Goal: Task Accomplishment & Management: Use online tool/utility

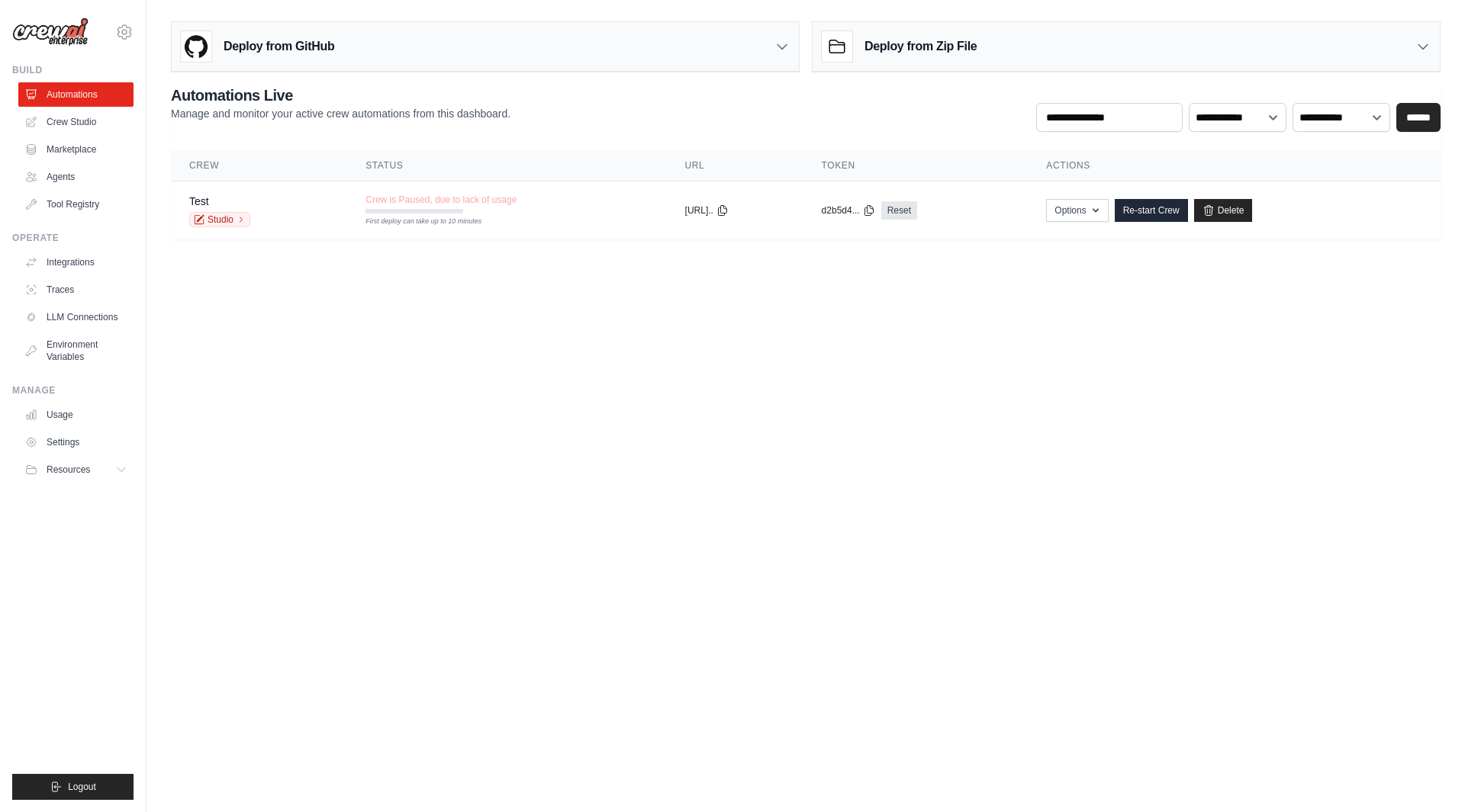
click at [498, 205] on span "Crew is Paused, due to lack of usage" at bounding box center [440, 199] width 151 height 12
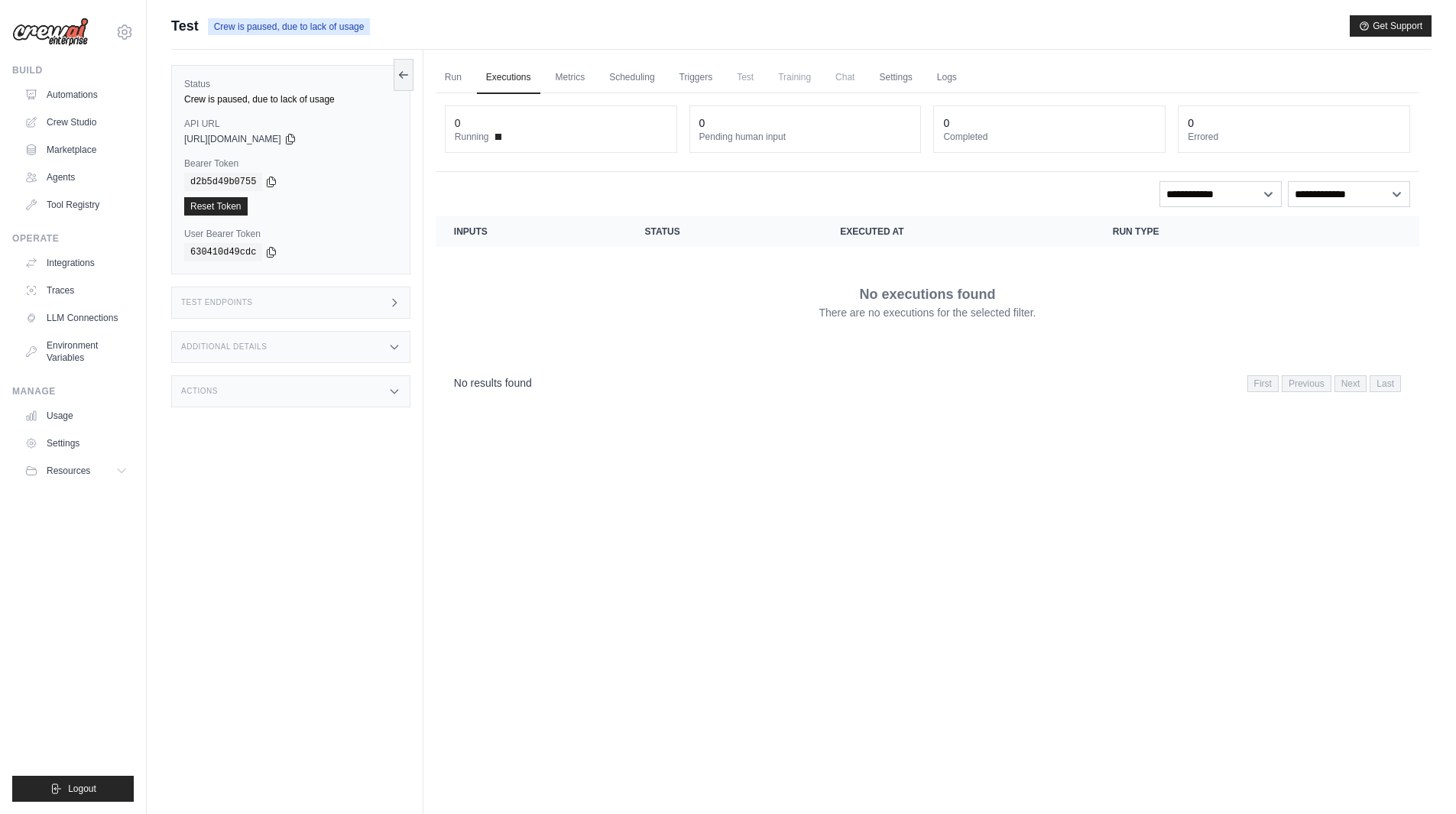
click at [63, 181] on link "Agents" at bounding box center [76, 177] width 116 height 25
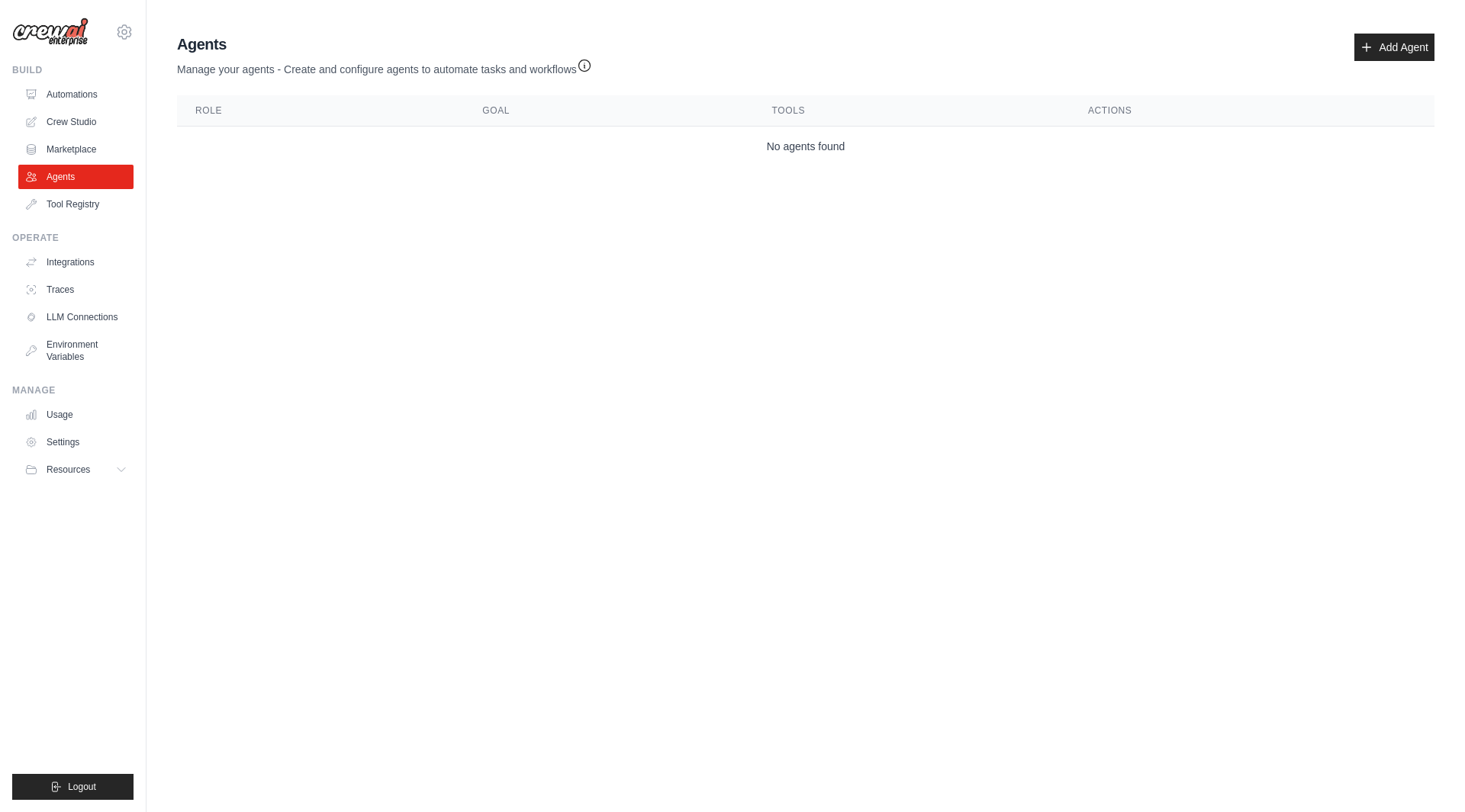
click at [80, 148] on link "Marketplace" at bounding box center [76, 149] width 115 height 24
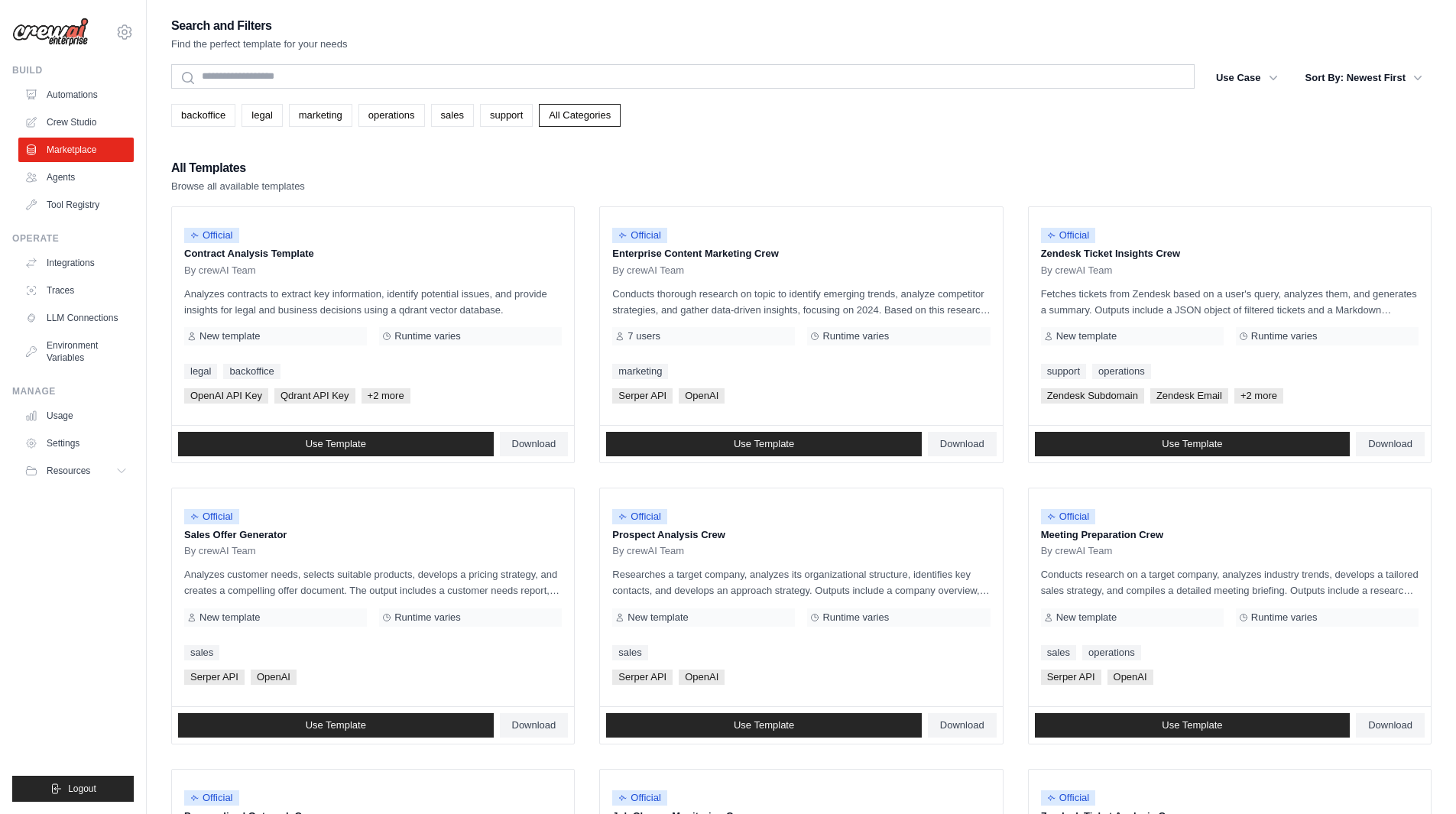
click at [82, 124] on link "Crew Studio" at bounding box center [76, 122] width 116 height 25
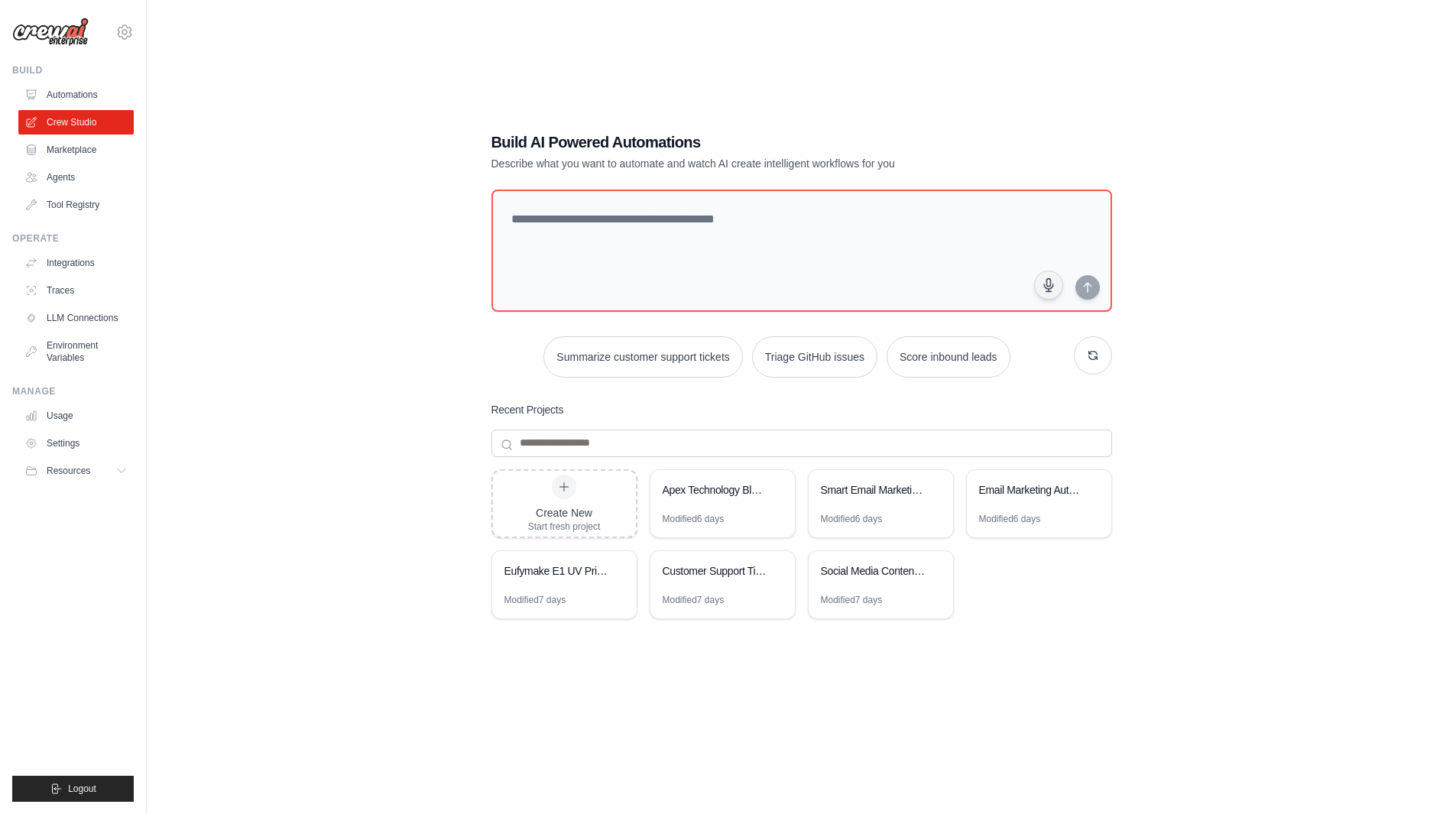
drag, startPoint x: 619, startPoint y: 562, endPoint x: 417, endPoint y: 501, distance: 211.0
click at [417, 501] on div "Build AI Powered Automations Describe what you want to automate and watch AI cr…" at bounding box center [801, 422] width 1260 height 814
click at [561, 502] on div "Create New Start fresh project" at bounding box center [565, 504] width 73 height 58
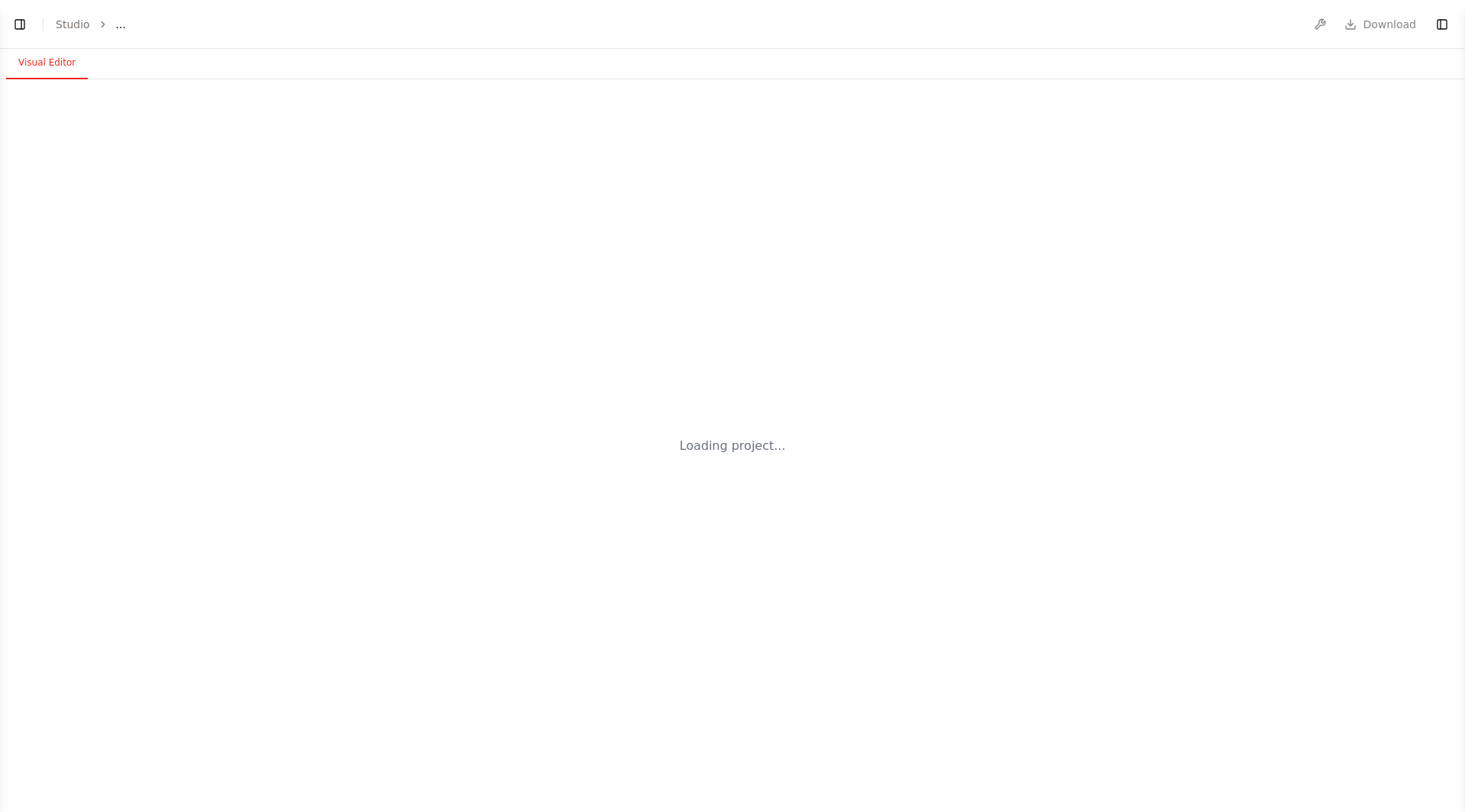
select select "****"
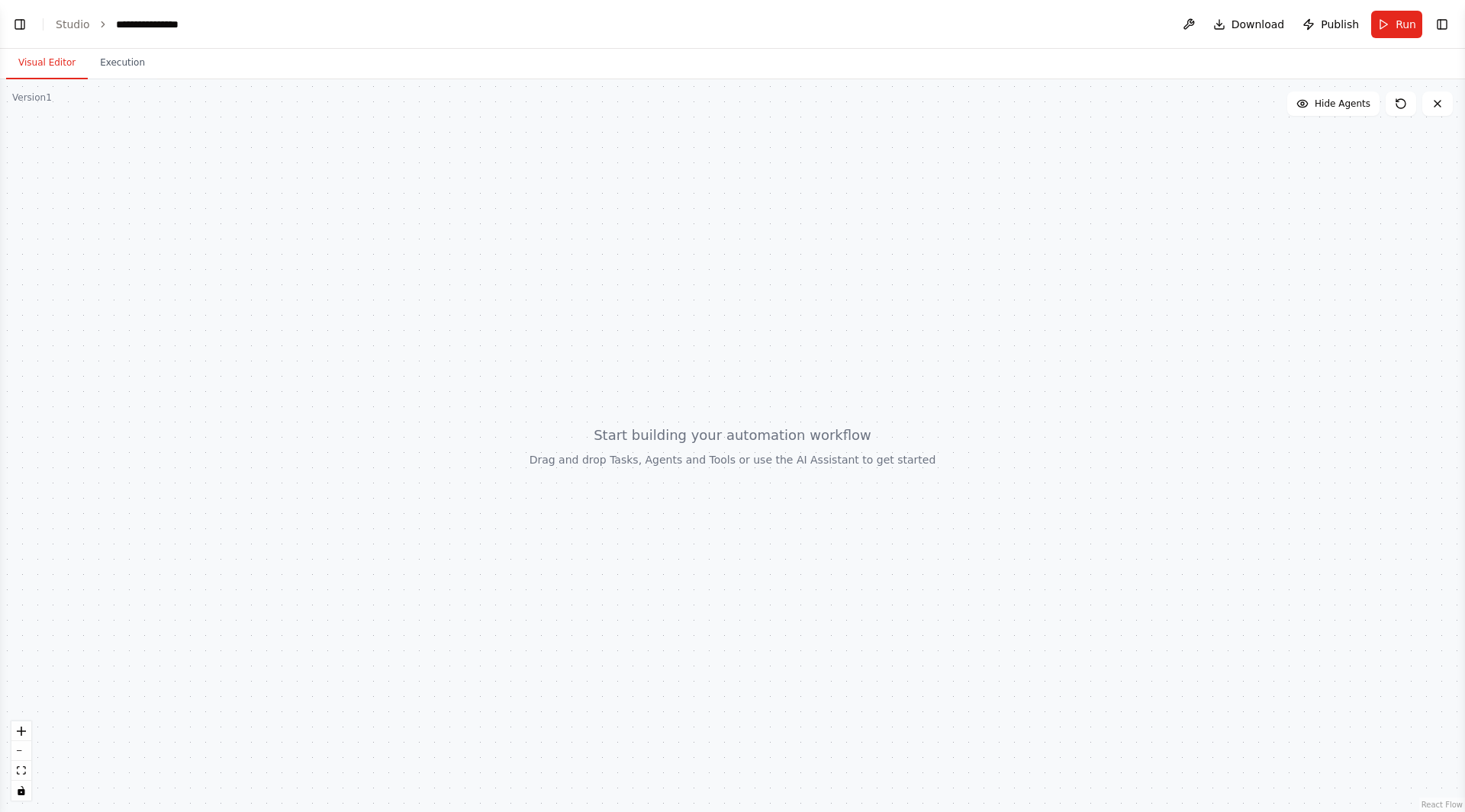
drag, startPoint x: 49, startPoint y: 74, endPoint x: 83, endPoint y: 209, distance: 139.2
drag, startPoint x: 83, startPoint y: 209, endPoint x: 149, endPoint y: 111, distance: 118.2
click at [149, 111] on div at bounding box center [732, 445] width 1465 height 733
click at [22, 22] on button "Toggle Left Sidebar" at bounding box center [20, 24] width 21 height 21
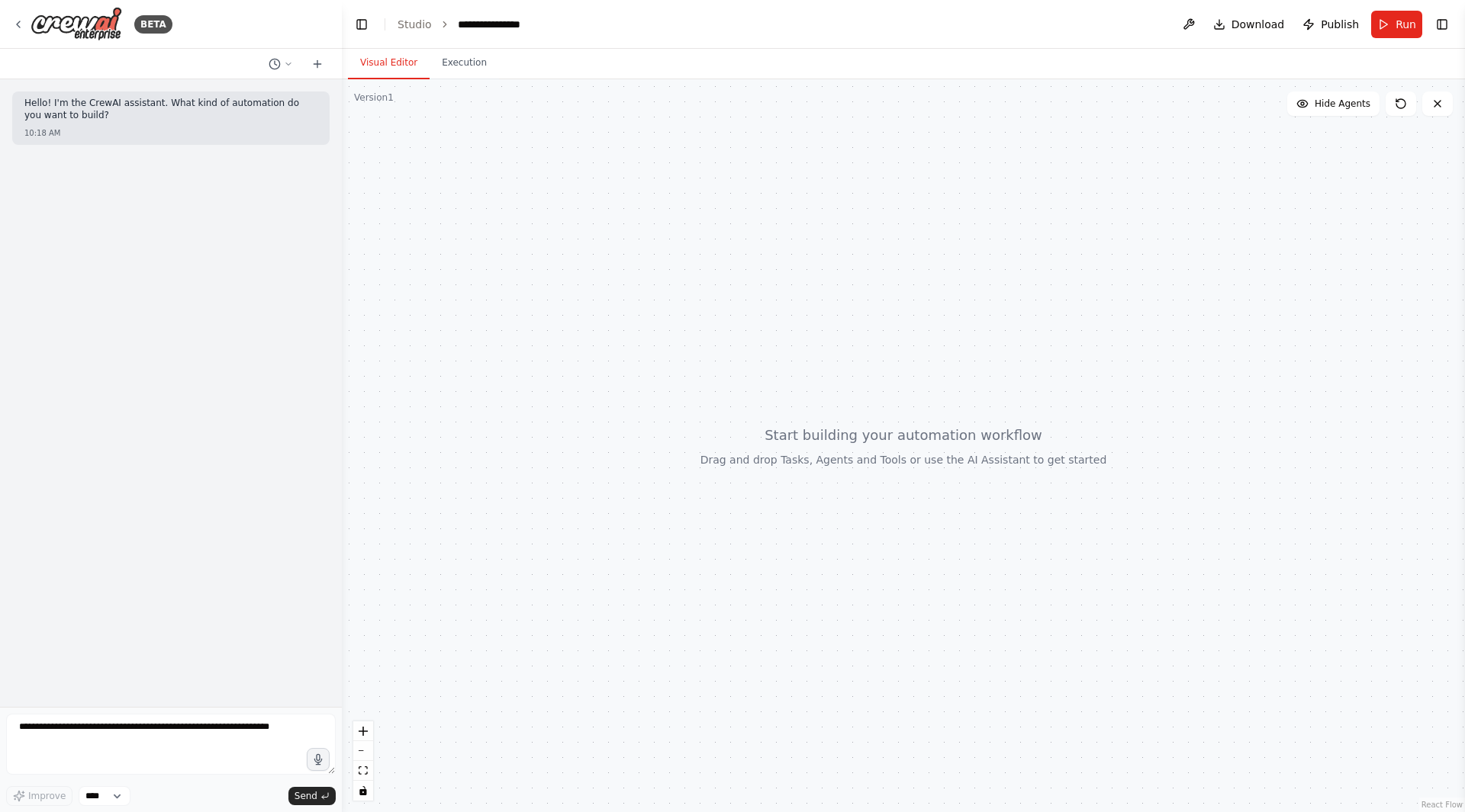
click at [321, 68] on icon at bounding box center [317, 63] width 12 height 12
click at [312, 55] on button at bounding box center [317, 64] width 24 height 18
click at [117, 726] on textarea at bounding box center [171, 744] width 330 height 61
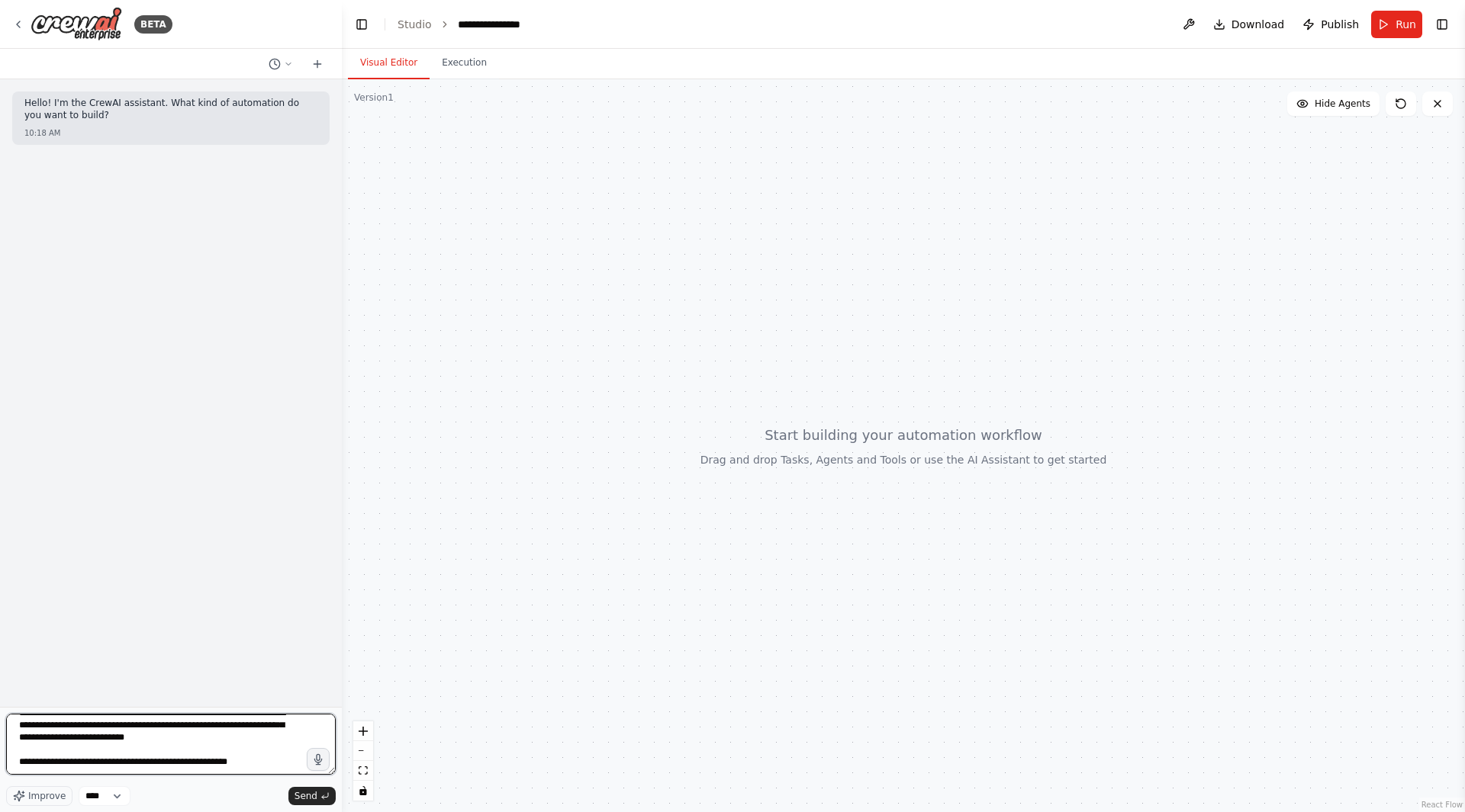
scroll to position [13, 0]
type textarea "**********"
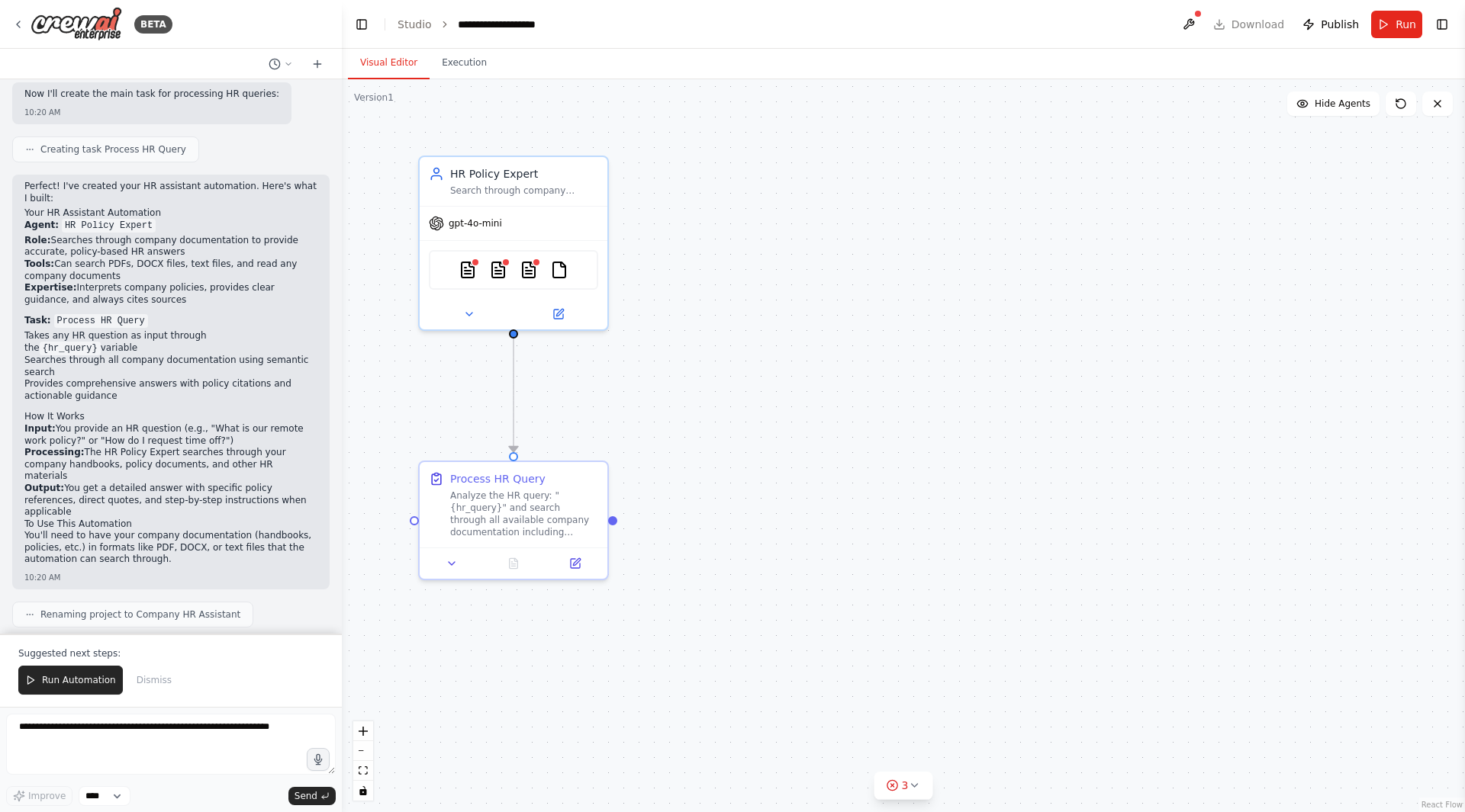
scroll to position [788, 0]
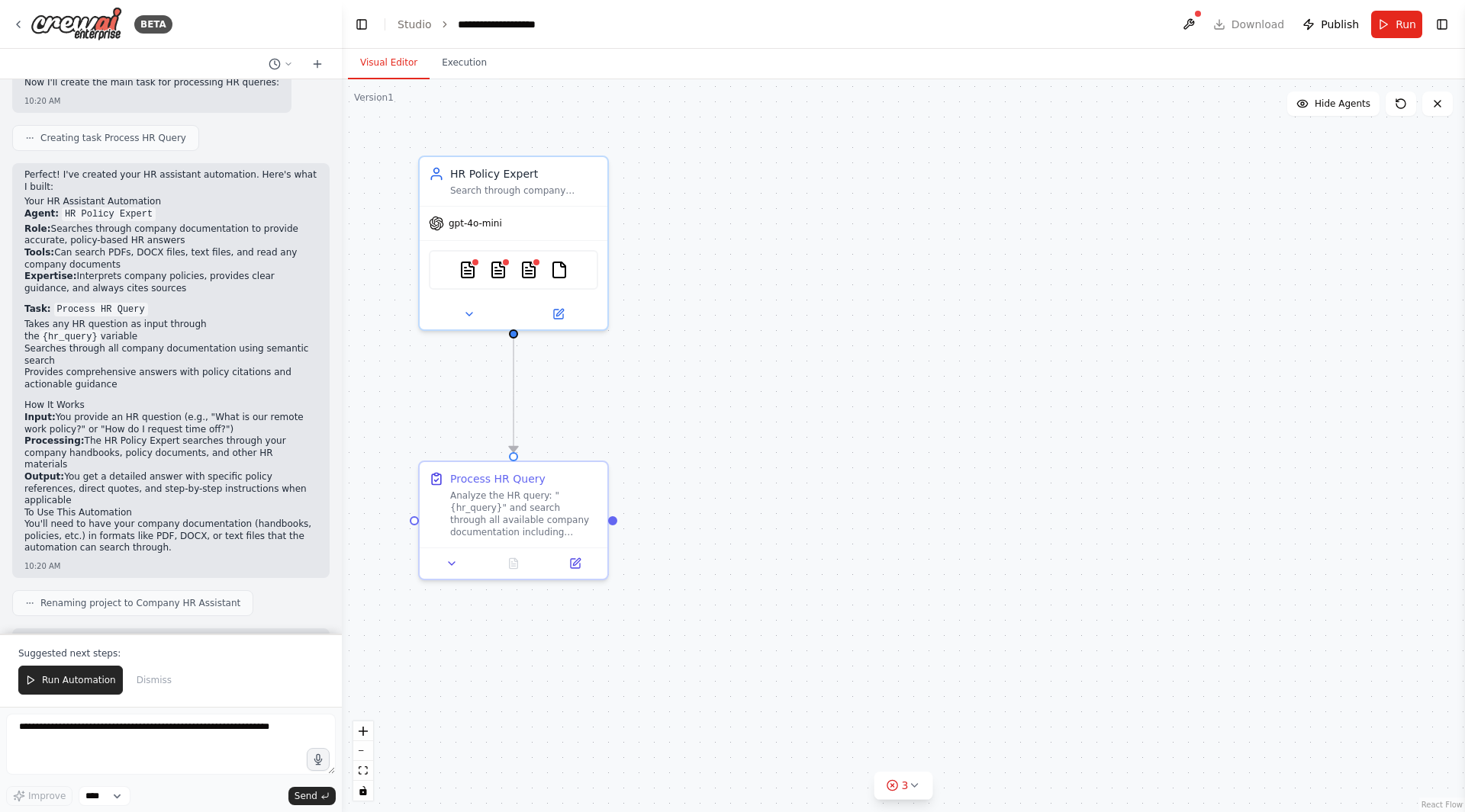
click at [643, 408] on div ".deletable-edge-delete-btn { width: 20px; height: 20px; border: 0px solid #ffff…" at bounding box center [903, 445] width 1123 height 733
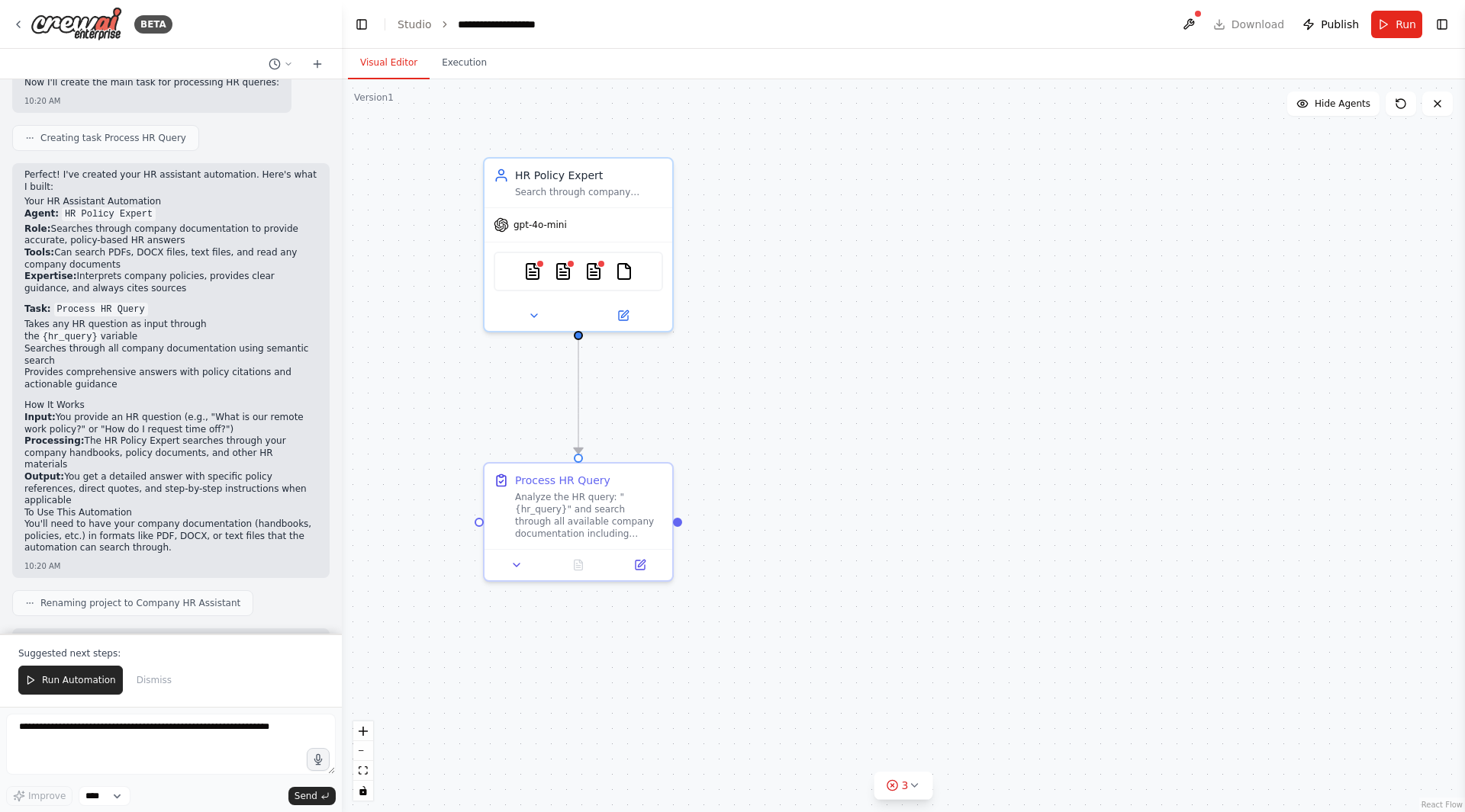
drag, startPoint x: 668, startPoint y: 333, endPoint x: 857, endPoint y: 348, distance: 189.6
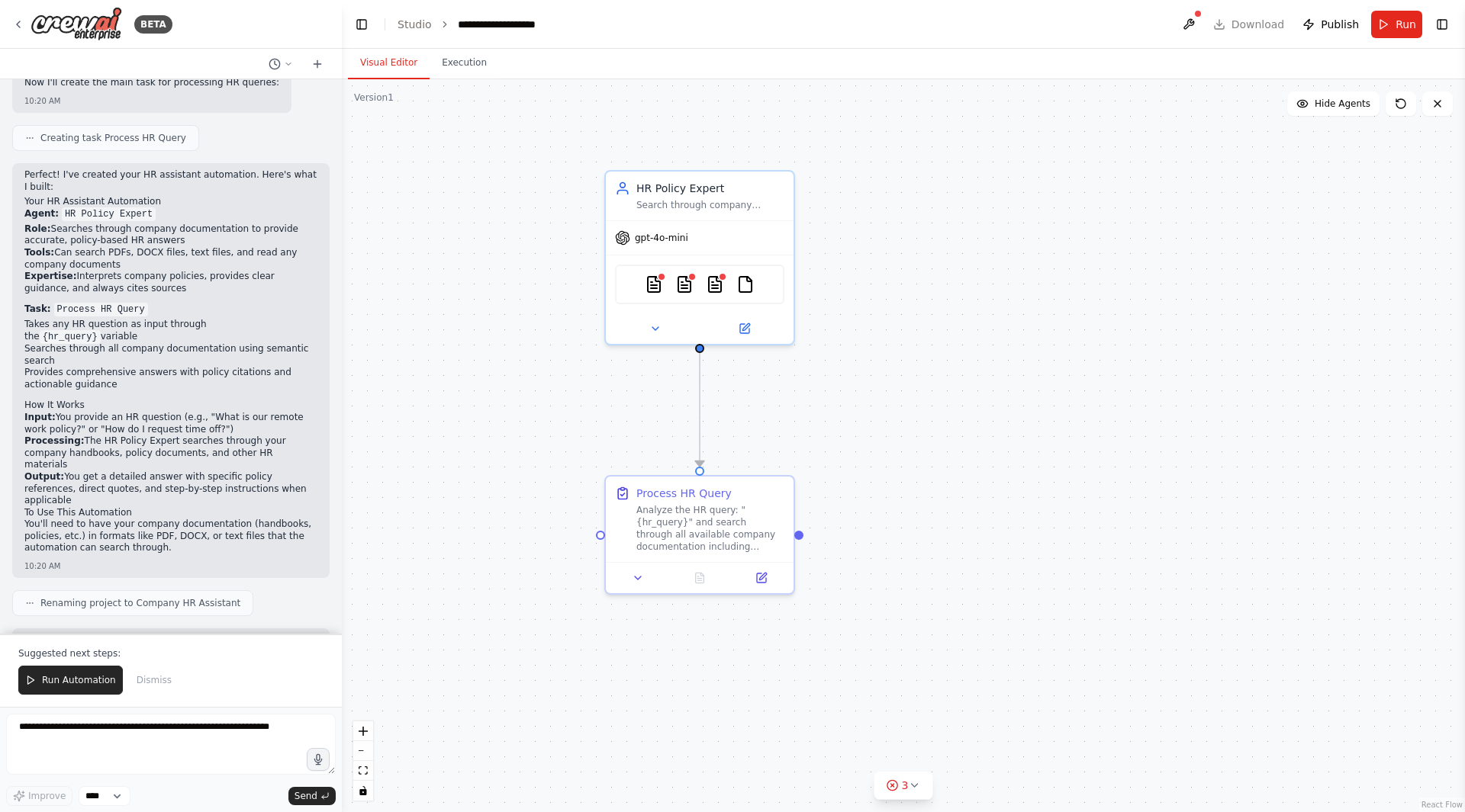
click at [730, 290] on div "PDFSearchTool DOCXSearchTool TXTSearchTool FileReadTool" at bounding box center [699, 284] width 169 height 39
click at [701, 280] on div "PDFSearchTool DOCXSearchTool TXTSearchTool FileReadTool" at bounding box center [699, 284] width 169 height 39
click at [755, 316] on div at bounding box center [700, 329] width 188 height 31
click at [750, 325] on icon at bounding box center [744, 328] width 12 height 12
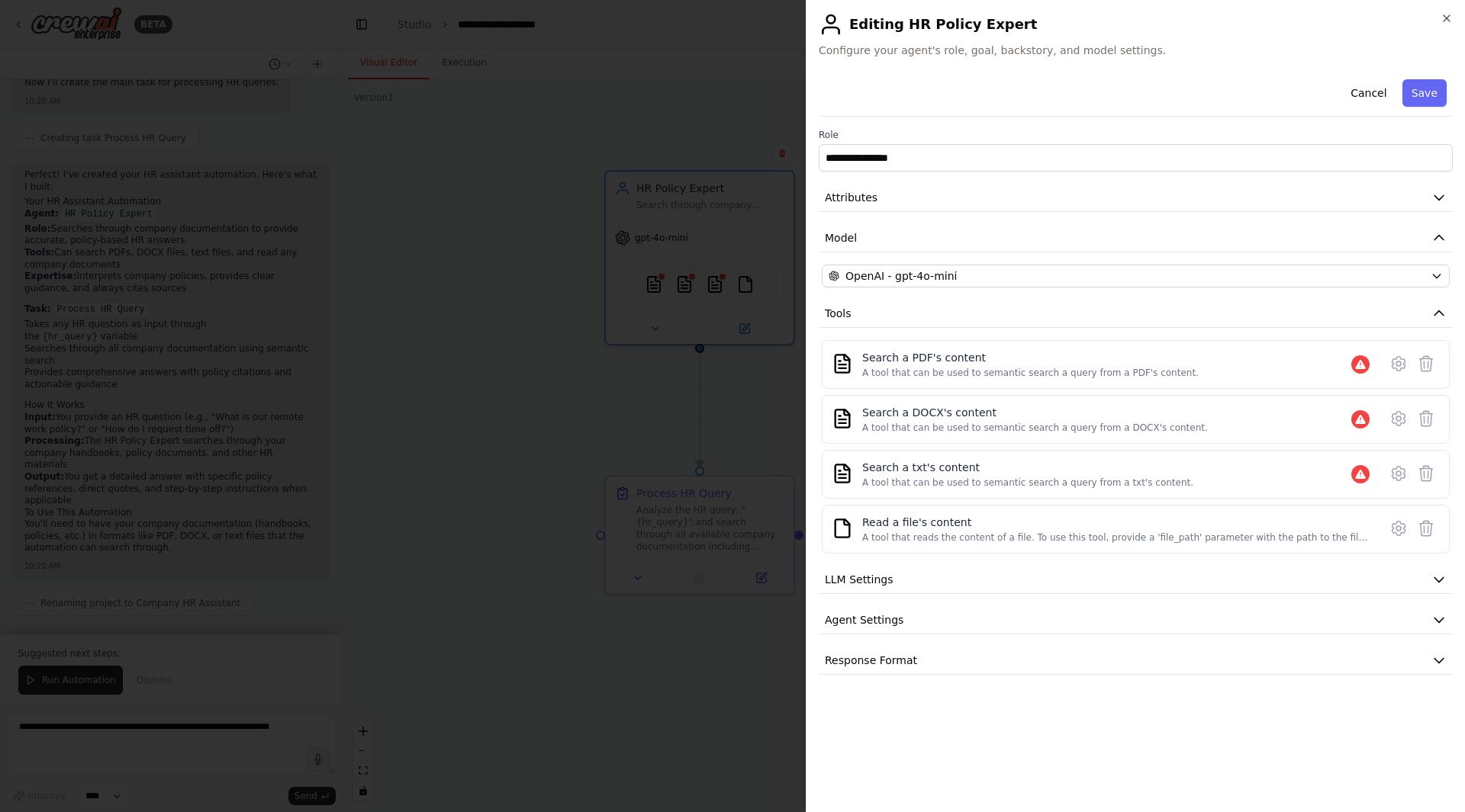
click at [1329, 369] on div "Search a PDF's content A tool that can be used to semantic search a query from …" at bounding box center [1119, 364] width 514 height 29
click at [1399, 362] on icon at bounding box center [1399, 364] width 5 height 5
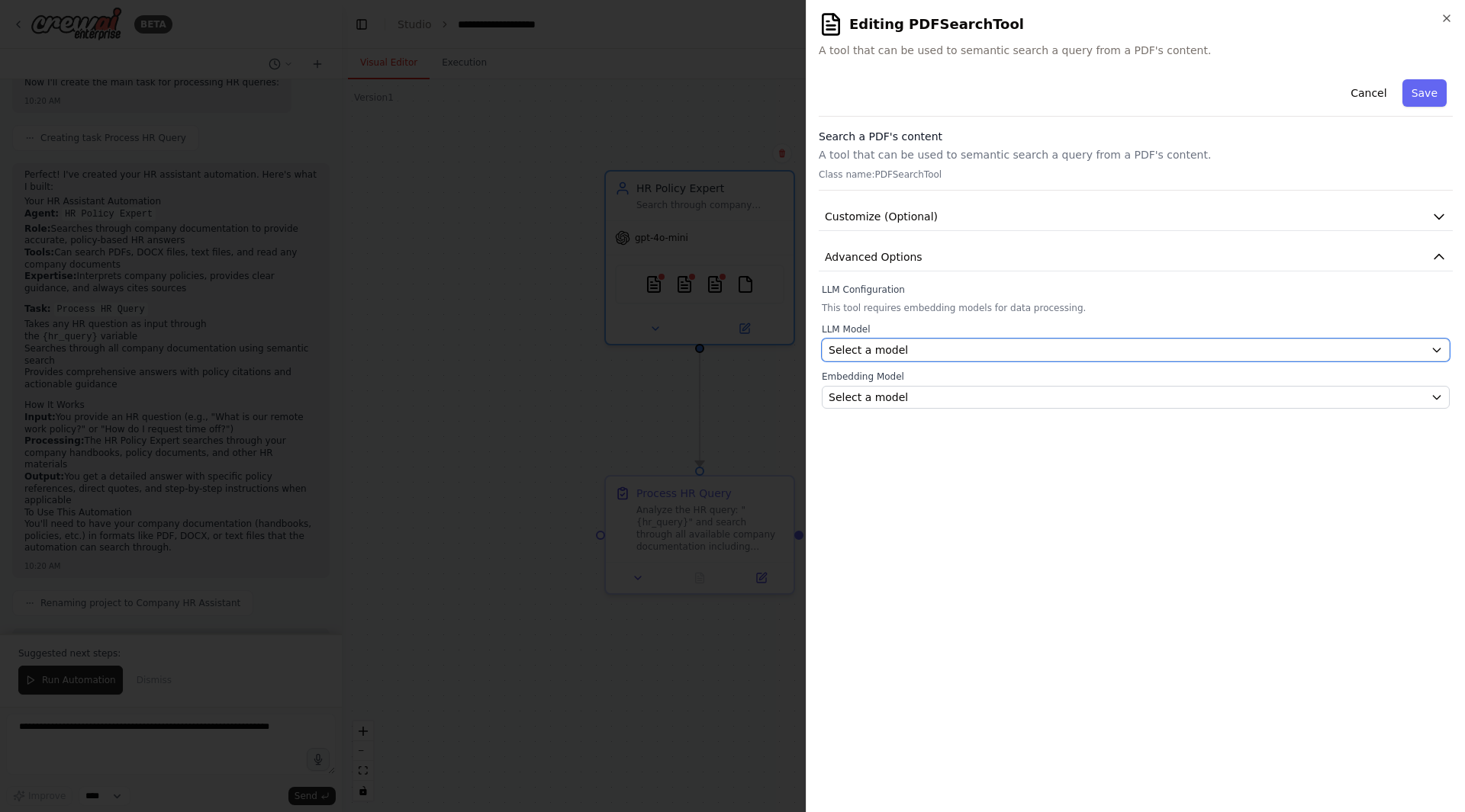
click at [1055, 352] on div "Select a model" at bounding box center [1127, 350] width 596 height 15
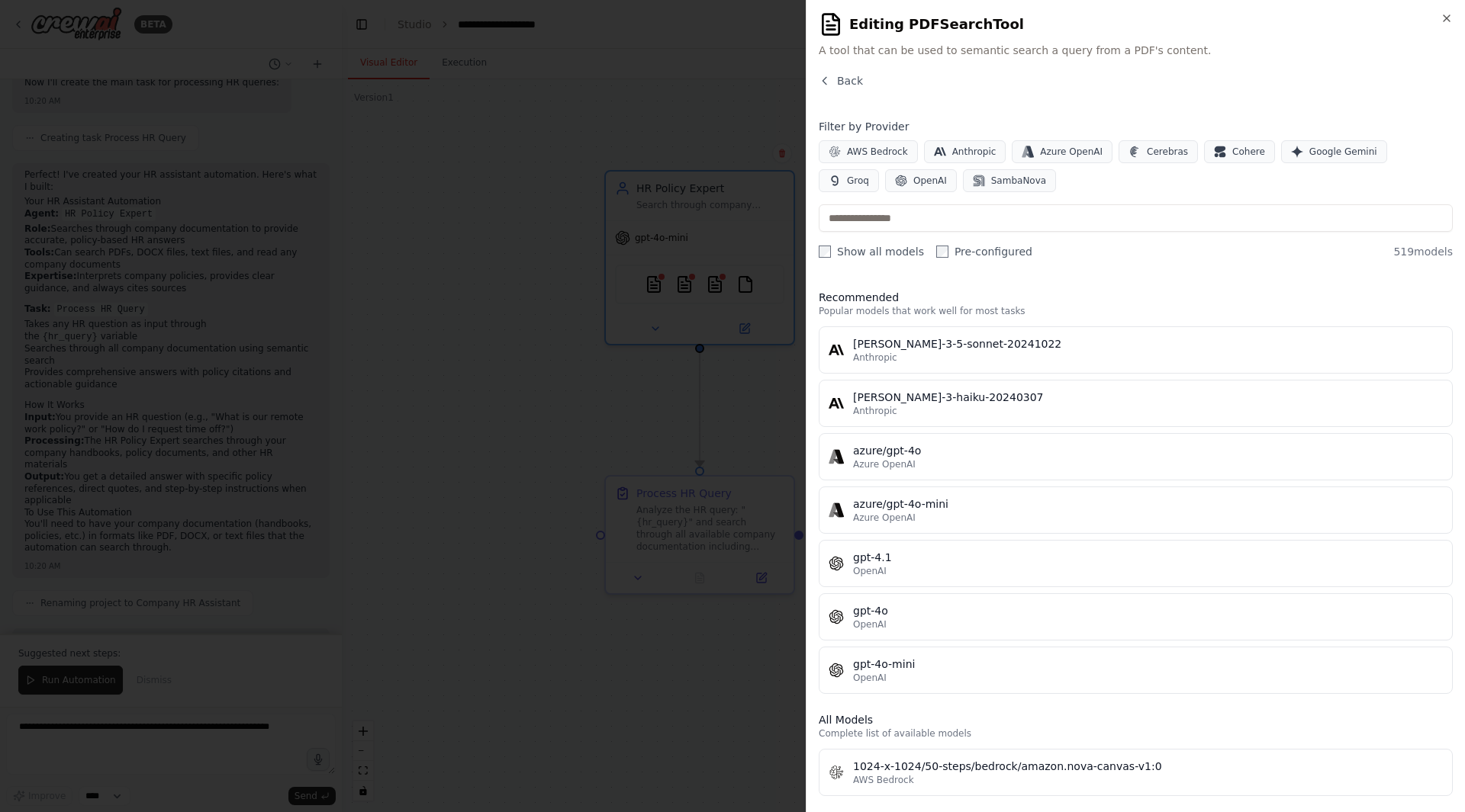
click at [926, 590] on div "claude-3-5-sonnet-20241022 Anthropic claude-3-haiku-20240307 Anthropic azure/gp…" at bounding box center [1135, 509] width 634 height 367
click at [917, 611] on div "gpt-4o" at bounding box center [1147, 611] width 589 height 15
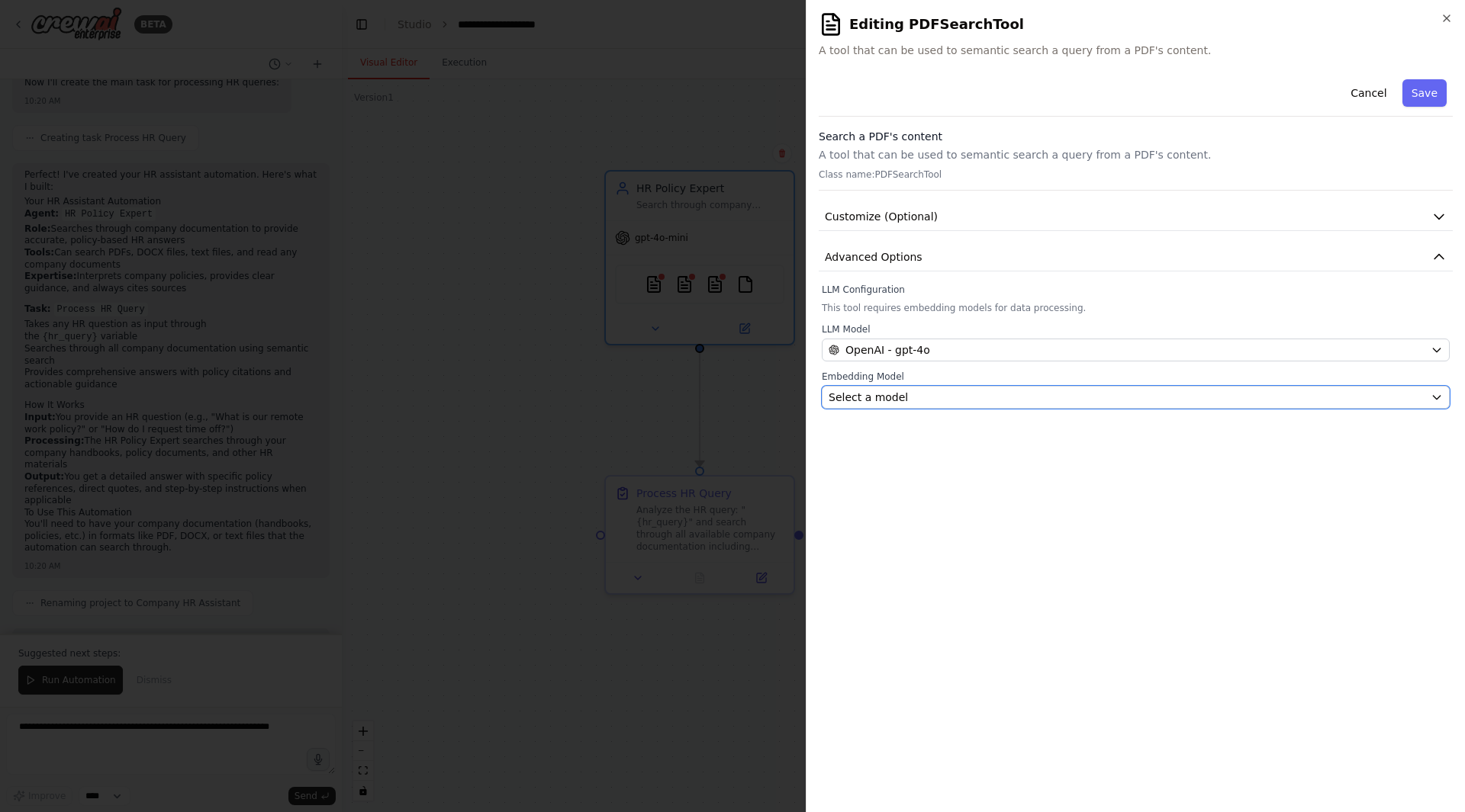
click at [1000, 390] on div "Select a model" at bounding box center [1127, 397] width 596 height 15
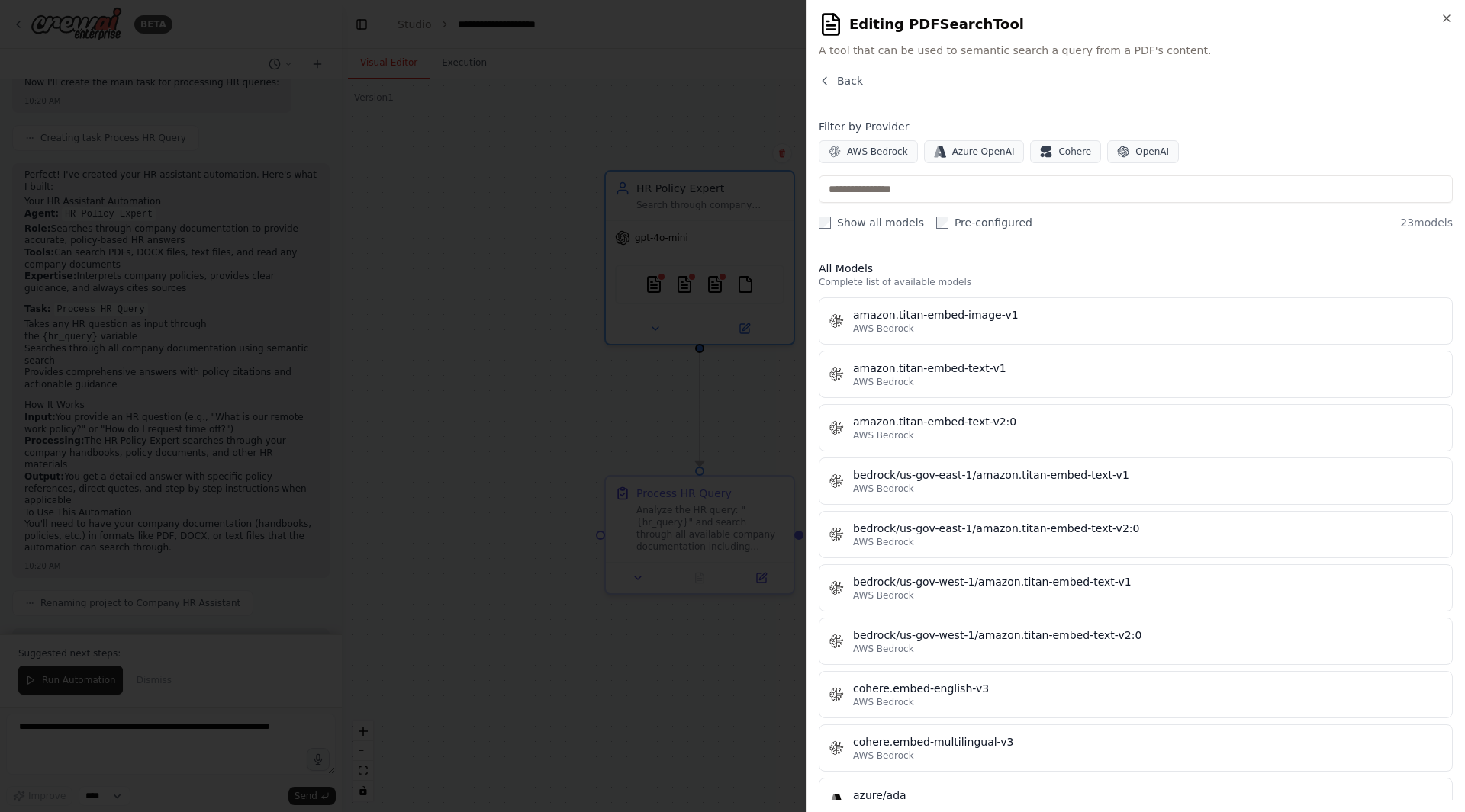
drag, startPoint x: 840, startPoint y: 76, endPoint x: 968, endPoint y: 164, distance: 155.3
click at [968, 164] on div "Back Filter by Provider AWS Bedrock Azure OpenAI Cohere OpenAI Show all models …" at bounding box center [1135, 437] width 634 height 727
click at [915, 183] on input "text" at bounding box center [1135, 189] width 634 height 28
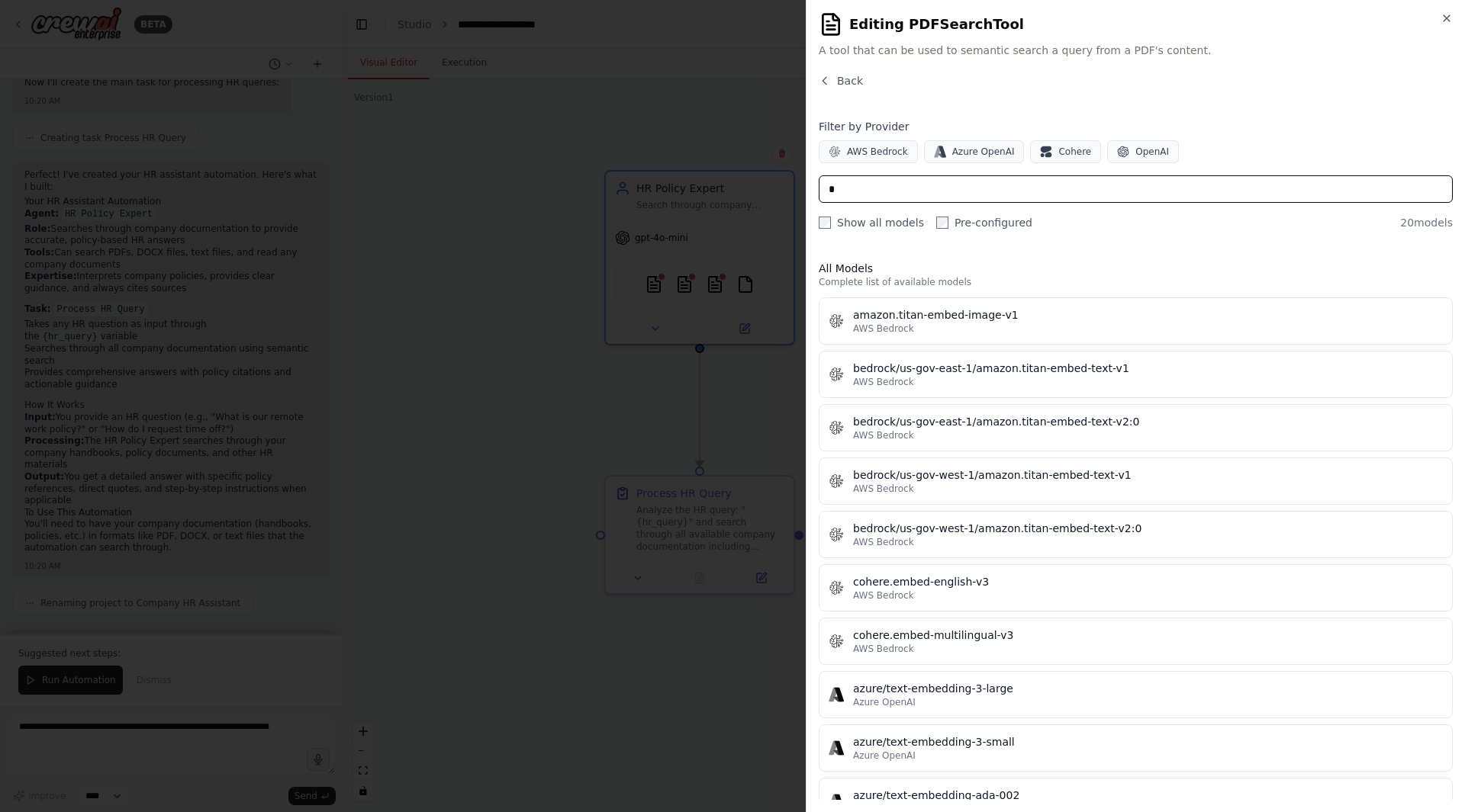
type input "*"
click at [1140, 152] on span "OpenAI" at bounding box center [1152, 151] width 33 height 12
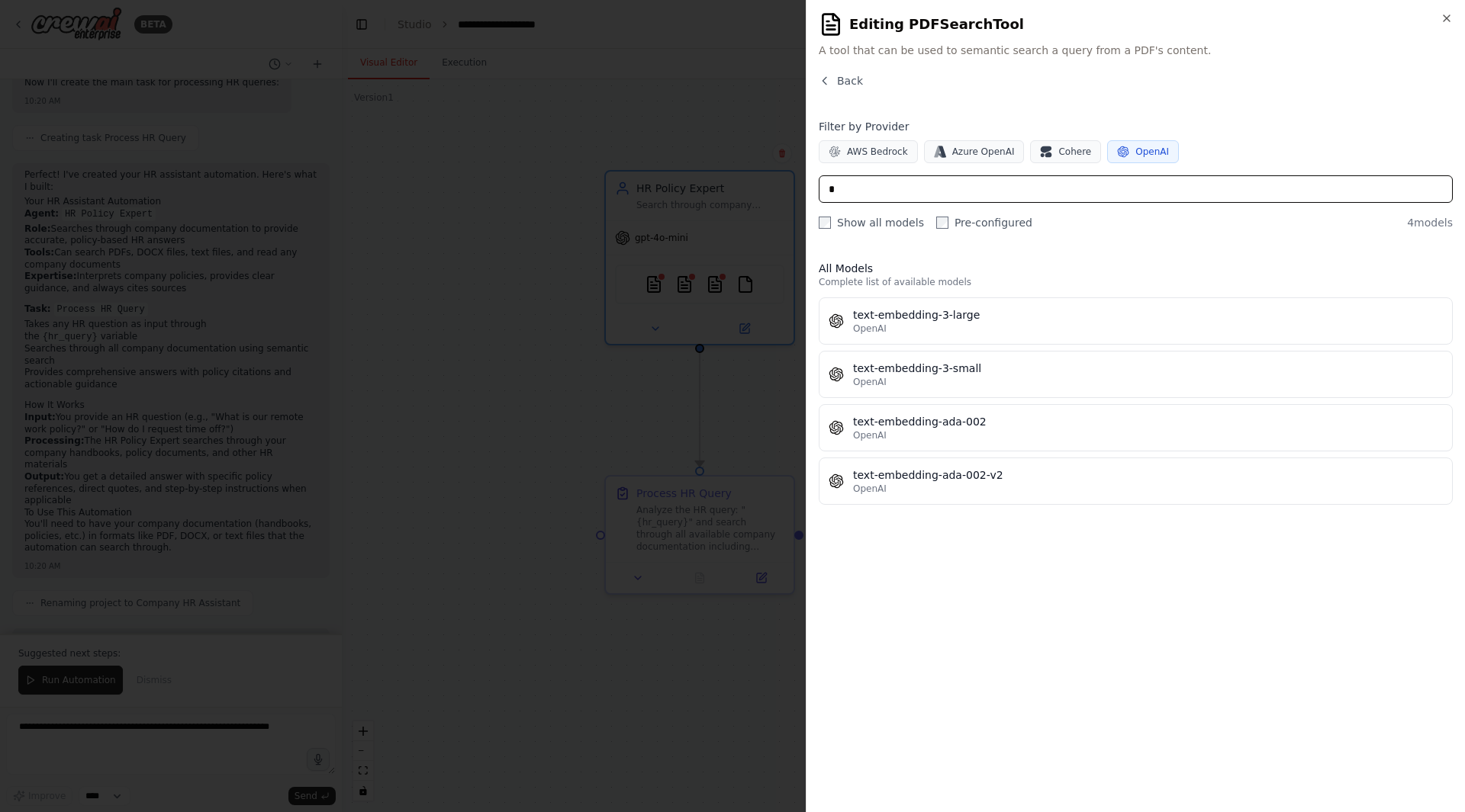
click at [905, 198] on input "*" at bounding box center [1135, 189] width 634 height 28
click at [917, 583] on div "All Models Complete list of available models text-embedding-3-large OpenAI text…" at bounding box center [1135, 524] width 634 height 551
click at [1020, 316] on div "text-embedding-3-large" at bounding box center [1147, 314] width 589 height 15
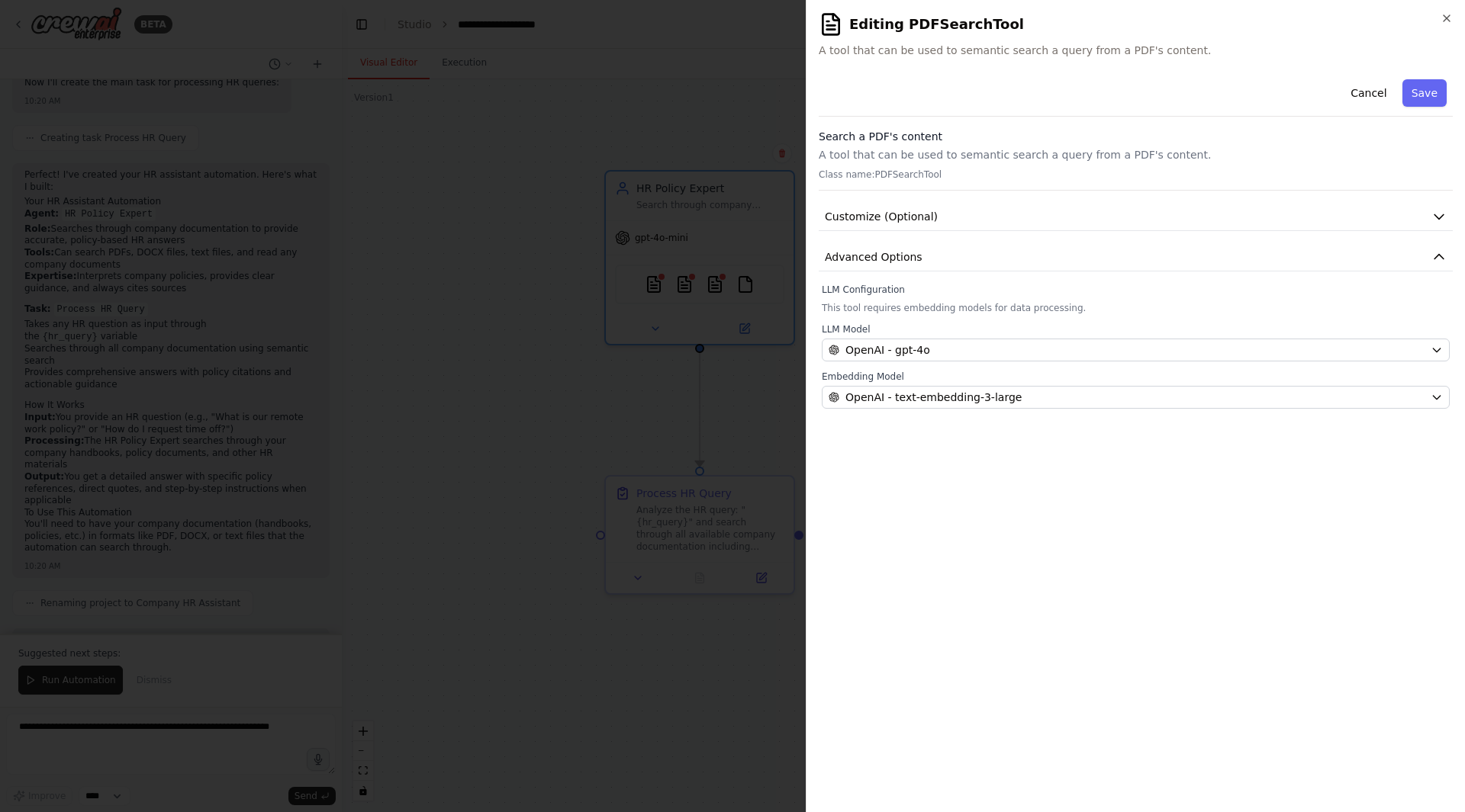
click at [1001, 509] on div "**********" at bounding box center [1135, 437] width 634 height 727
click at [951, 247] on button "Advanced Options" at bounding box center [1135, 258] width 634 height 28
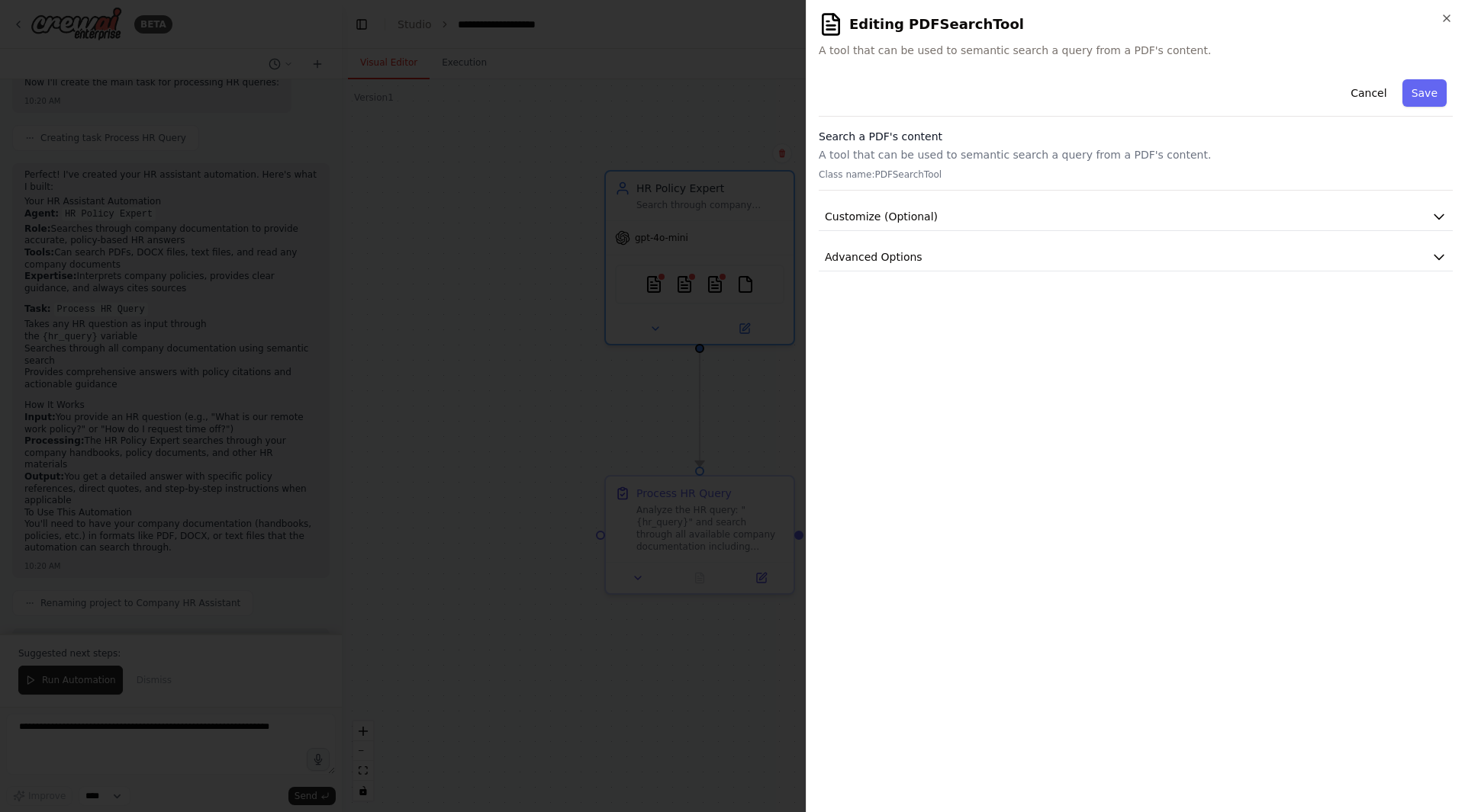
click at [958, 241] on div "Cancel Save Search a PDF's content A tool that can be used to semantic search a…" at bounding box center [1135, 172] width 634 height 198
click at [957, 247] on button "Advanced Options" at bounding box center [1135, 258] width 634 height 28
click at [974, 210] on button "Customize (Optional)" at bounding box center [1135, 217] width 634 height 28
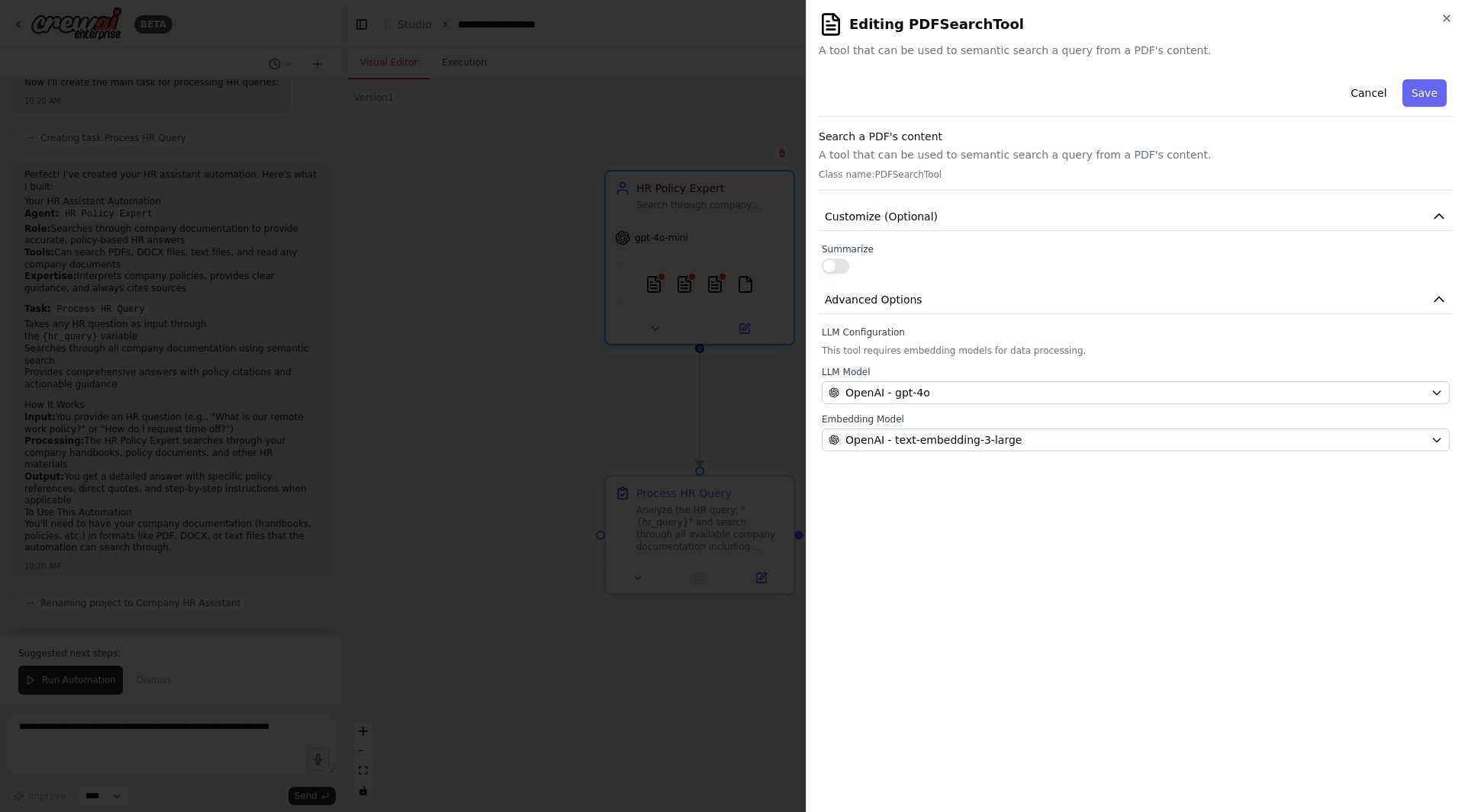
click at [963, 147] on p "A tool that can be used to semantic search a query from a PDF's content." at bounding box center [1135, 154] width 634 height 15
click at [1437, 94] on button "Save" at bounding box center [1425, 92] width 44 height 28
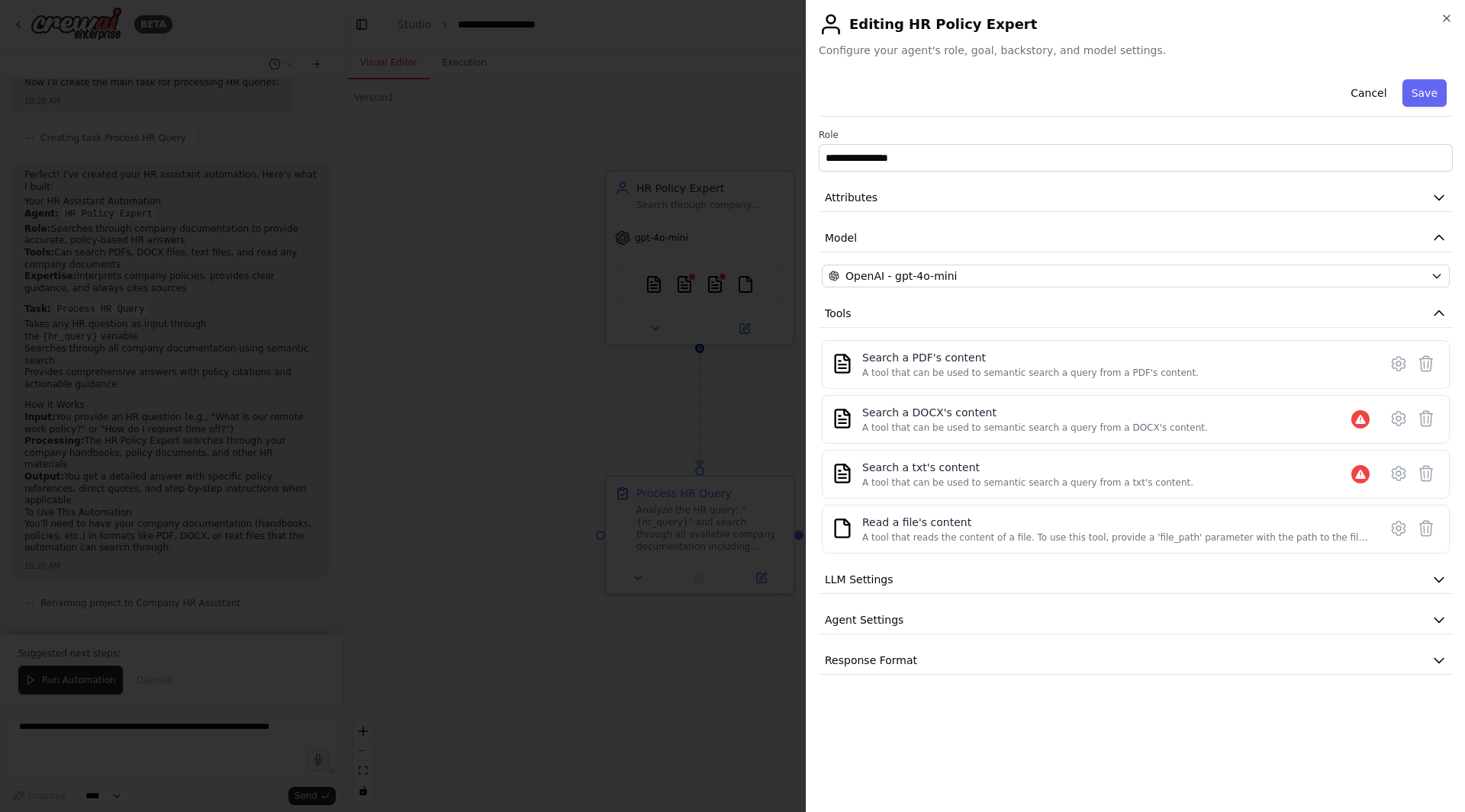
click at [1432, 419] on icon at bounding box center [1425, 418] width 18 height 18
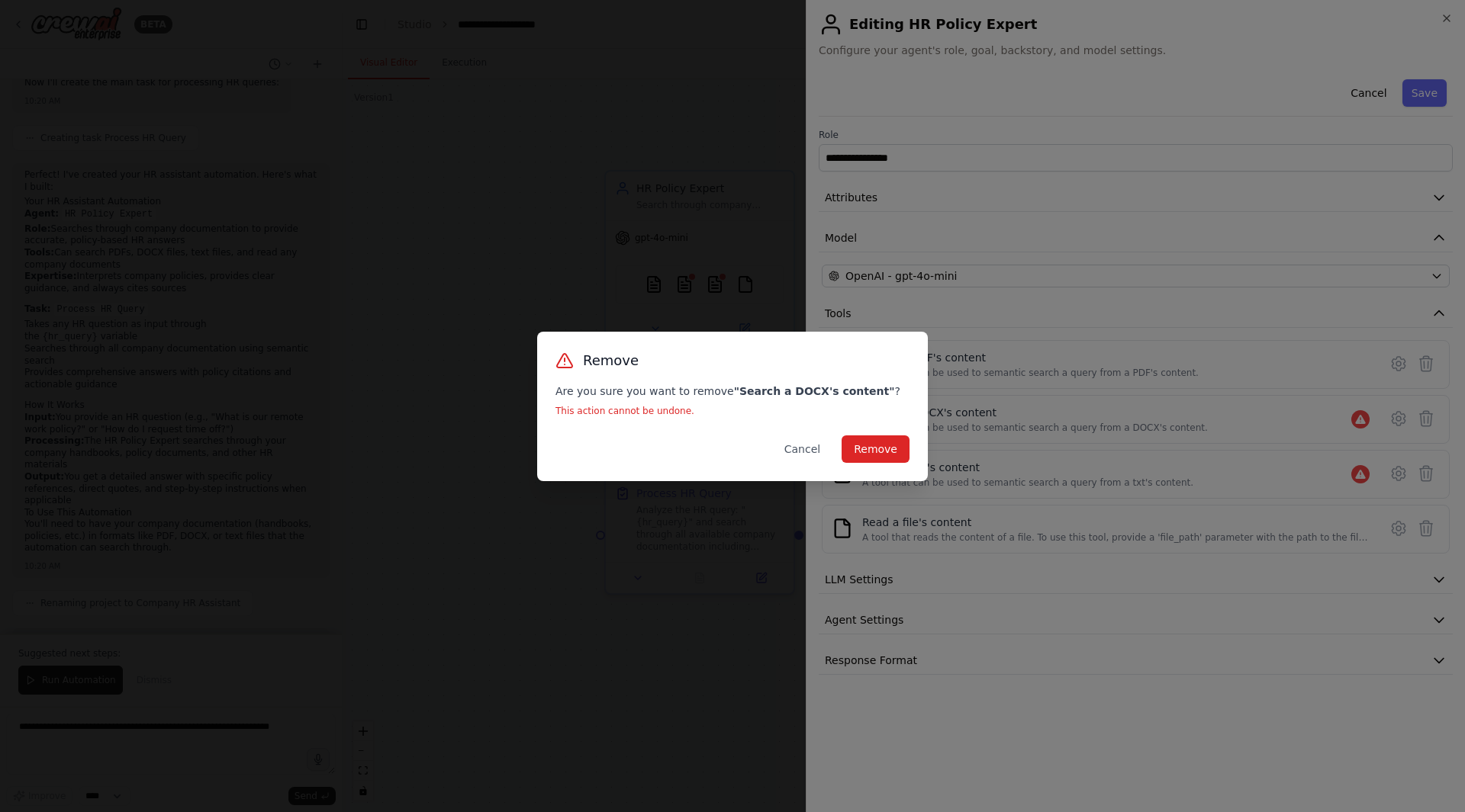
click at [875, 446] on button "Remove" at bounding box center [876, 449] width 68 height 28
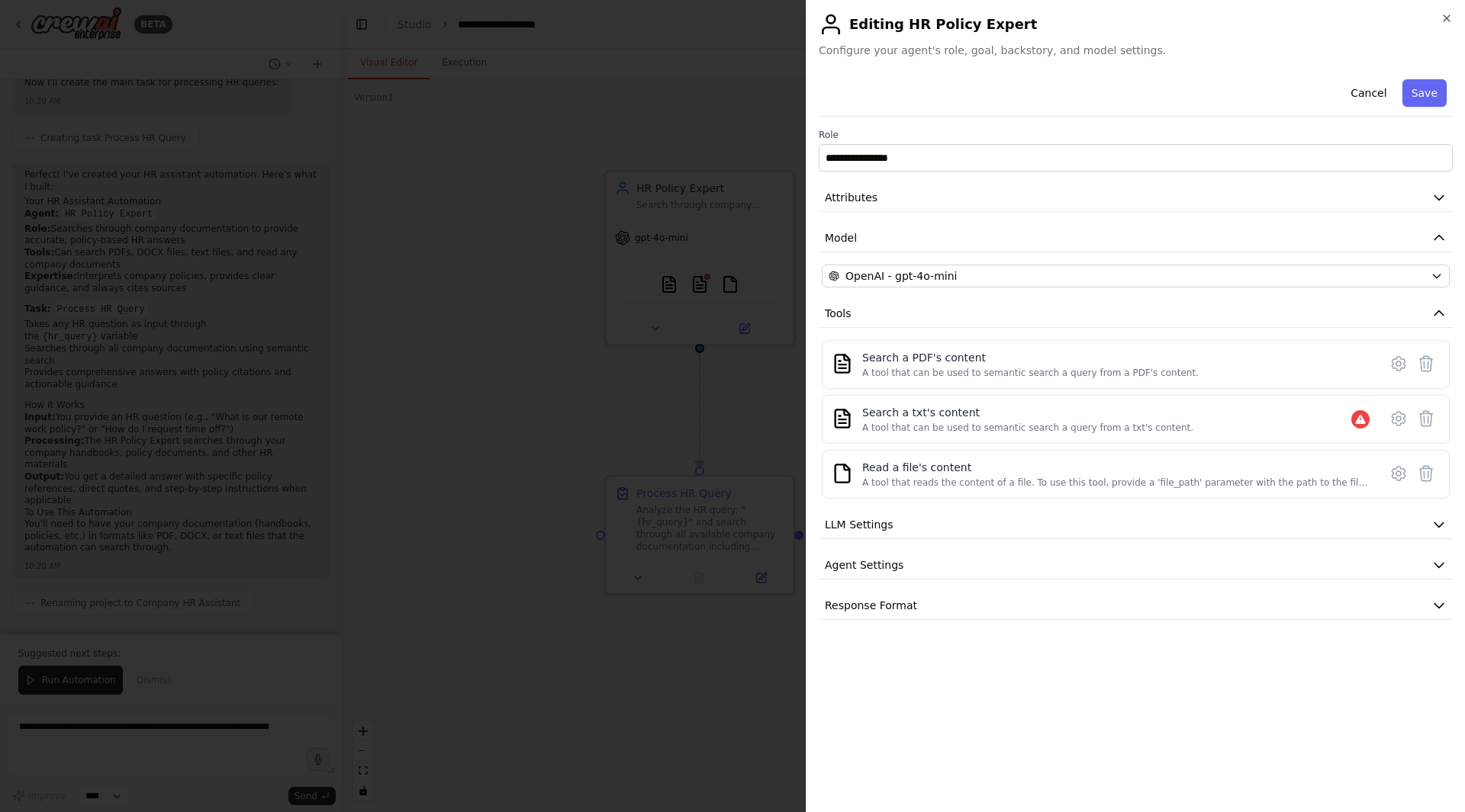
click at [1421, 420] on icon at bounding box center [1425, 418] width 18 height 18
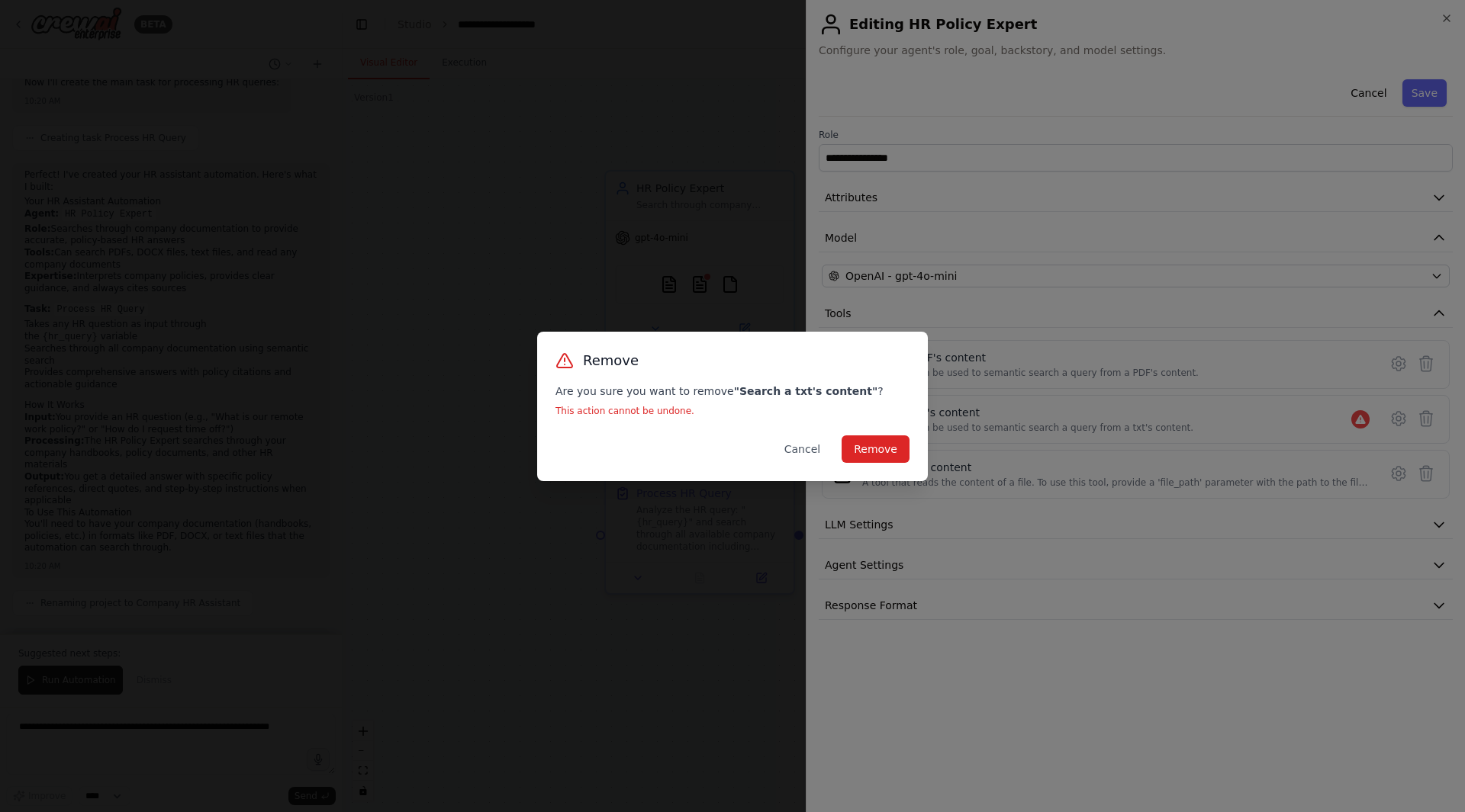
click at [888, 443] on button "Remove" at bounding box center [876, 449] width 68 height 28
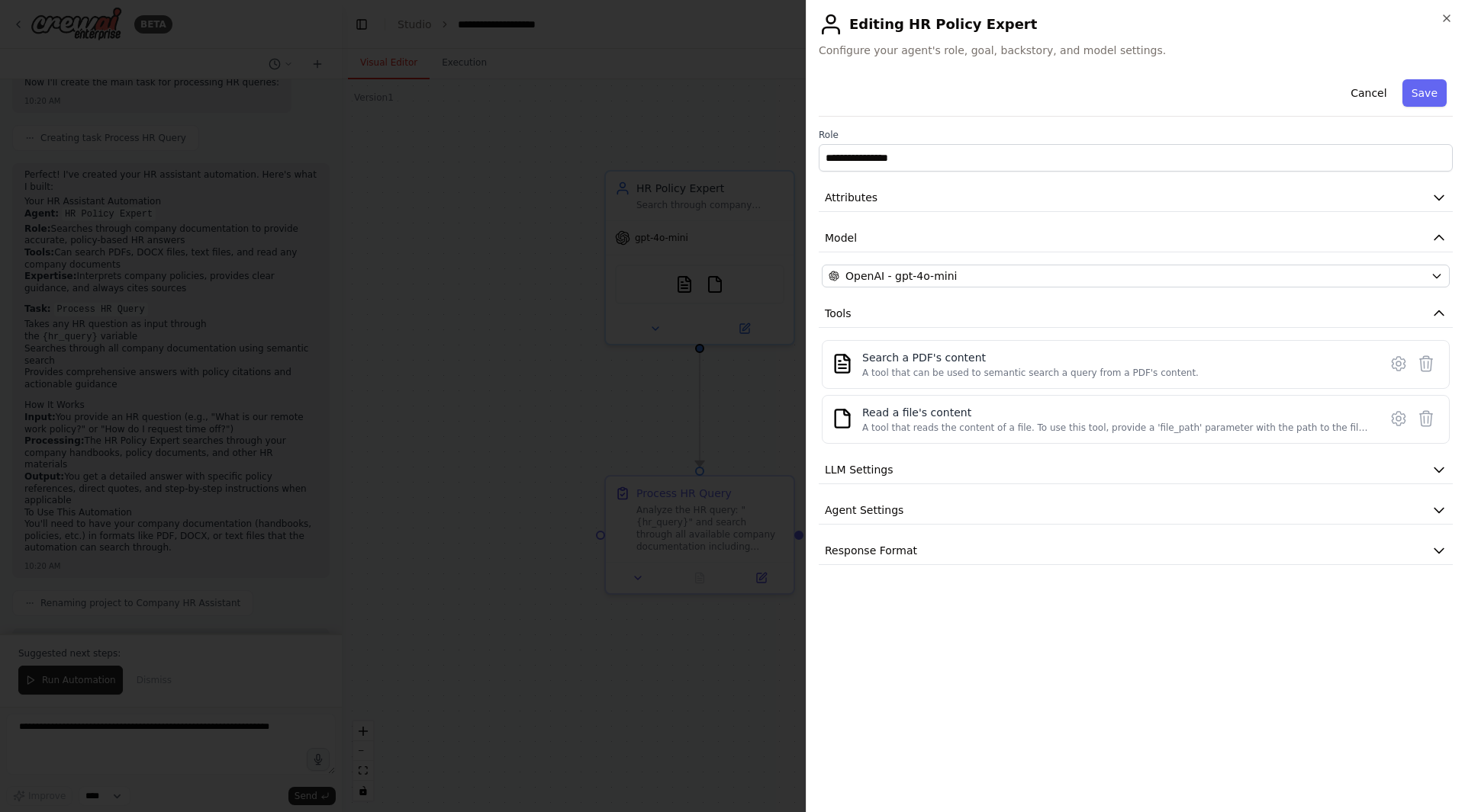
click at [1423, 92] on button "Save" at bounding box center [1425, 92] width 44 height 28
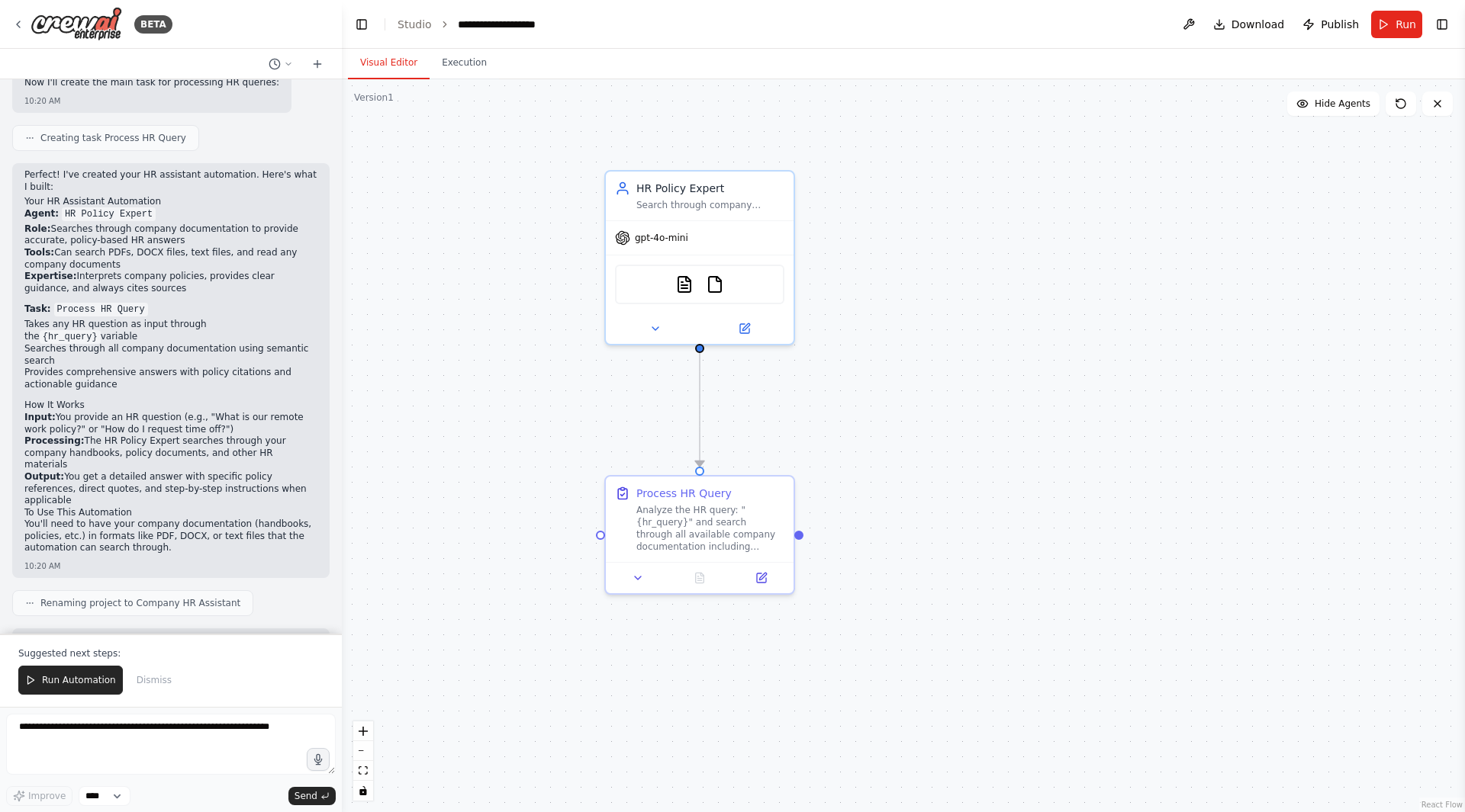
click at [687, 536] on div "Analyze the HR query: "{hr_query}" and search through all available company doc…" at bounding box center [710, 528] width 148 height 49
click at [754, 586] on div at bounding box center [700, 578] width 188 height 32
click at [764, 577] on icon at bounding box center [762, 578] width 9 height 9
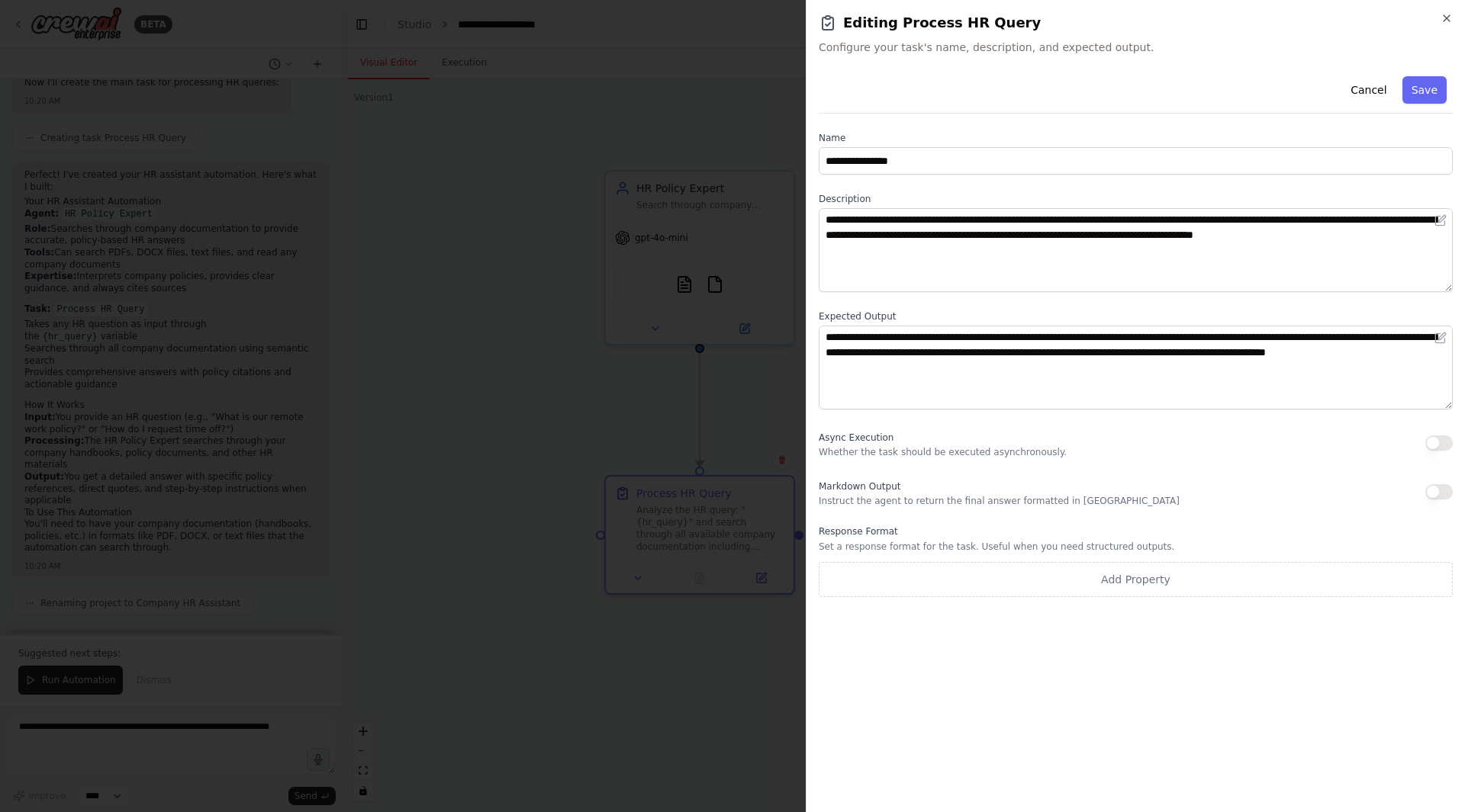
click at [658, 700] on div at bounding box center [732, 406] width 1465 height 812
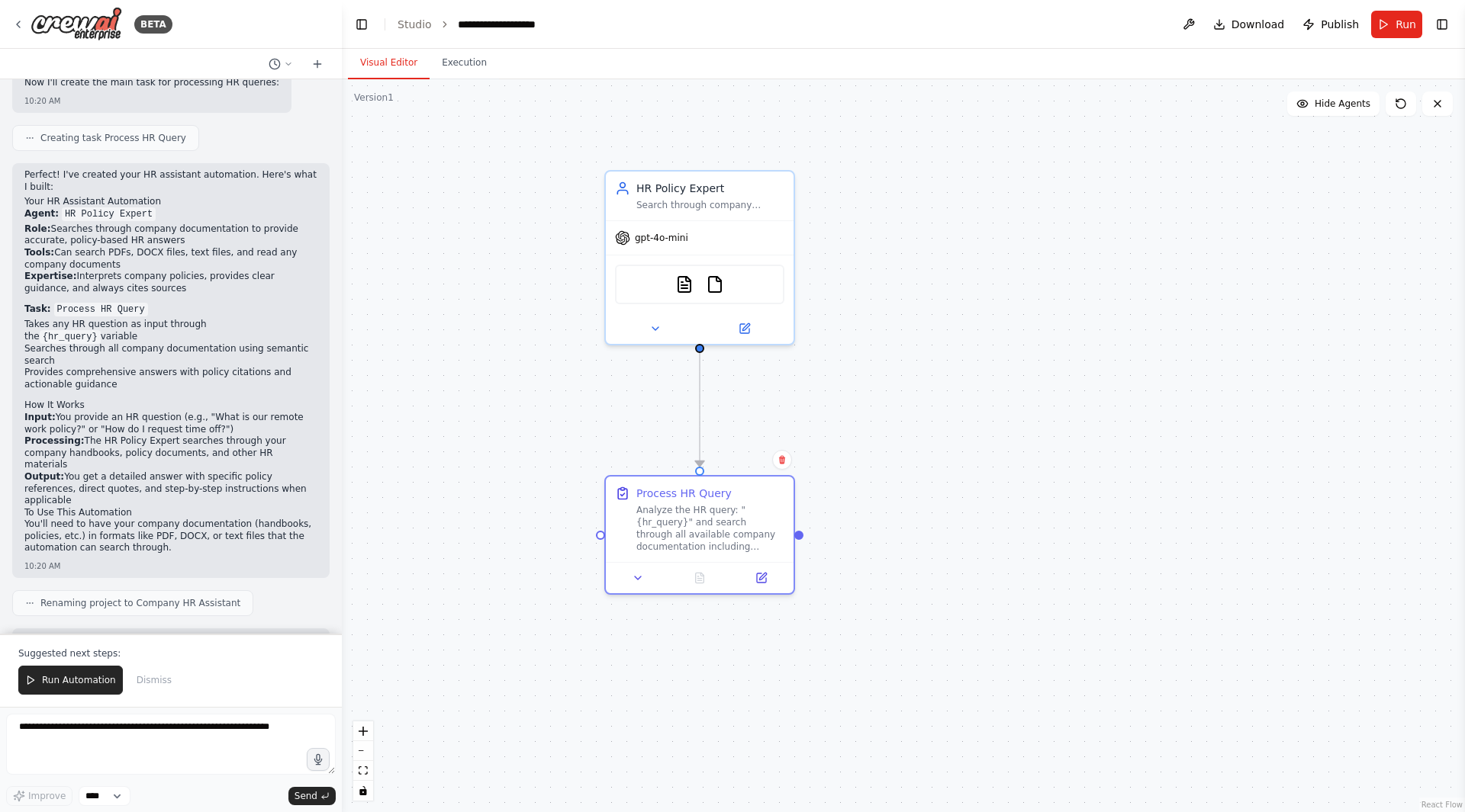
click at [64, 678] on button "Run Automation" at bounding box center [70, 680] width 104 height 29
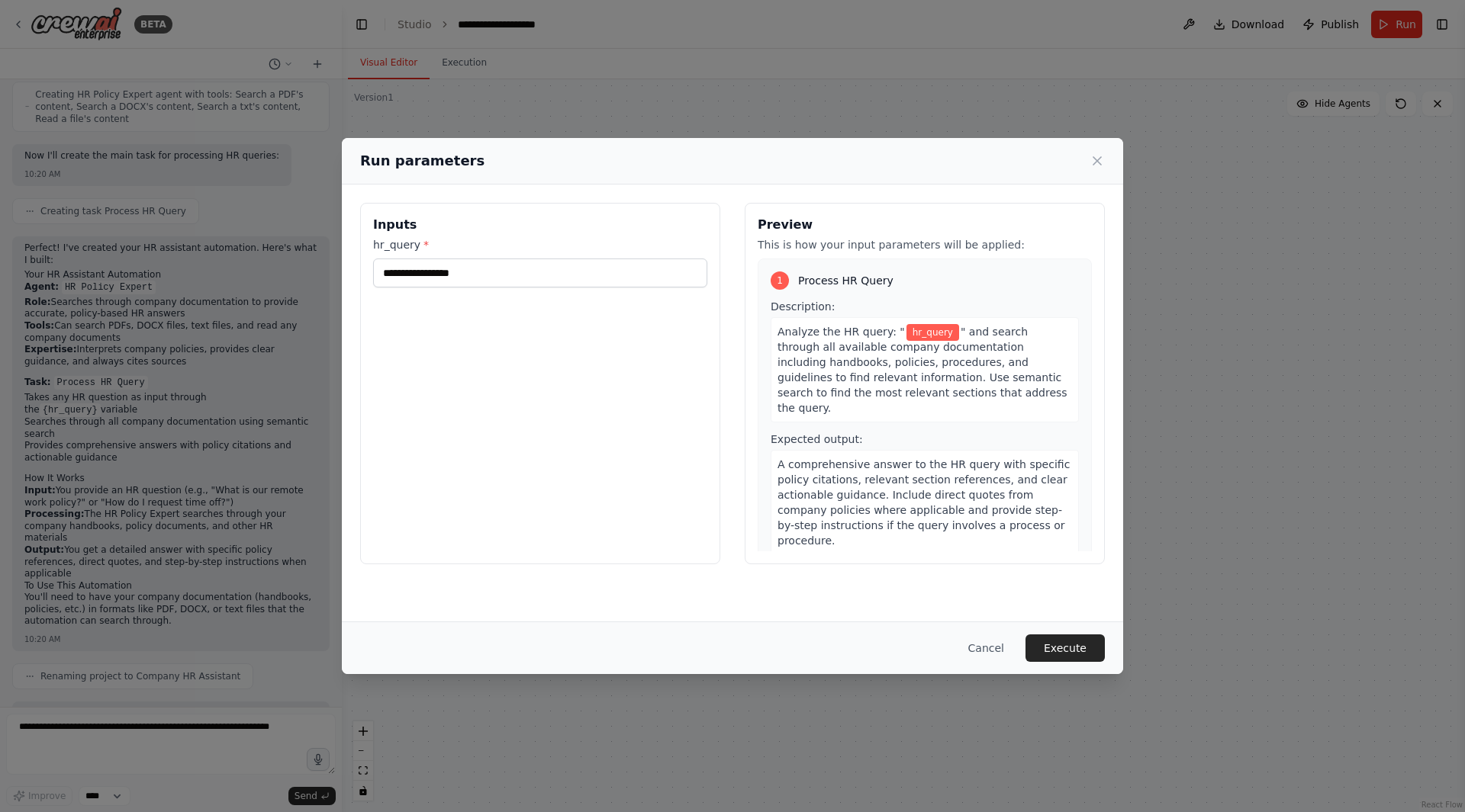
click at [1007, 645] on button "Cancel" at bounding box center [986, 648] width 60 height 28
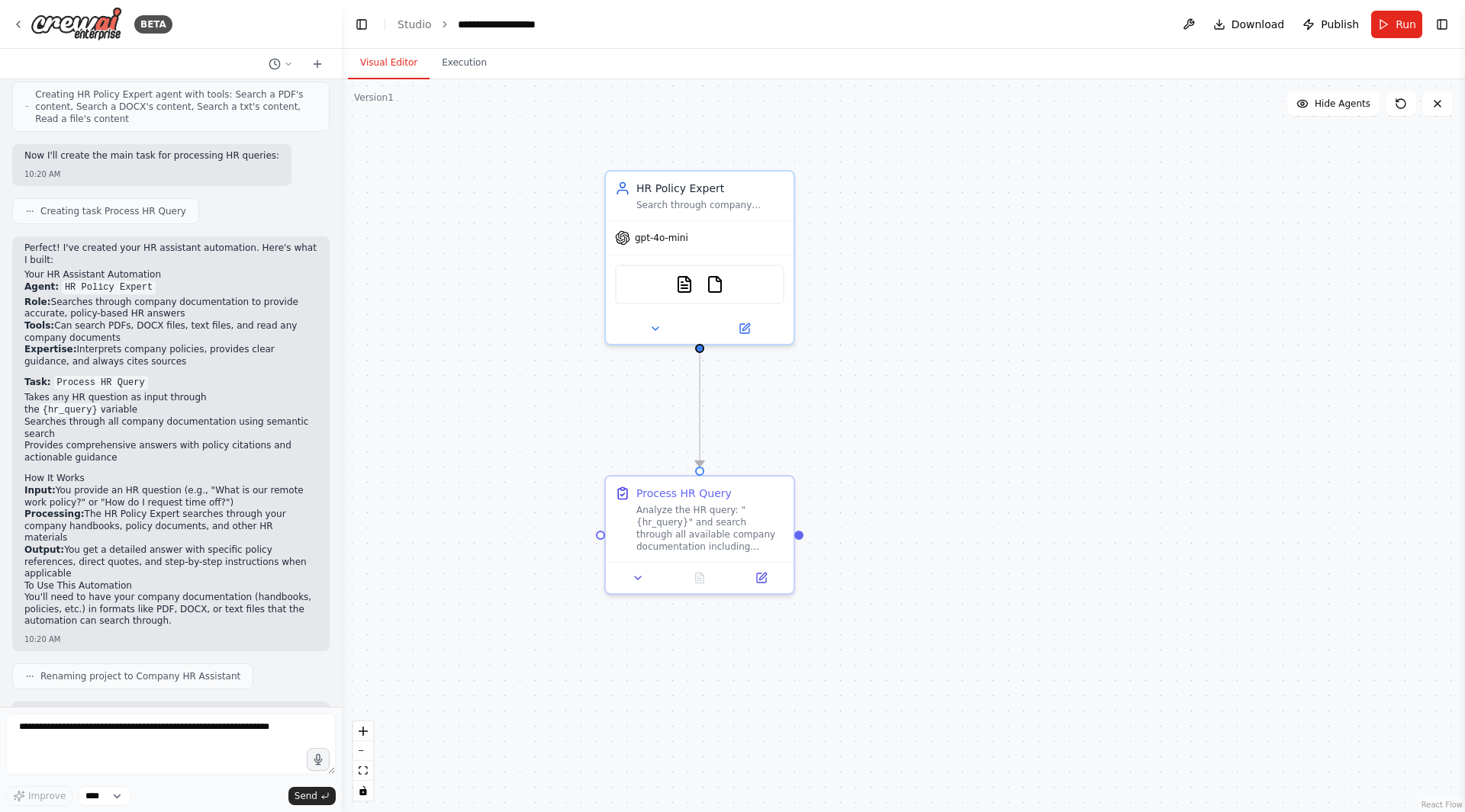
click at [1051, 494] on div ".deletable-edge-delete-btn { width: 20px; height: 20px; border: 0px solid #ffff…" at bounding box center [903, 445] width 1123 height 733
click at [676, 211] on div "HR Policy Expert Search through company handbooks and documentation to provide …" at bounding box center [700, 196] width 188 height 49
click at [707, 526] on div "Analyze the HR query: "{hr_query}" and search through all available company doc…" at bounding box center [710, 528] width 148 height 49
click at [964, 282] on div ".deletable-edge-delete-btn { width: 20px; height: 20px; border: 0px solid #ffff…" at bounding box center [903, 445] width 1123 height 733
click at [465, 63] on button "Execution" at bounding box center [465, 63] width 70 height 32
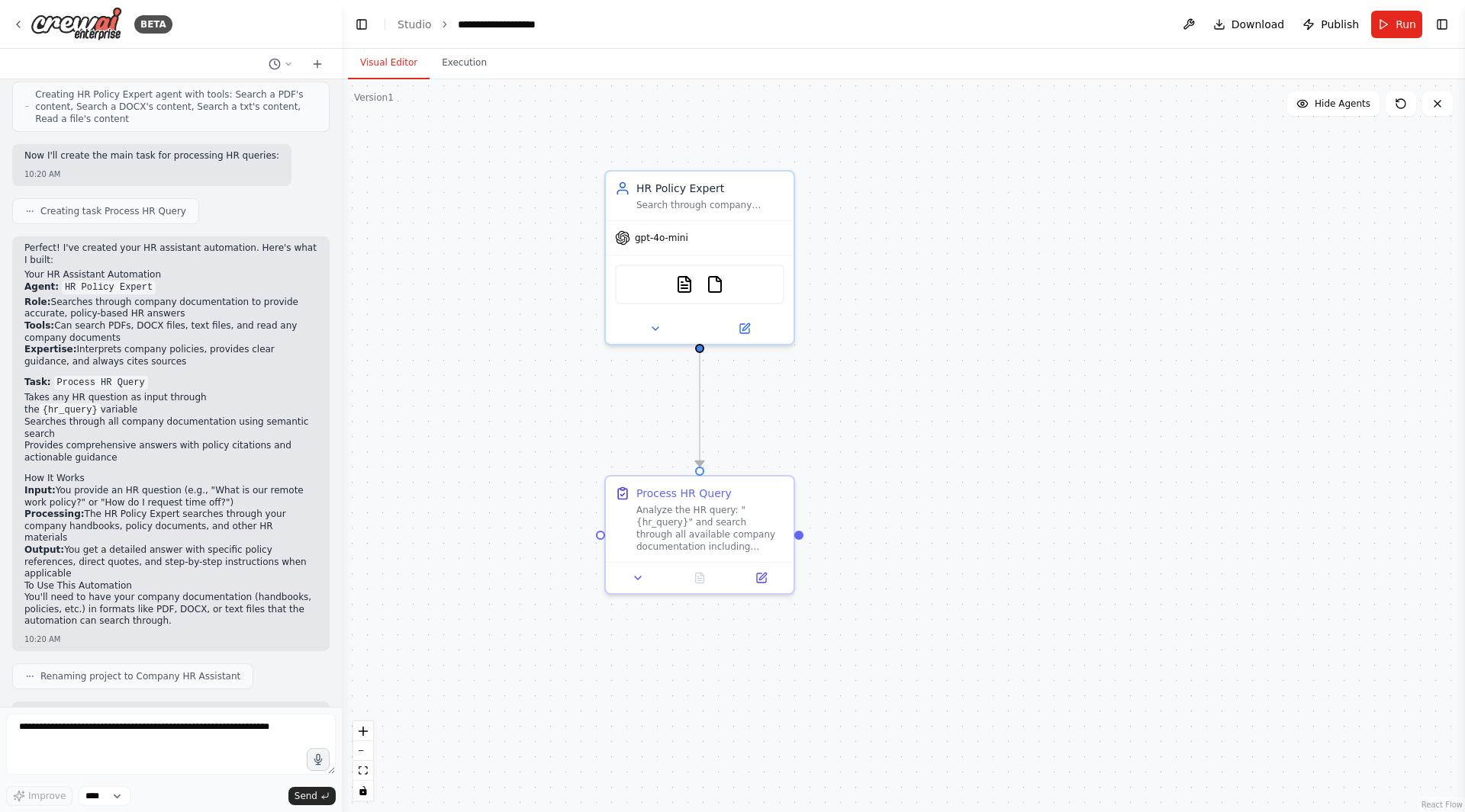
drag, startPoint x: 385, startPoint y: 60, endPoint x: 395, endPoint y: 58, distance: 10.2
click at [386, 58] on button "Visual Editor" at bounding box center [388, 63] width 81 height 32
click at [1059, 498] on div ".deletable-edge-delete-btn { width: 20px; height: 20px; border: 0px solid #ffff…" at bounding box center [903, 445] width 1123 height 733
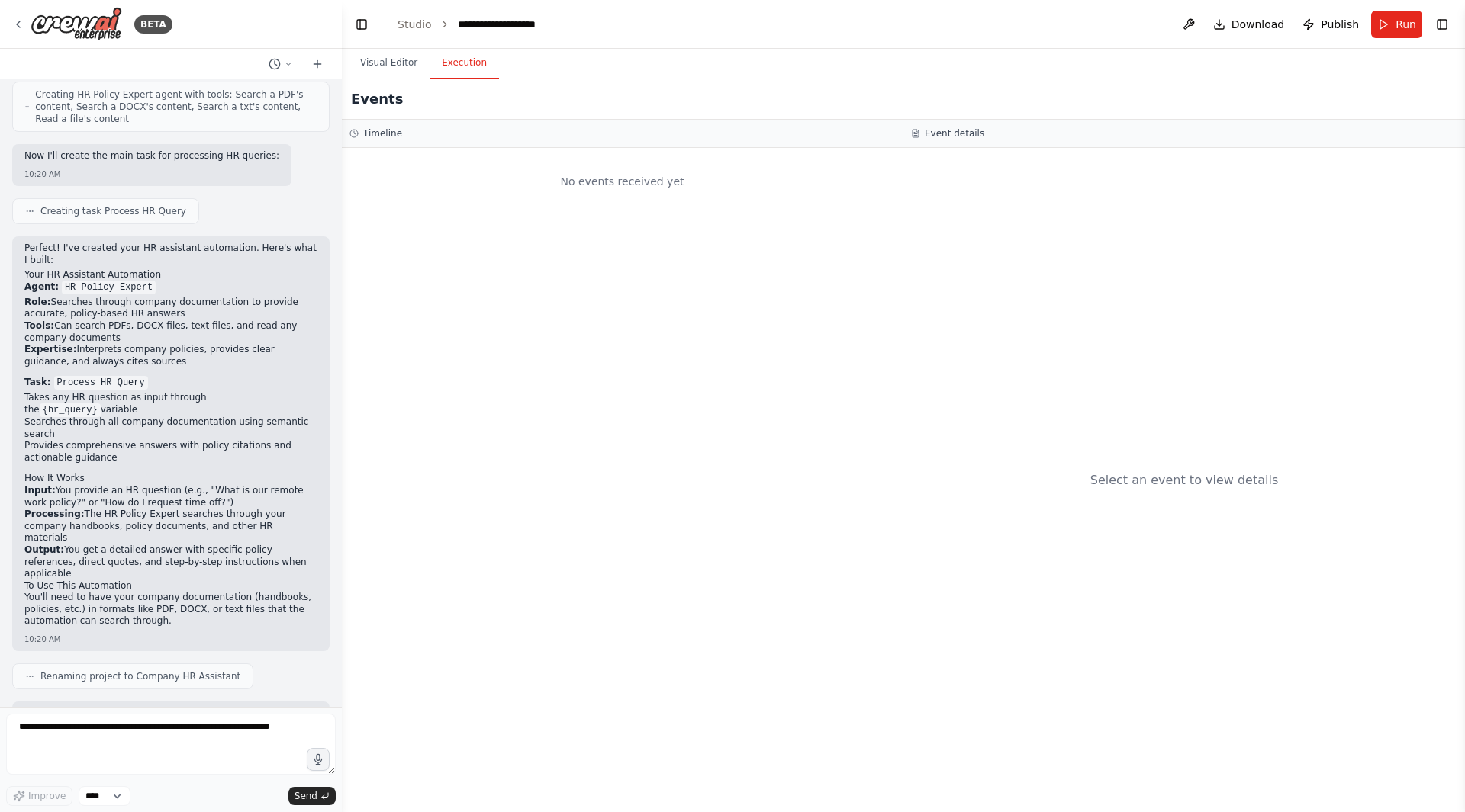
click at [446, 57] on button "Execution" at bounding box center [465, 63] width 70 height 32
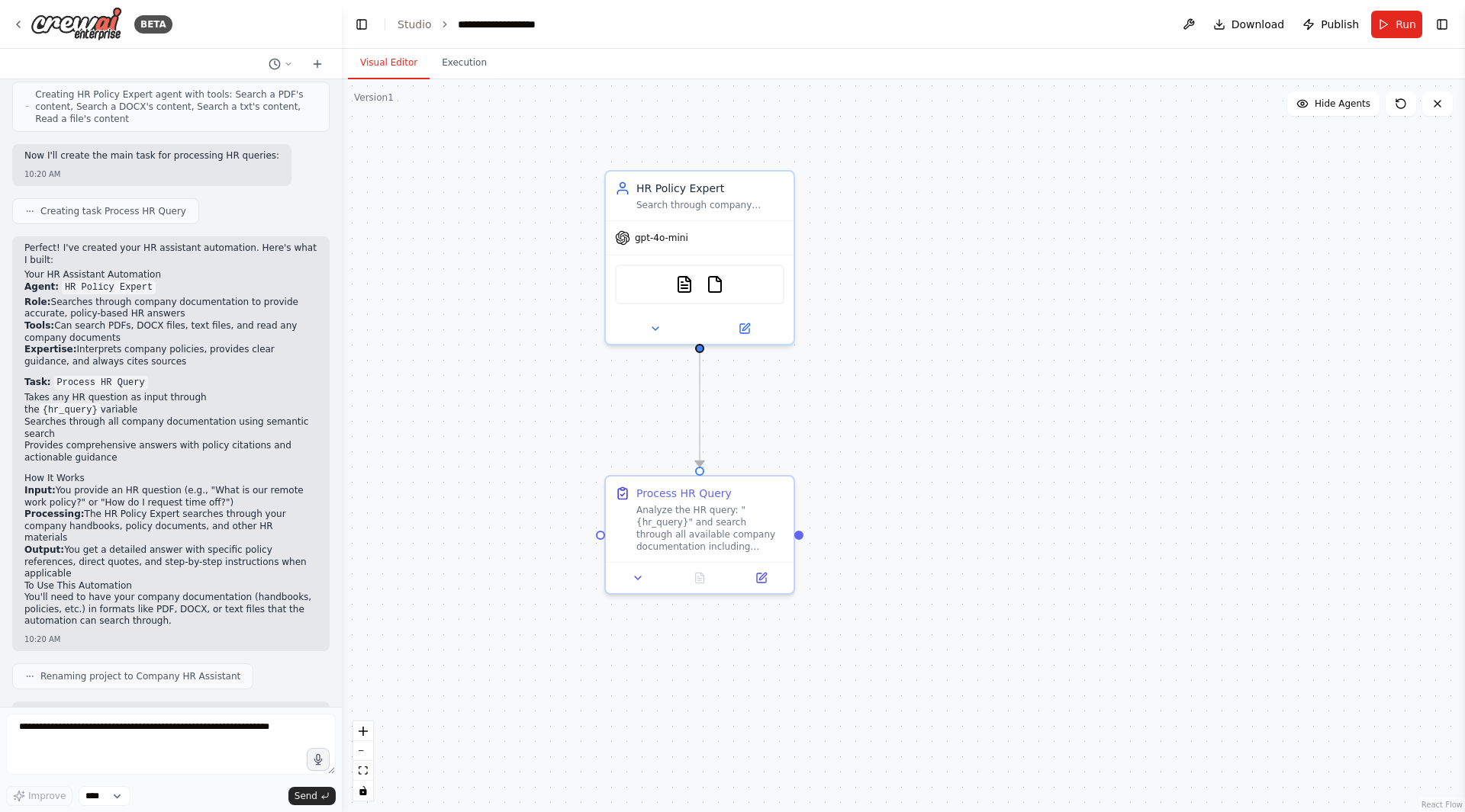
click at [388, 58] on button "Visual Editor" at bounding box center [388, 63] width 81 height 32
click at [392, 242] on div ".deletable-edge-delete-btn { width: 20px; height: 20px; border: 0px solid #ffff…" at bounding box center [903, 445] width 1123 height 733
click at [249, 544] on li "Output: You get a detailed answer with specific policy references, direct quote…" at bounding box center [171, 562] width 293 height 36
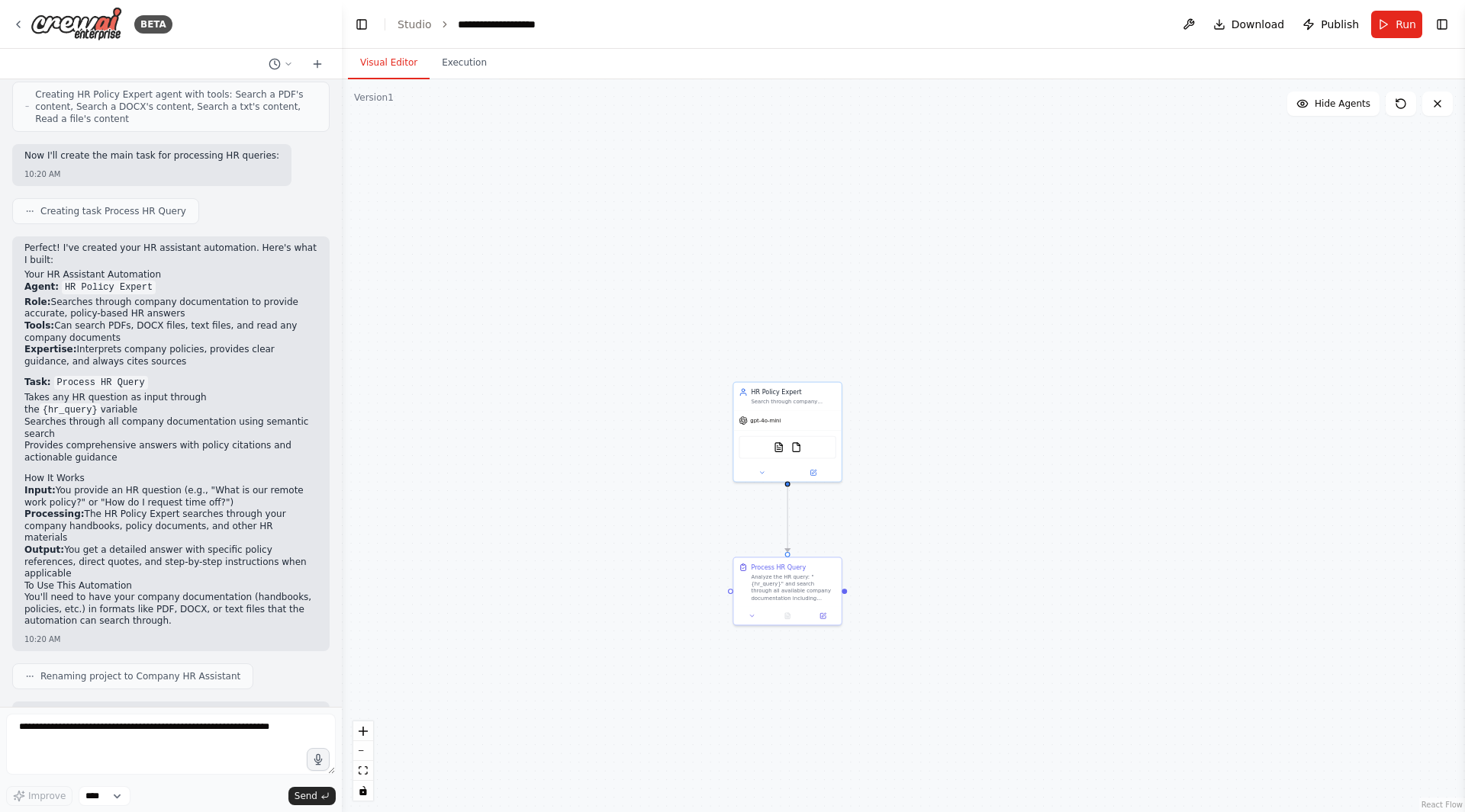
drag, startPoint x: 431, startPoint y: 334, endPoint x: 653, endPoint y: 515, distance: 286.4
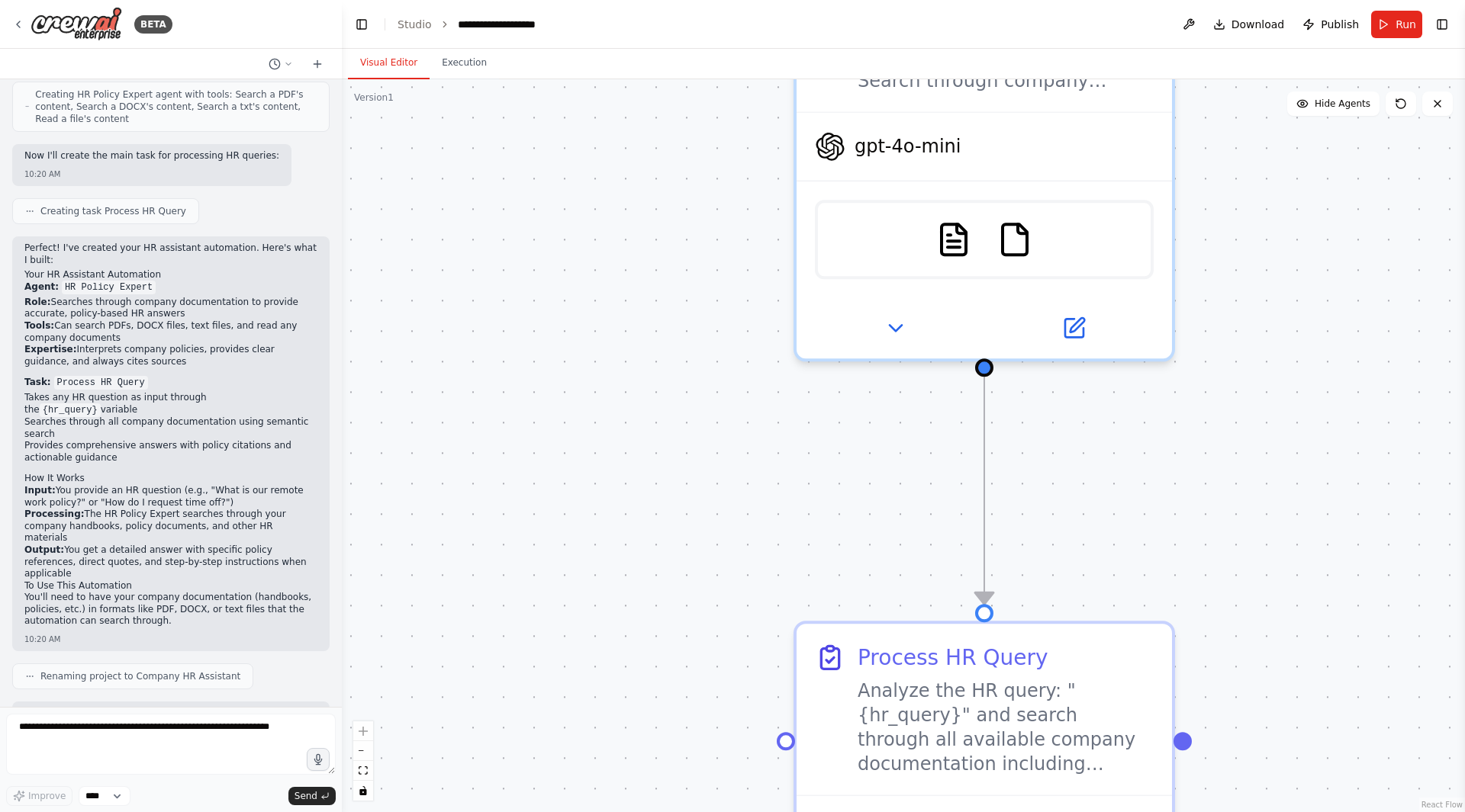
drag, startPoint x: 638, startPoint y: 488, endPoint x: 514, endPoint y: 453, distance: 128.8
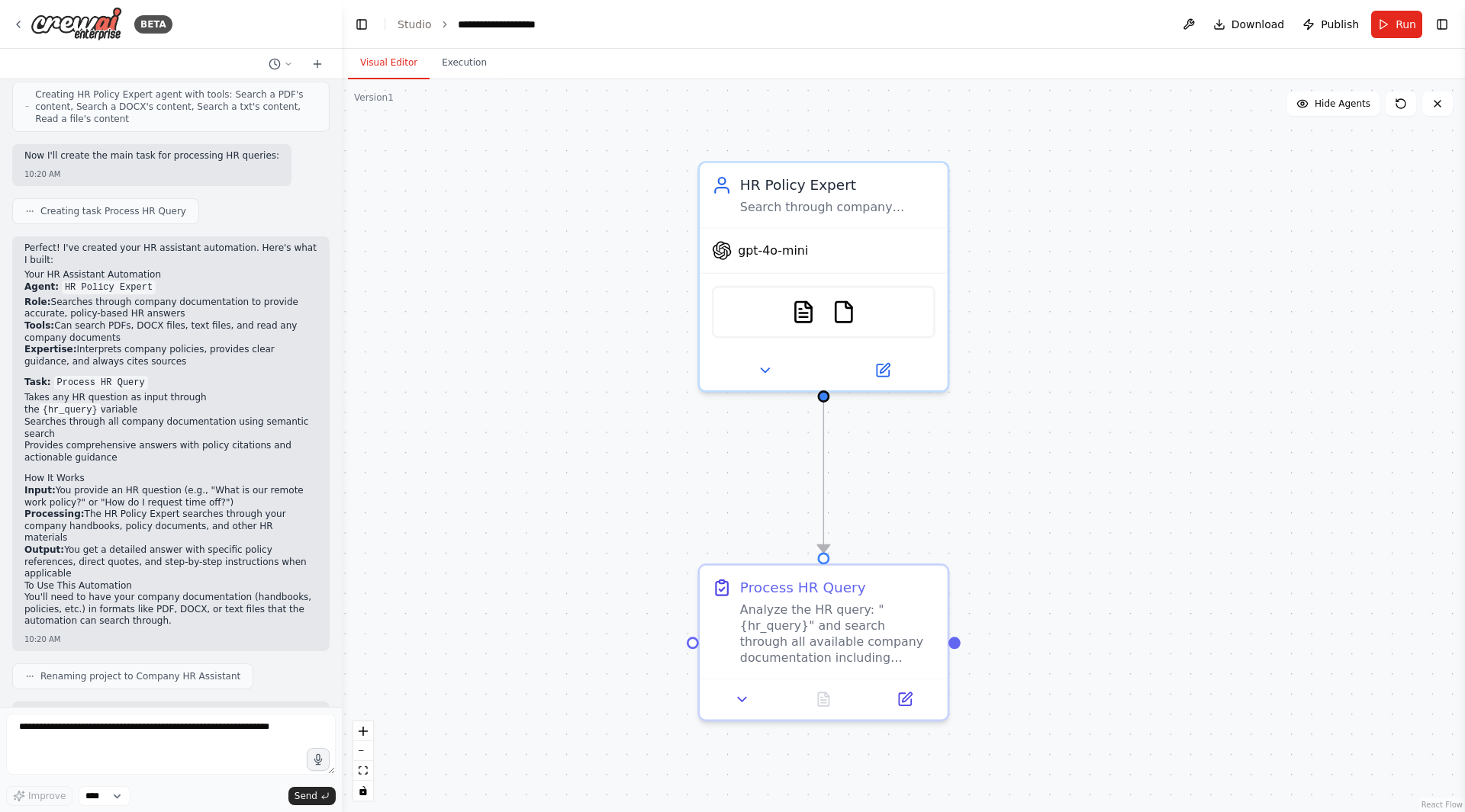
click at [1022, 452] on div ".deletable-edge-delete-btn { width: 20px; height: 20px; border: 0px solid #ffff…" at bounding box center [903, 445] width 1123 height 733
click at [902, 699] on icon at bounding box center [904, 699] width 12 height 12
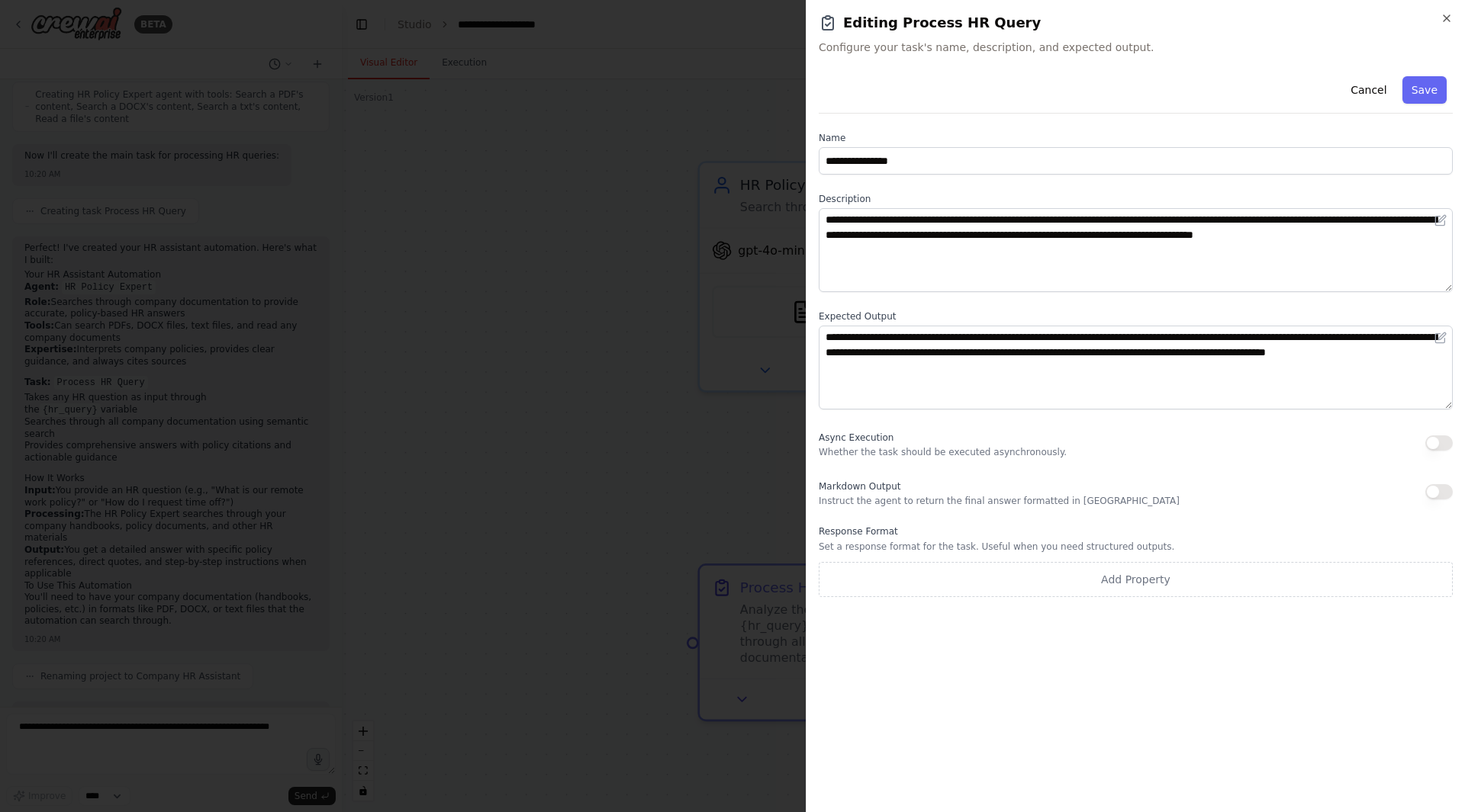
click at [631, 406] on div at bounding box center [732, 406] width 1465 height 812
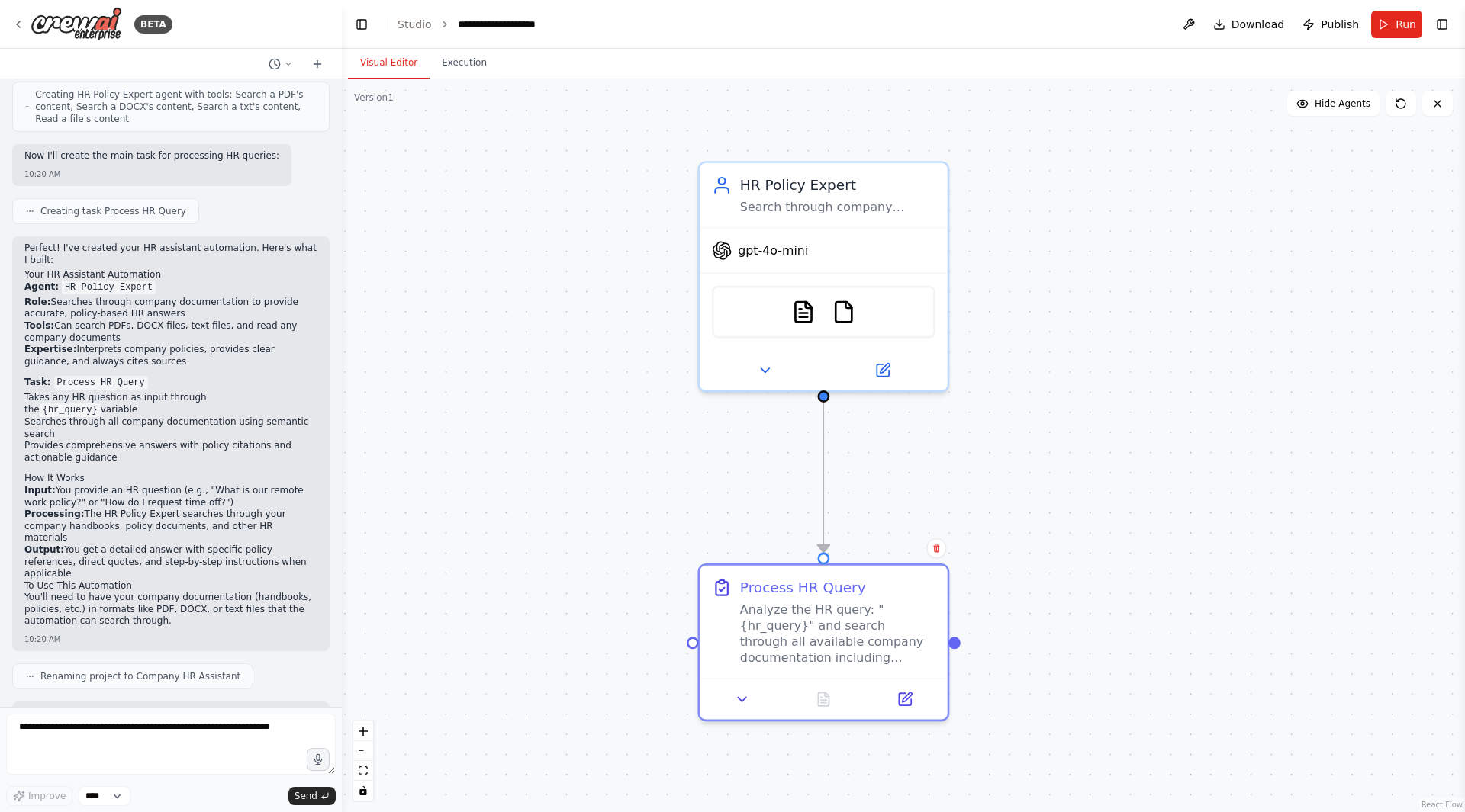
drag, startPoint x: 1011, startPoint y: 257, endPoint x: 435, endPoint y: 233, distance: 576.5
click at [435, 233] on div ".deletable-edge-delete-btn { width: 20px; height: 20px; border: 0px solid #ffff…" at bounding box center [903, 445] width 1123 height 733
click at [746, 317] on div "PDFSearchTool FileReadTool" at bounding box center [823, 312] width 224 height 53
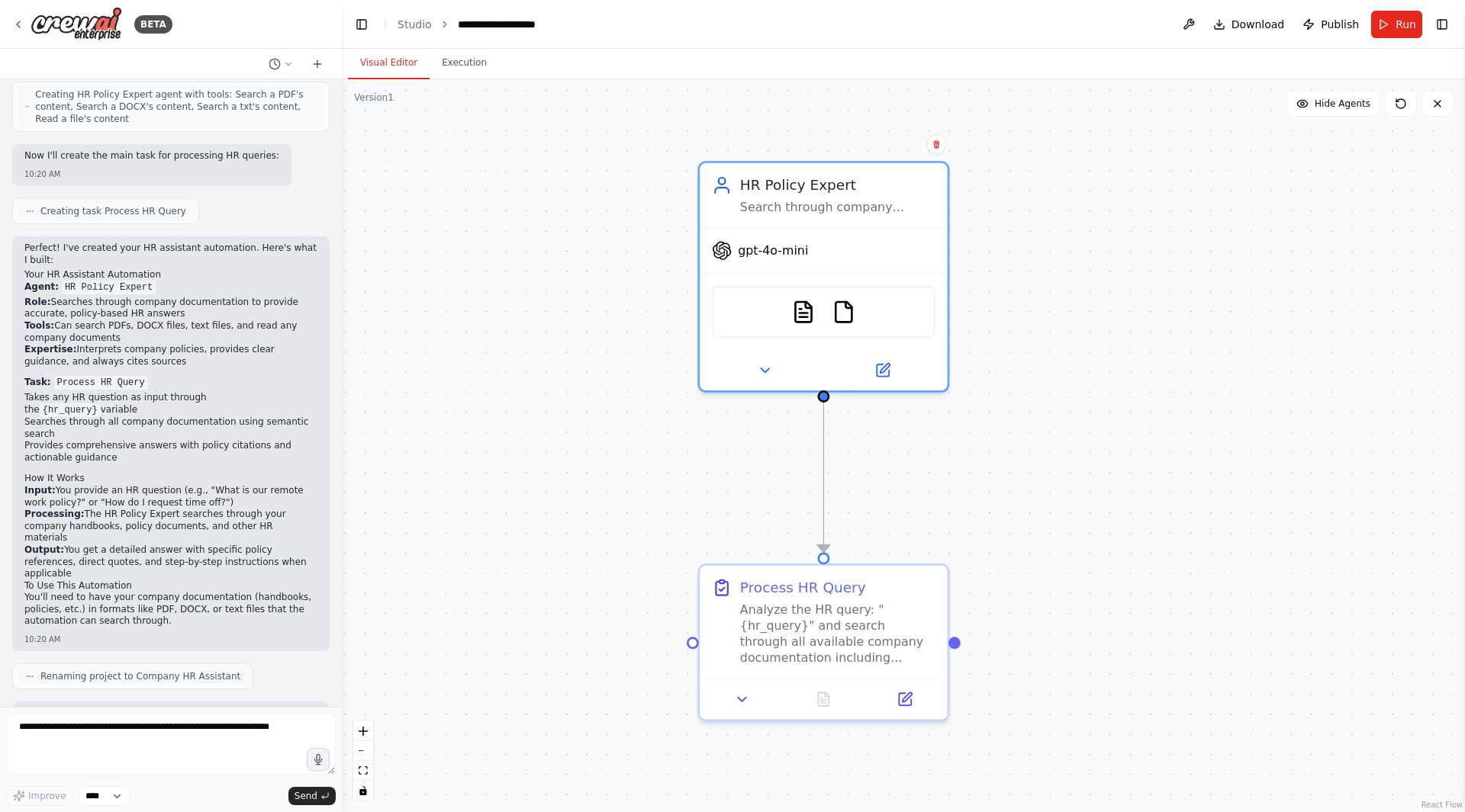
click at [876, 314] on div "PDFSearchTool FileReadTool" at bounding box center [823, 312] width 224 height 53
drag, startPoint x: 872, startPoint y: 315, endPoint x: 767, endPoint y: 375, distance: 120.9
click at [767, 375] on button at bounding box center [765, 370] width 114 height 24
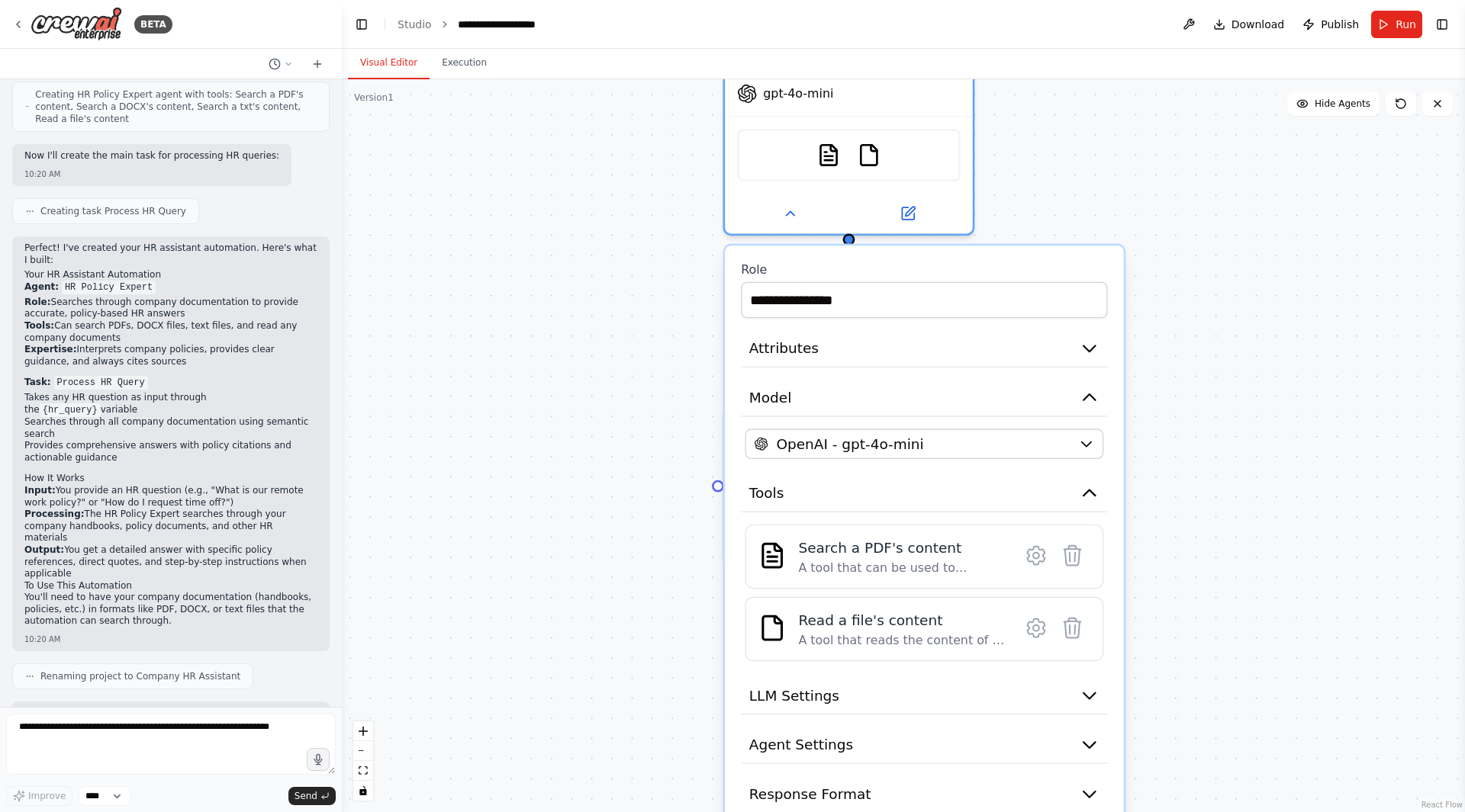
drag, startPoint x: 1201, startPoint y: 674, endPoint x: 1184, endPoint y: 570, distance: 105.4
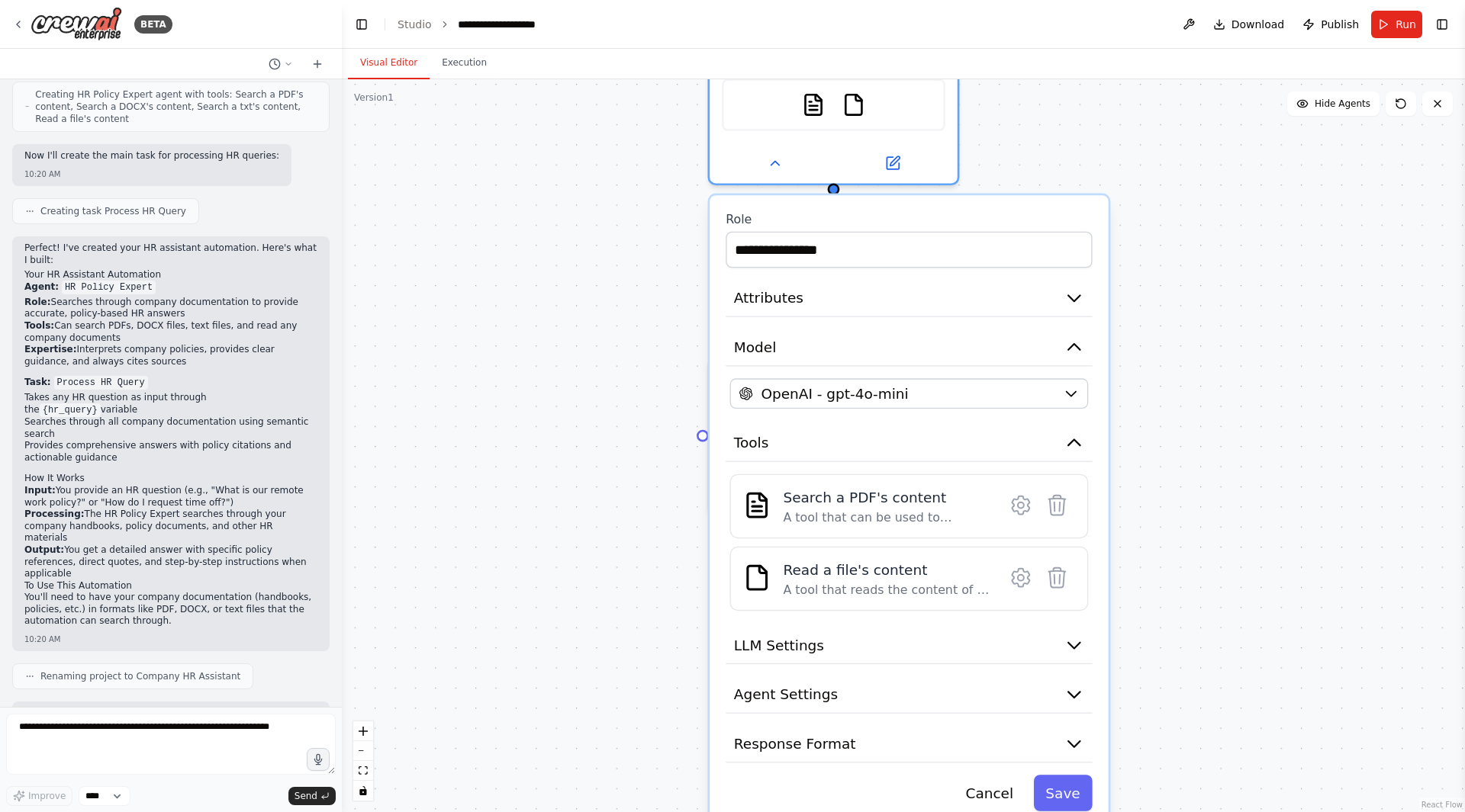
click at [1009, 694] on button "Agent Settings" at bounding box center [908, 694] width 366 height 37
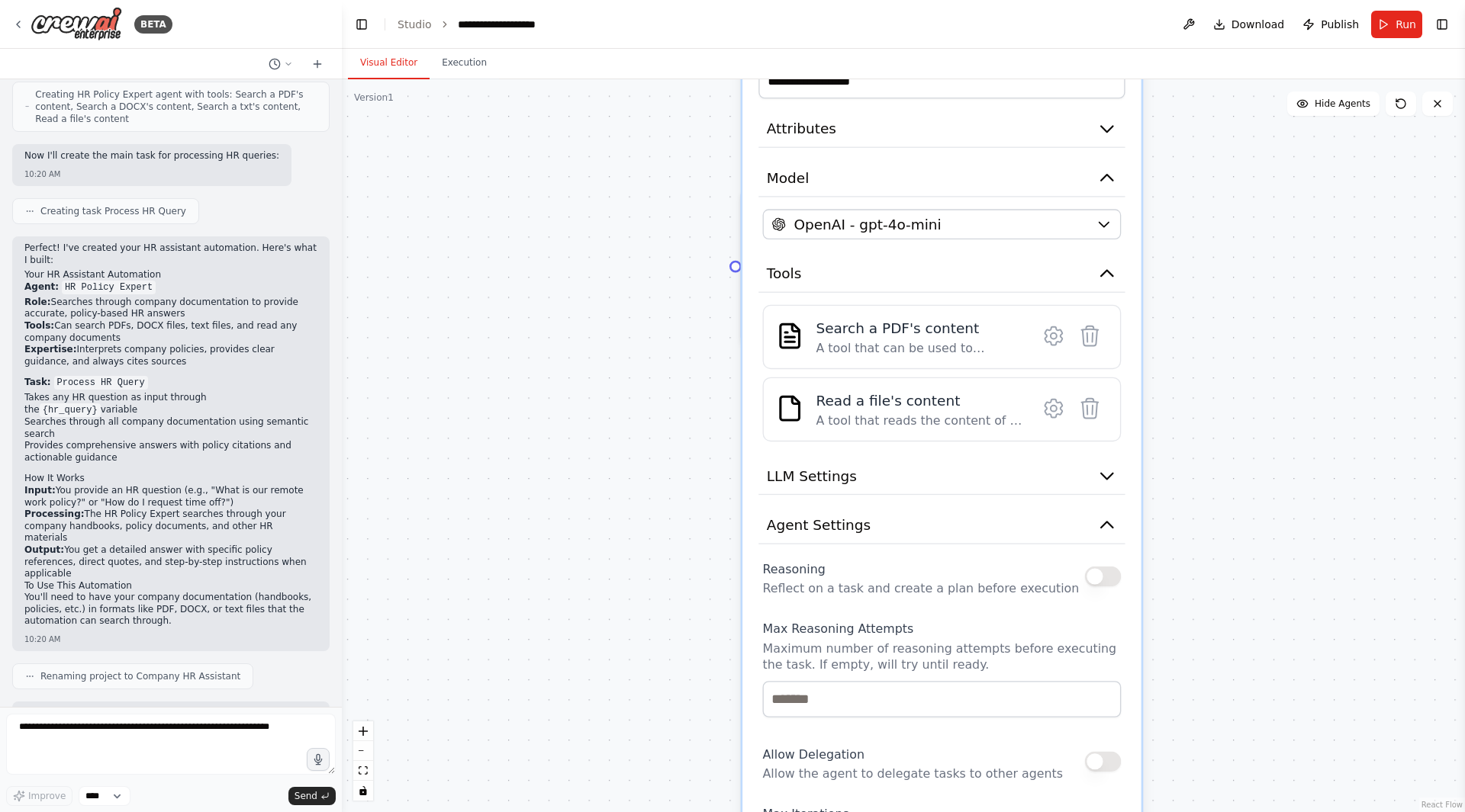
drag, startPoint x: 1156, startPoint y: 664, endPoint x: 1149, endPoint y: 474, distance: 190.1
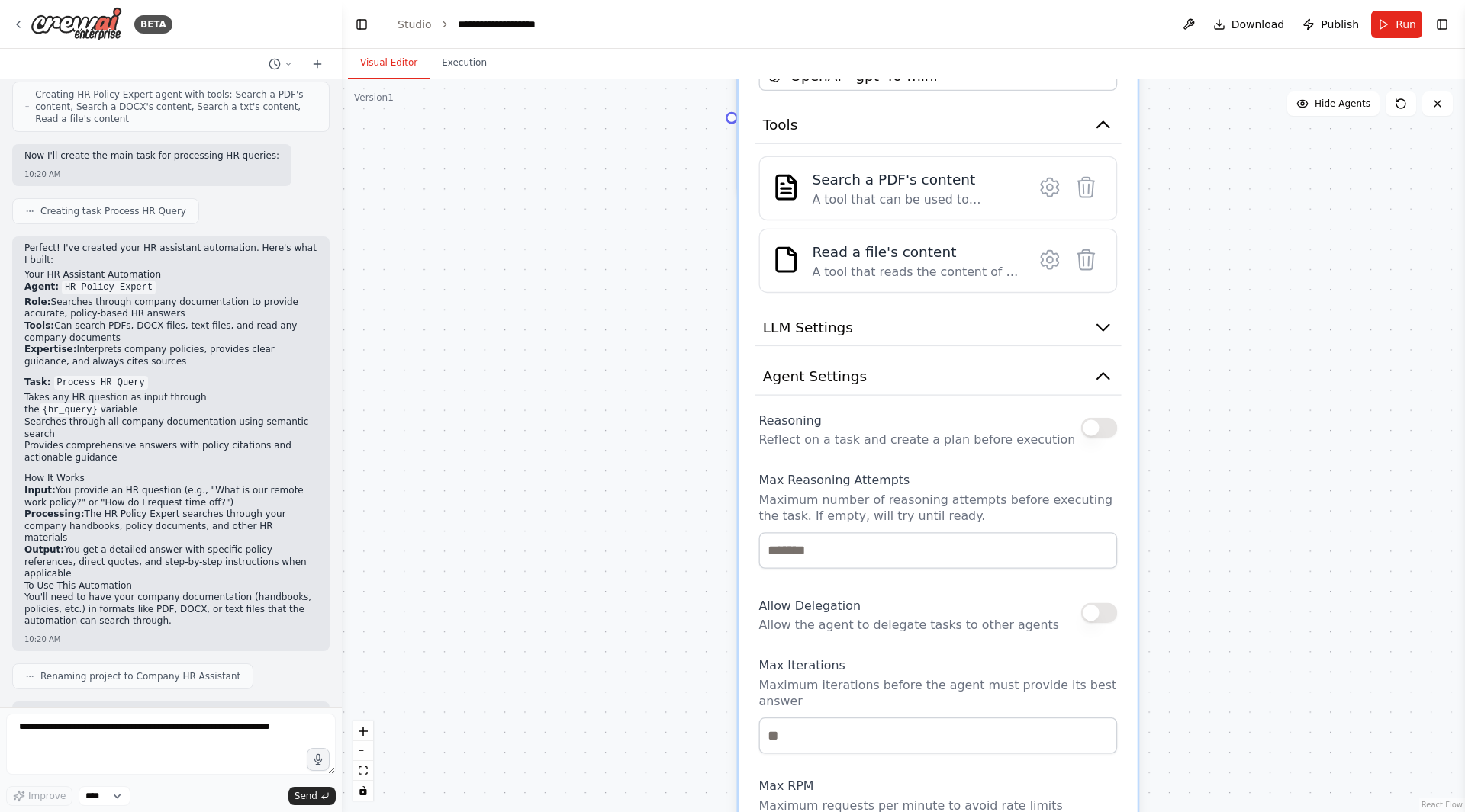
drag, startPoint x: 1162, startPoint y: 559, endPoint x: 1157, endPoint y: 496, distance: 63.2
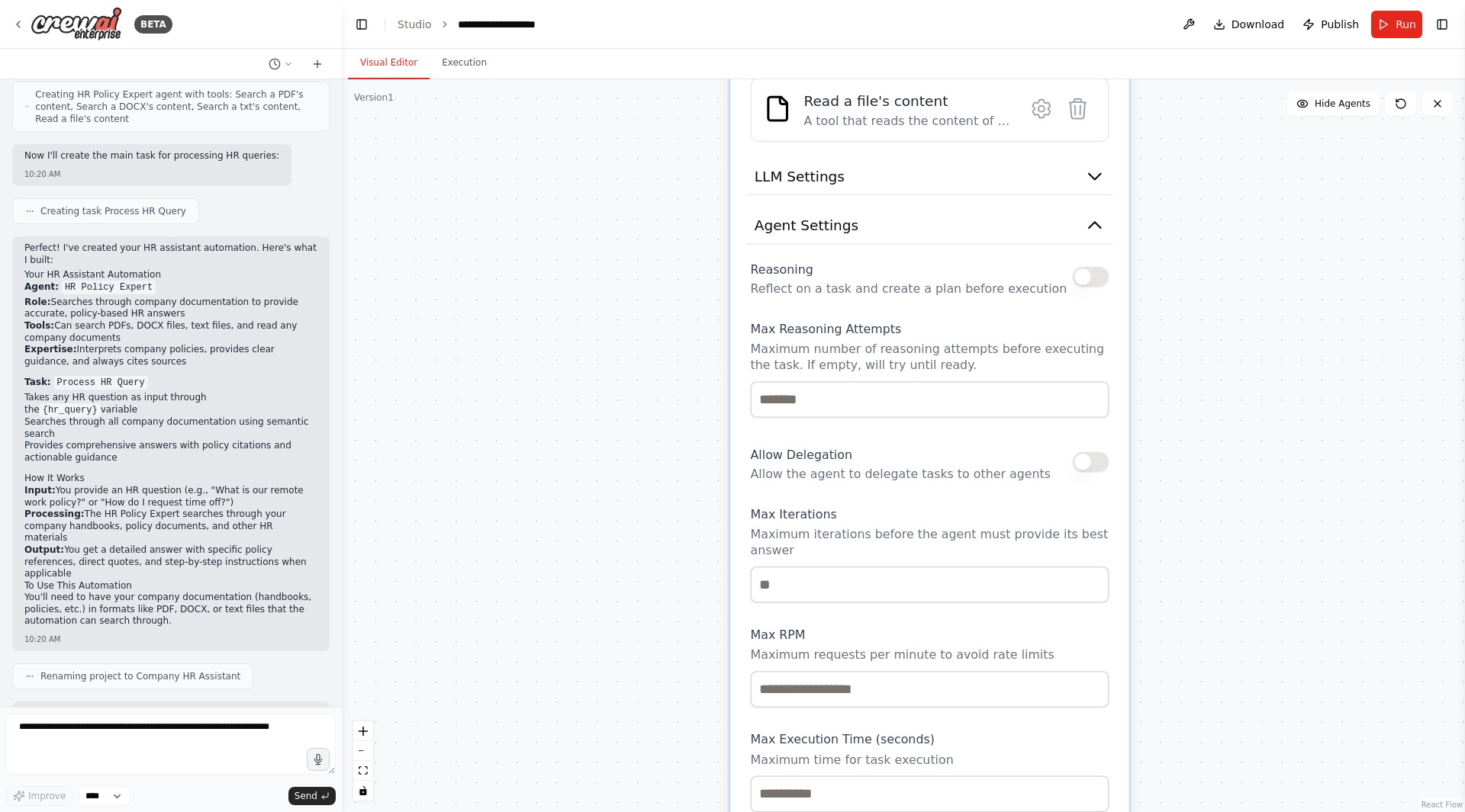
drag, startPoint x: 1146, startPoint y: 631, endPoint x: 1139, endPoint y: 506, distance: 125.2
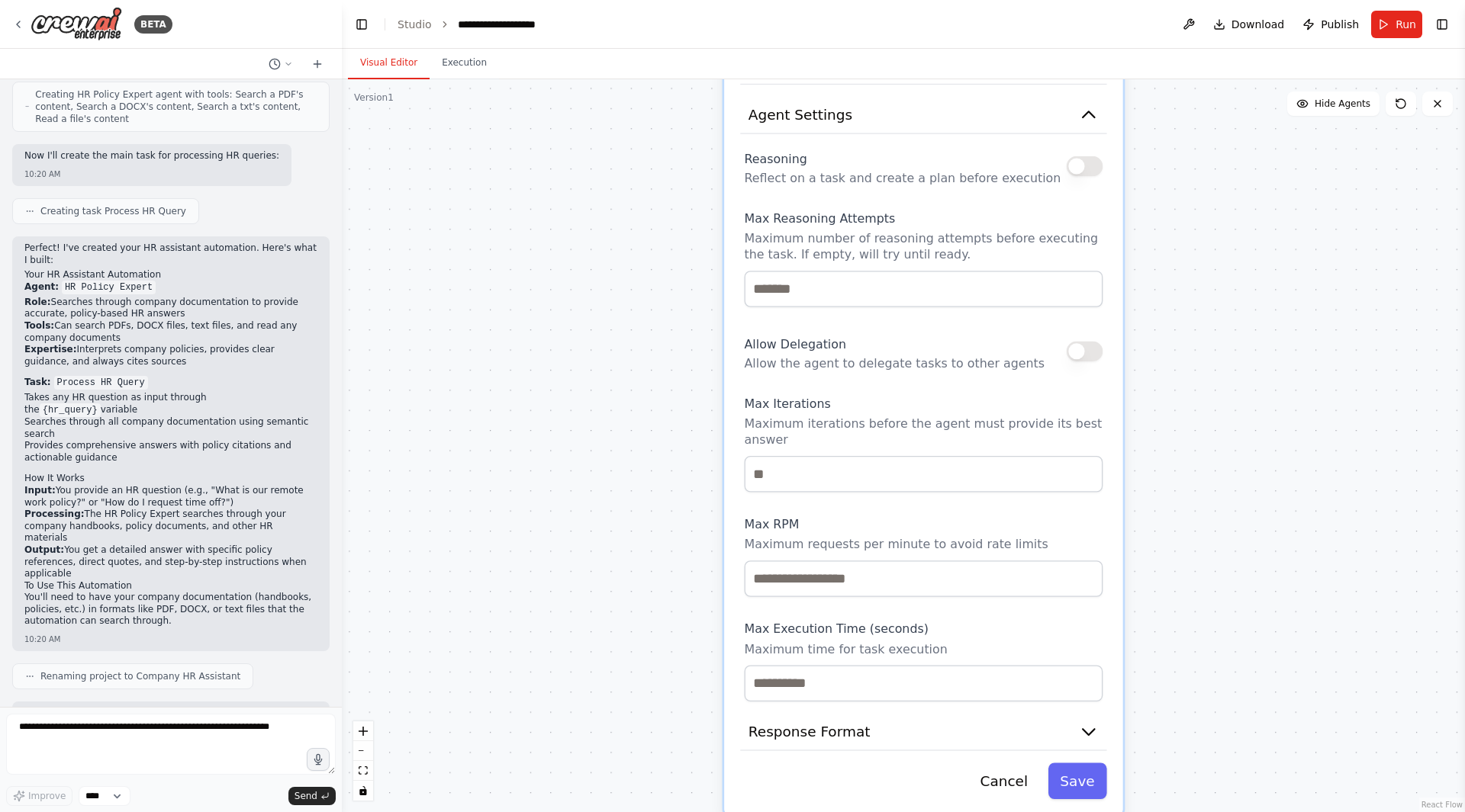
drag, startPoint x: 1143, startPoint y: 659, endPoint x: 1140, endPoint y: 525, distance: 134.0
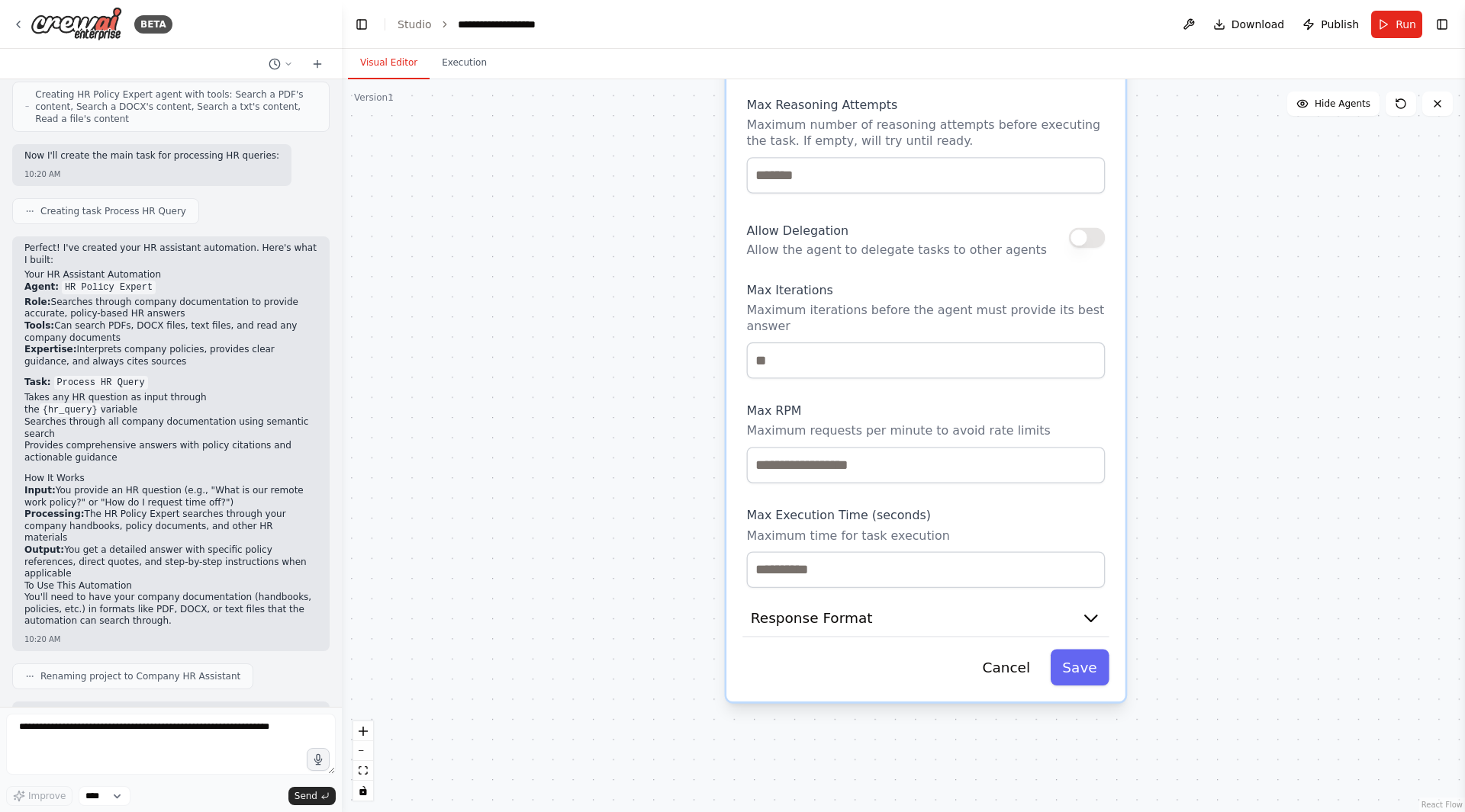
click at [989, 614] on button "Response Format" at bounding box center [925, 618] width 366 height 37
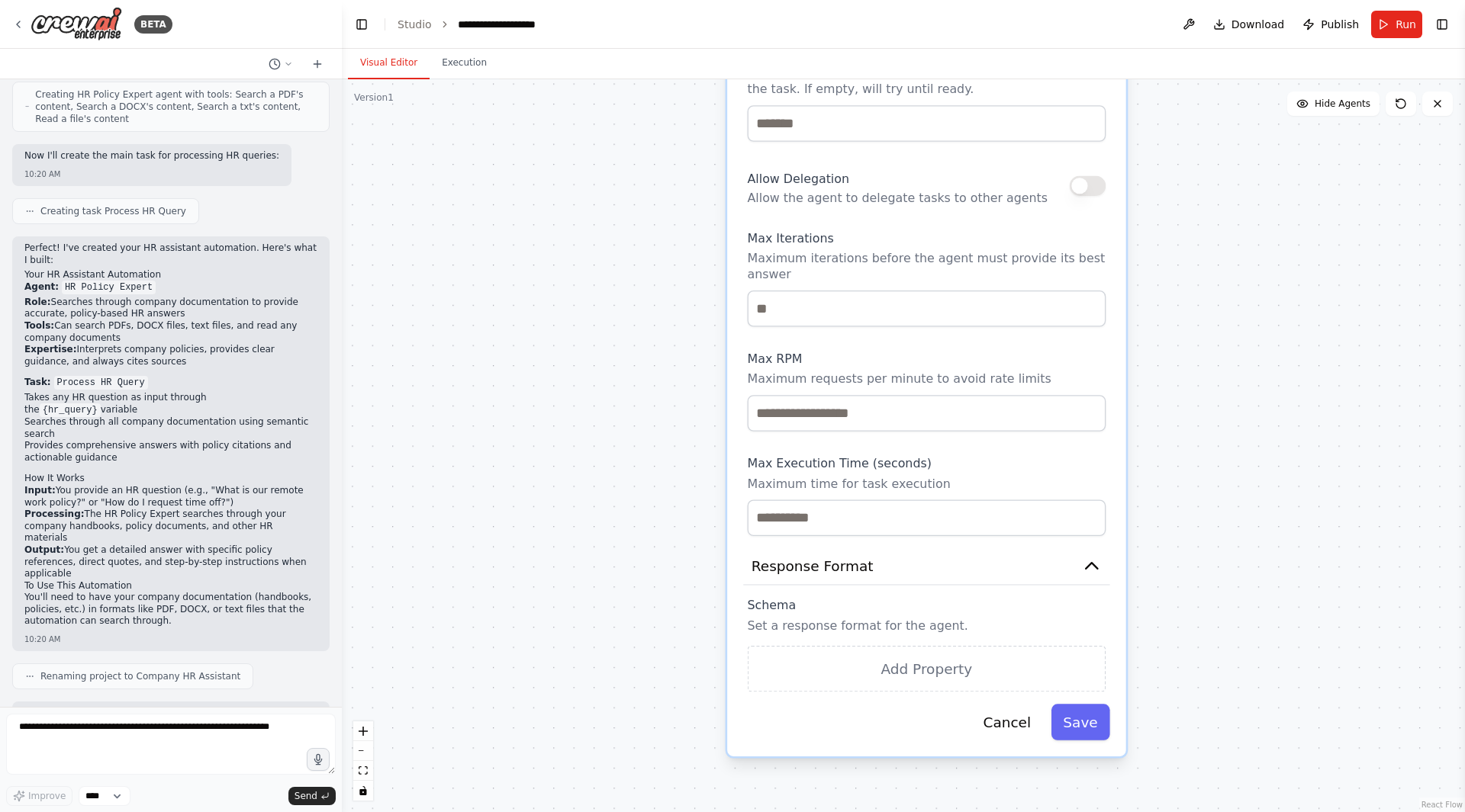
drag, startPoint x: 1199, startPoint y: 637, endPoint x: 1188, endPoint y: 785, distance: 148.4
click at [1188, 785] on div ".deletable-edge-delete-btn { width: 20px; height: 20px; border: 0px solid #ffff…" at bounding box center [903, 445] width 1123 height 733
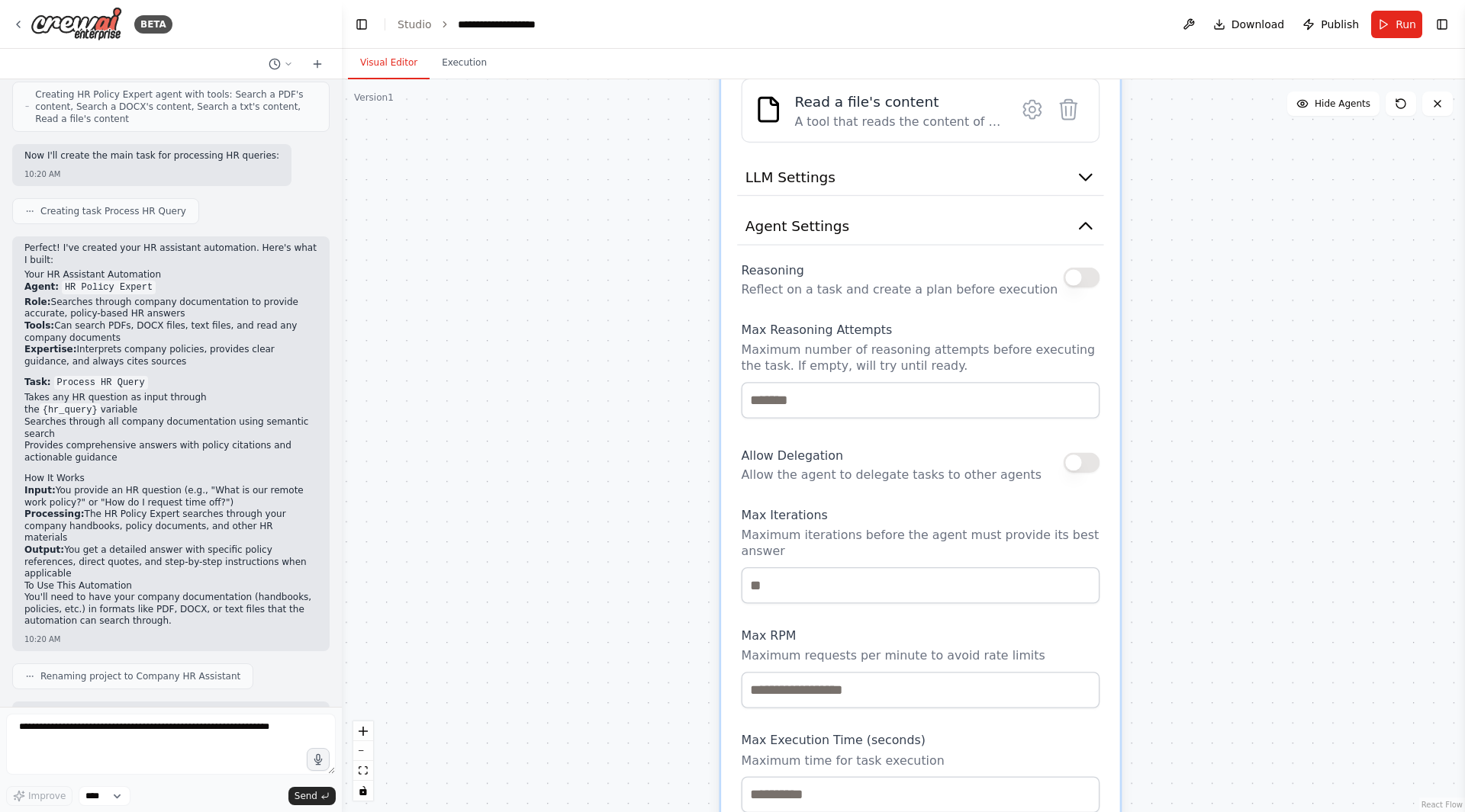
drag, startPoint x: 1222, startPoint y: 680, endPoint x: 1216, endPoint y: 748, distance: 68.3
click at [1207, 811] on html "BETA Hello! I'm the CrewAI assistant. What kind of automation do you want to bu…" at bounding box center [732, 406] width 1465 height 812
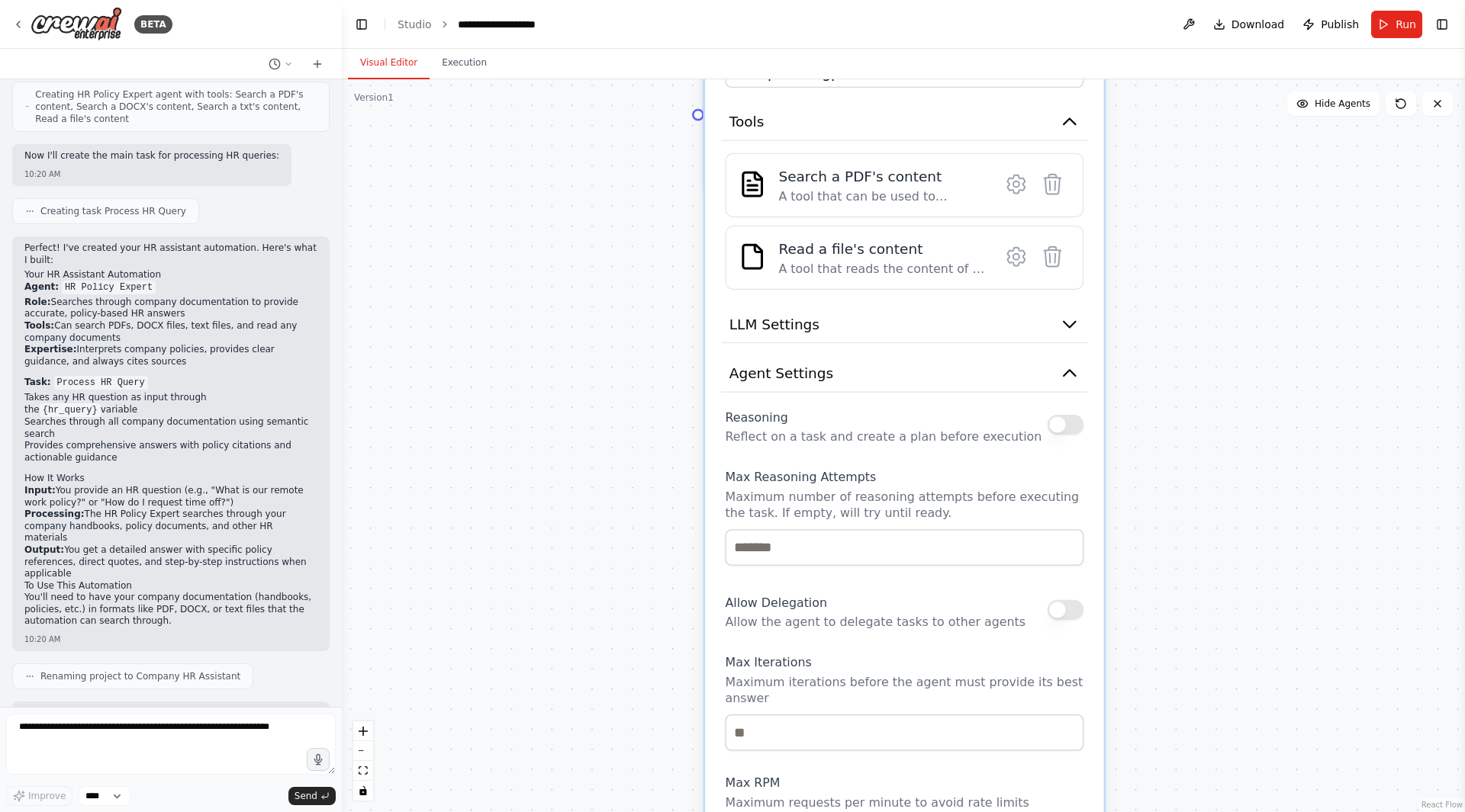
drag, startPoint x: 1222, startPoint y: 697, endPoint x: 1224, endPoint y: 838, distance: 141.0
click at [1224, 811] on html "BETA Hello! I'm the CrewAI assistant. What kind of automation do you want to bu…" at bounding box center [732, 406] width 1465 height 812
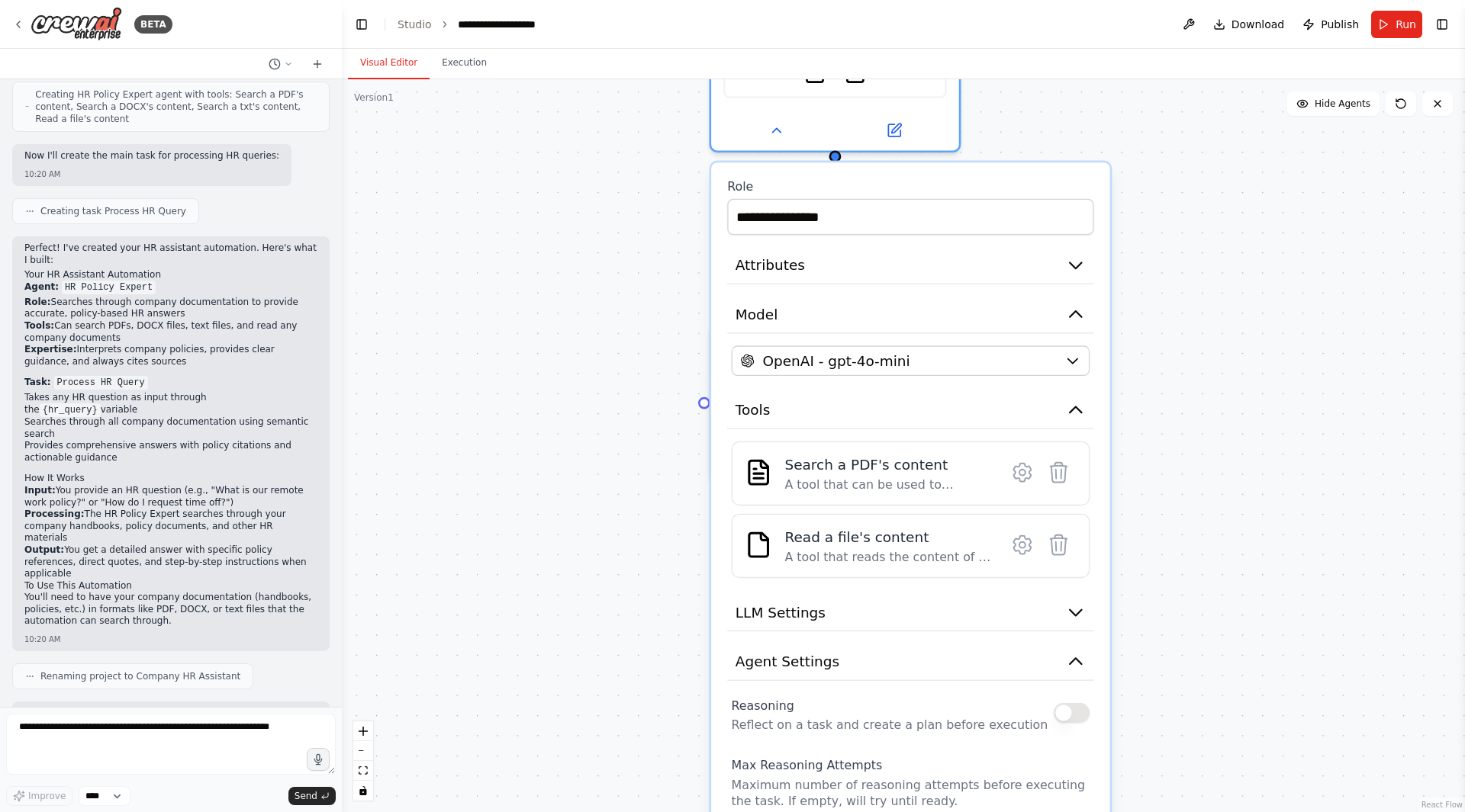
drag, startPoint x: 1215, startPoint y: 675, endPoint x: 1212, endPoint y: 848, distance: 173.0
click at [1212, 811] on html "BETA Hello! I'm the CrewAI assistant. What kind of automation do you want to bu…" at bounding box center [732, 406] width 1465 height 812
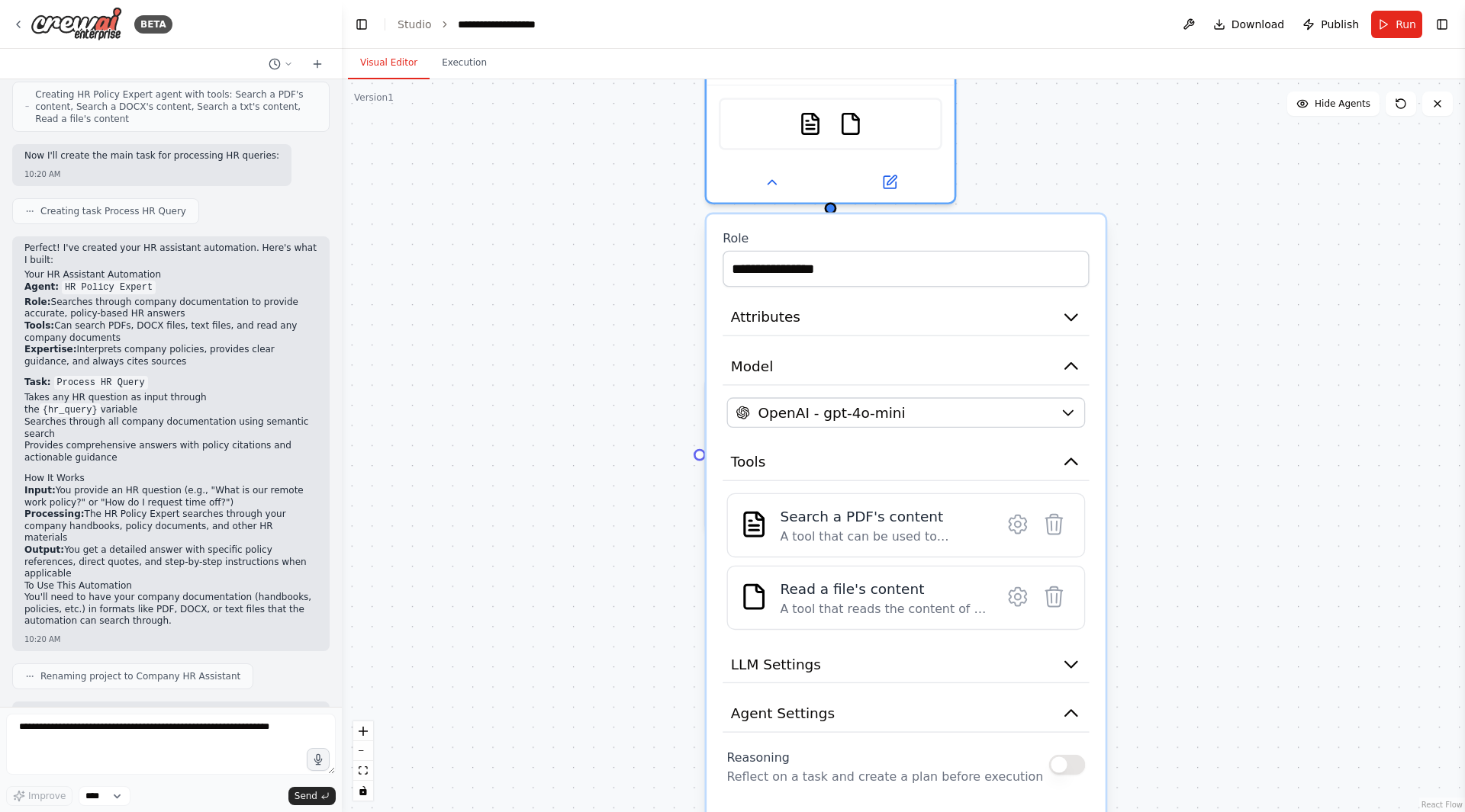
click at [1233, 790] on div ".deletable-edge-delete-btn { width: 20px; height: 20px; border: 0px solid #ffff…" at bounding box center [903, 445] width 1123 height 733
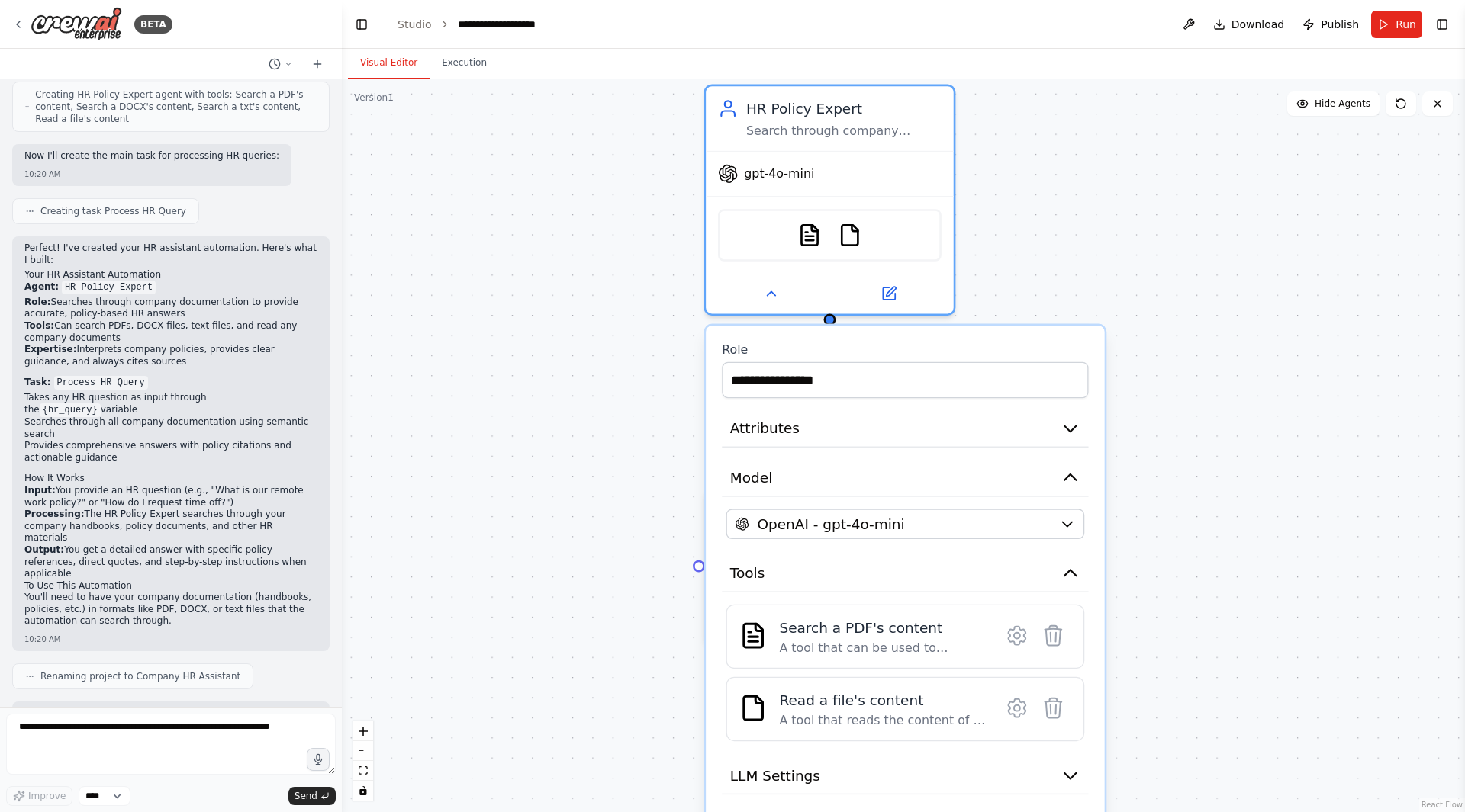
drag, startPoint x: 1229, startPoint y: 686, endPoint x: 1250, endPoint y: 833, distance: 148.5
click at [1250, 811] on html "BETA Hello! I'm the CrewAI assistant. What kind of automation do you want to bu…" at bounding box center [732, 406] width 1465 height 812
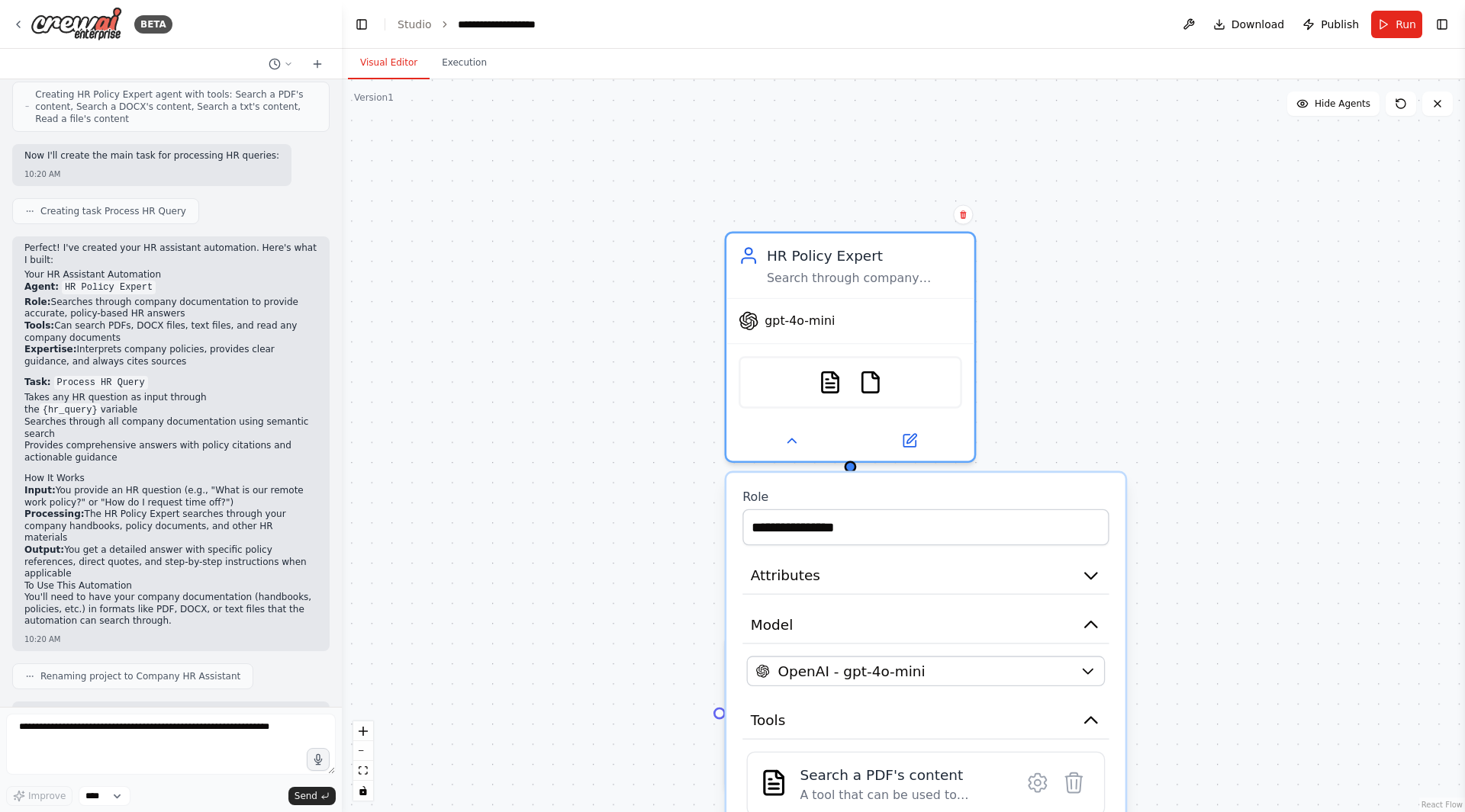
click at [872, 394] on div "PDFSearchTool FileReadTool" at bounding box center [850, 382] width 224 height 53
click at [879, 381] on img at bounding box center [870, 382] width 24 height 24
click at [879, 387] on img at bounding box center [870, 382] width 24 height 24
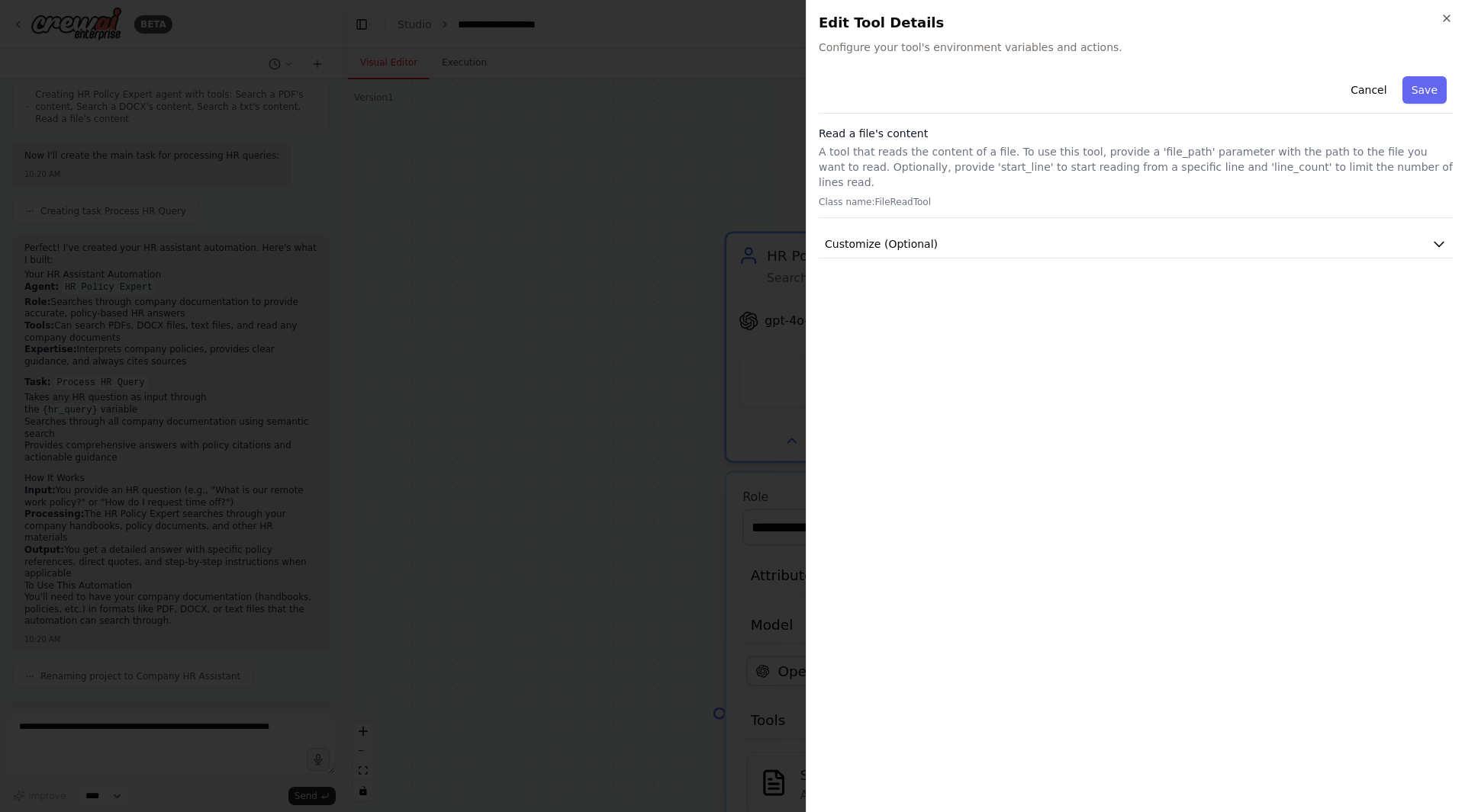
click at [604, 209] on div at bounding box center [732, 406] width 1465 height 812
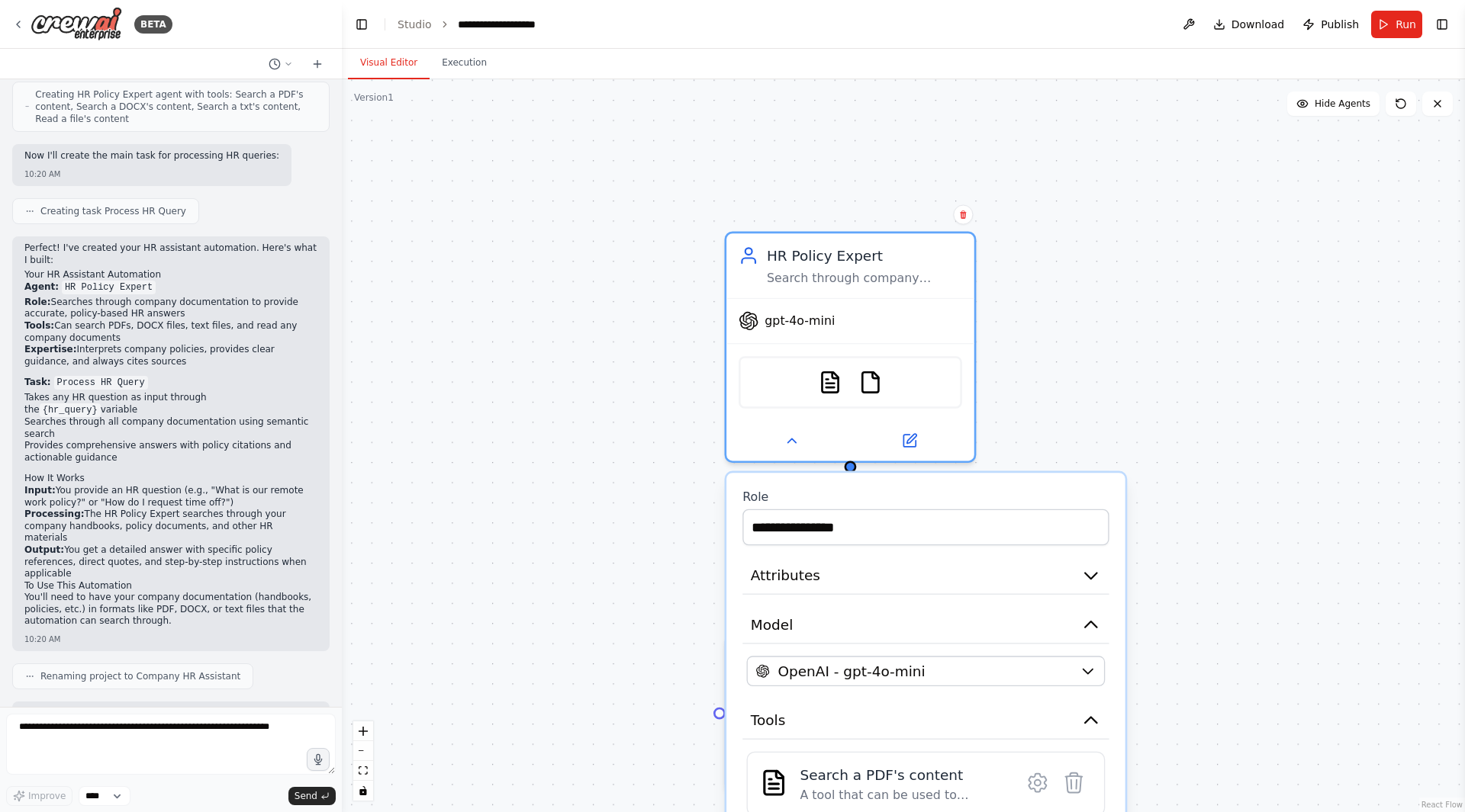
click at [913, 443] on icon at bounding box center [909, 440] width 12 height 12
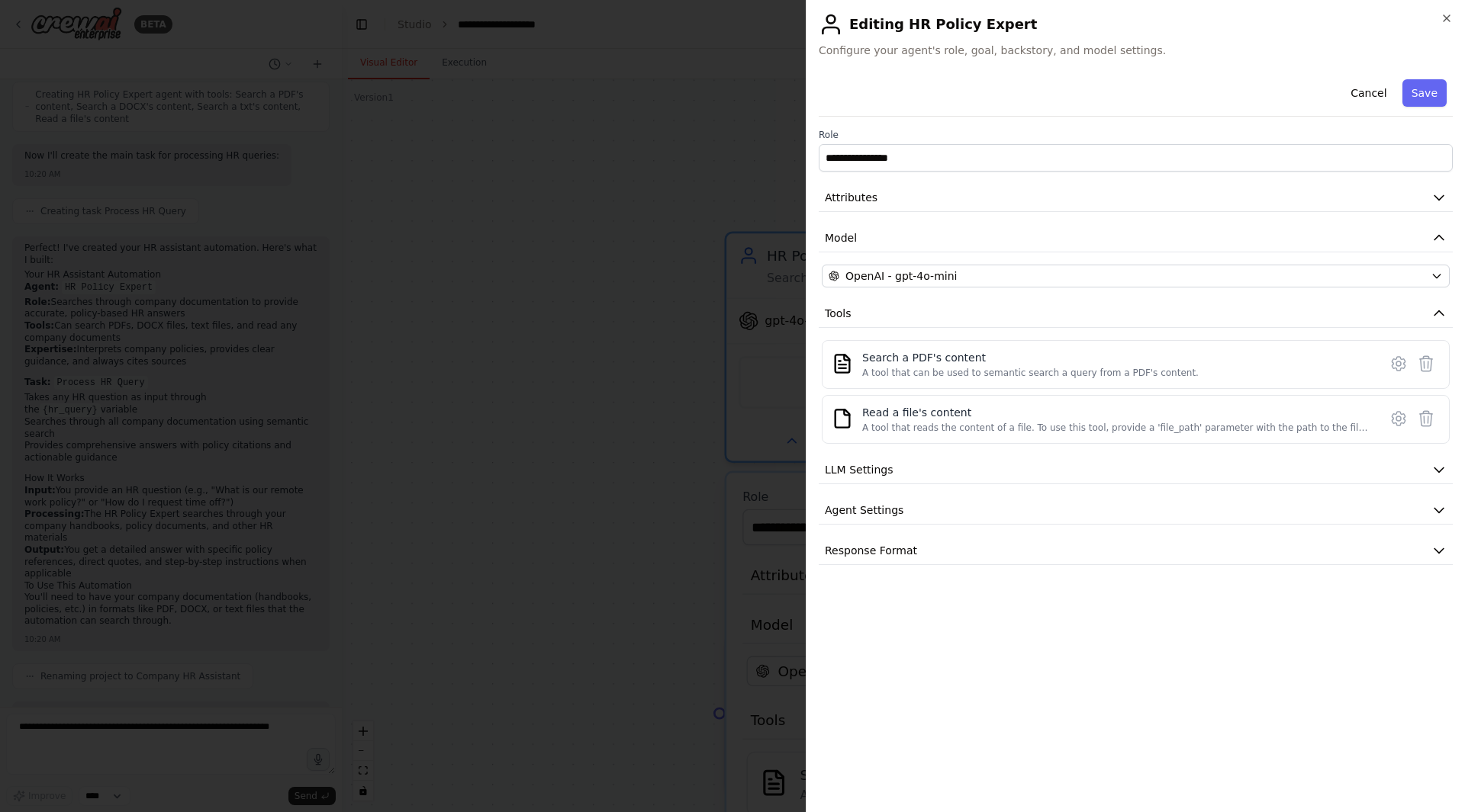
click at [973, 513] on button "Agent Settings" at bounding box center [1135, 511] width 634 height 28
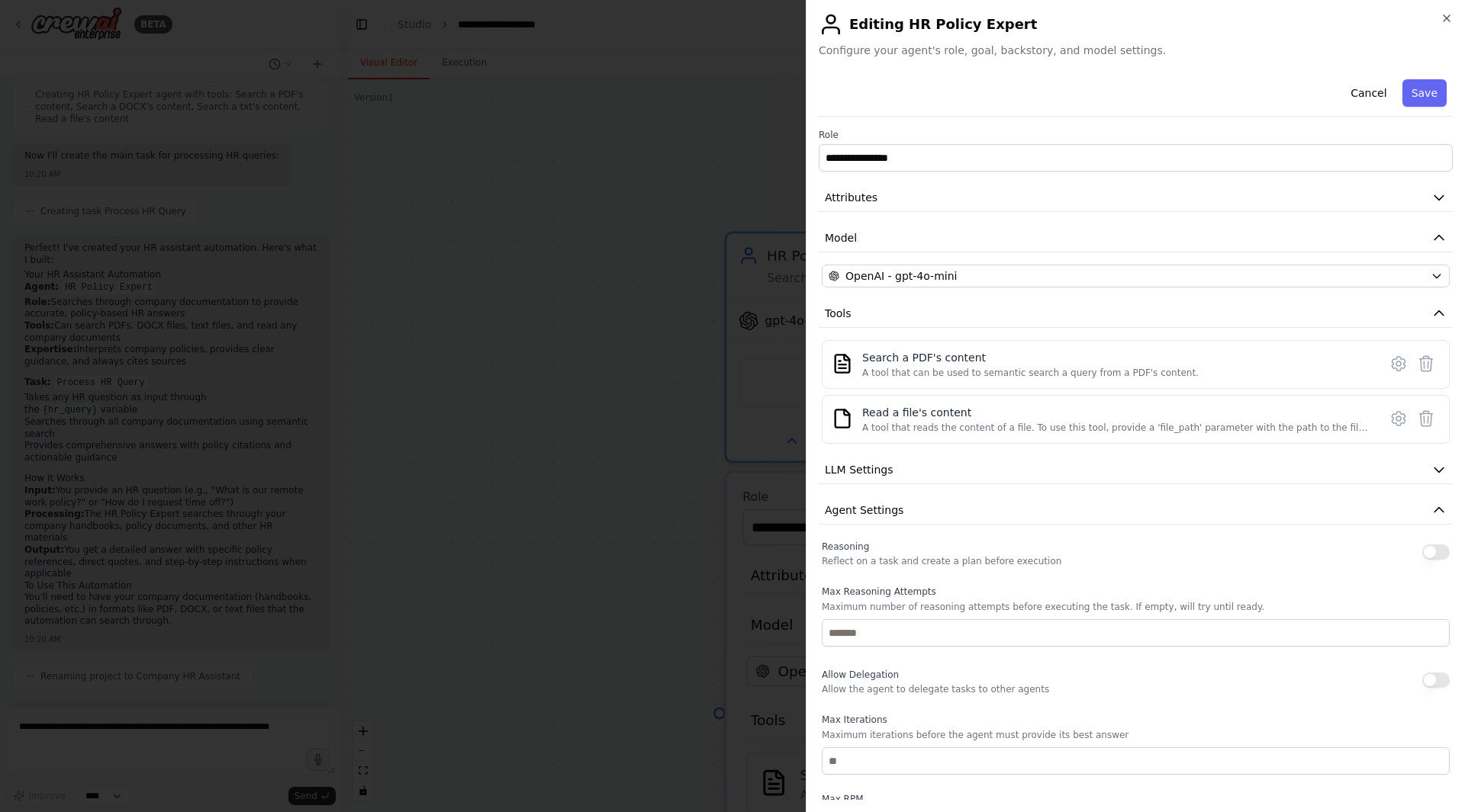
click at [583, 431] on div at bounding box center [732, 406] width 1465 height 812
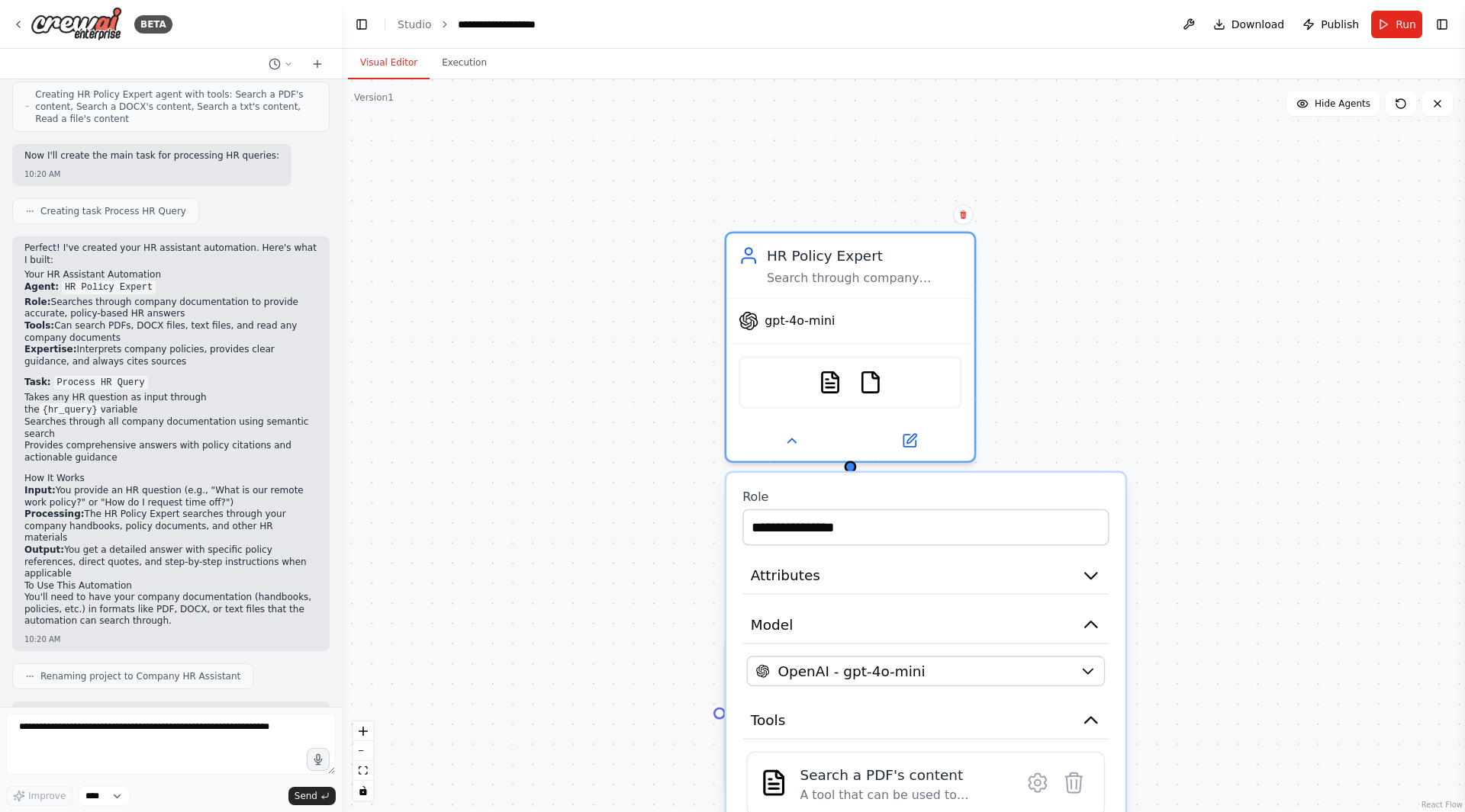
click at [1151, 397] on div ".deletable-edge-delete-btn { width: 20px; height: 20px; border: 0px solid #ffff…" at bounding box center [903, 445] width 1123 height 733
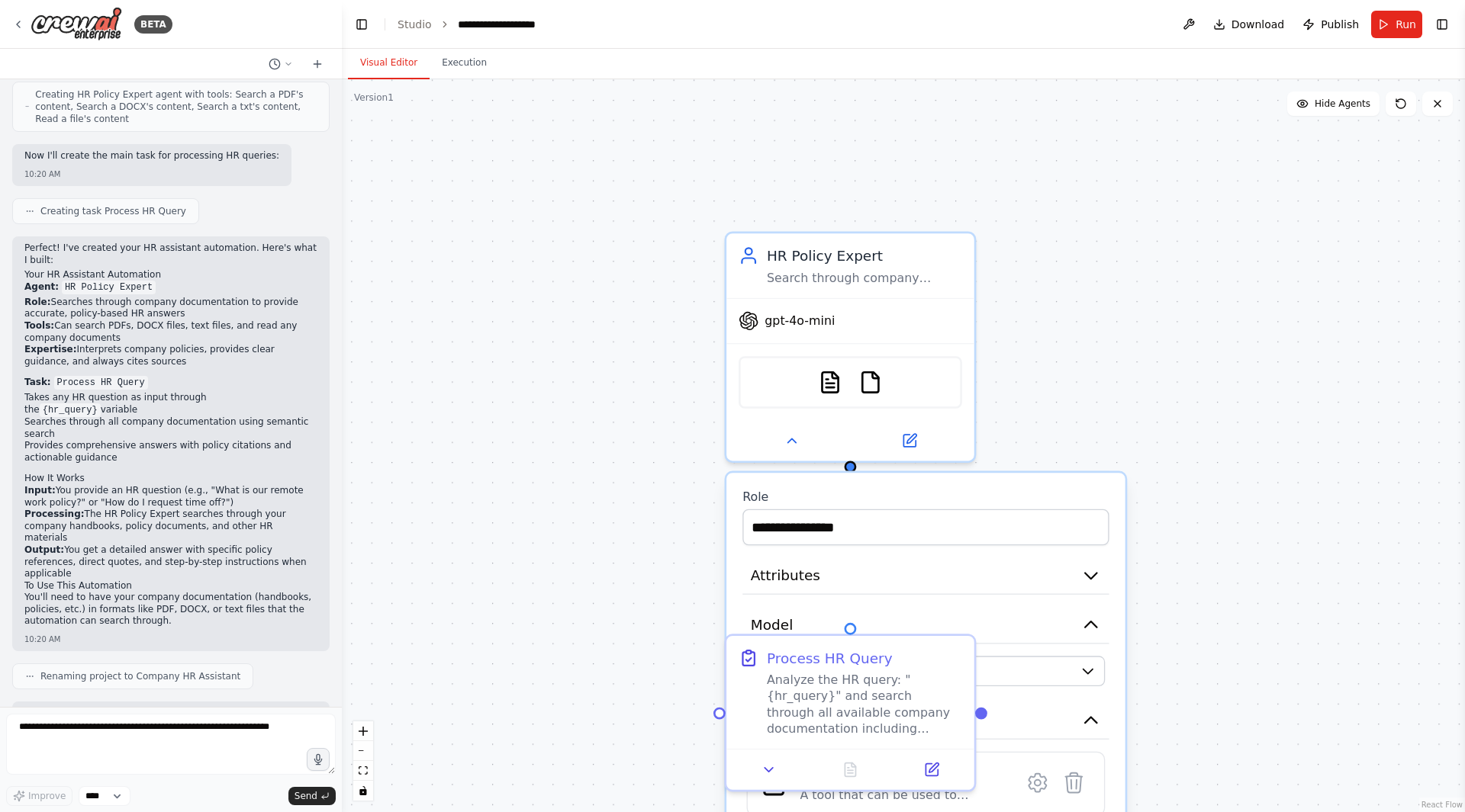
click at [1153, 398] on div ".deletable-edge-delete-btn { width: 20px; height: 20px; border: 0px solid #ffff…" at bounding box center [903, 445] width 1123 height 733
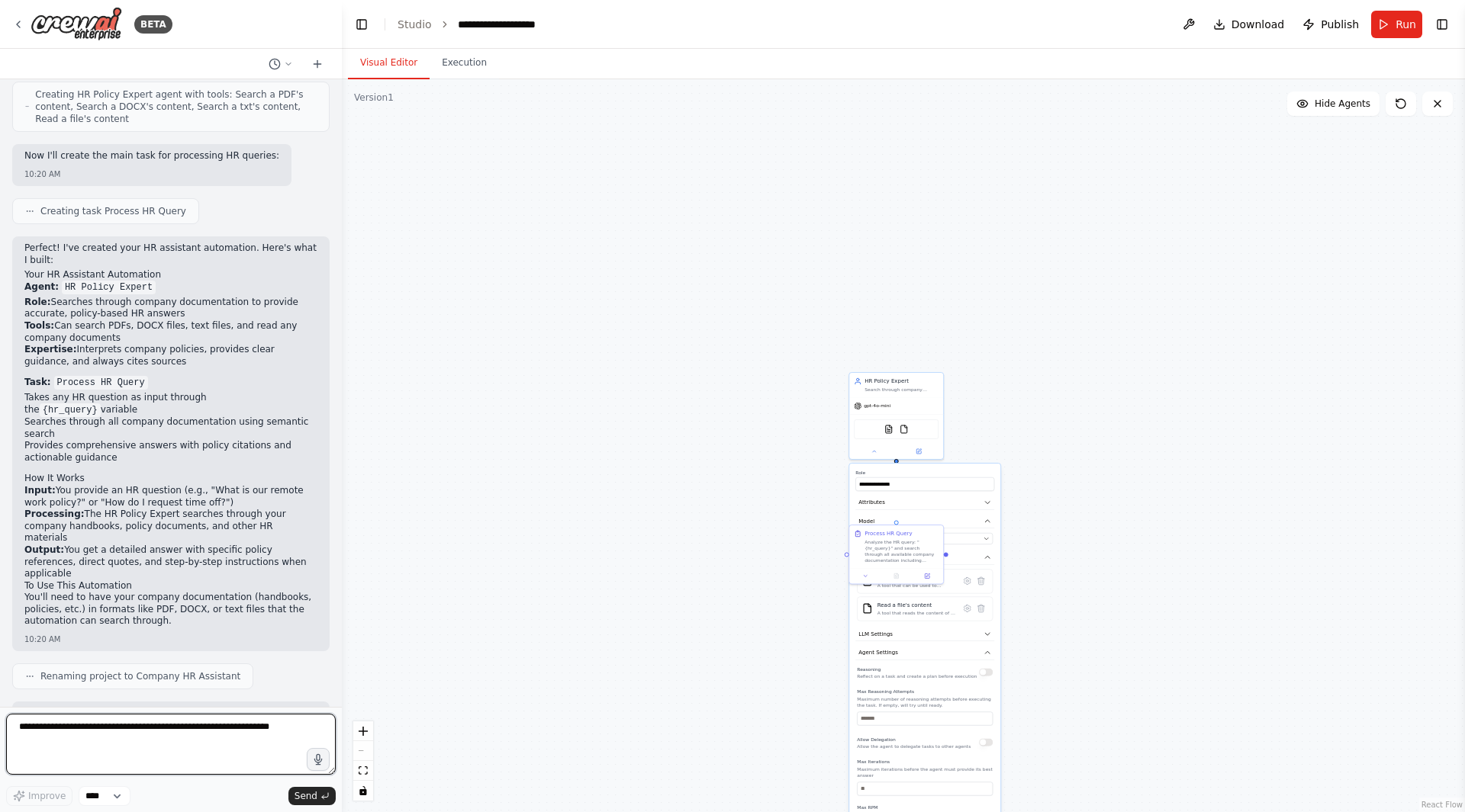
click at [186, 771] on textarea at bounding box center [171, 744] width 330 height 61
type textarea "**********"
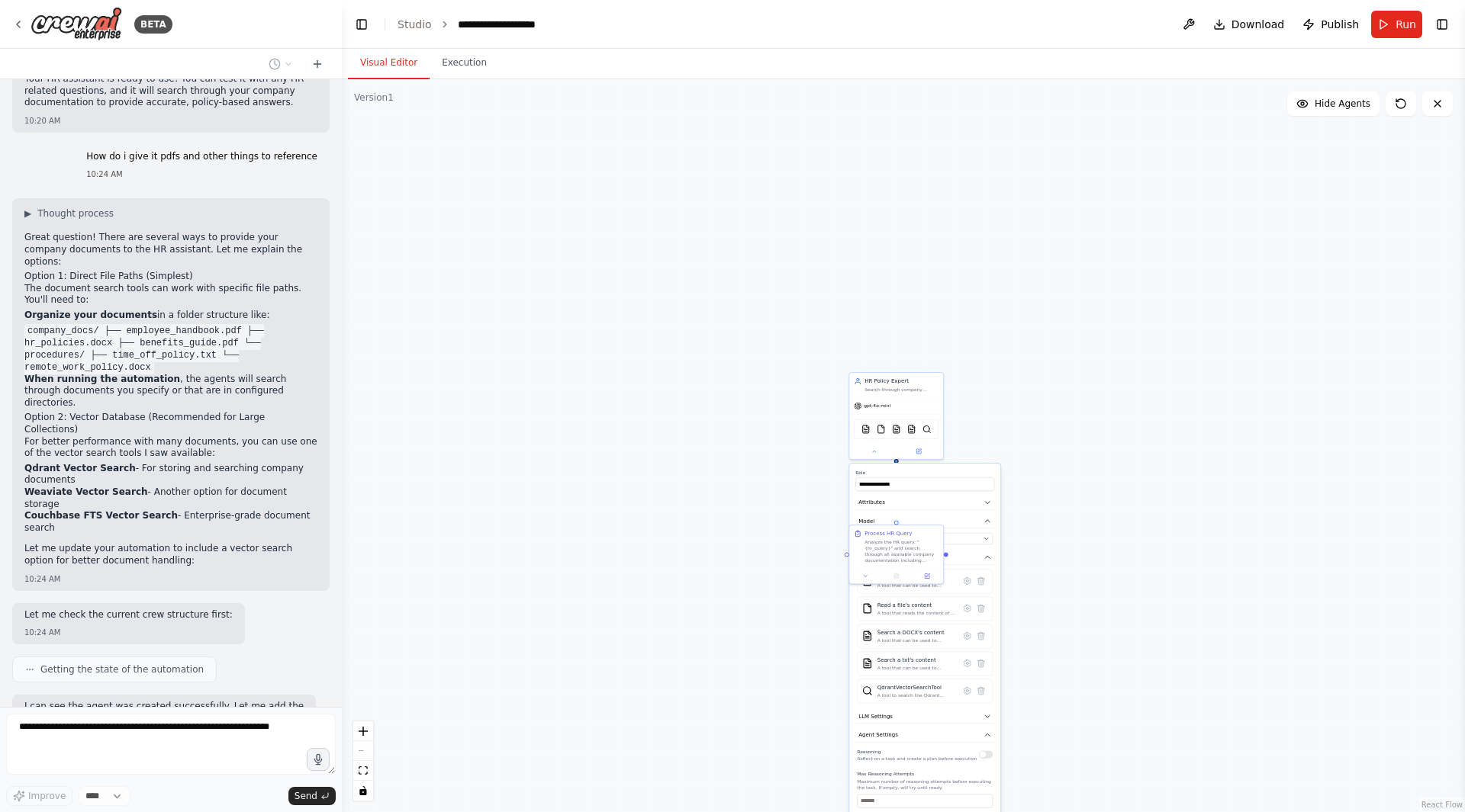
scroll to position [1362, 0]
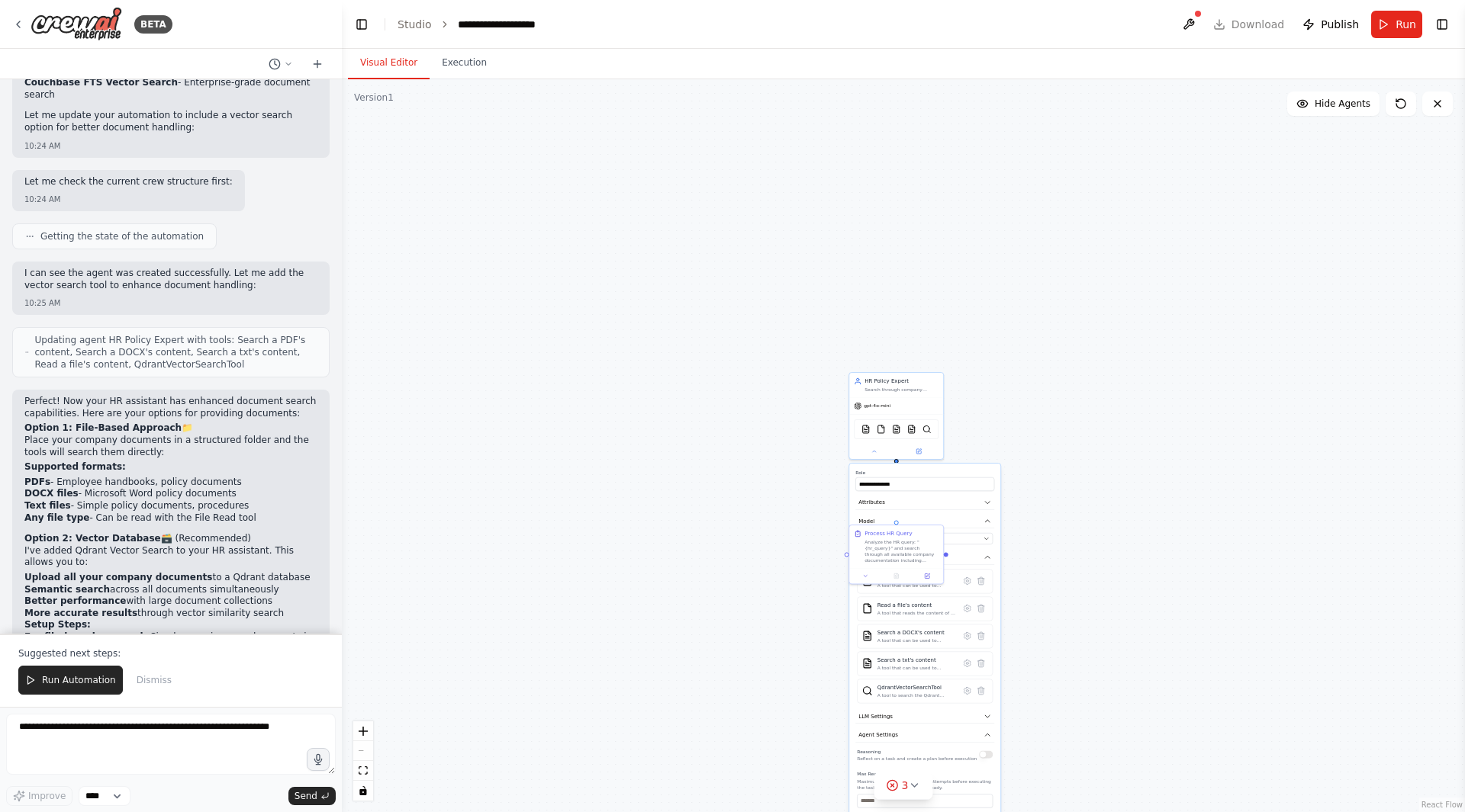
click at [922, 247] on div ".deletable-edge-delete-btn { width: 20px; height: 20px; border: 0px solid #ffff…" at bounding box center [903, 445] width 1123 height 733
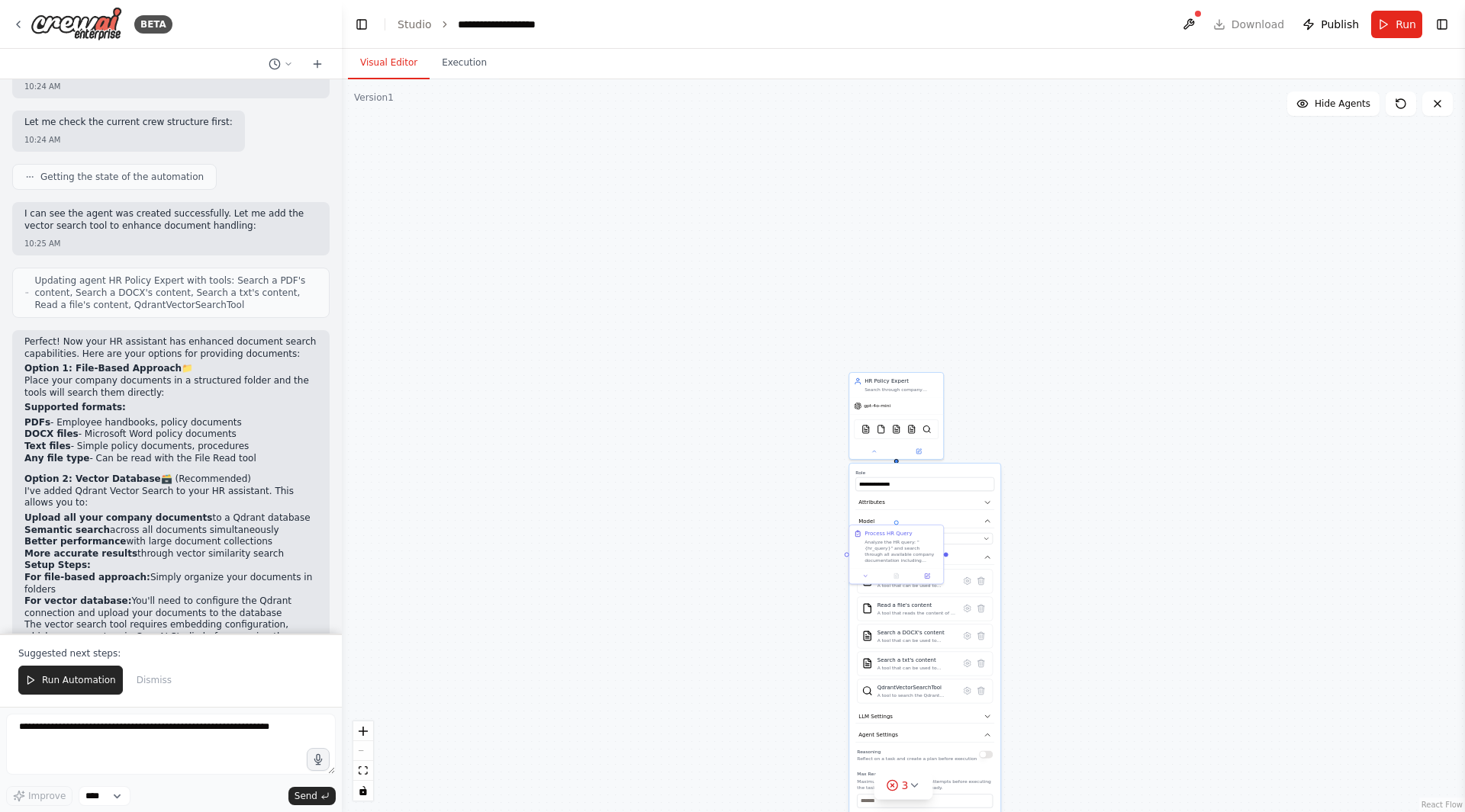
click at [1036, 457] on div ".deletable-edge-delete-btn { width: 20px; height: 20px; border: 0px solid #ffff…" at bounding box center [903, 445] width 1123 height 733
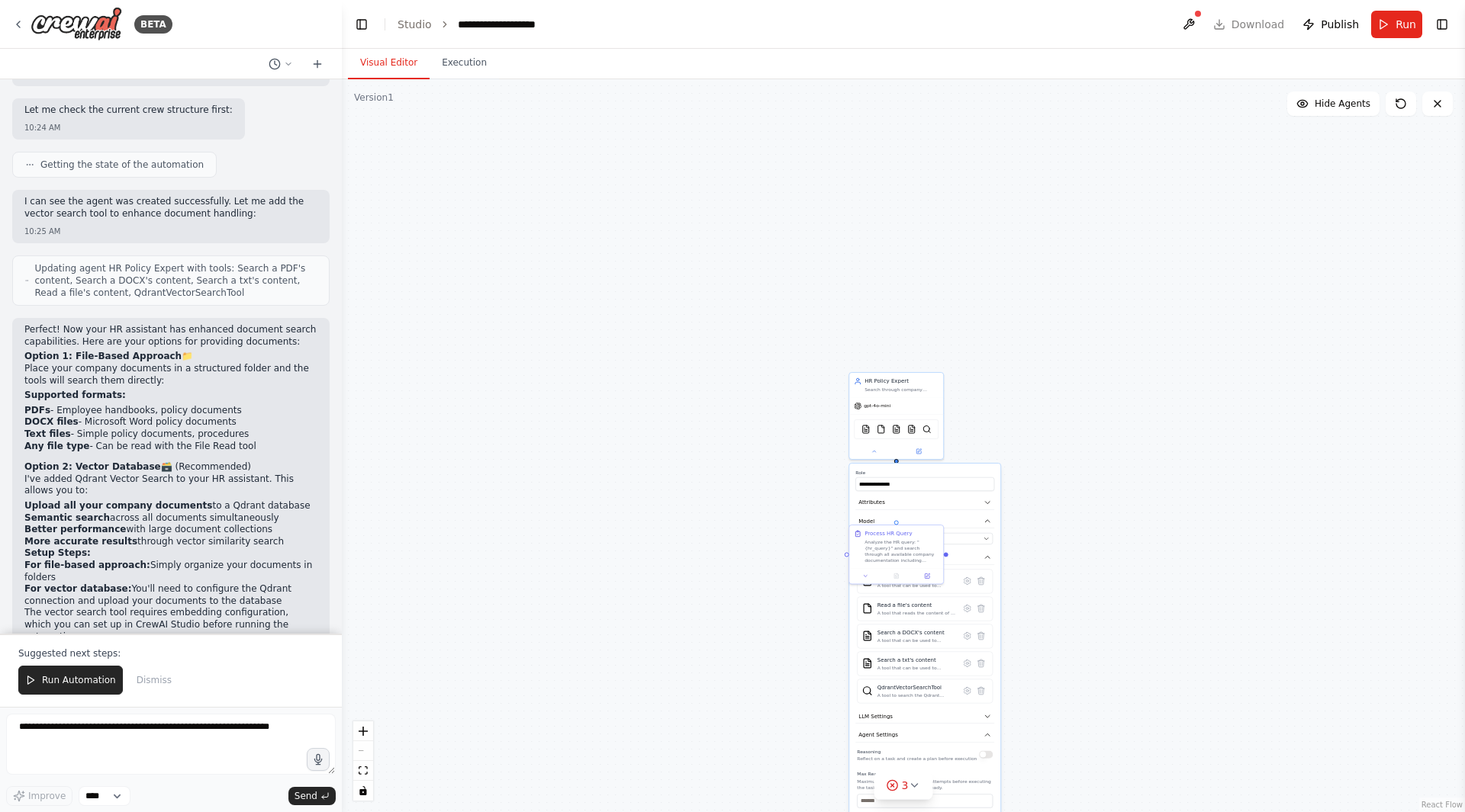
scroll to position [1867, 0]
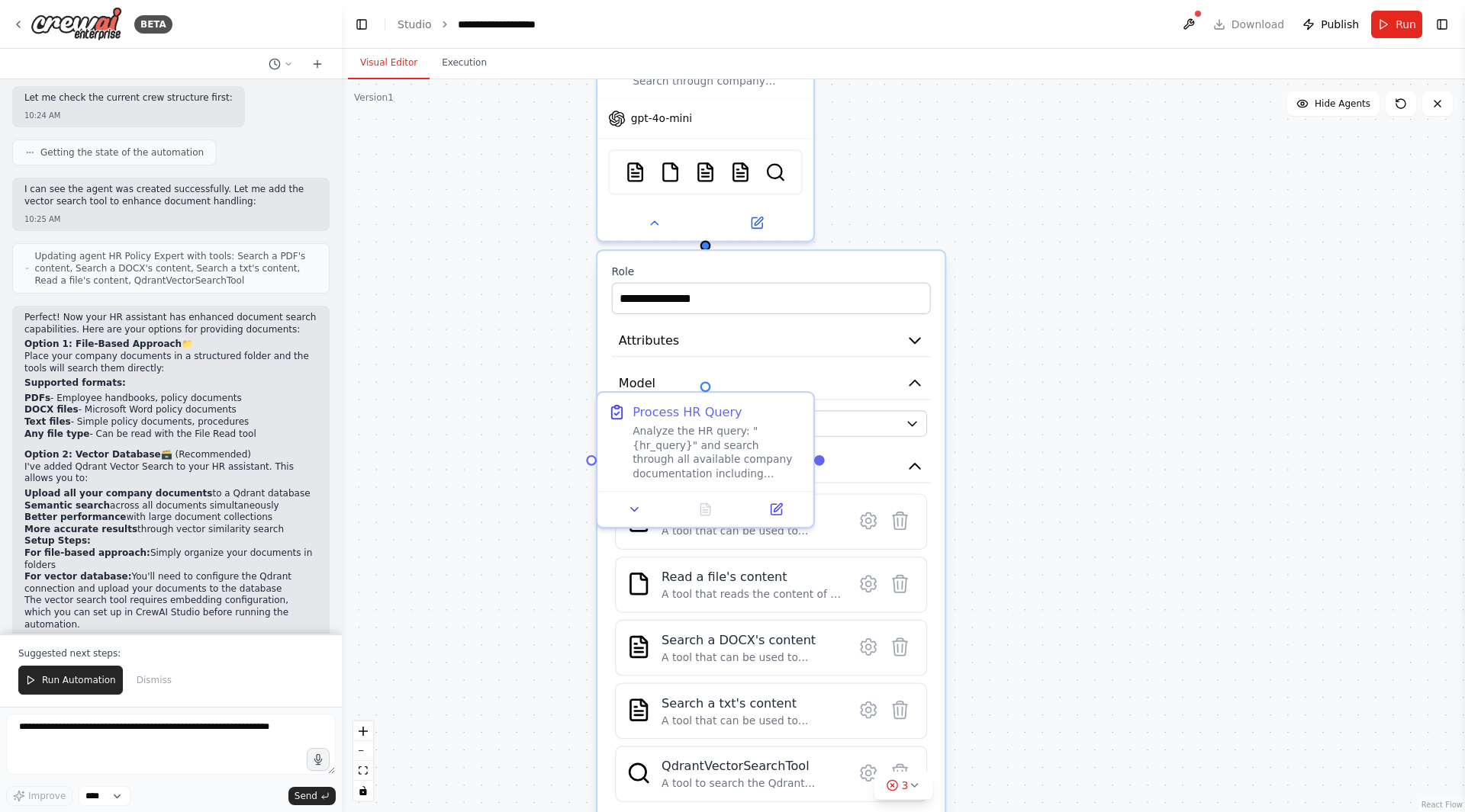
click at [1026, 528] on div ".deletable-edge-delete-btn { width: 20px; height: 20px; border: 0px solid #ffff…" at bounding box center [903, 445] width 1123 height 733
click at [653, 222] on icon at bounding box center [653, 220] width 13 height 13
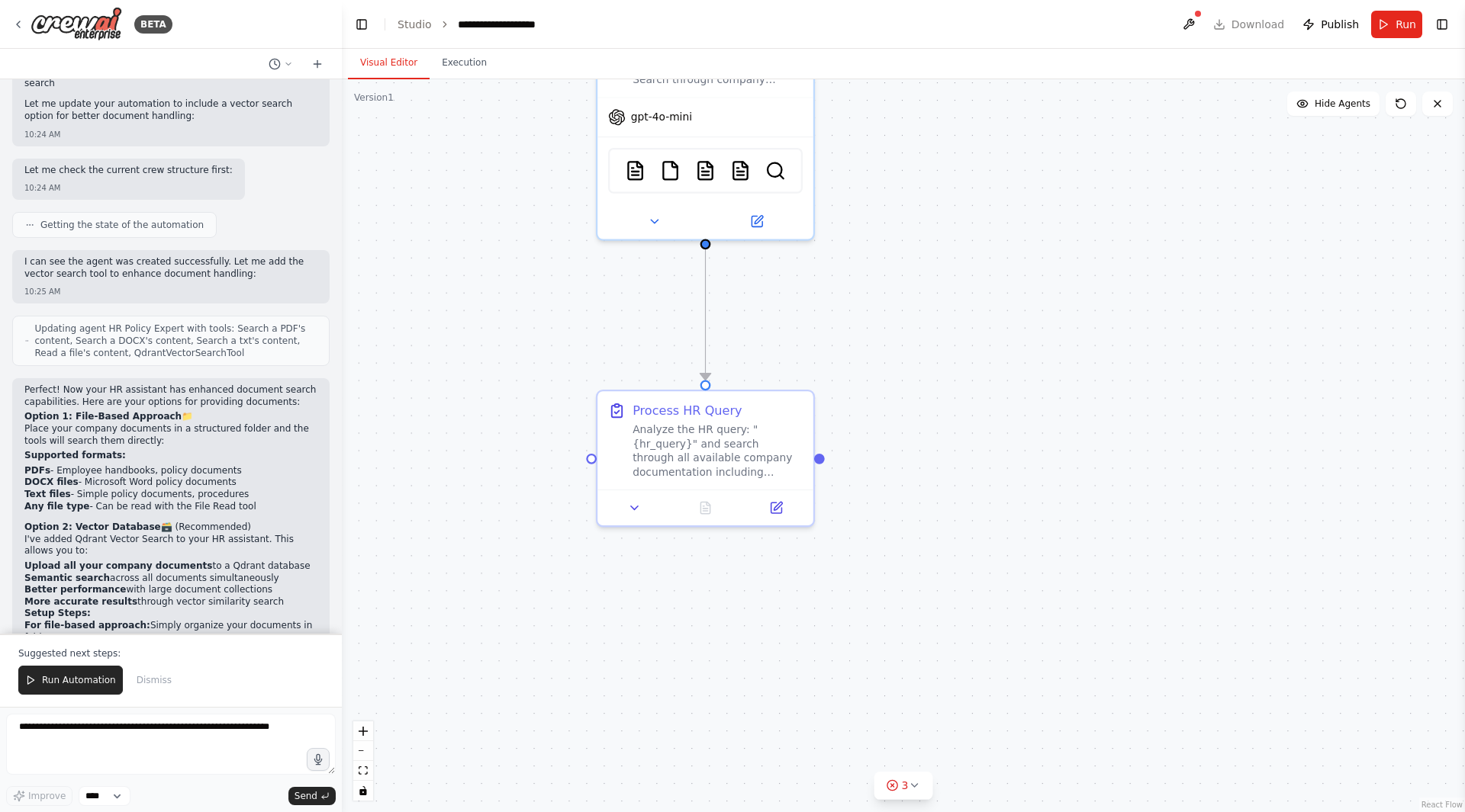
scroll to position [1791, 0]
click at [138, 427] on p "Place your company documents in a structured folder and the tools will search t…" at bounding box center [171, 439] width 293 height 24
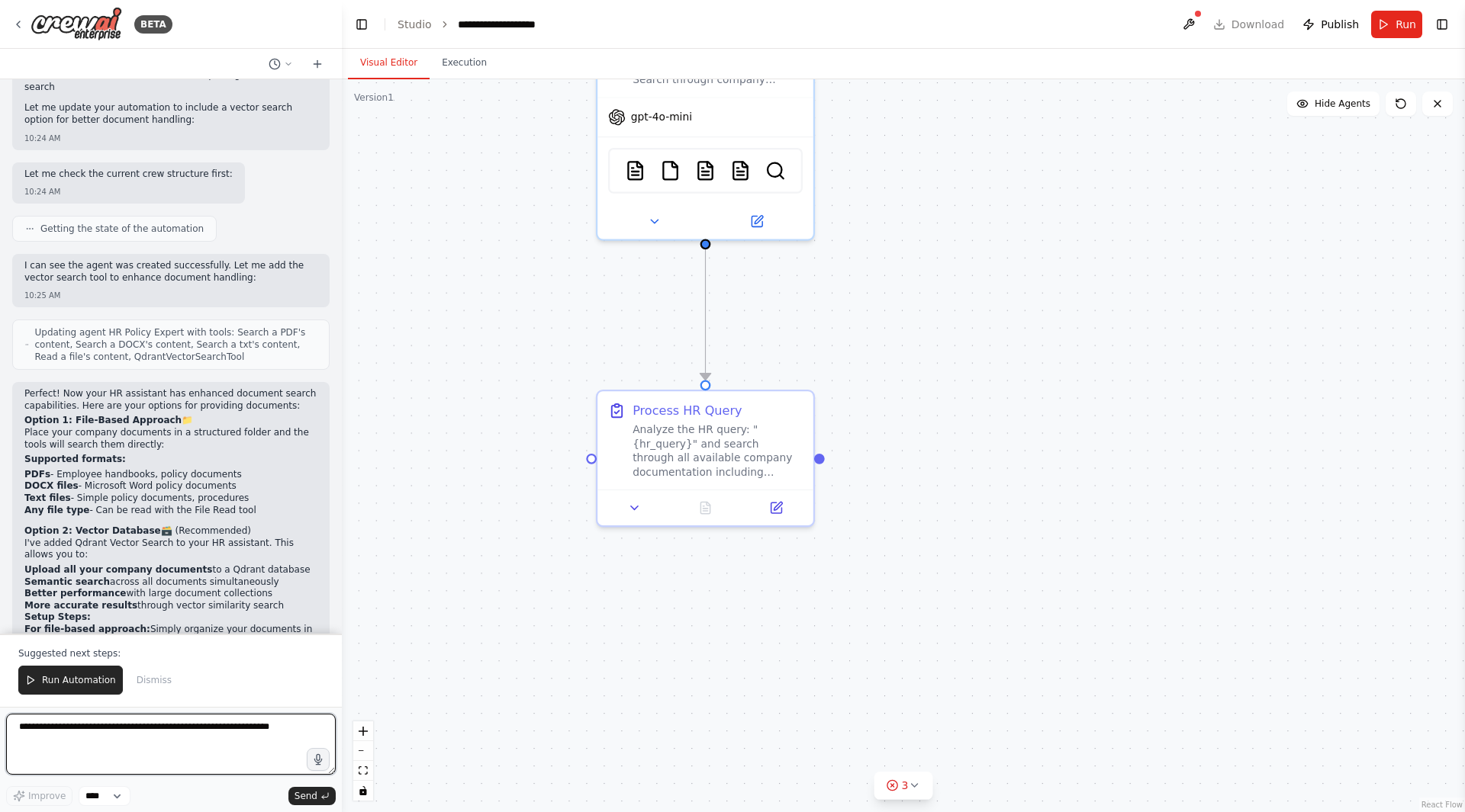
click at [102, 730] on textarea at bounding box center [171, 744] width 330 height 61
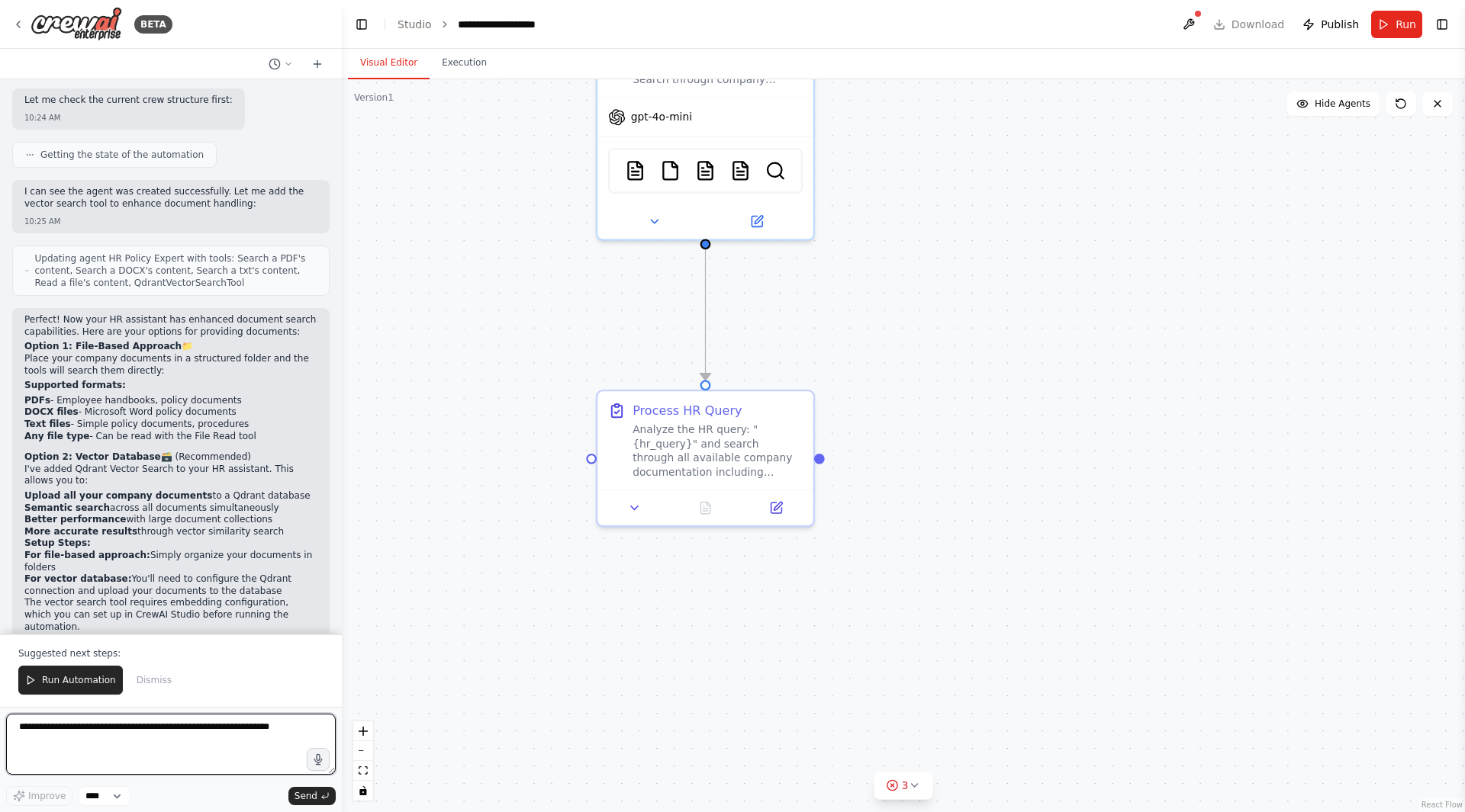
scroll to position [1867, 0]
type textarea "**********"
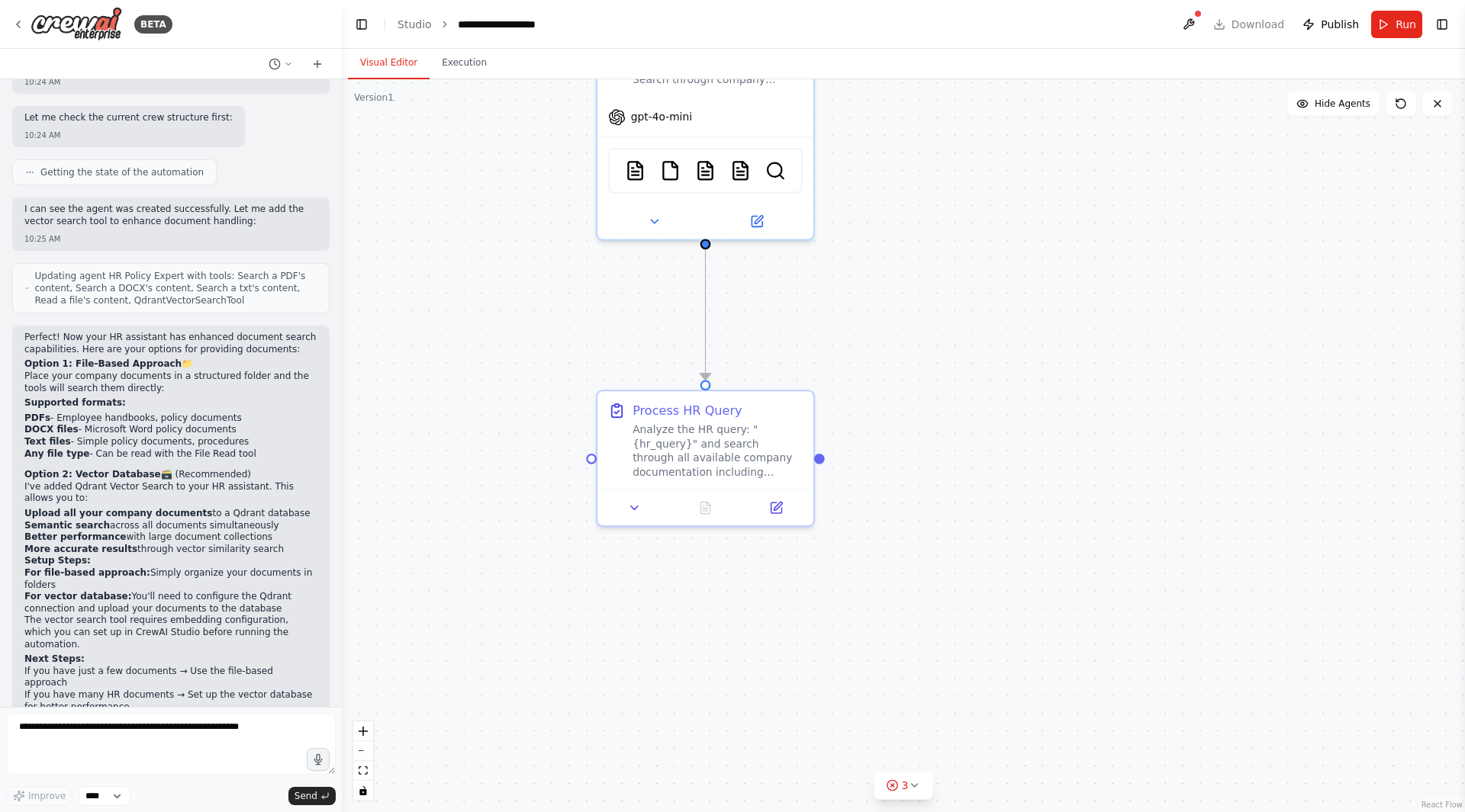
scroll to position [1887, 0]
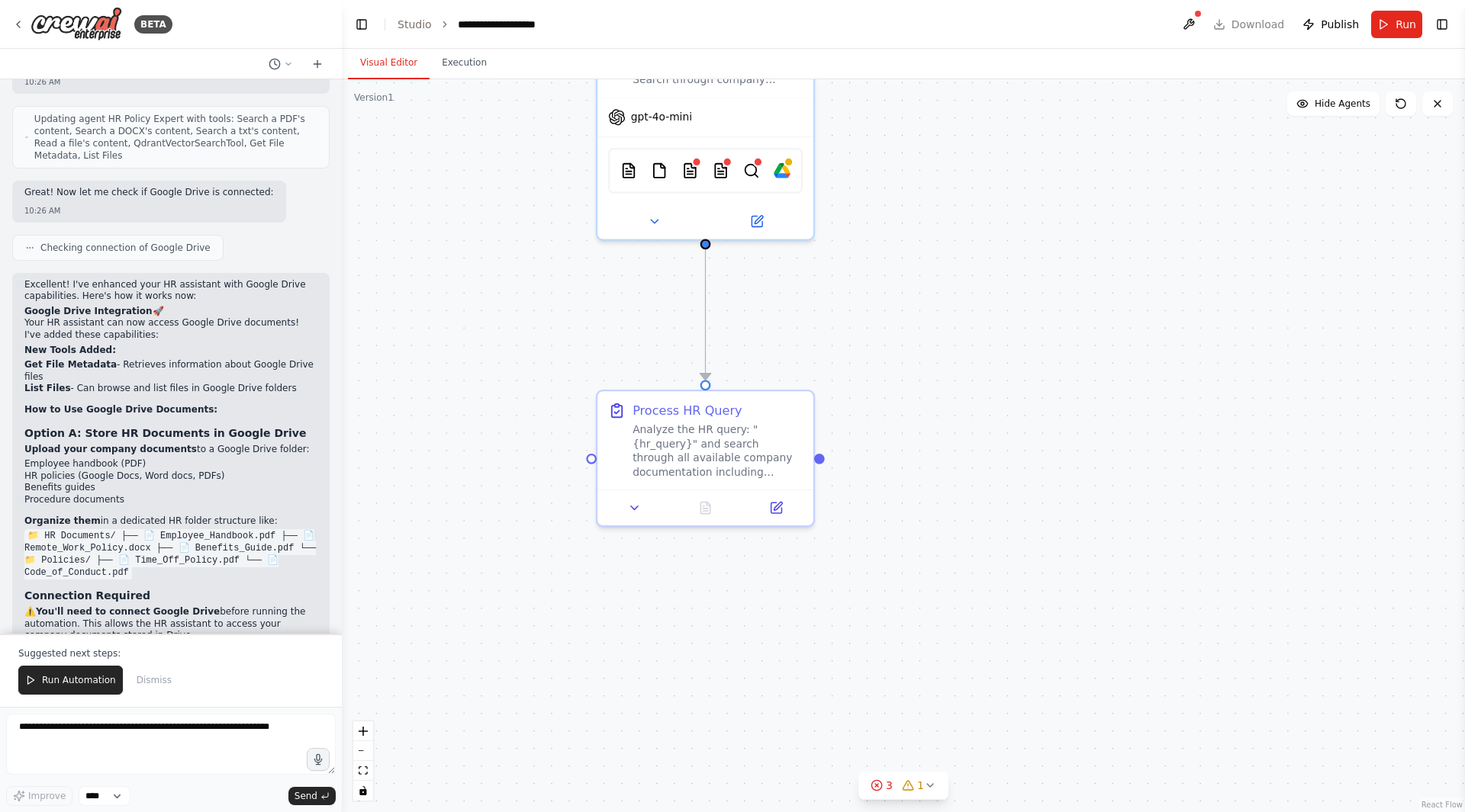
click at [776, 171] on img at bounding box center [781, 171] width 17 height 21
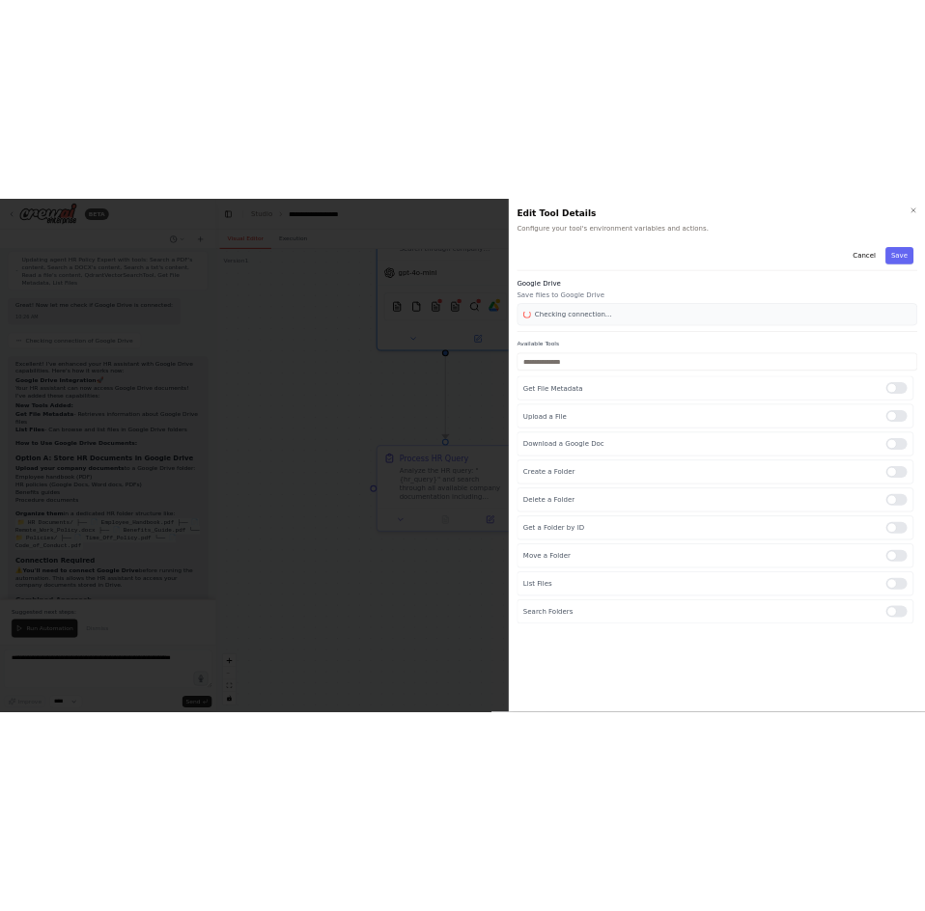
scroll to position [3651, 0]
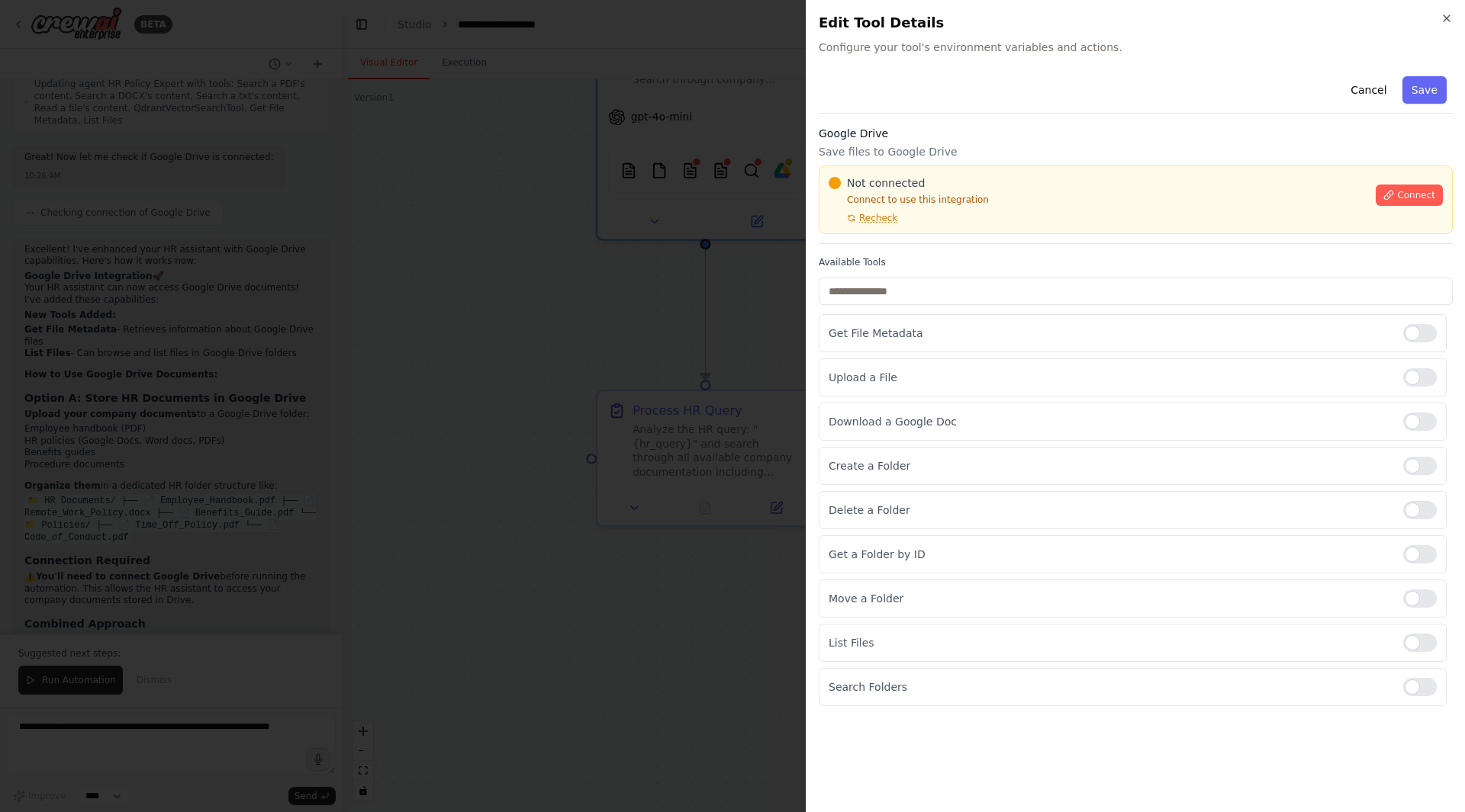
click at [1423, 196] on span "Connect" at bounding box center [1416, 194] width 38 height 12
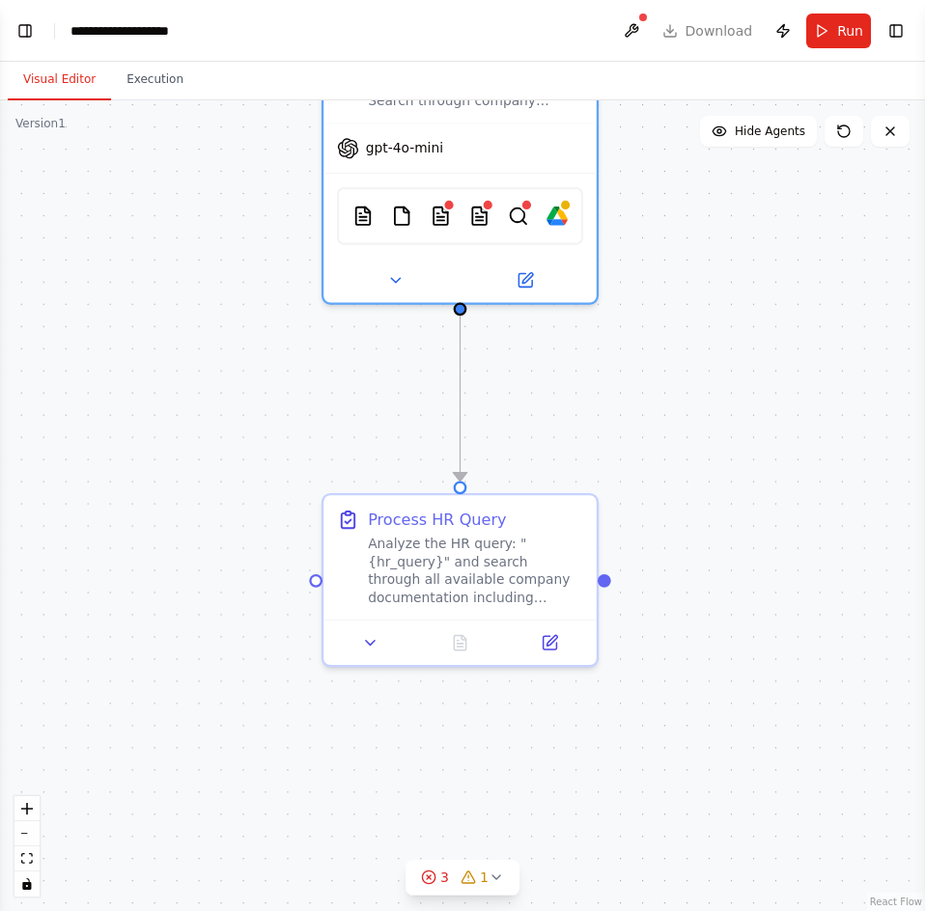
scroll to position [3937, 0]
click at [302, 360] on div ".deletable-edge-delete-btn { width: 20px; height: 20px; border: 0px solid #ffff…" at bounding box center [462, 505] width 925 height 811
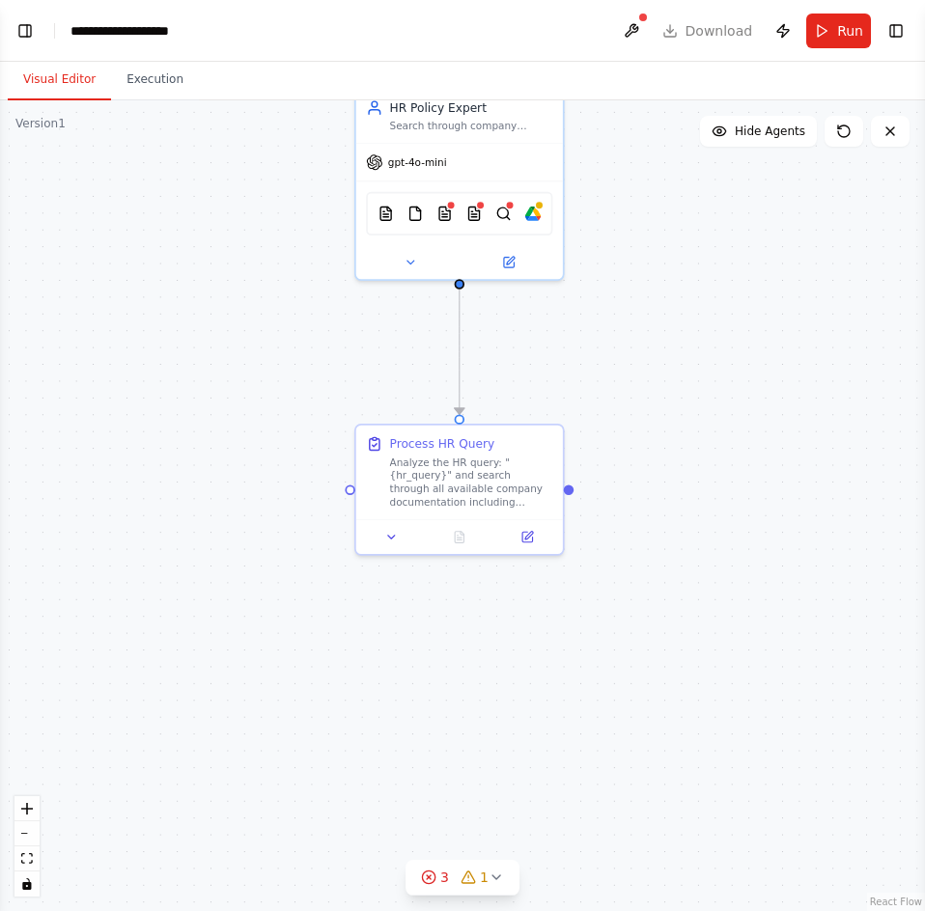
drag, startPoint x: 659, startPoint y: 481, endPoint x: 624, endPoint y: 198, distance: 285.0
click at [624, 198] on div ".deletable-edge-delete-btn { width: 20px; height: 20px; border: 0px solid #ffff…" at bounding box center [462, 505] width 925 height 811
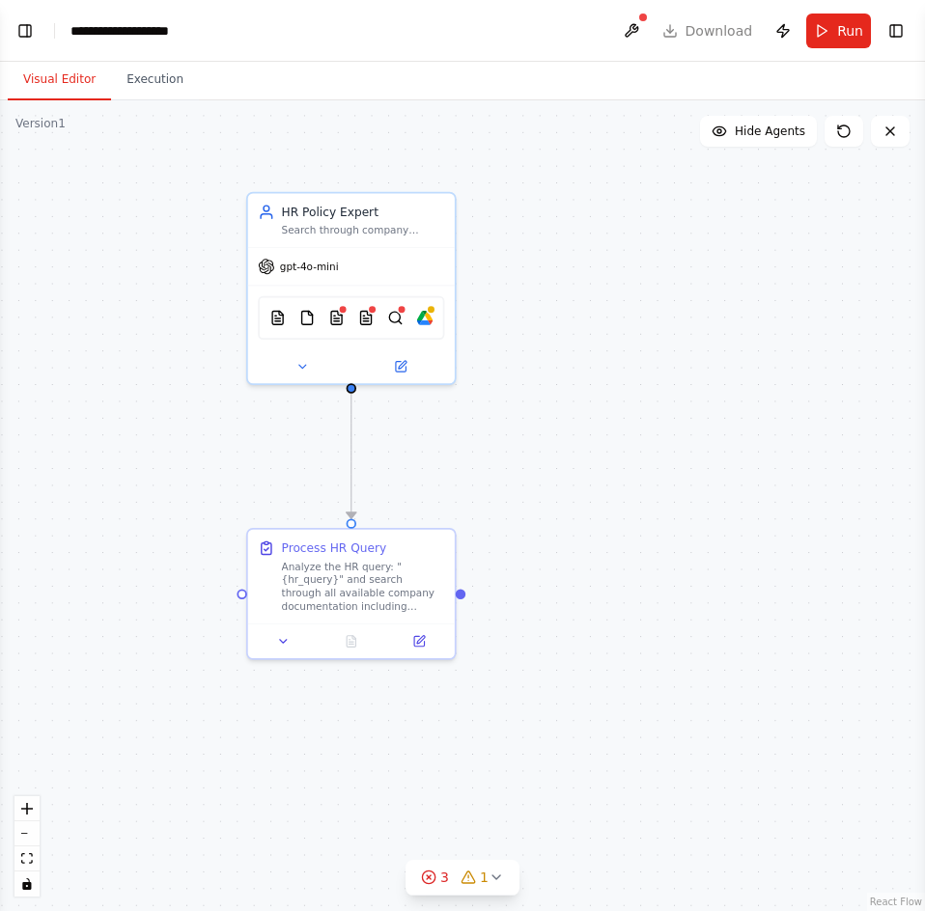
drag, startPoint x: 624, startPoint y: 198, endPoint x: 528, endPoint y: 431, distance: 251.6
click at [528, 440] on div ".deletable-edge-delete-btn { width: 20px; height: 20px; border: 0px solid #ffff…" at bounding box center [462, 505] width 925 height 811
click at [650, 28] on header "**********" at bounding box center [462, 31] width 925 height 62
click at [645, 32] on button at bounding box center [631, 31] width 31 height 35
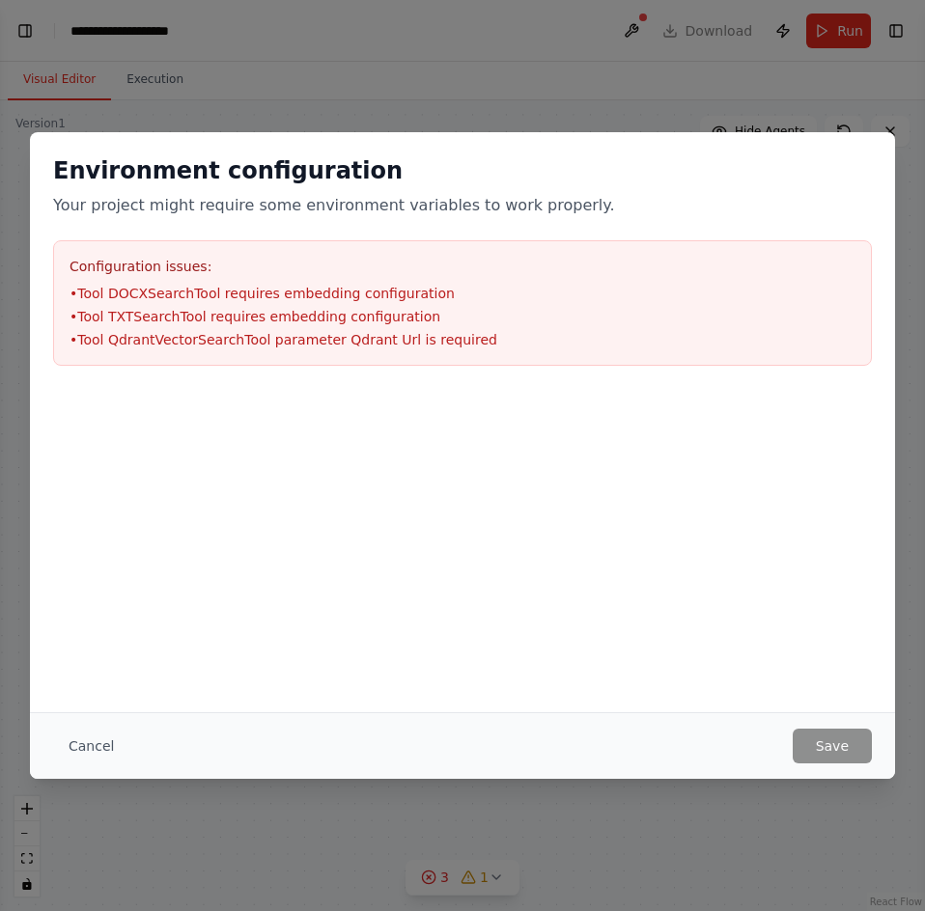
click at [83, 743] on button "Cancel" at bounding box center [91, 746] width 76 height 35
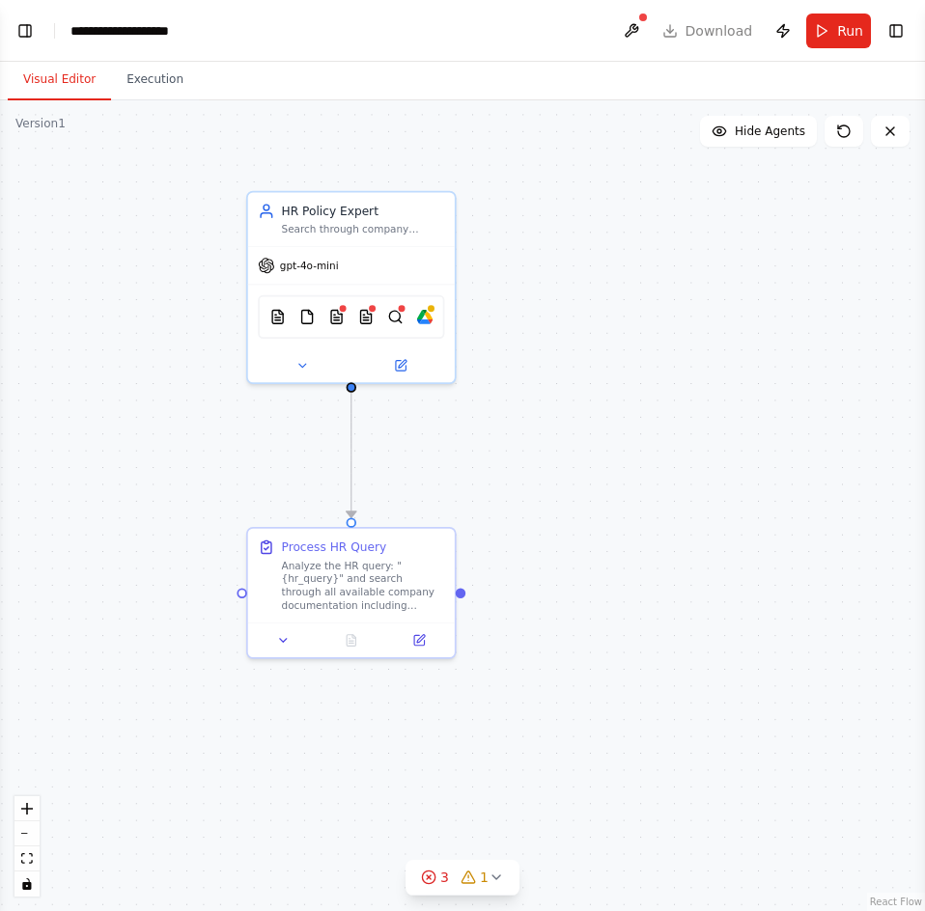
click at [625, 309] on div ".deletable-edge-delete-btn { width: 20px; height: 20px; border: 0px solid #ffff…" at bounding box center [462, 505] width 925 height 811
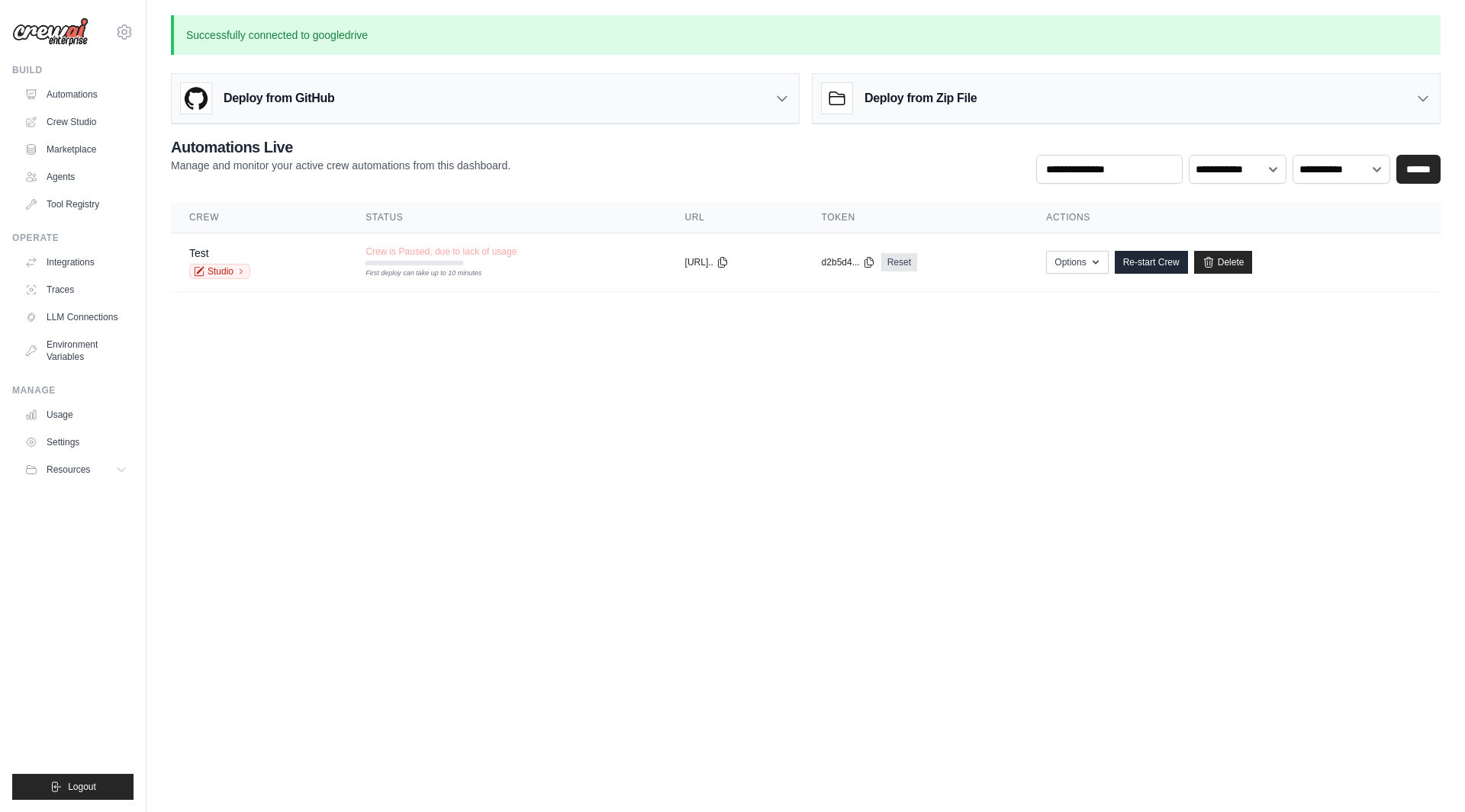
click at [72, 116] on link "Crew Studio" at bounding box center [76, 122] width 115 height 24
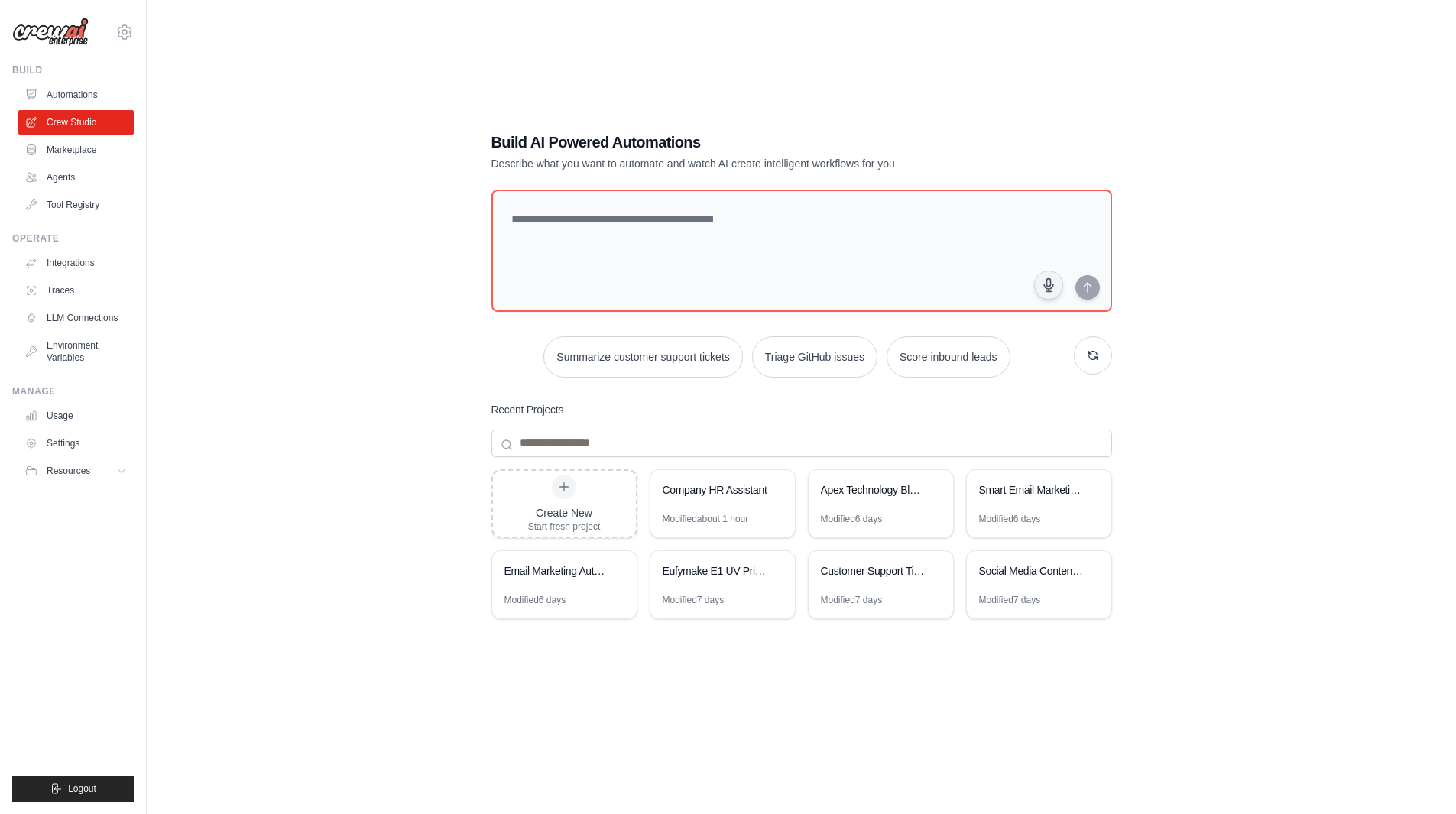
drag, startPoint x: 0, startPoint y: 0, endPoint x: 204, endPoint y: 331, distance: 388.8
drag, startPoint x: 204, startPoint y: 331, endPoint x: 260, endPoint y: 233, distance: 112.9
click at [260, 233] on div "Build AI Powered Automations Describe what you want to automate and watch AI cr…" at bounding box center [801, 422] width 1260 height 814
click at [736, 504] on div "Company HR Assistant" at bounding box center [723, 492] width 144 height 43
click at [872, 497] on div "Apex Technology Blog Content Optimizer" at bounding box center [873, 489] width 105 height 15
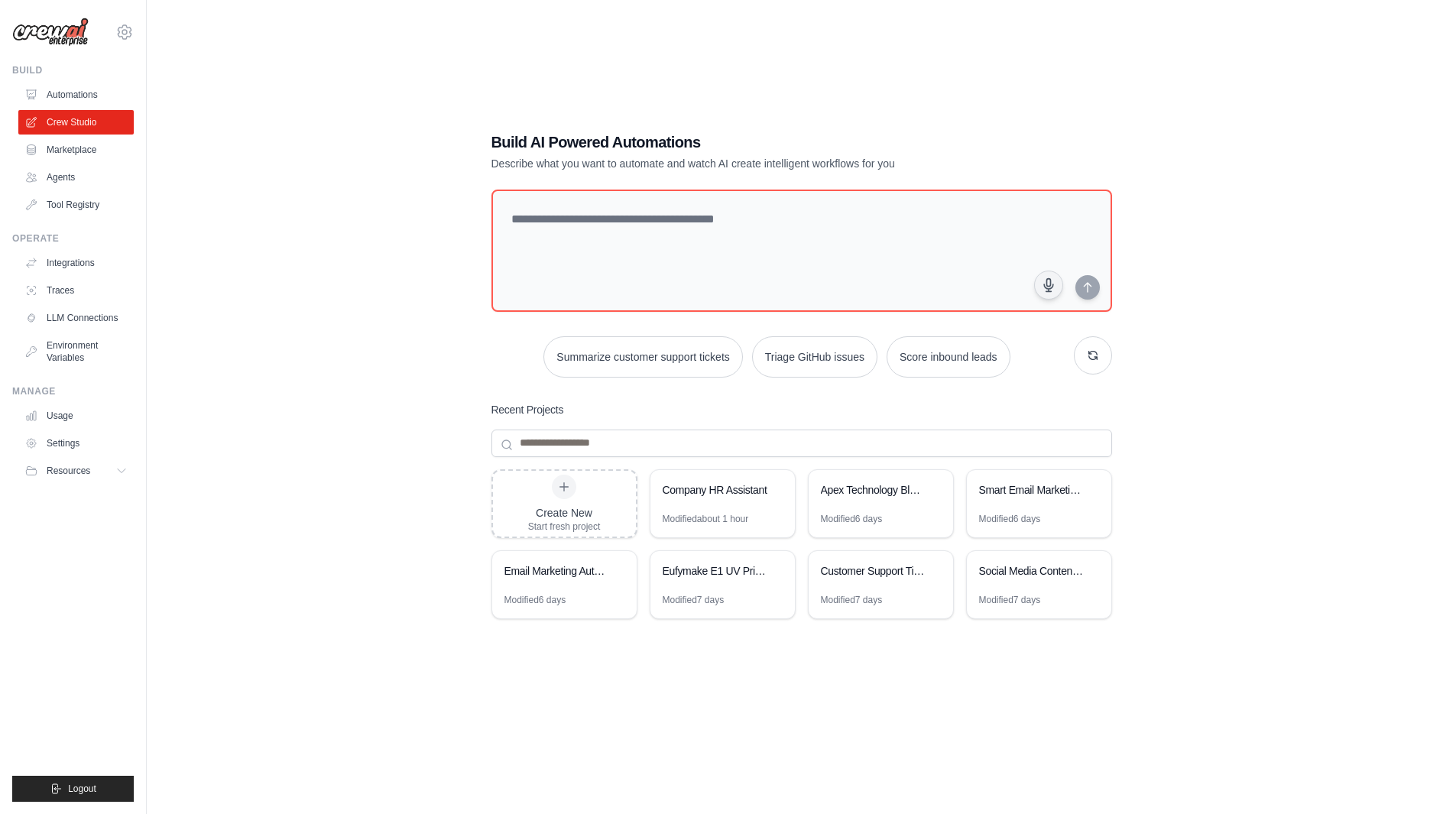
click at [574, 497] on div "Create New Start fresh project" at bounding box center [565, 504] width 73 height 58
click at [943, 358] on button "Score inbound leads" at bounding box center [948, 357] width 124 height 41
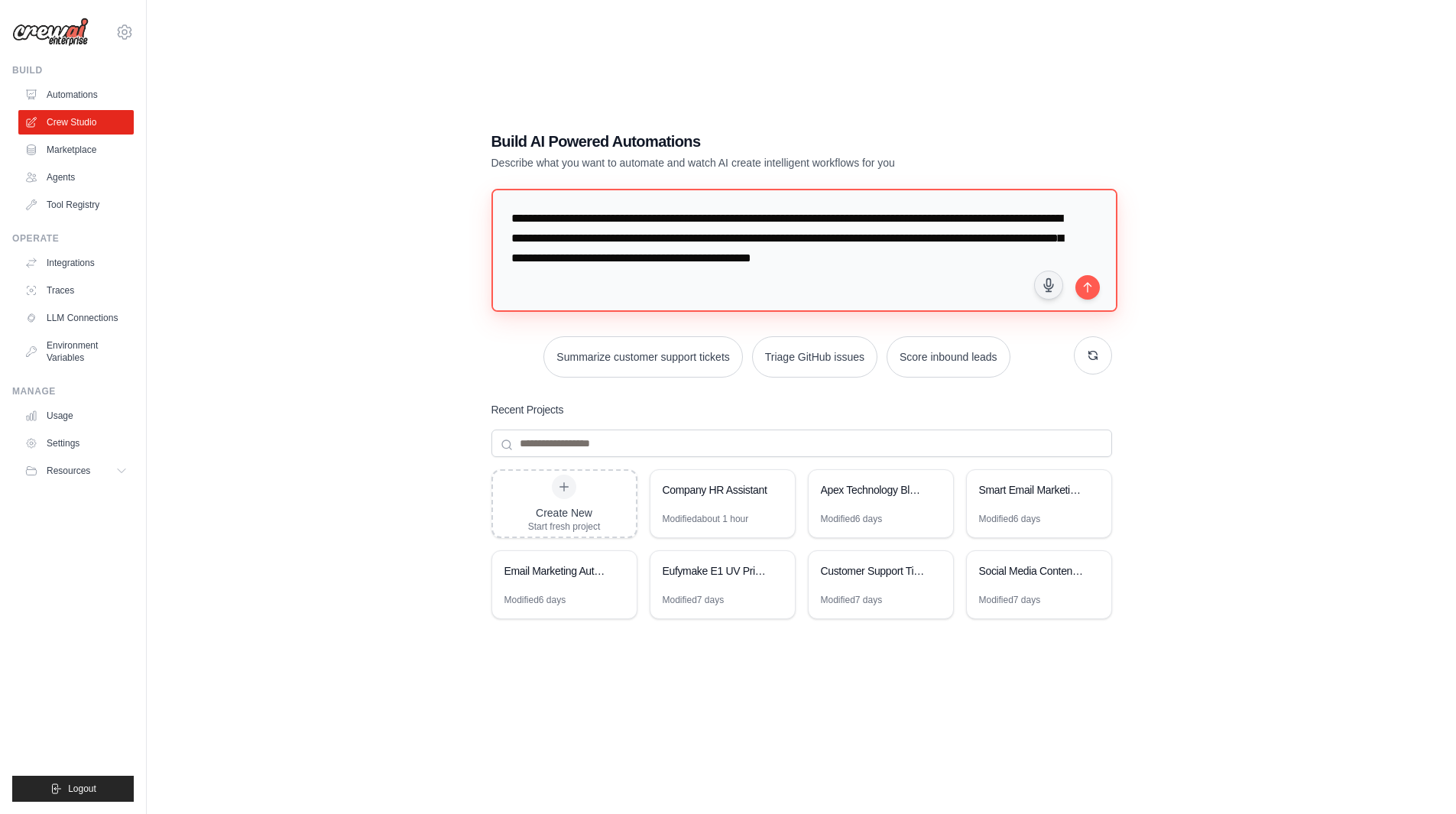
click at [524, 224] on textarea "**********" at bounding box center [805, 250] width 627 height 124
drag, startPoint x: 504, startPoint y: 217, endPoint x: 804, endPoint y: 278, distance: 306.1
click at [804, 278] on textarea "**********" at bounding box center [805, 250] width 627 height 124
click at [1085, 281] on icon "submit" at bounding box center [1087, 287] width 12 height 12
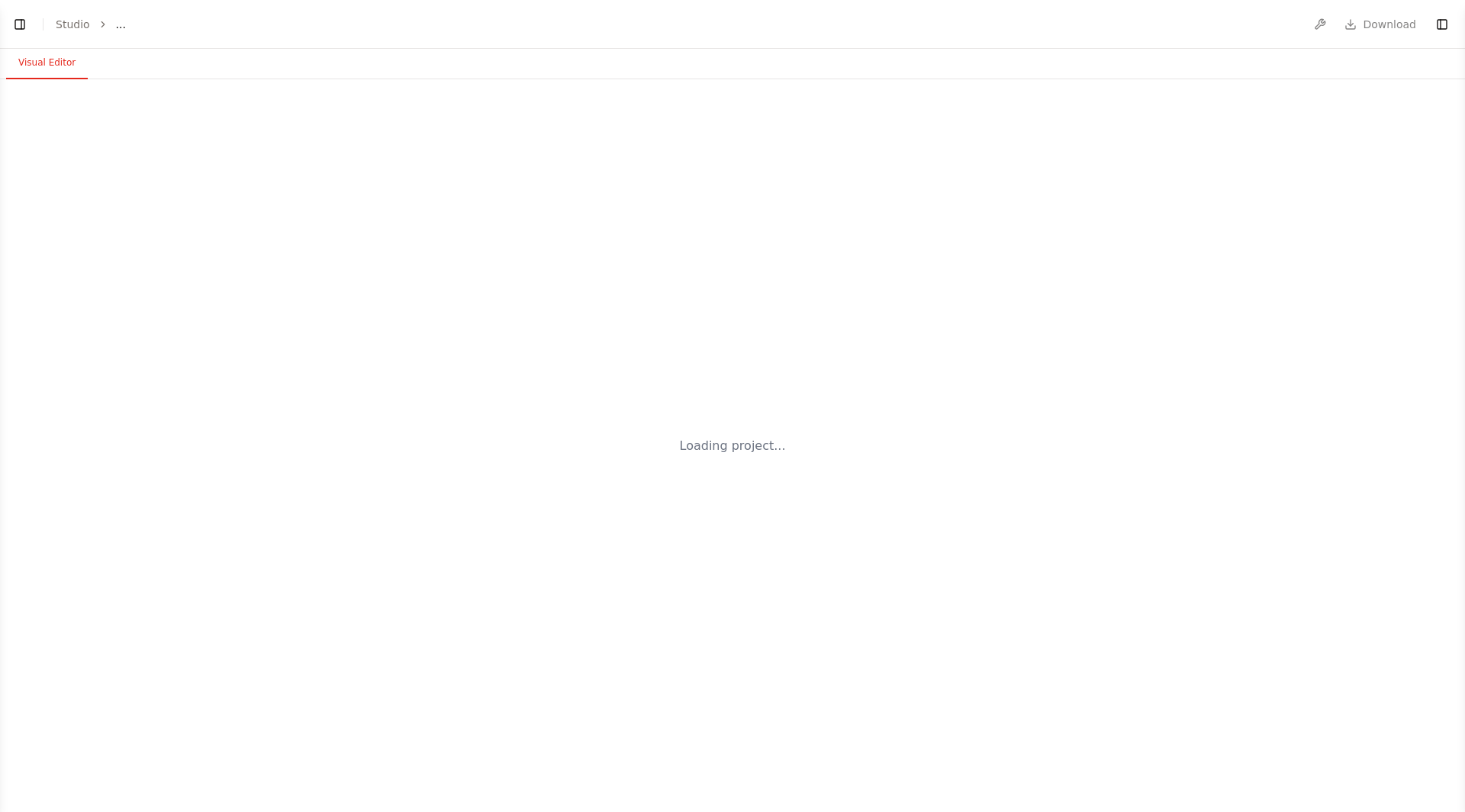
select select "****"
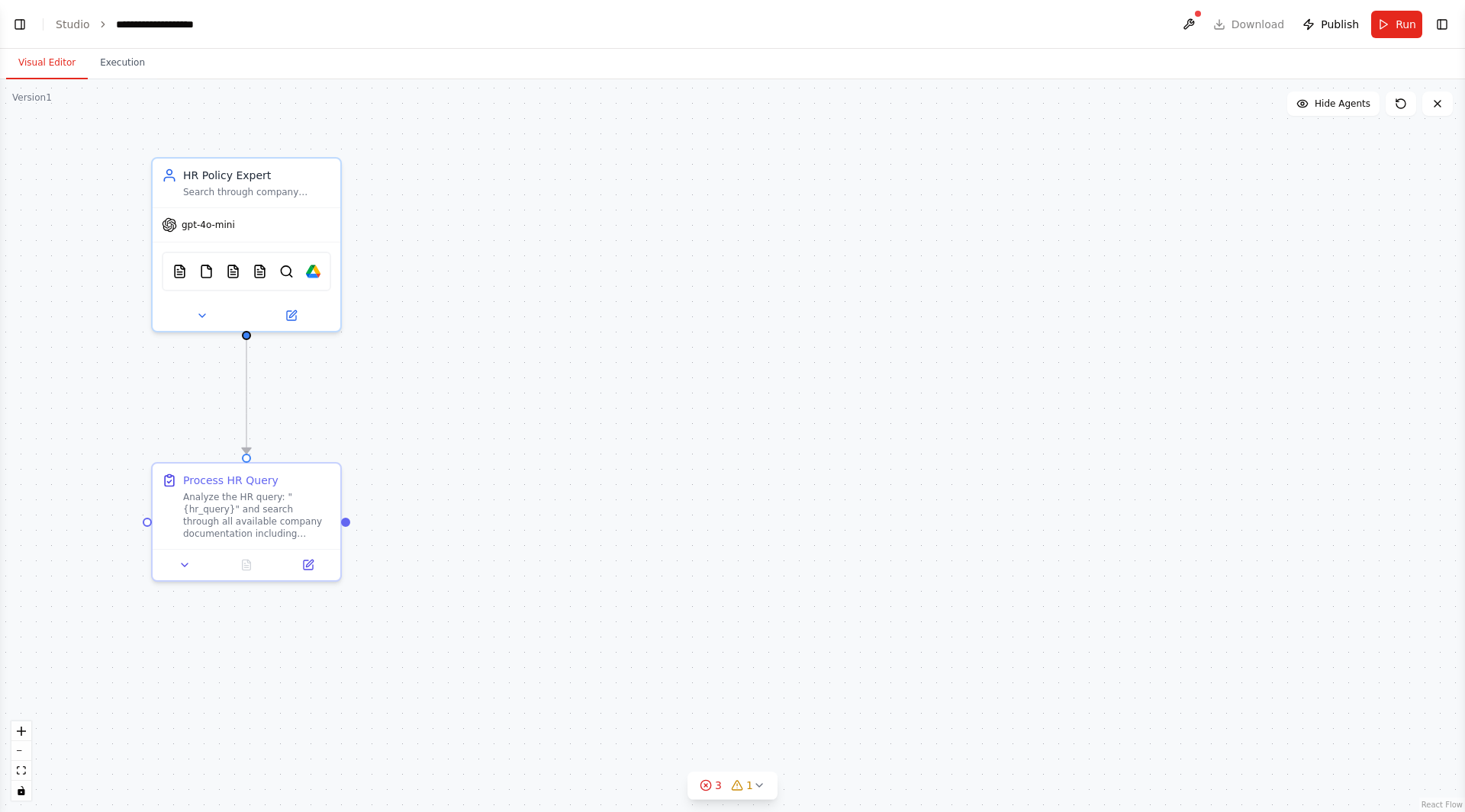
scroll to position [2810, 0]
drag, startPoint x: 381, startPoint y: 287, endPoint x: 608, endPoint y: 292, distance: 227.1
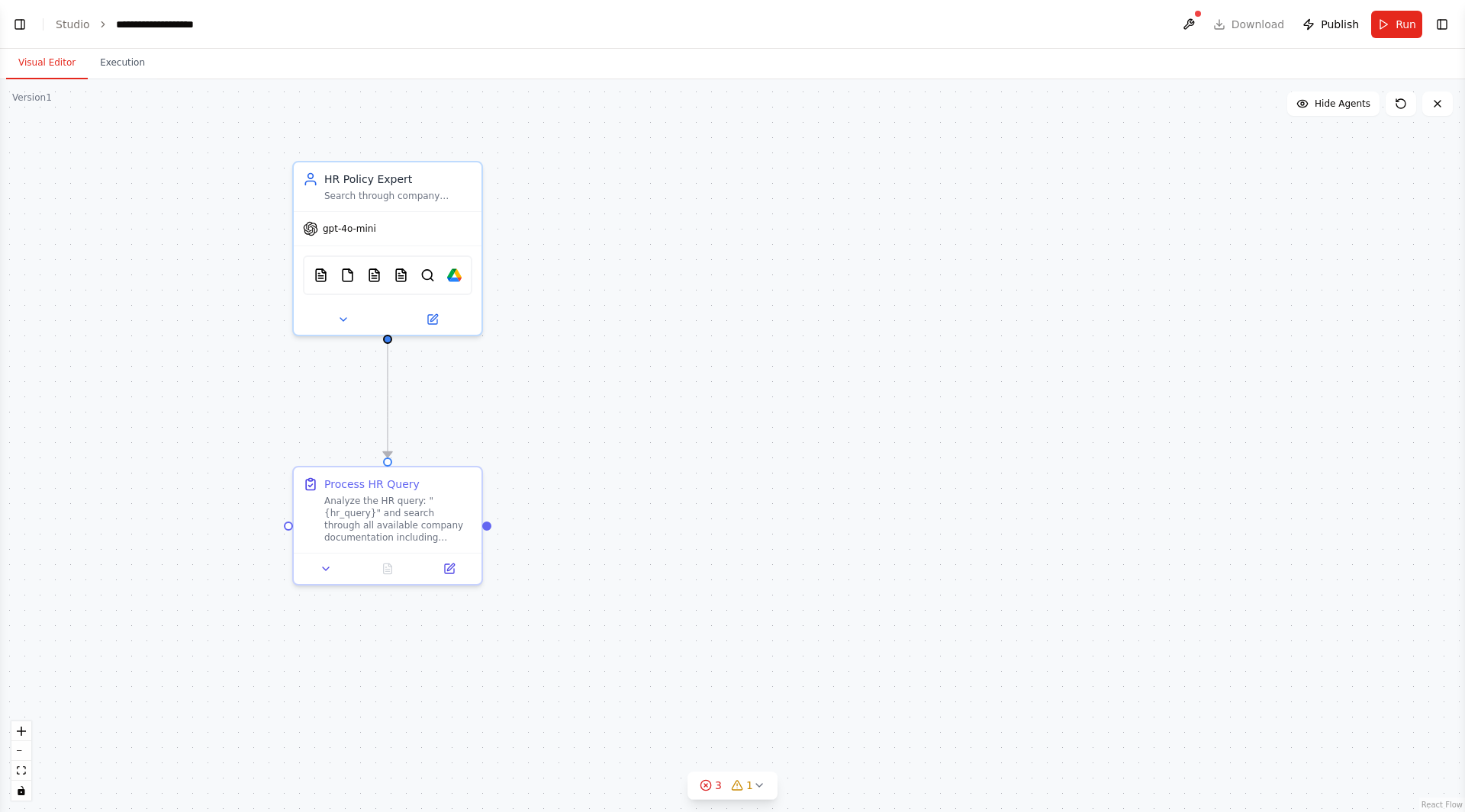
click at [24, 22] on button "Toggle Left Sidebar" at bounding box center [20, 24] width 21 height 21
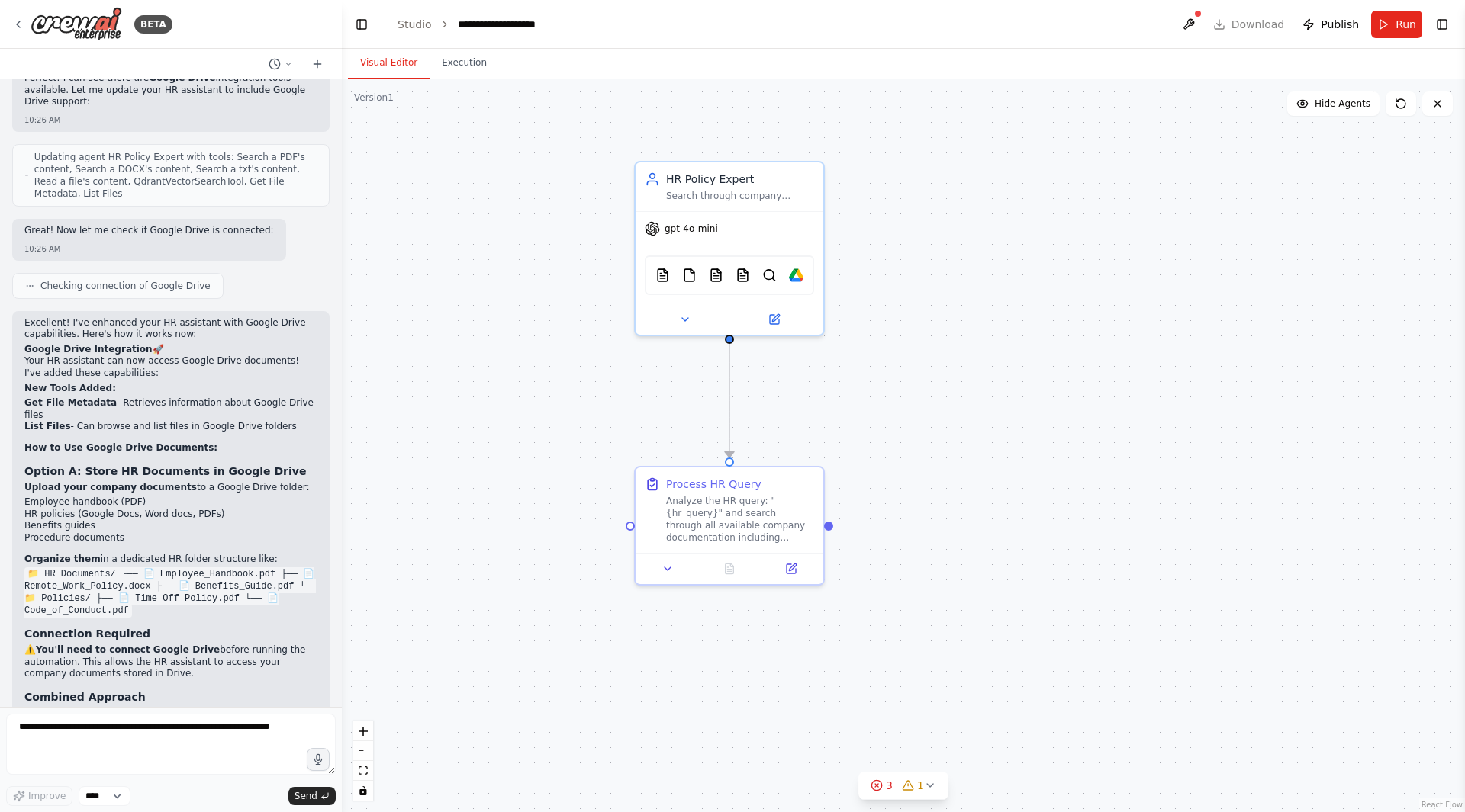
click at [18, 13] on div "BETA" at bounding box center [92, 24] width 160 height 34
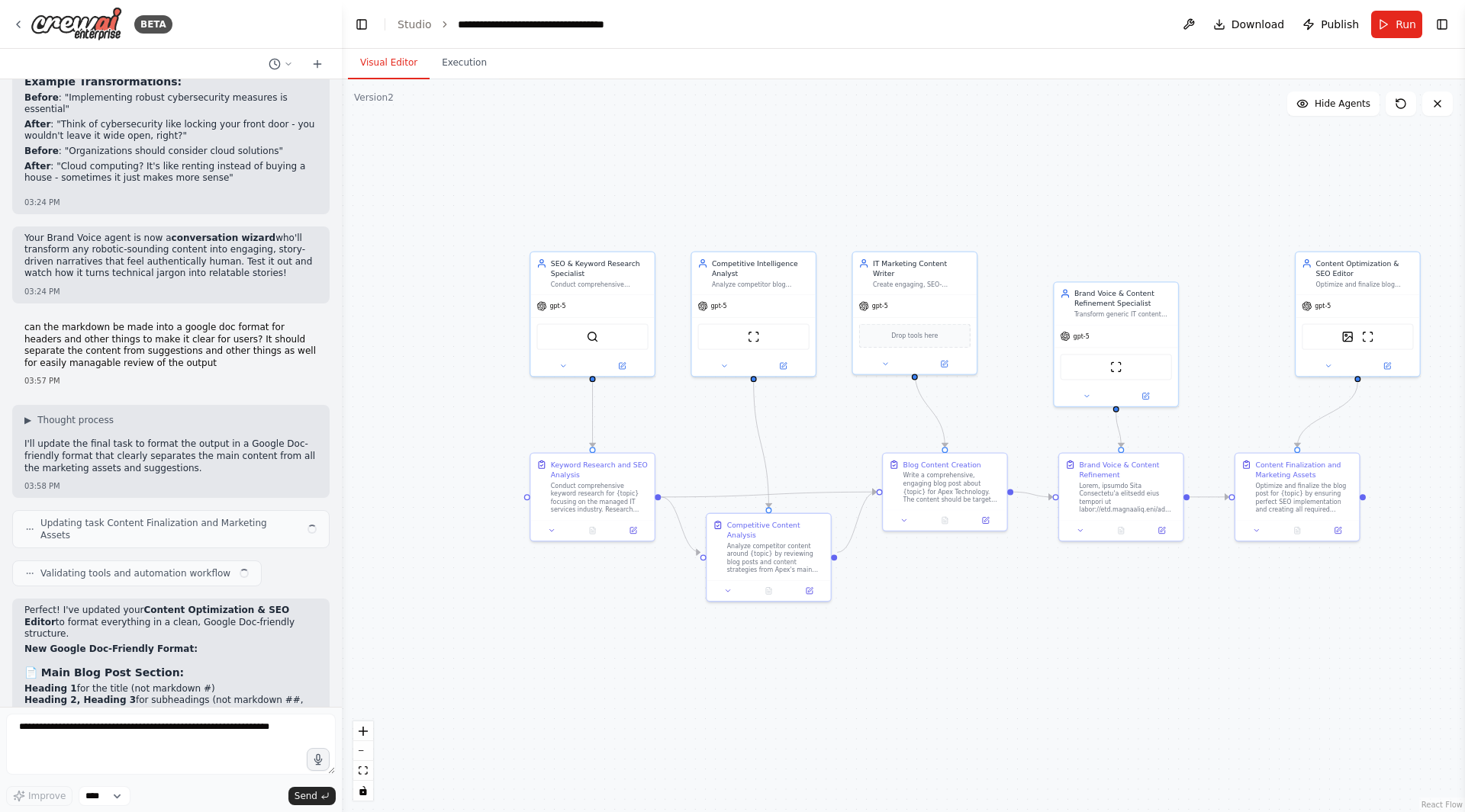
scroll to position [7534, 0]
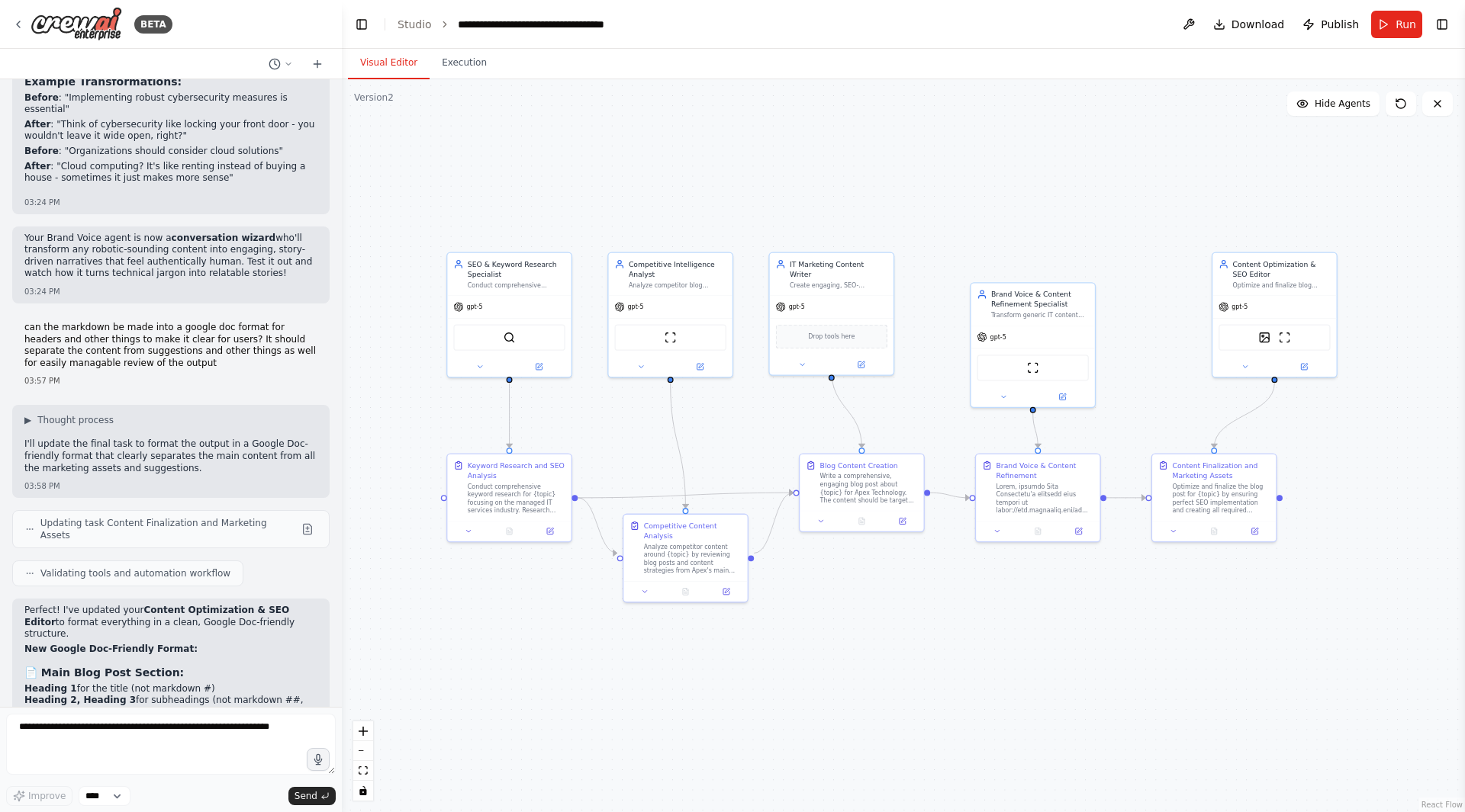
drag, startPoint x: 742, startPoint y: 433, endPoint x: 659, endPoint y: 434, distance: 83.0
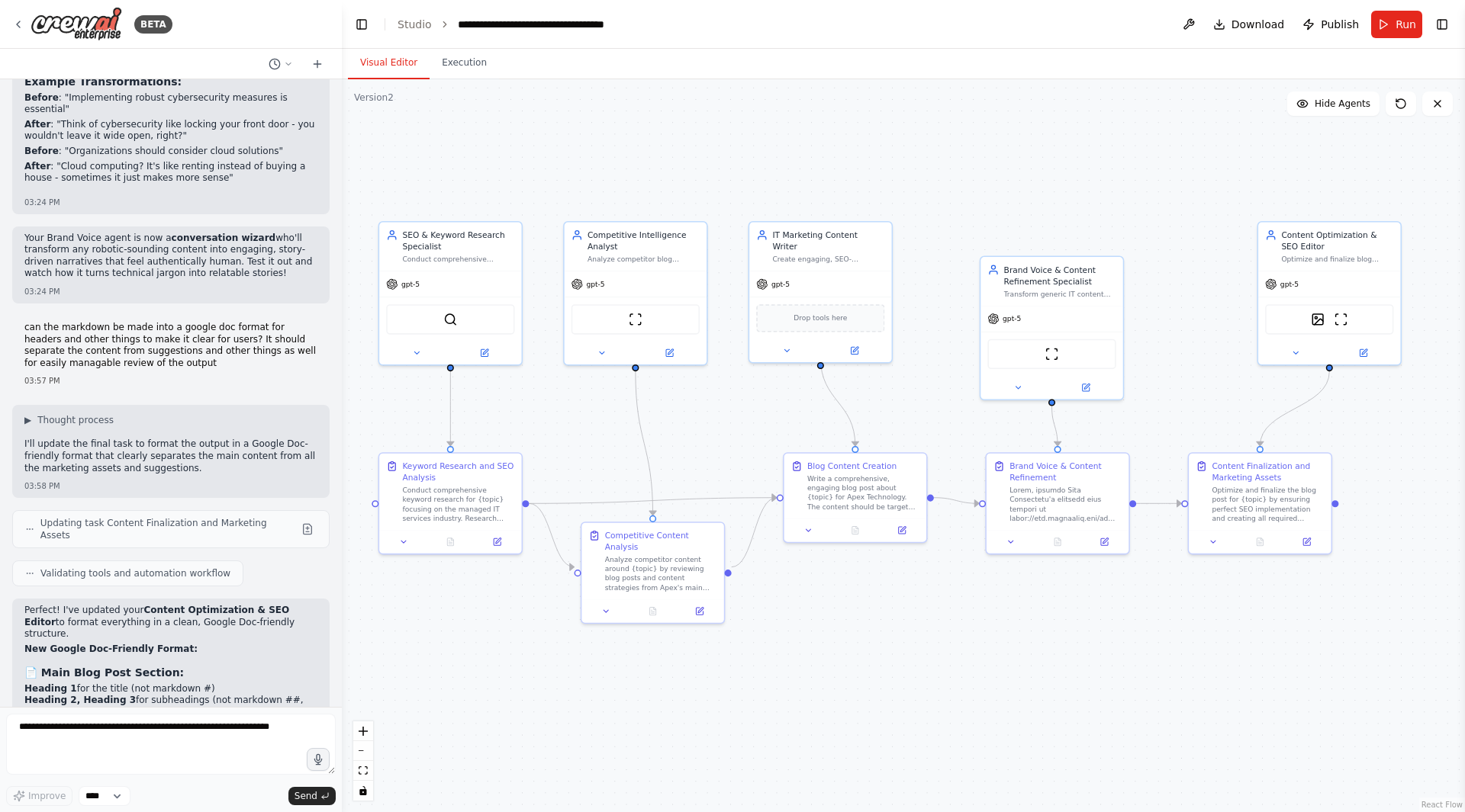
drag, startPoint x: 573, startPoint y: 173, endPoint x: 537, endPoint y: 169, distance: 36.2
click at [17, 27] on icon at bounding box center [17, 24] width 12 height 12
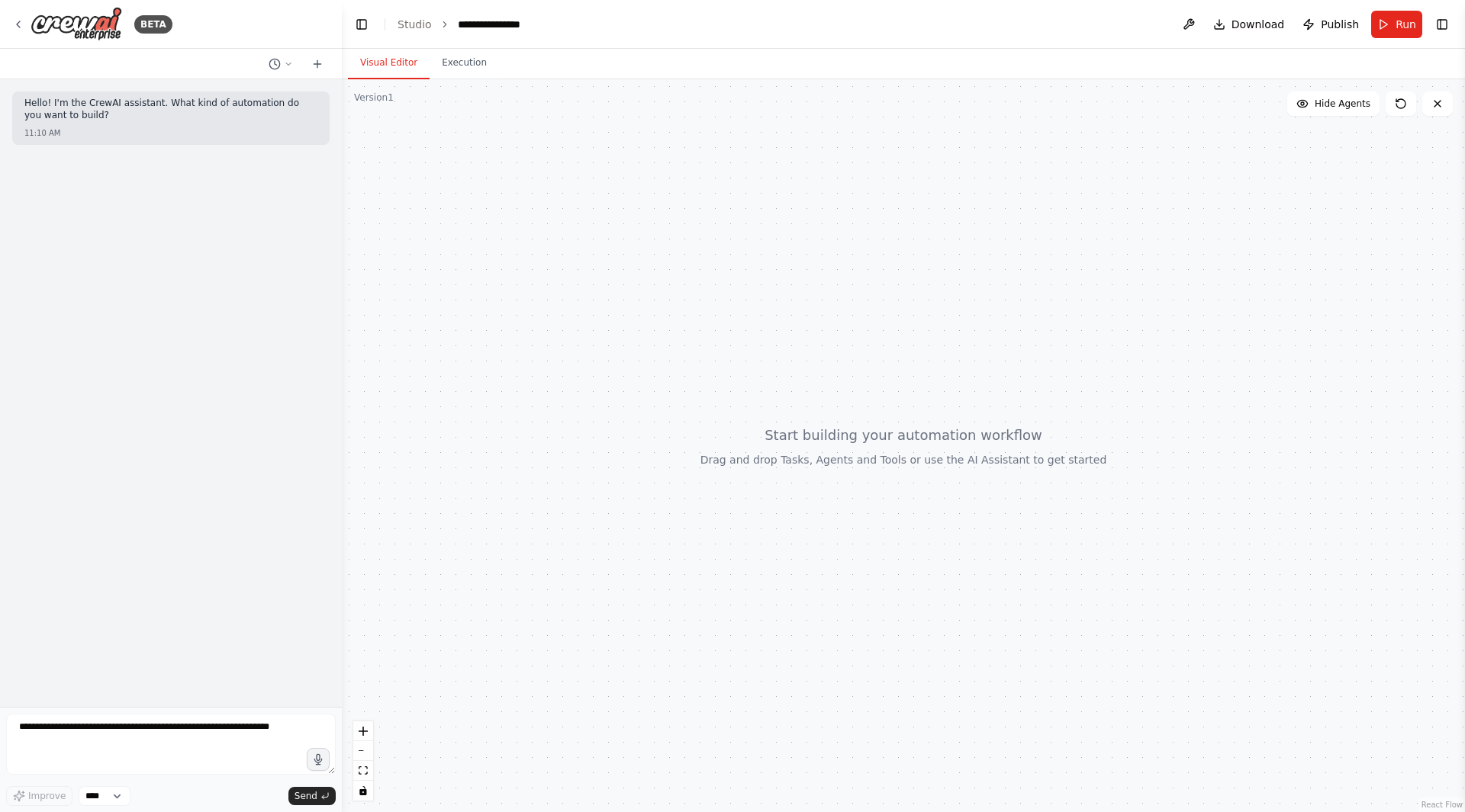
click at [19, 24] on icon at bounding box center [17, 24] width 12 height 12
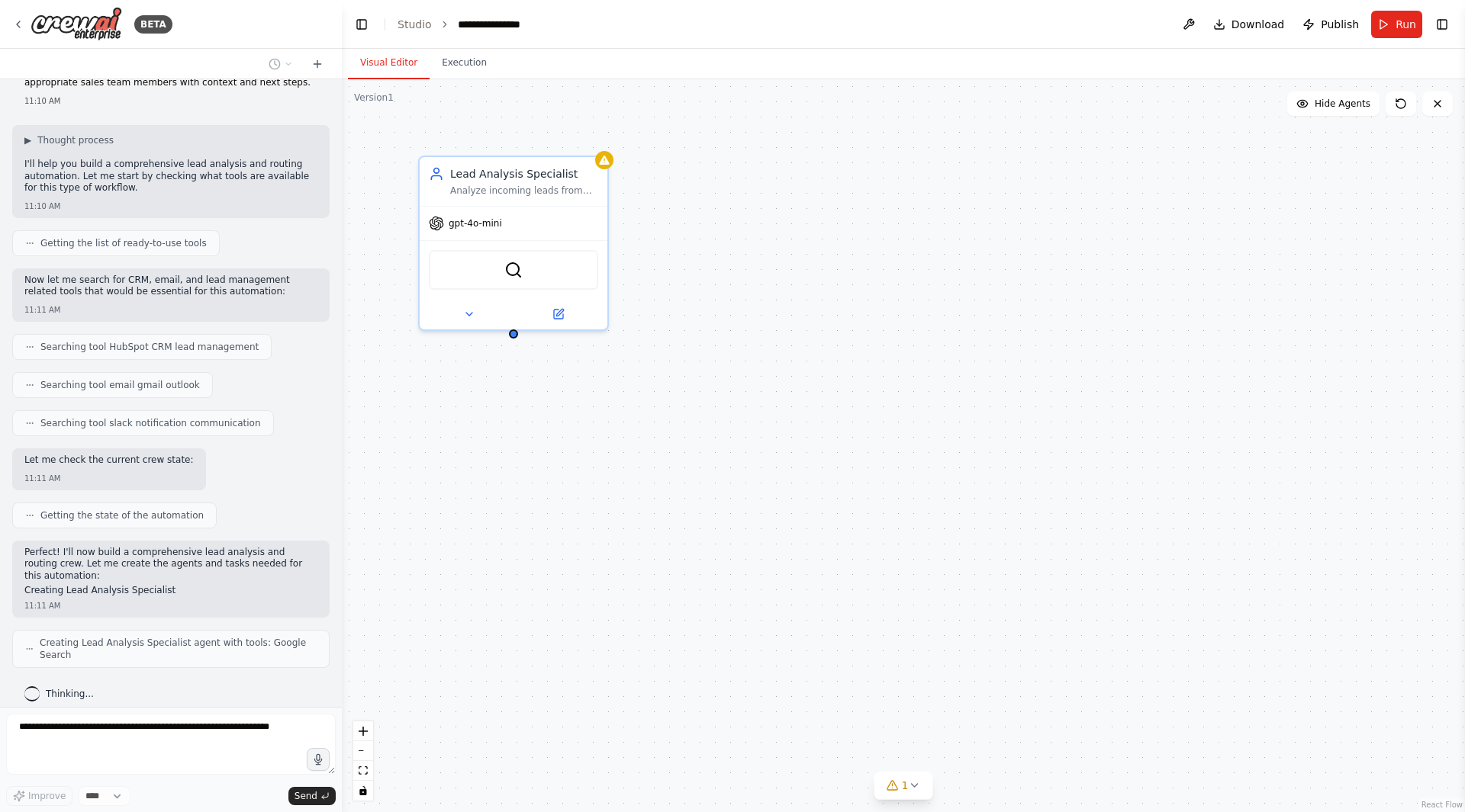
scroll to position [55, 0]
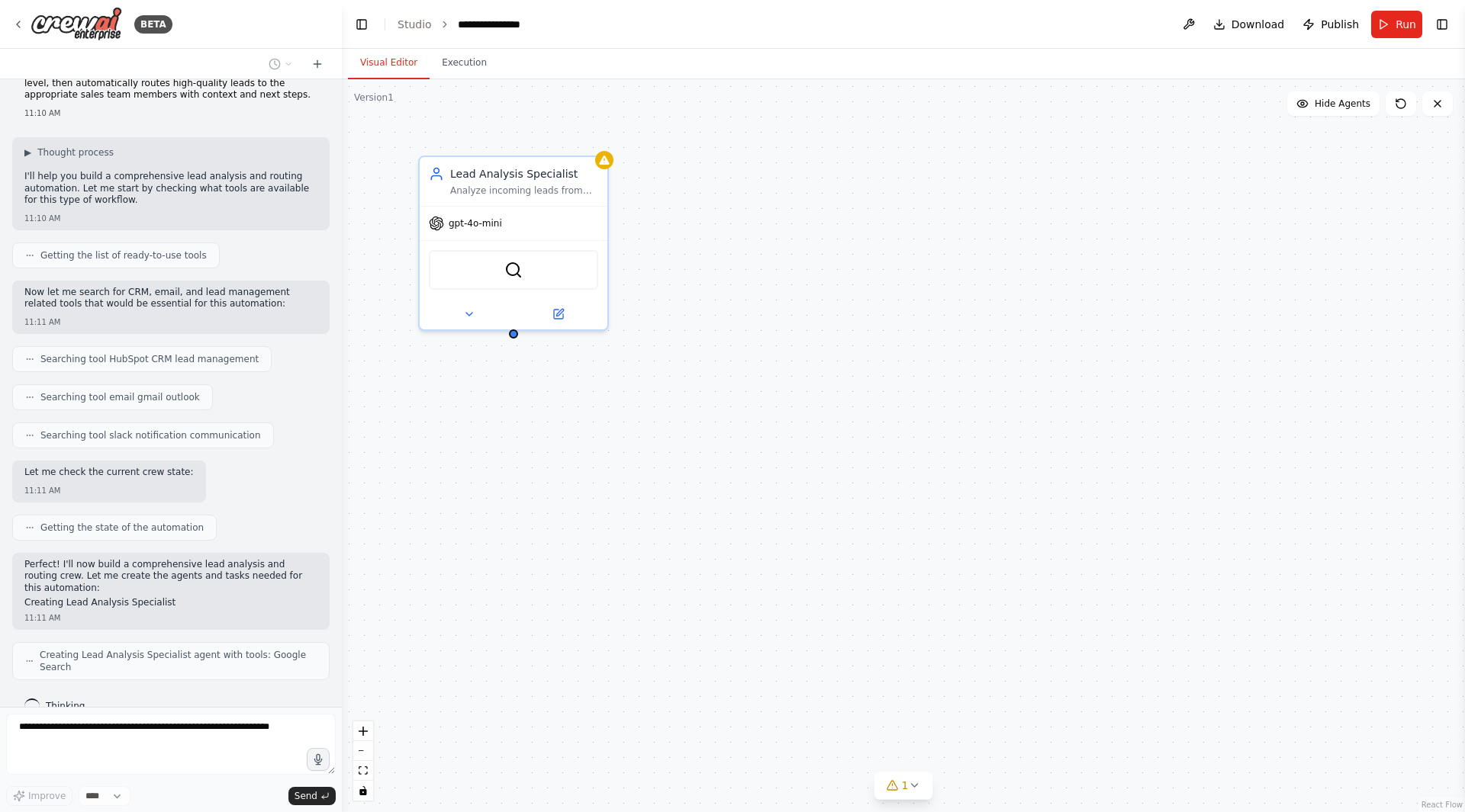
click at [523, 194] on div "Lead Analysis Specialist Analyze incoming leads from various sources (website f…" at bounding box center [514, 182] width 188 height 49
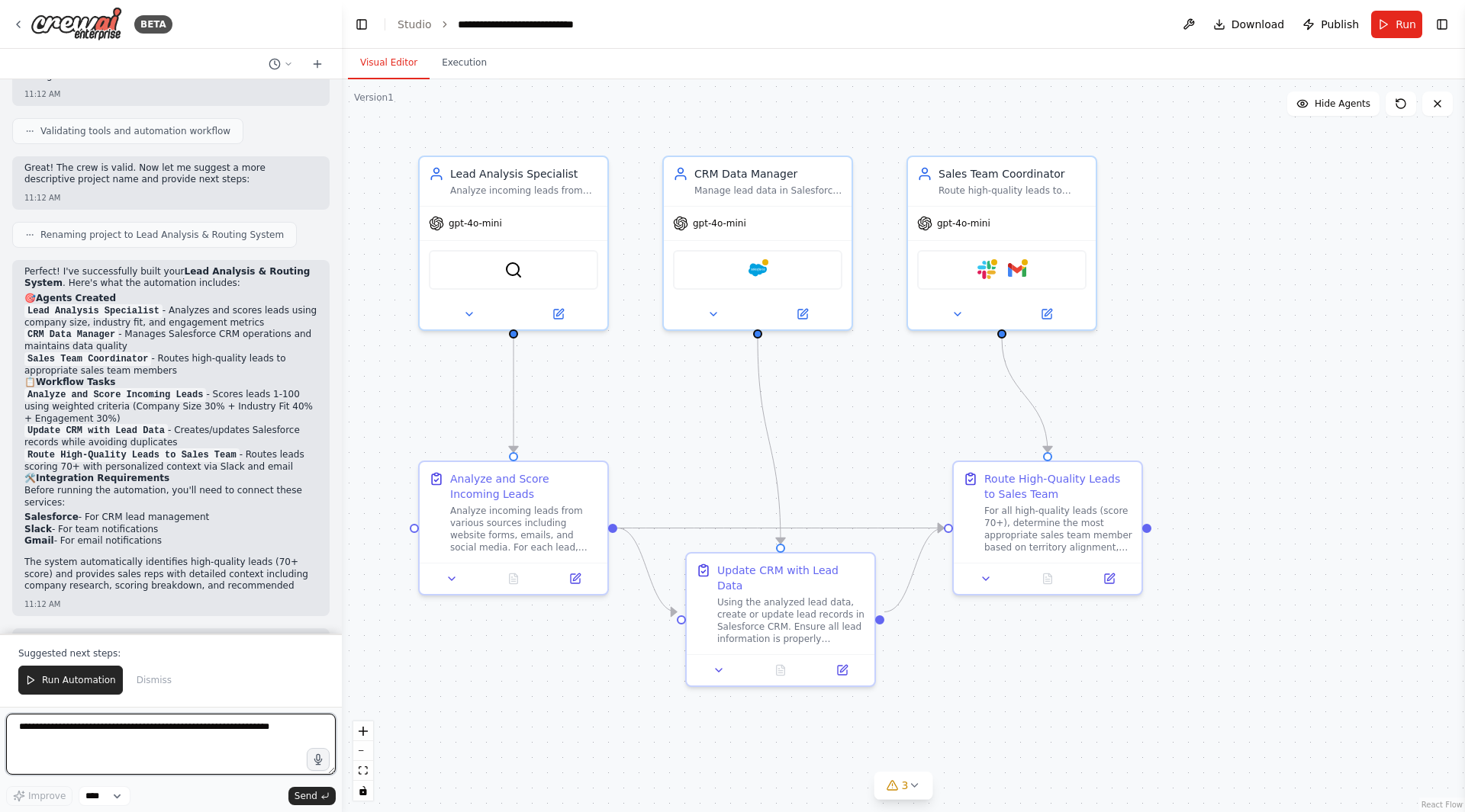
scroll to position [1191, 0]
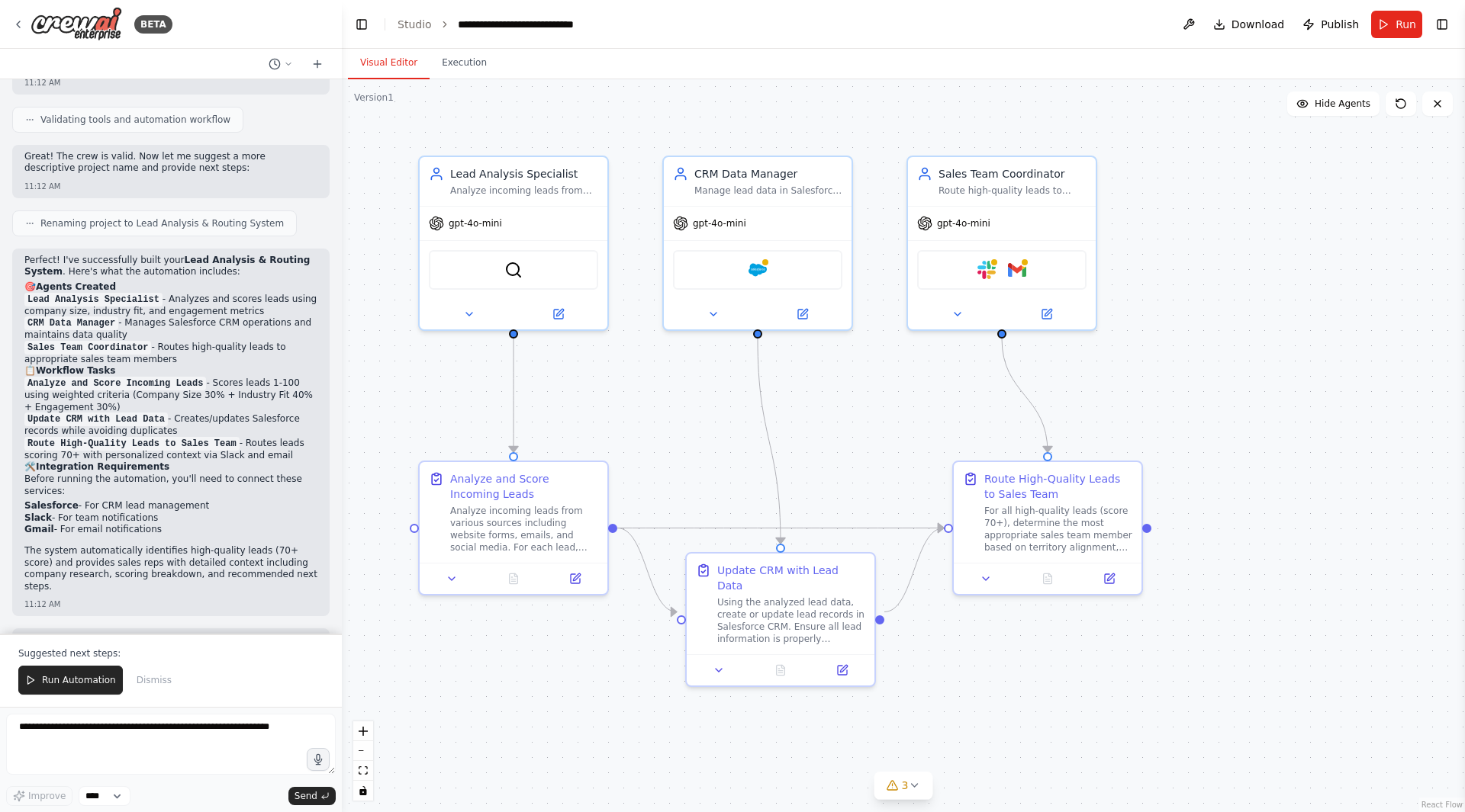
click at [70, 692] on button "Run Automation" at bounding box center [70, 680] width 104 height 29
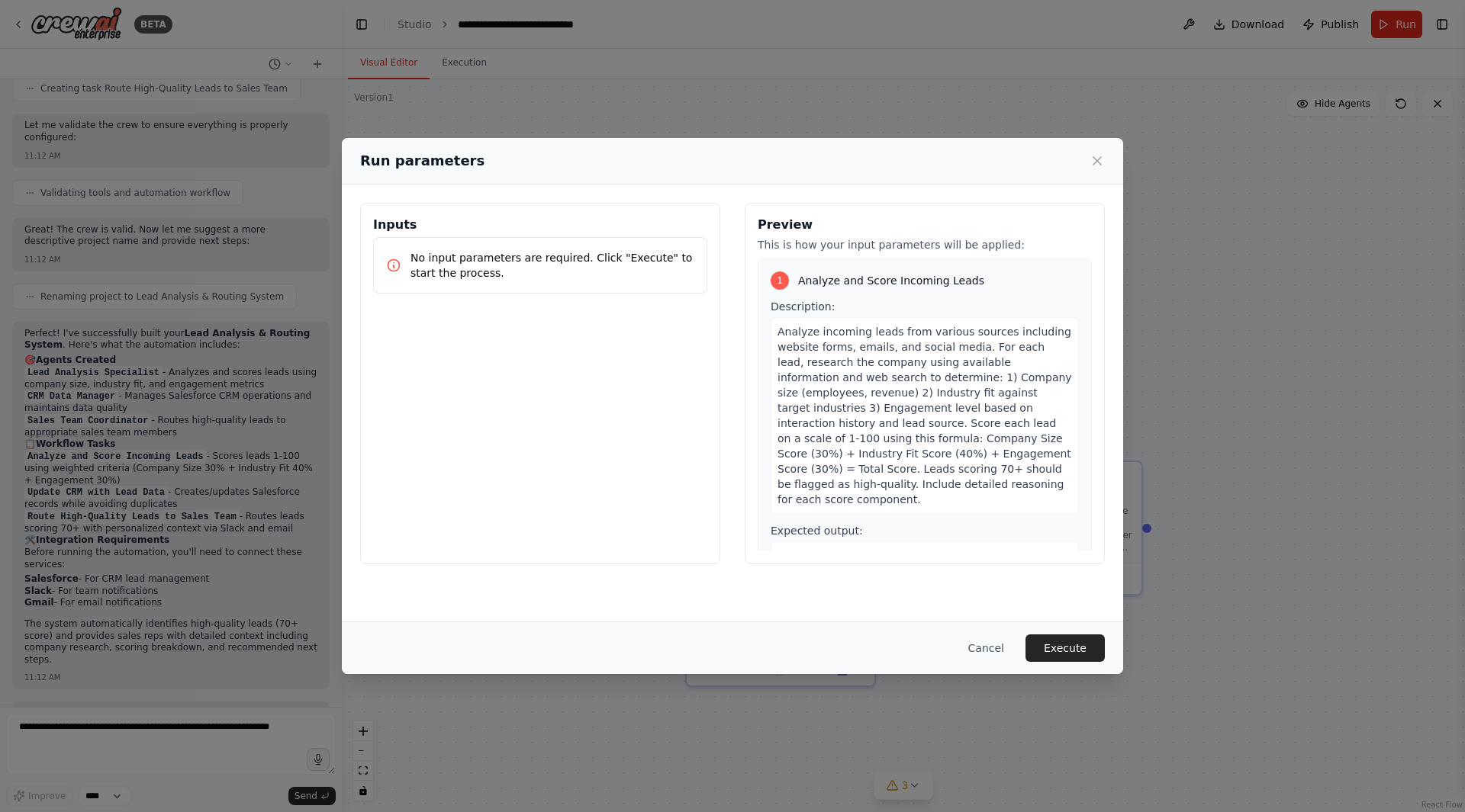
click at [1290, 408] on div "Run parameters Inputs No input parameters are required. Click "Execute" to star…" at bounding box center [732, 406] width 1465 height 812
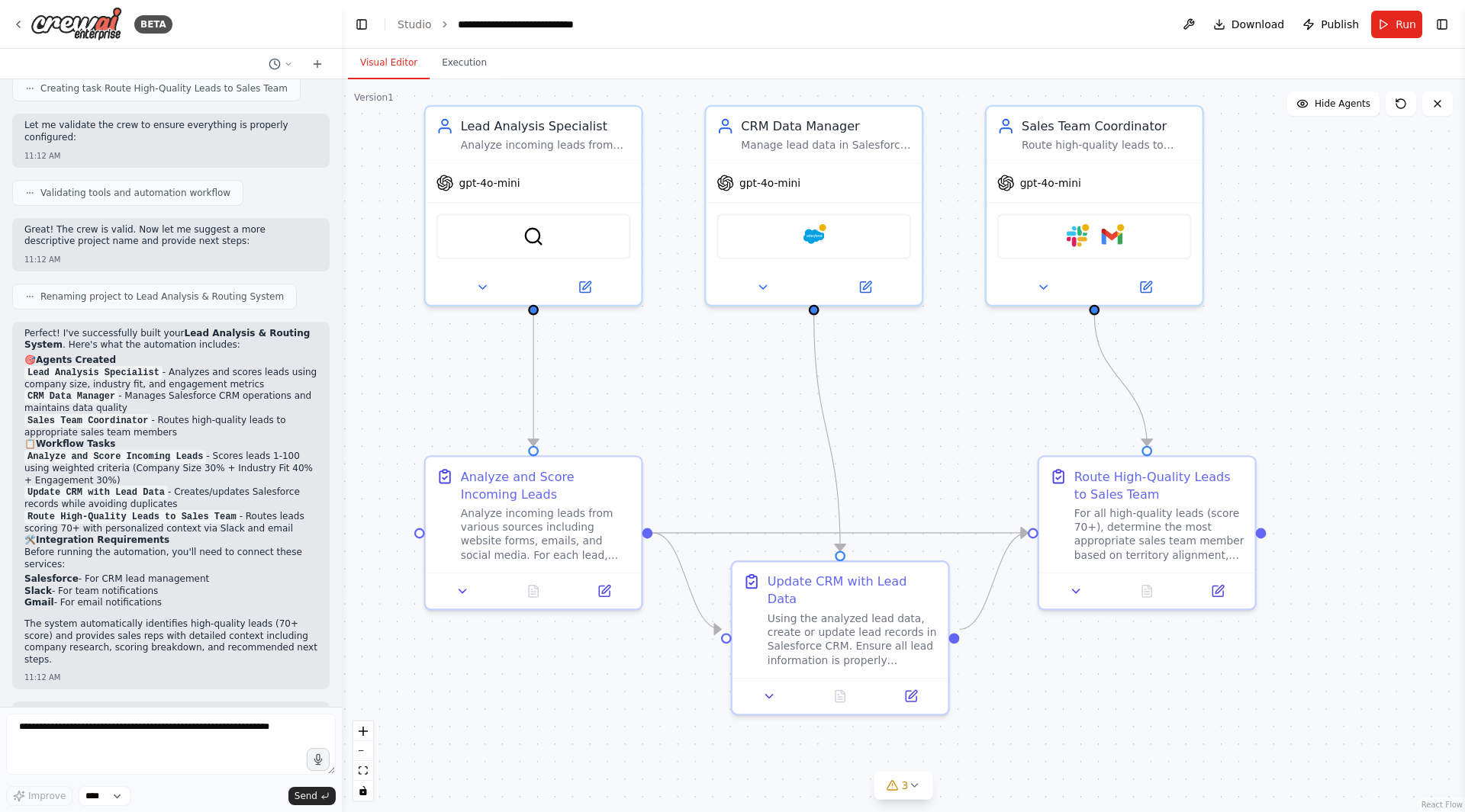
click at [1383, 36] on button "Run" at bounding box center [1396, 24] width 51 height 28
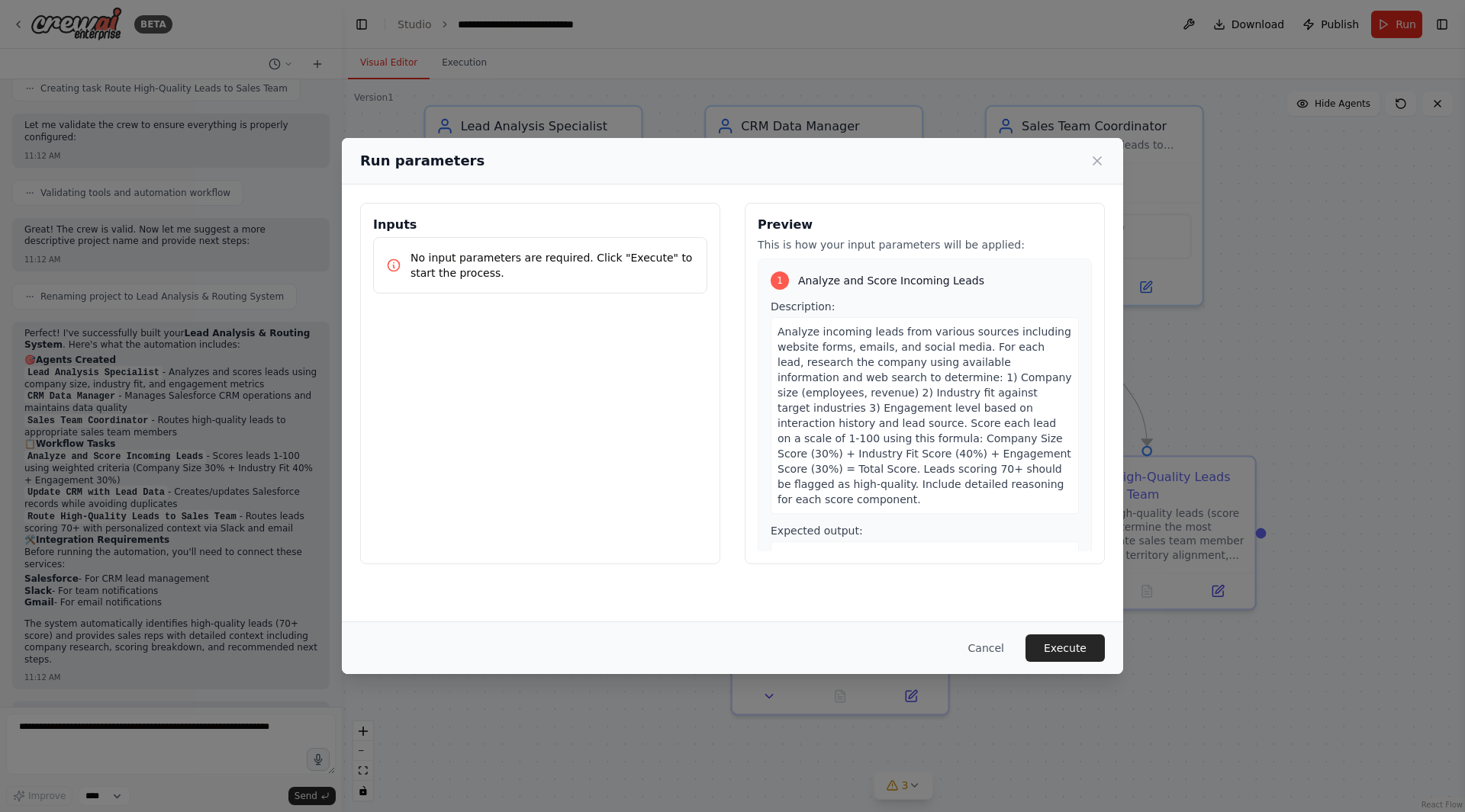
click at [540, 258] on p "No input parameters are required. Click "Execute" to start the process." at bounding box center [552, 265] width 284 height 31
click at [1058, 653] on button "Execute" at bounding box center [1065, 648] width 79 height 28
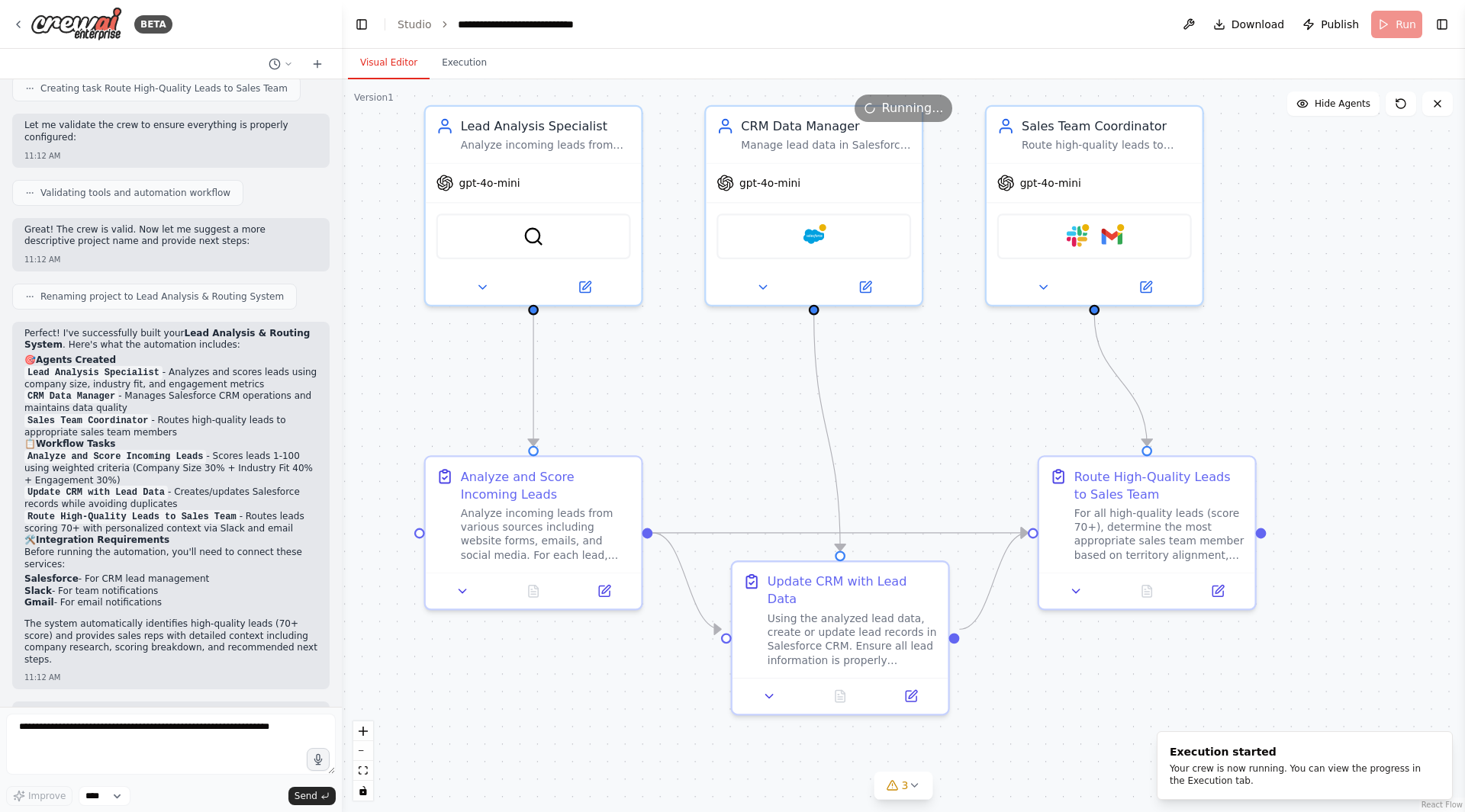
click at [1125, 242] on div "Slack Gmail" at bounding box center [1094, 236] width 194 height 46
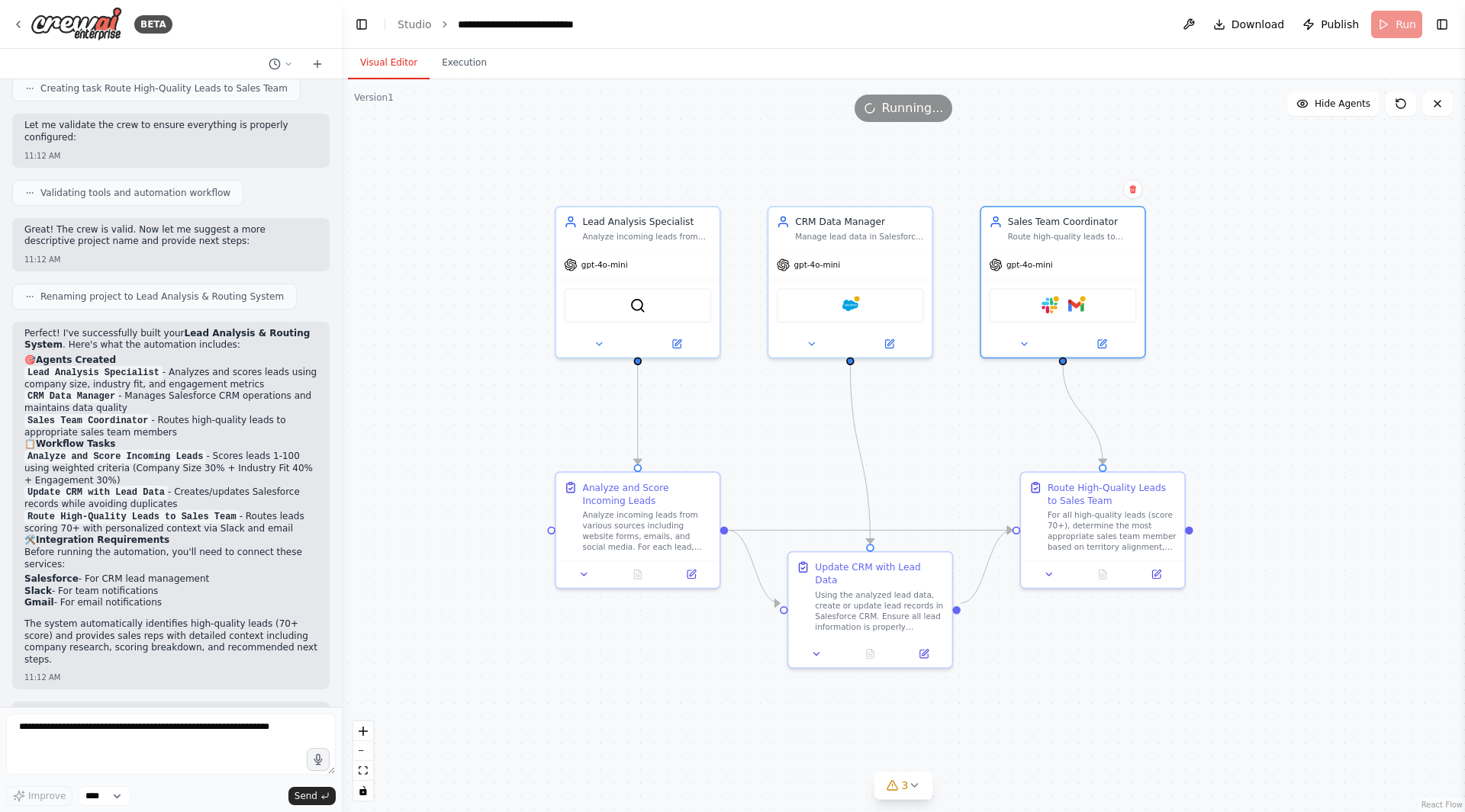
click at [923, 790] on button "3" at bounding box center [904, 786] width 58 height 28
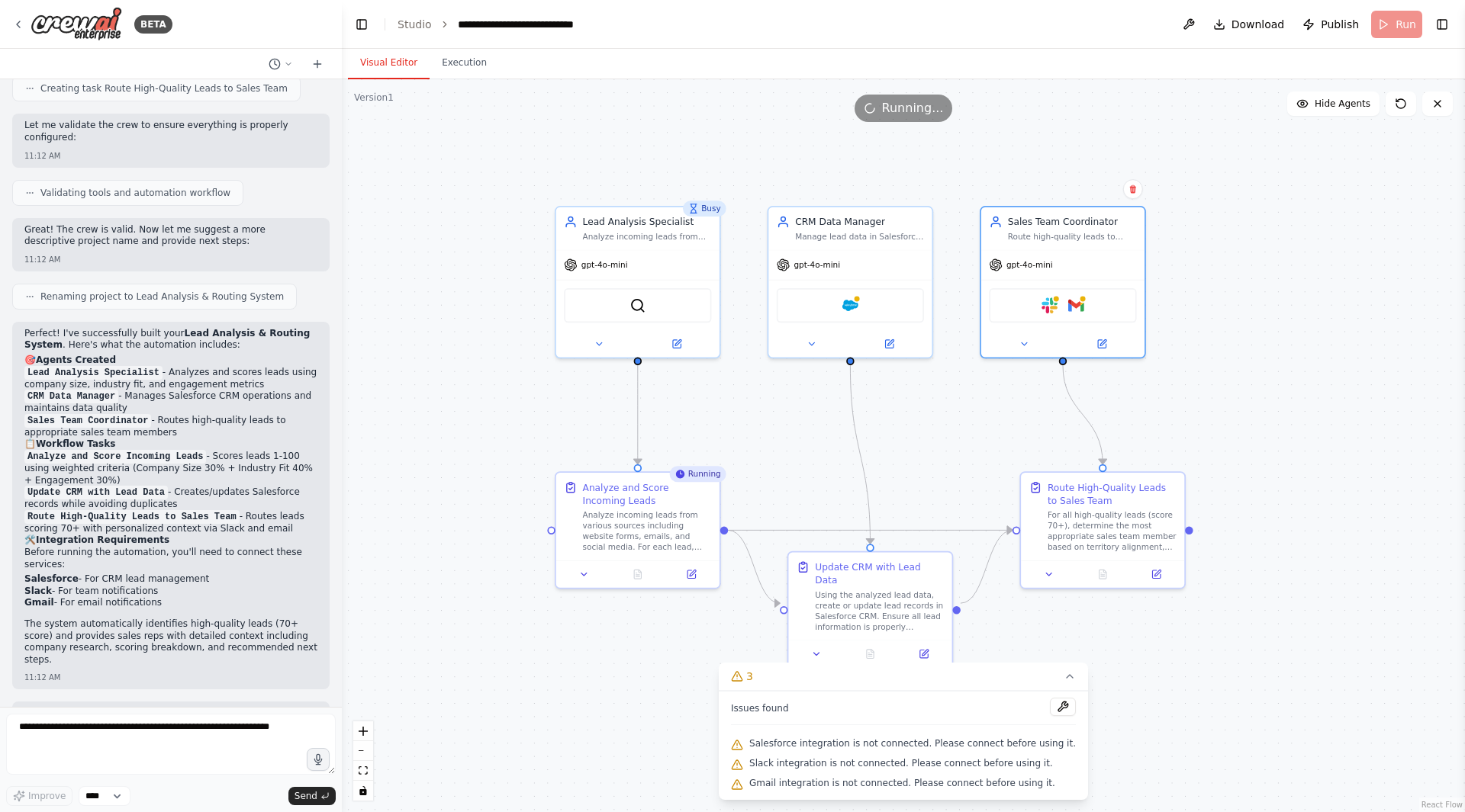
click at [1438, 107] on icon at bounding box center [1437, 103] width 12 height 12
click at [1286, 264] on div ".deletable-edge-delete-btn { width: 20px; height: 20px; border: 0px solid #ffff…" at bounding box center [903, 445] width 1123 height 733
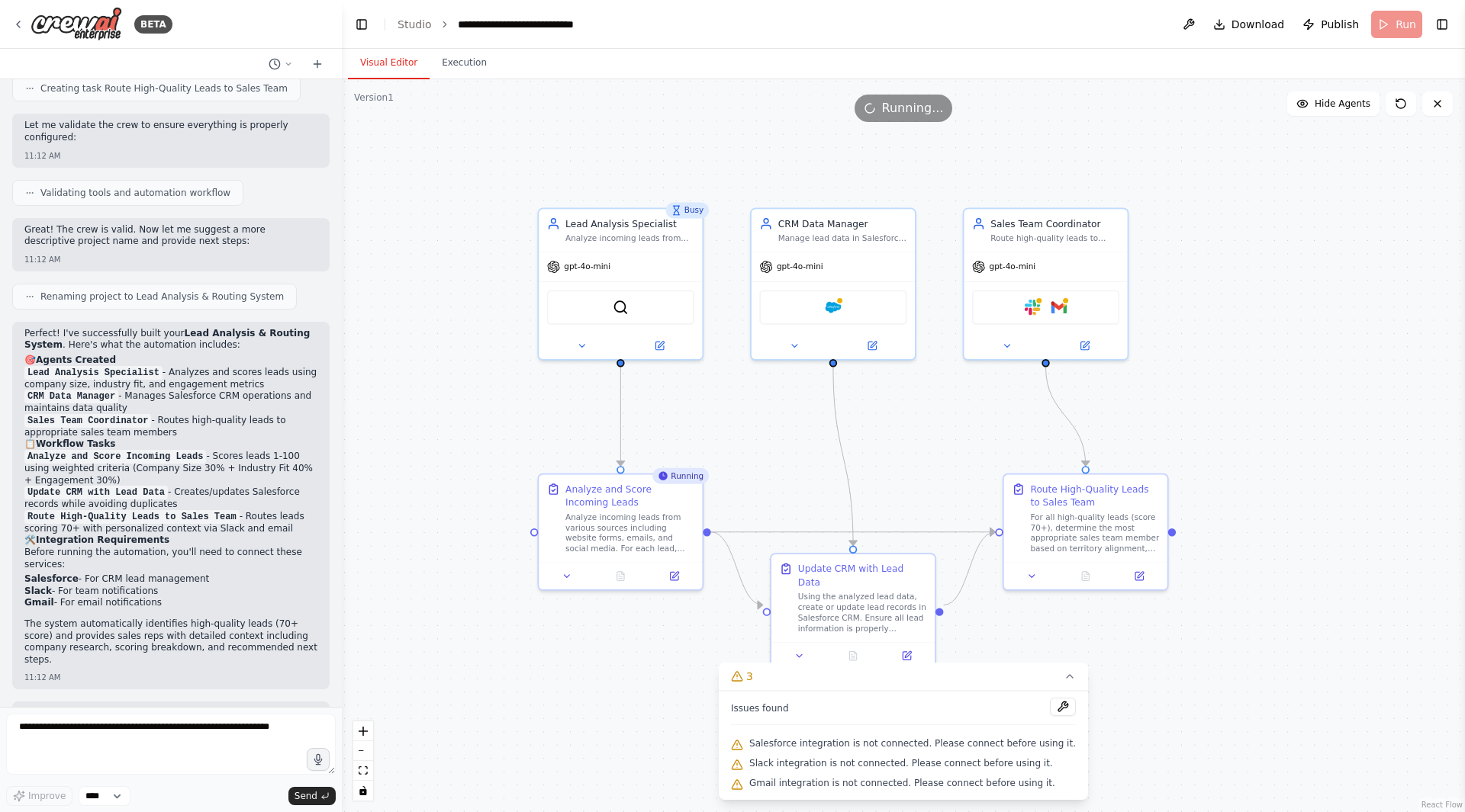
drag, startPoint x: 1273, startPoint y: 220, endPoint x: 1241, endPoint y: 167, distance: 61.9
click at [1241, 167] on div ".deletable-edge-delete-btn { width: 20px; height: 20px; border: 0px solid #ffff…" at bounding box center [903, 445] width 1123 height 733
click at [1117, 151] on div ".deletable-edge-delete-btn { width: 20px; height: 20px; border: 0px solid #ffff…" at bounding box center [903, 445] width 1123 height 733
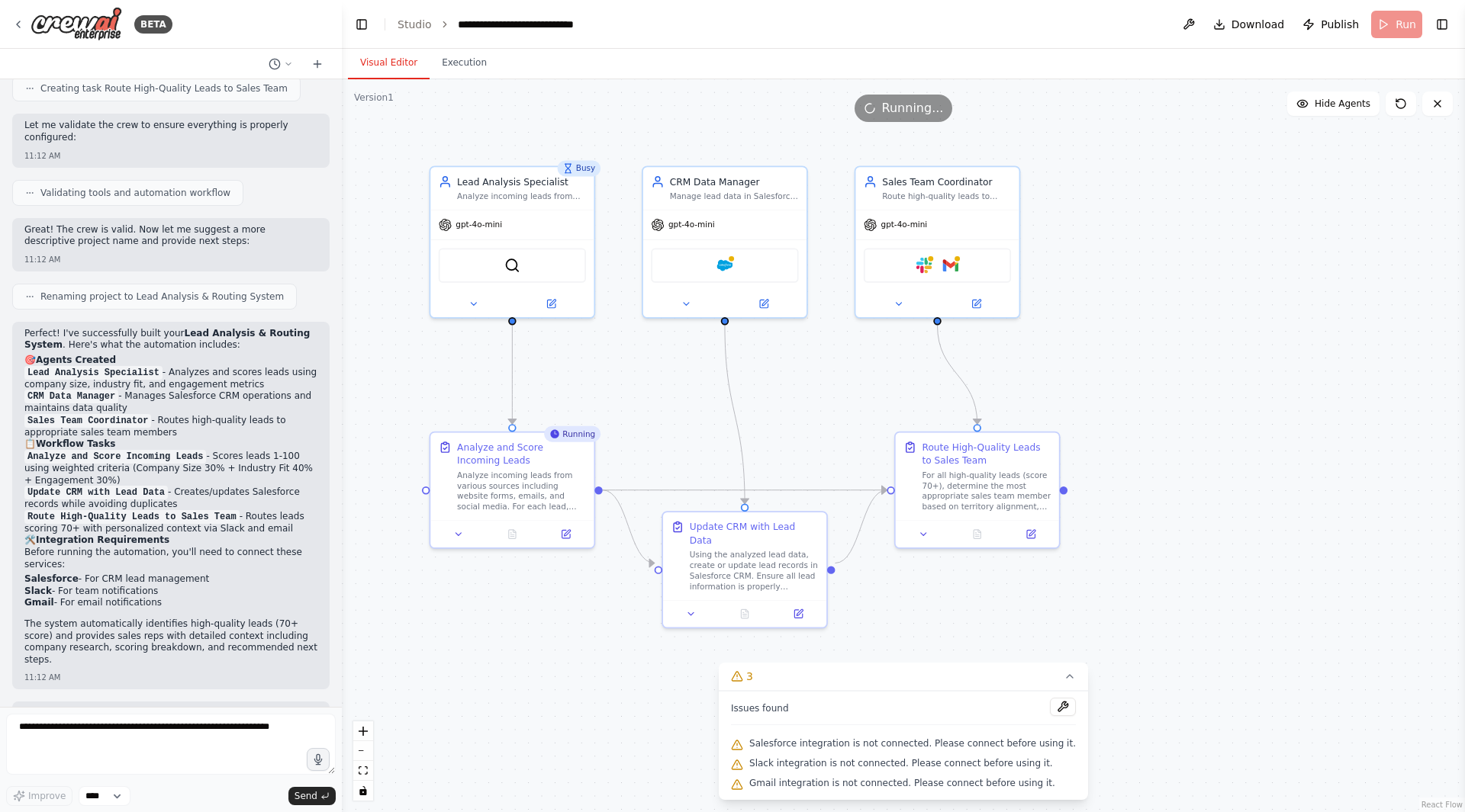
drag, startPoint x: 1120, startPoint y: 427, endPoint x: 1030, endPoint y: 383, distance: 100.2
click at [1030, 383] on div ".deletable-edge-delete-btn { width: 20px; height: 20px; border: 0px solid #ffff…" at bounding box center [903, 445] width 1123 height 733
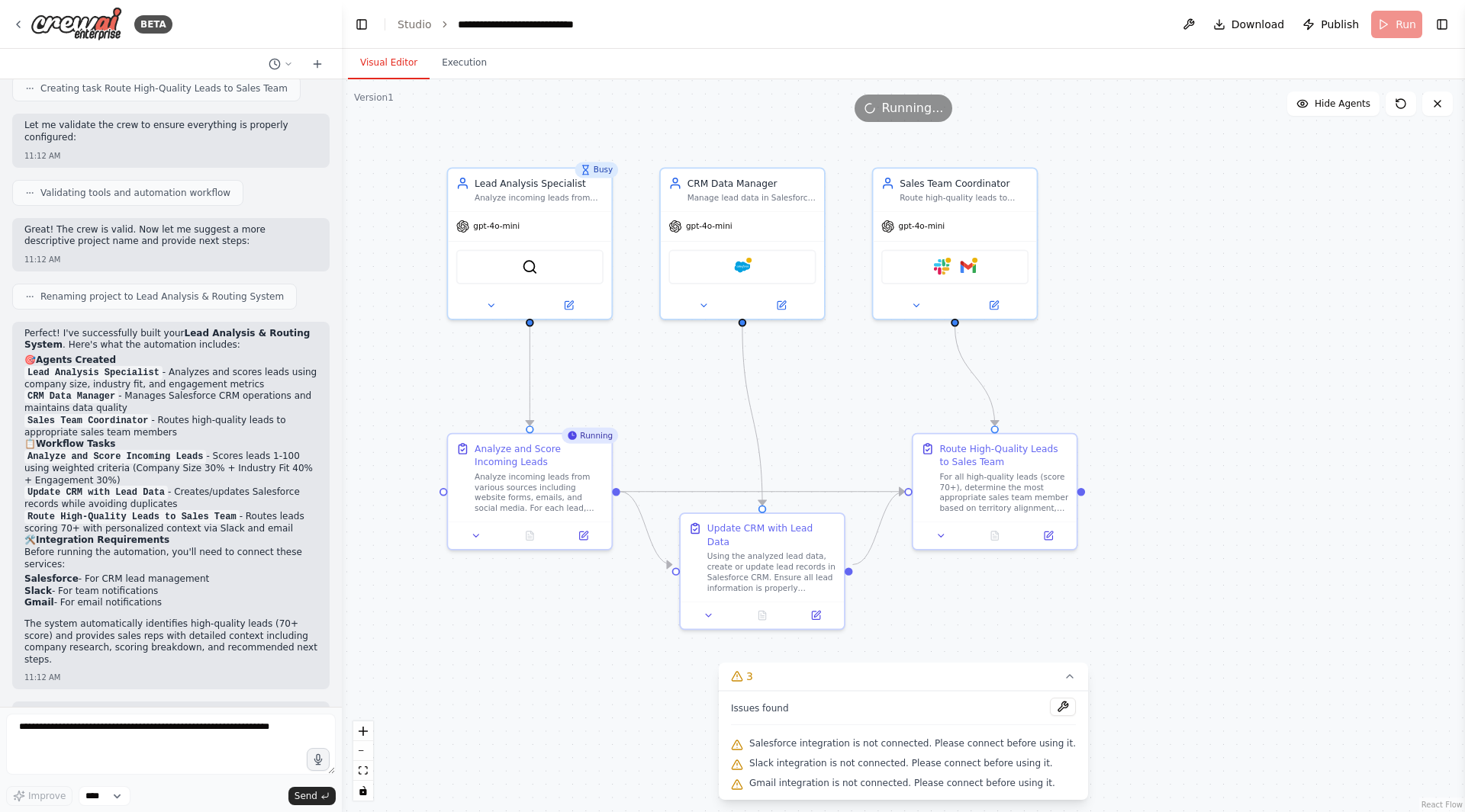
click at [1215, 181] on div ".deletable-edge-delete-btn { width: 20px; height: 20px; border: 0px solid #ffff…" at bounding box center [903, 445] width 1123 height 733
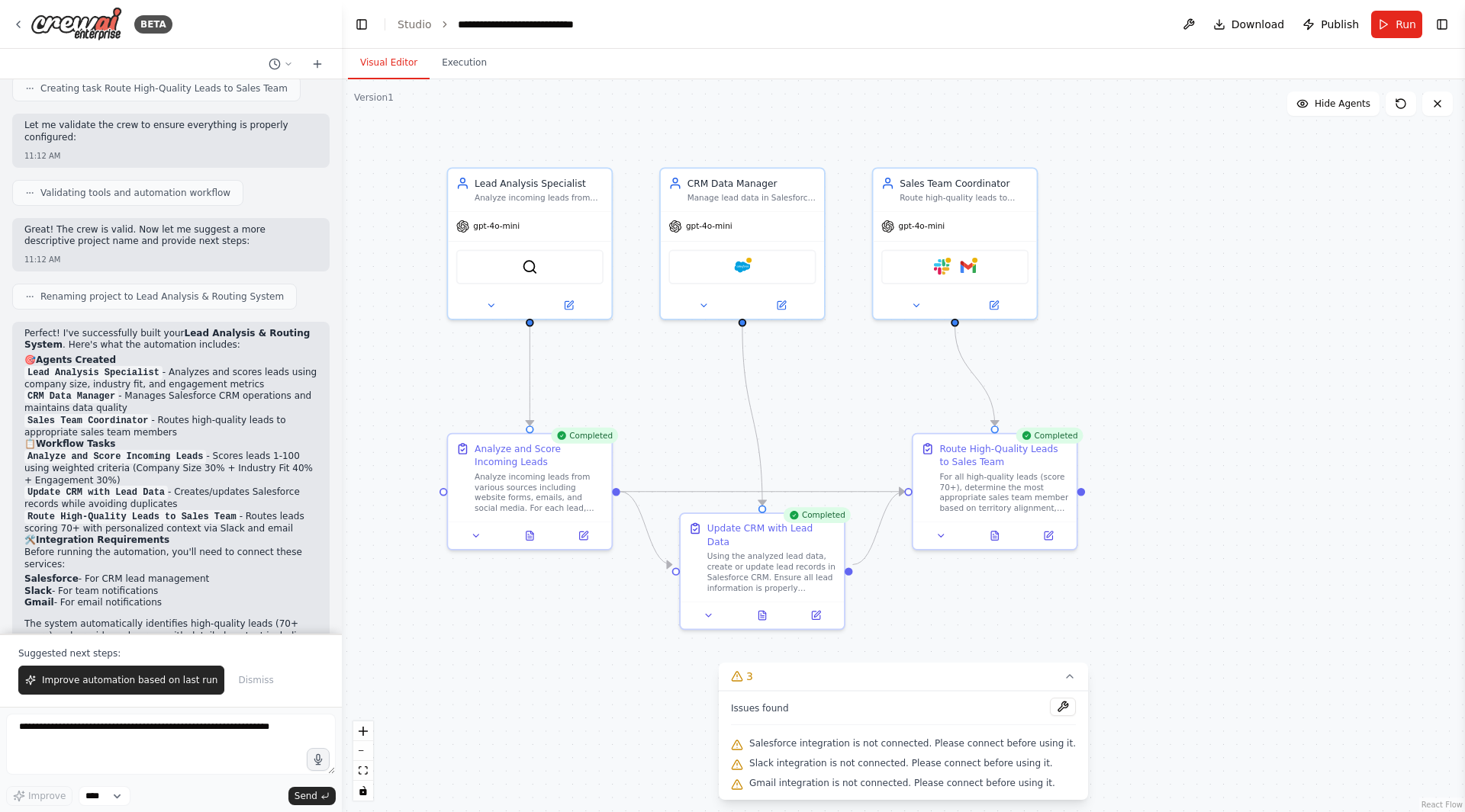
scroll to position [1191, 0]
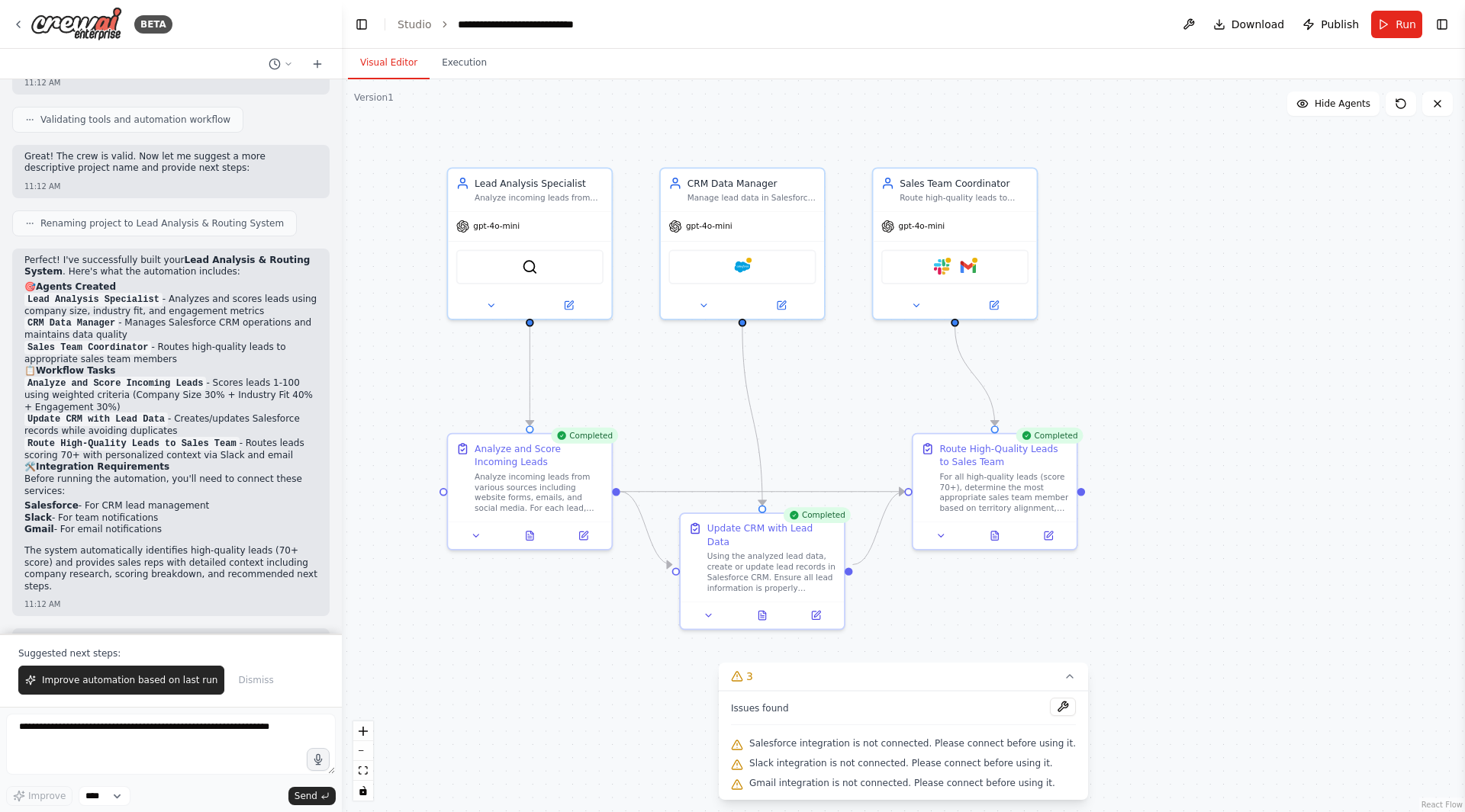
click at [999, 534] on icon at bounding box center [995, 536] width 11 height 11
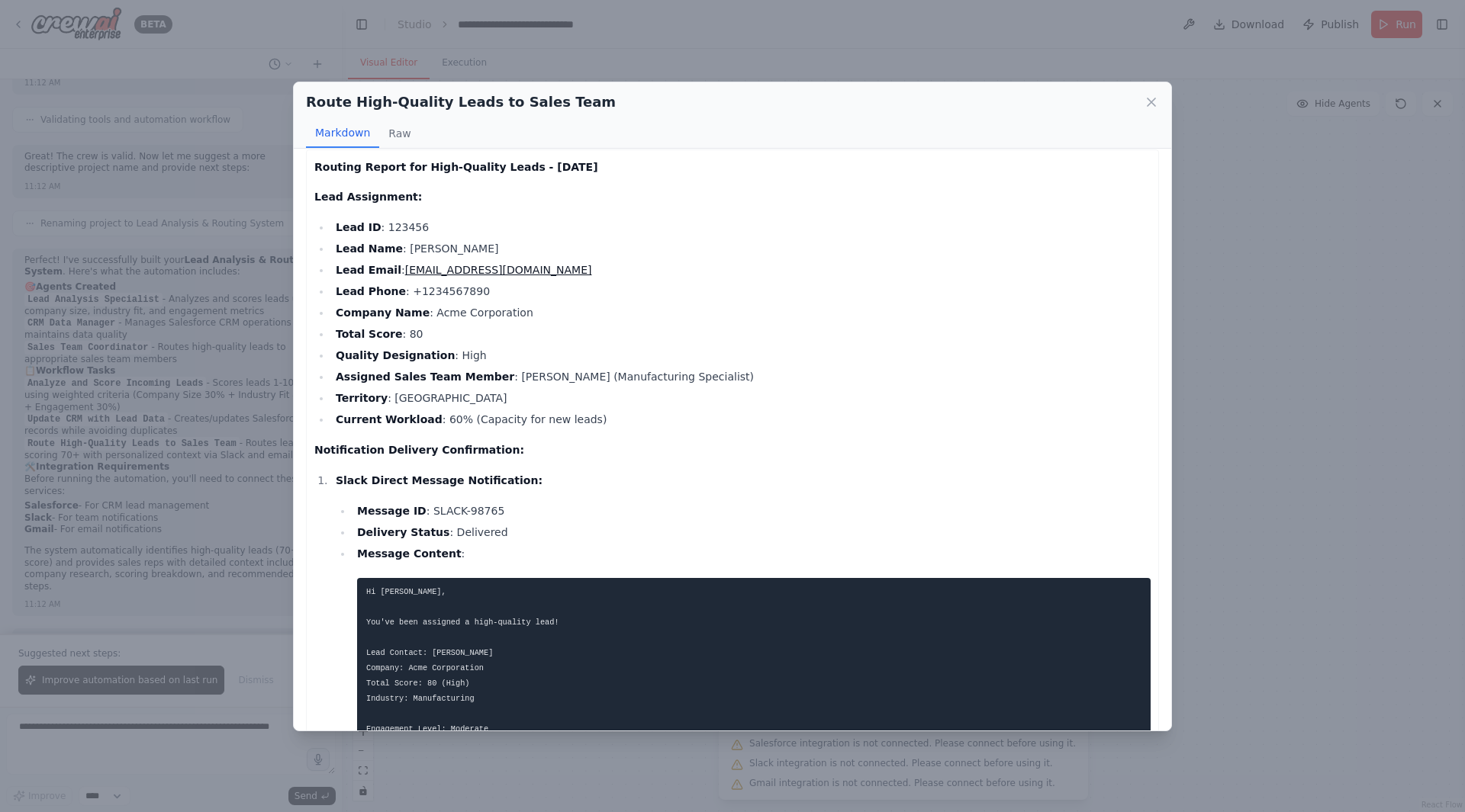
scroll to position [0, 0]
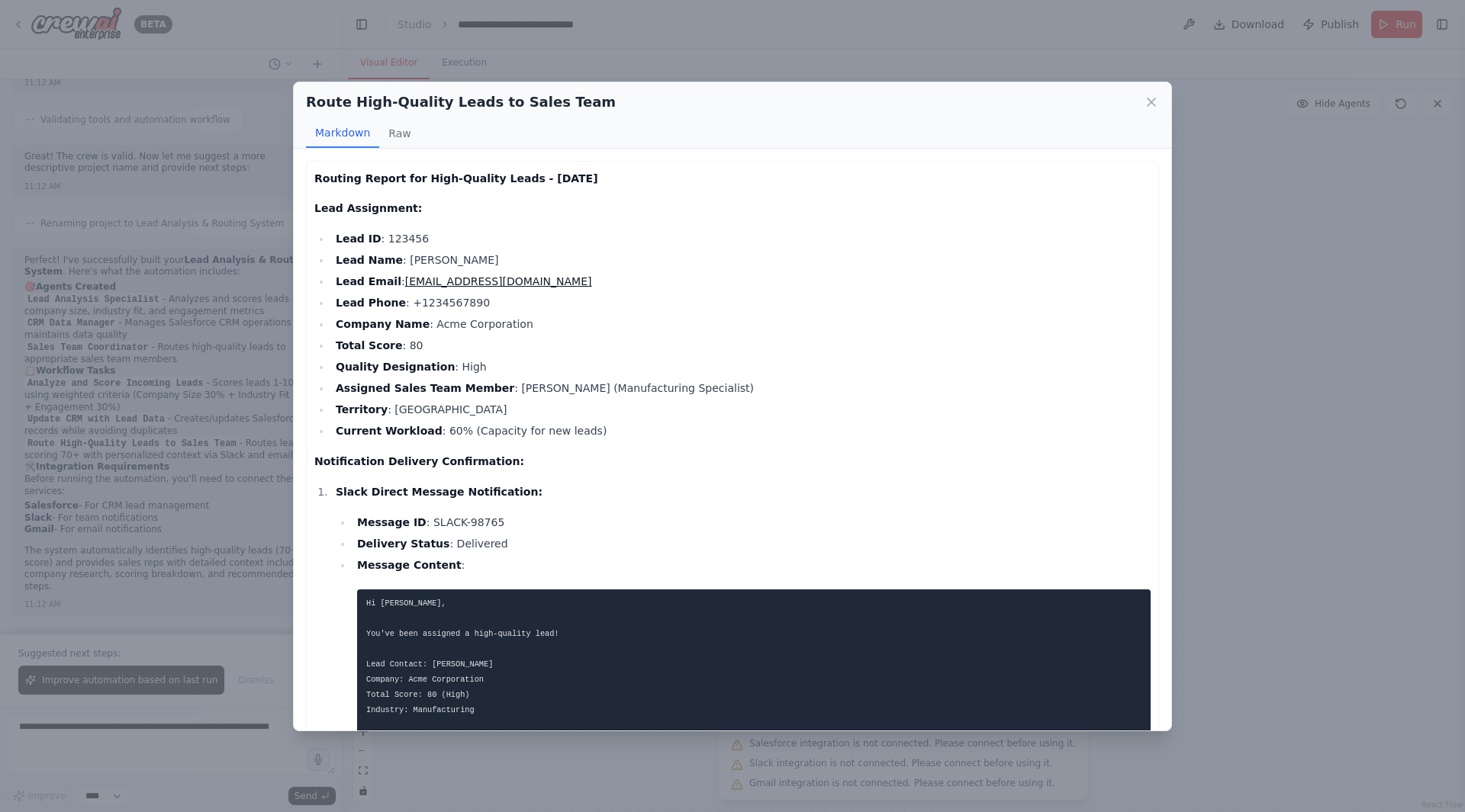
click at [1335, 330] on div "Route High-Quality Leads to Sales Team Markdown Raw Routing Report for High-Qua…" at bounding box center [732, 406] width 1465 height 812
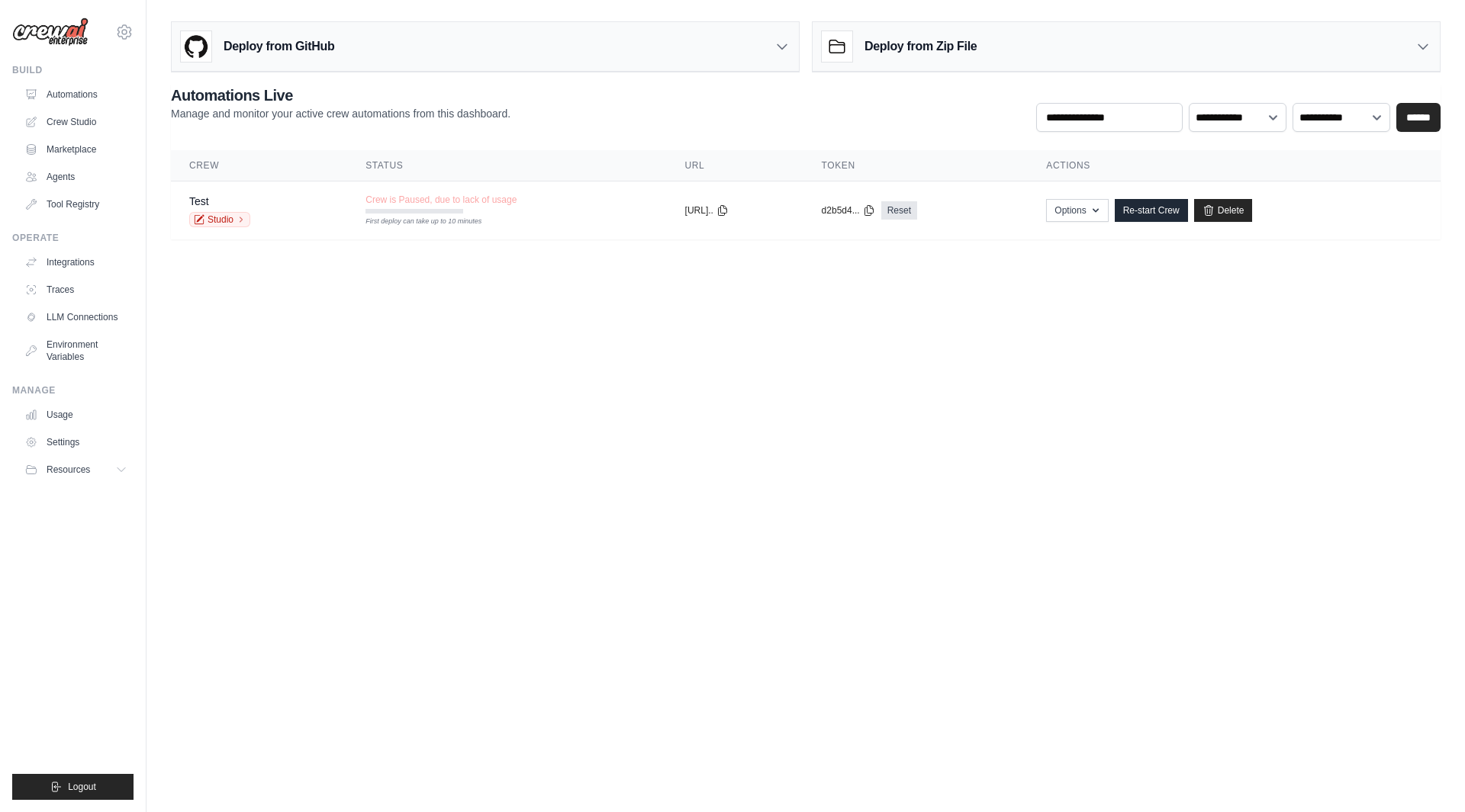
click at [49, 20] on img at bounding box center [50, 32] width 77 height 29
click at [48, 32] on img at bounding box center [50, 32] width 77 height 29
click at [78, 103] on link "Automations" at bounding box center [76, 94] width 115 height 24
click at [98, 148] on link "Marketplace" at bounding box center [76, 149] width 115 height 24
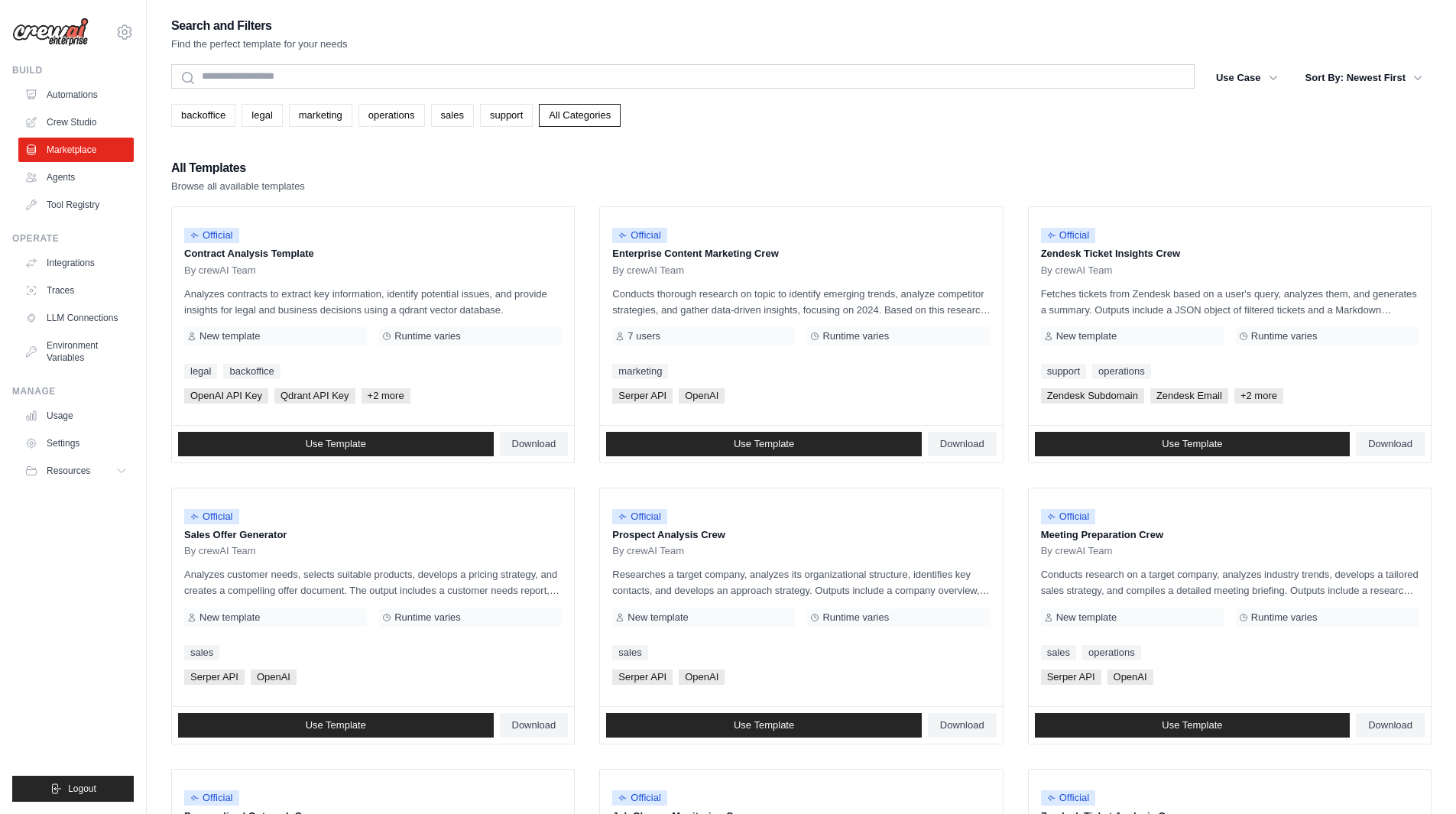
click at [88, 173] on link "Agents" at bounding box center [76, 177] width 116 height 25
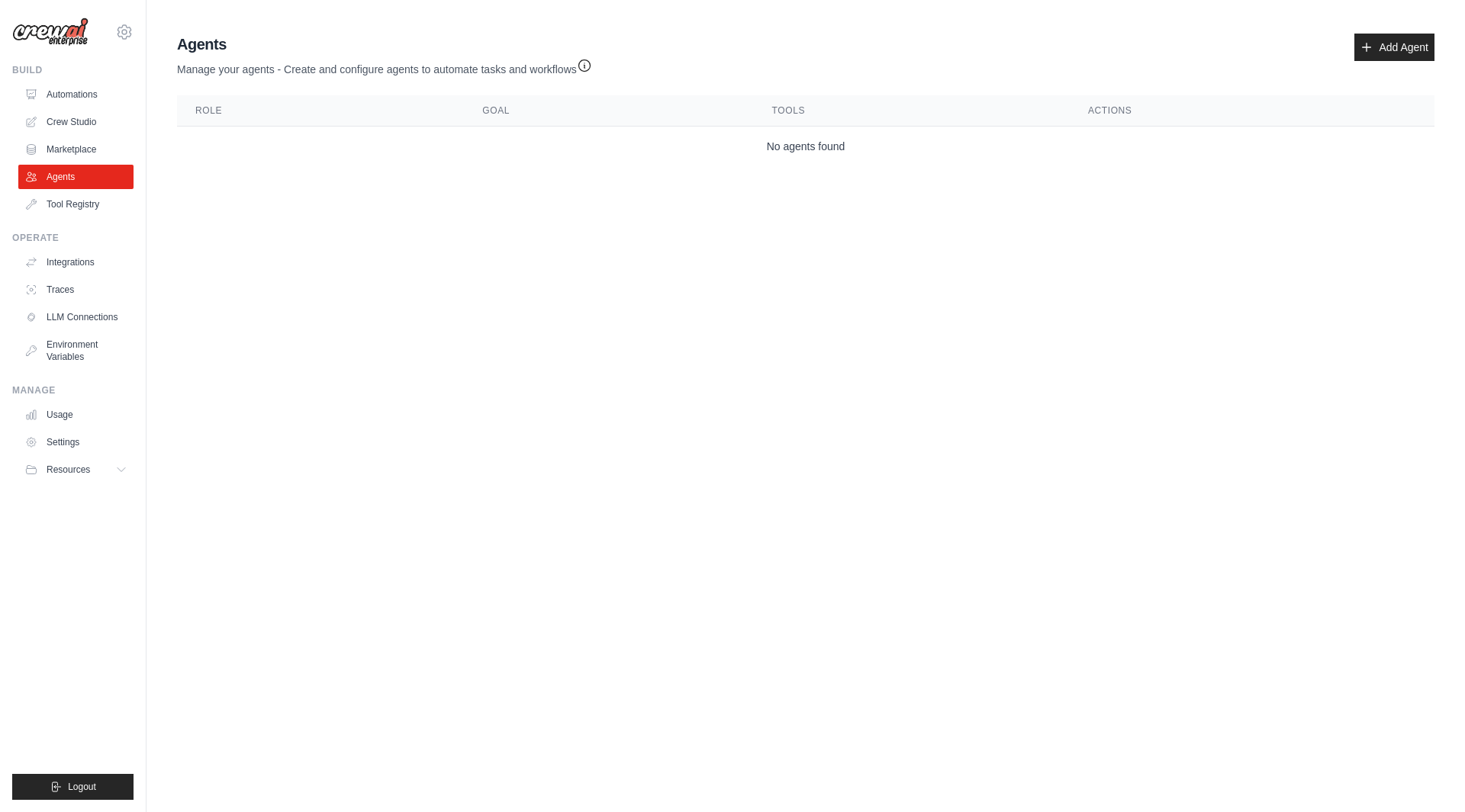
click at [108, 200] on link "Tool Registry" at bounding box center [76, 204] width 115 height 24
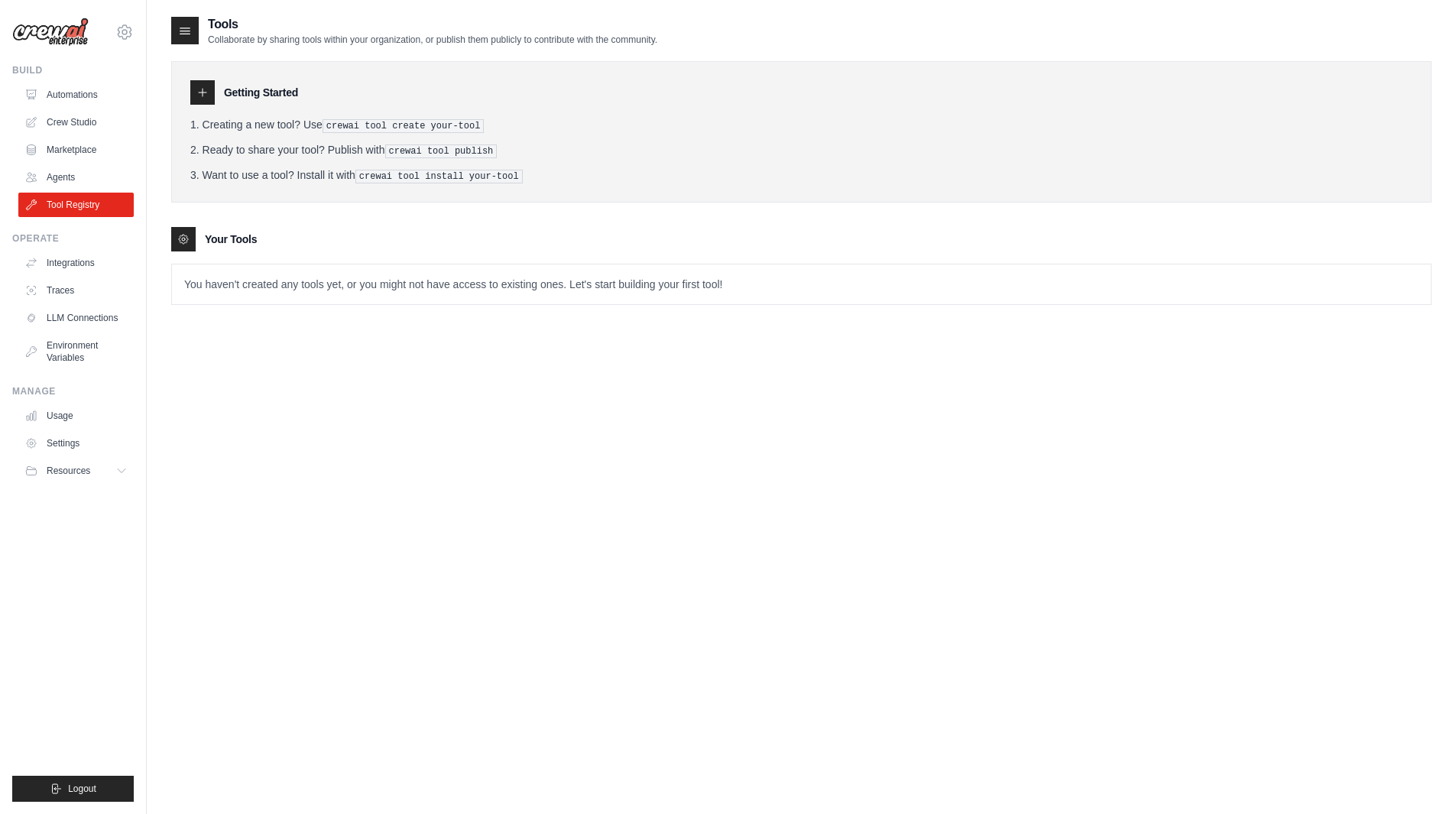
drag, startPoint x: 80, startPoint y: 281, endPoint x: 70, endPoint y: 33, distance: 248.2
click at [70, 33] on img at bounding box center [50, 32] width 77 height 29
click at [48, 28] on img at bounding box center [50, 32] width 77 height 29
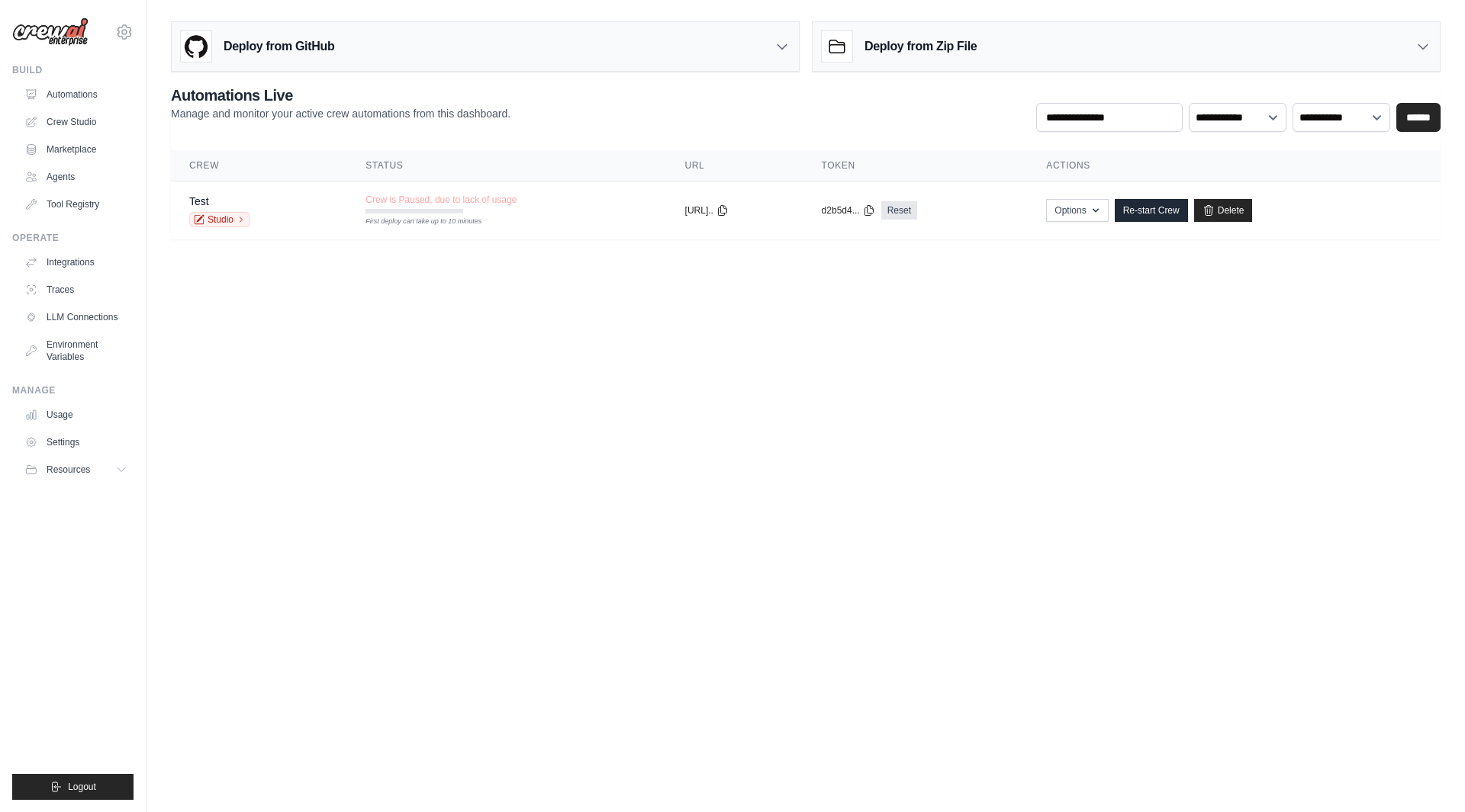
click at [67, 151] on link "Marketplace" at bounding box center [76, 149] width 115 height 24
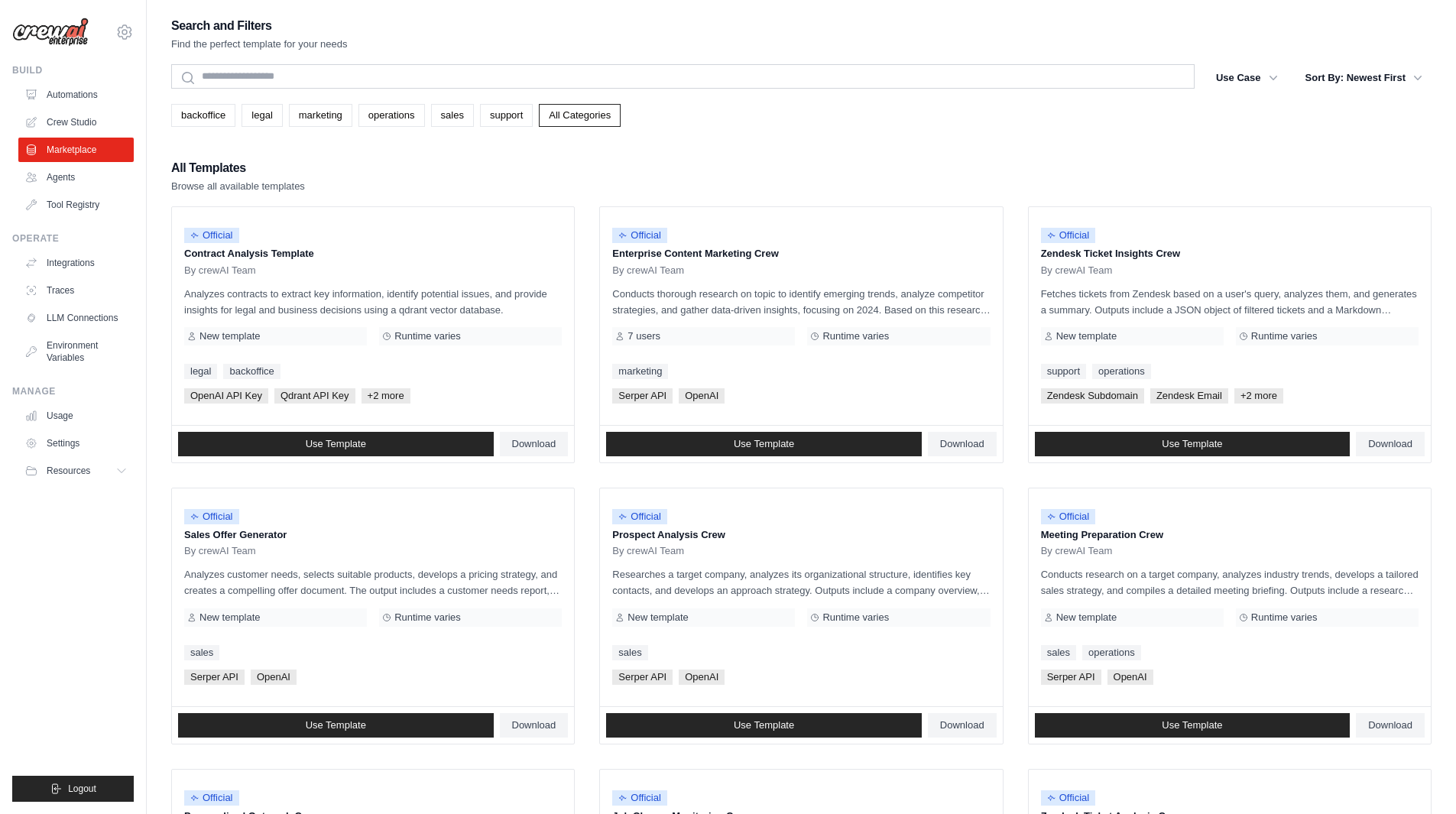
click at [77, 121] on link "Crew Studio" at bounding box center [76, 122] width 116 height 25
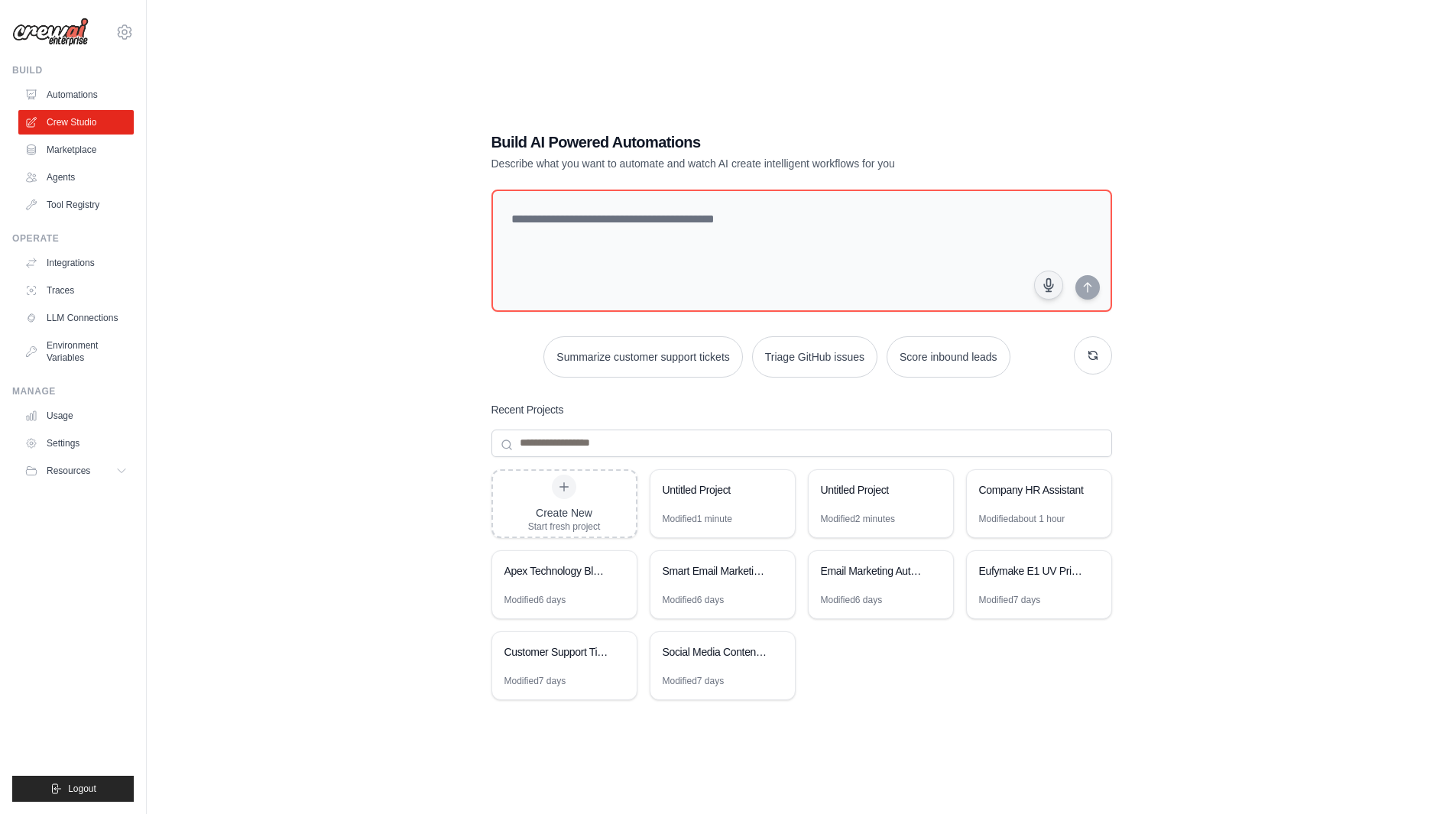
click at [566, 601] on div "Modified 6 days" at bounding box center [535, 599] width 62 height 12
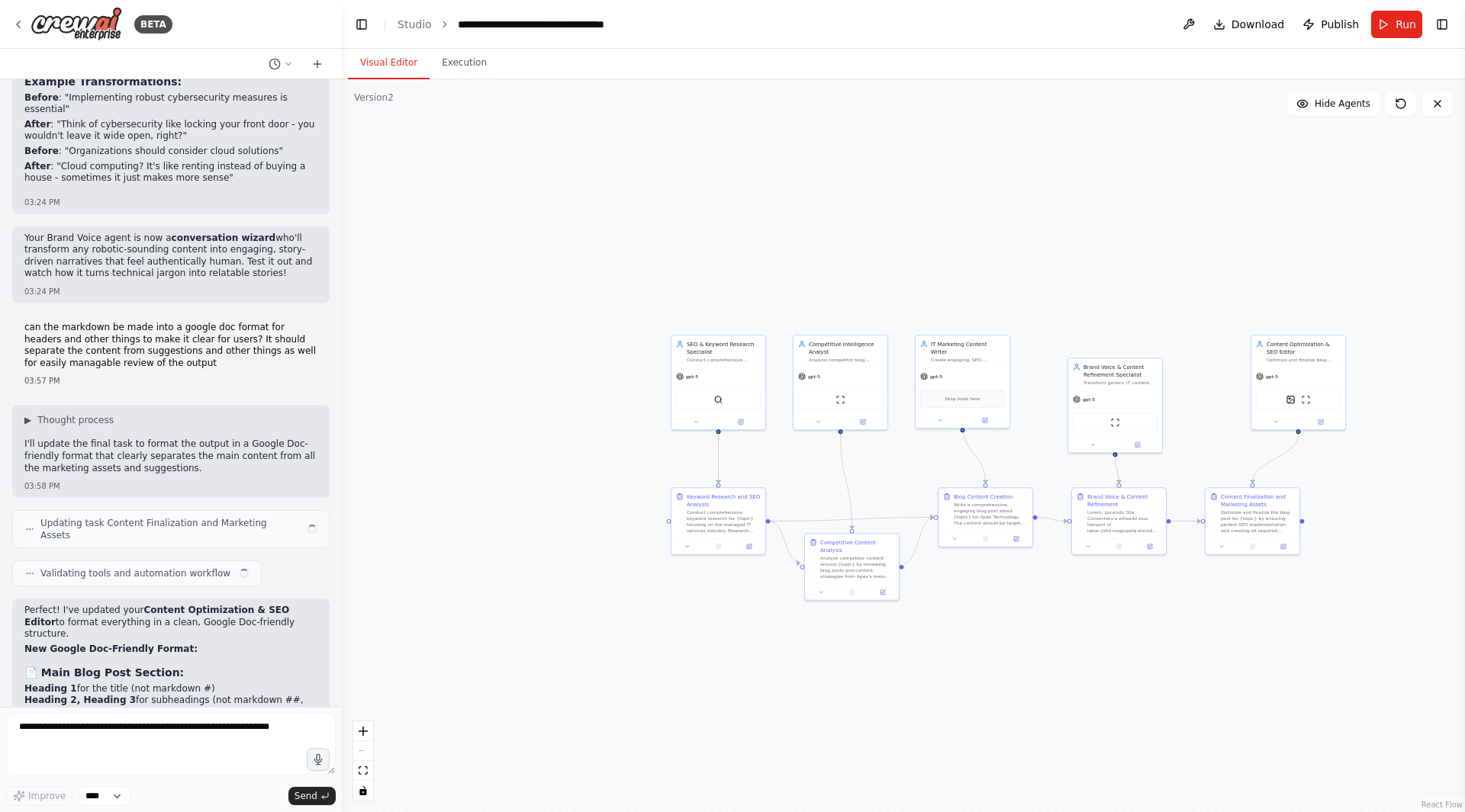
scroll to position [7534, 0]
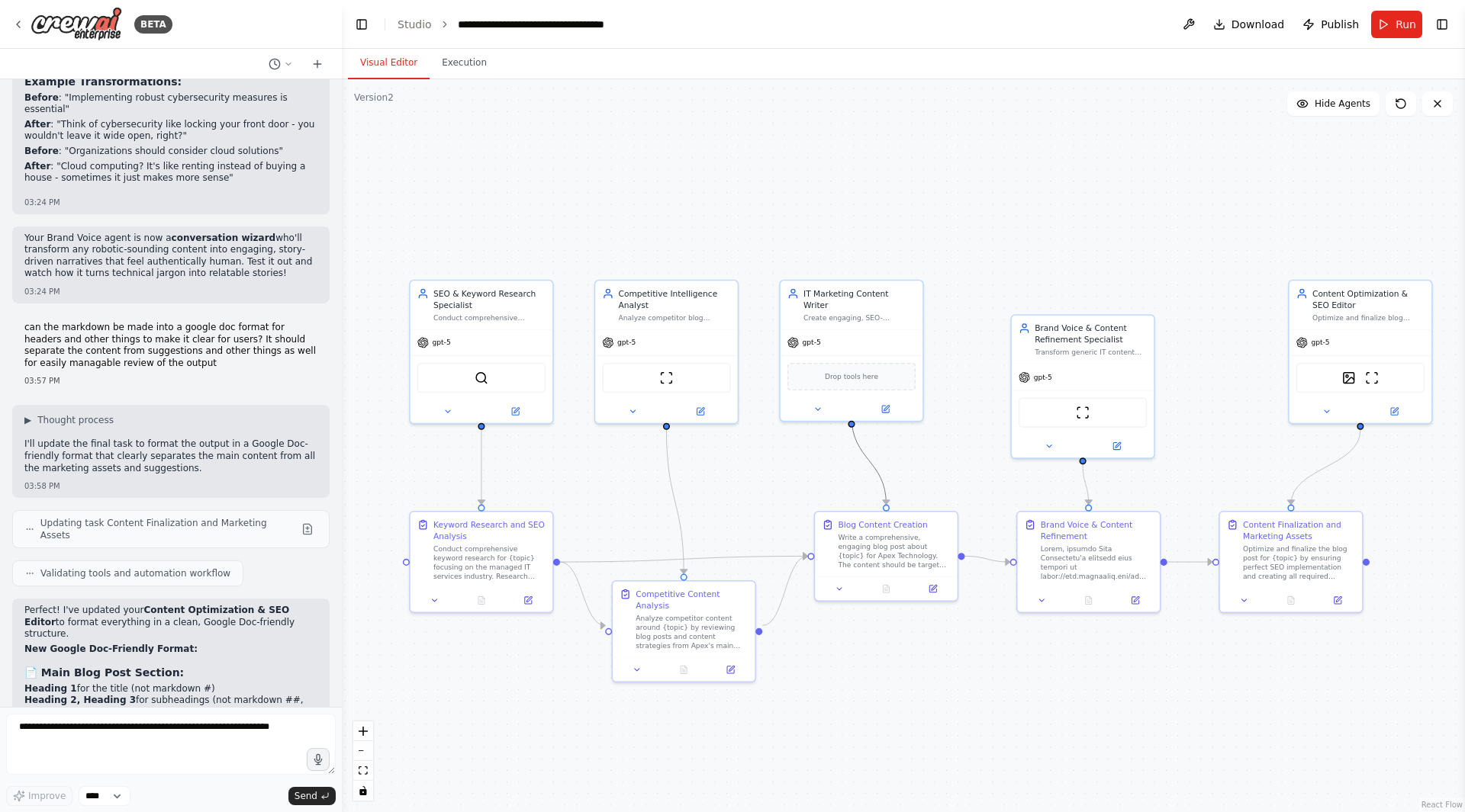
drag, startPoint x: 998, startPoint y: 477, endPoint x: 873, endPoint y: 479, distance: 125.0
click at [1392, 19] on button "Run" at bounding box center [1396, 24] width 51 height 28
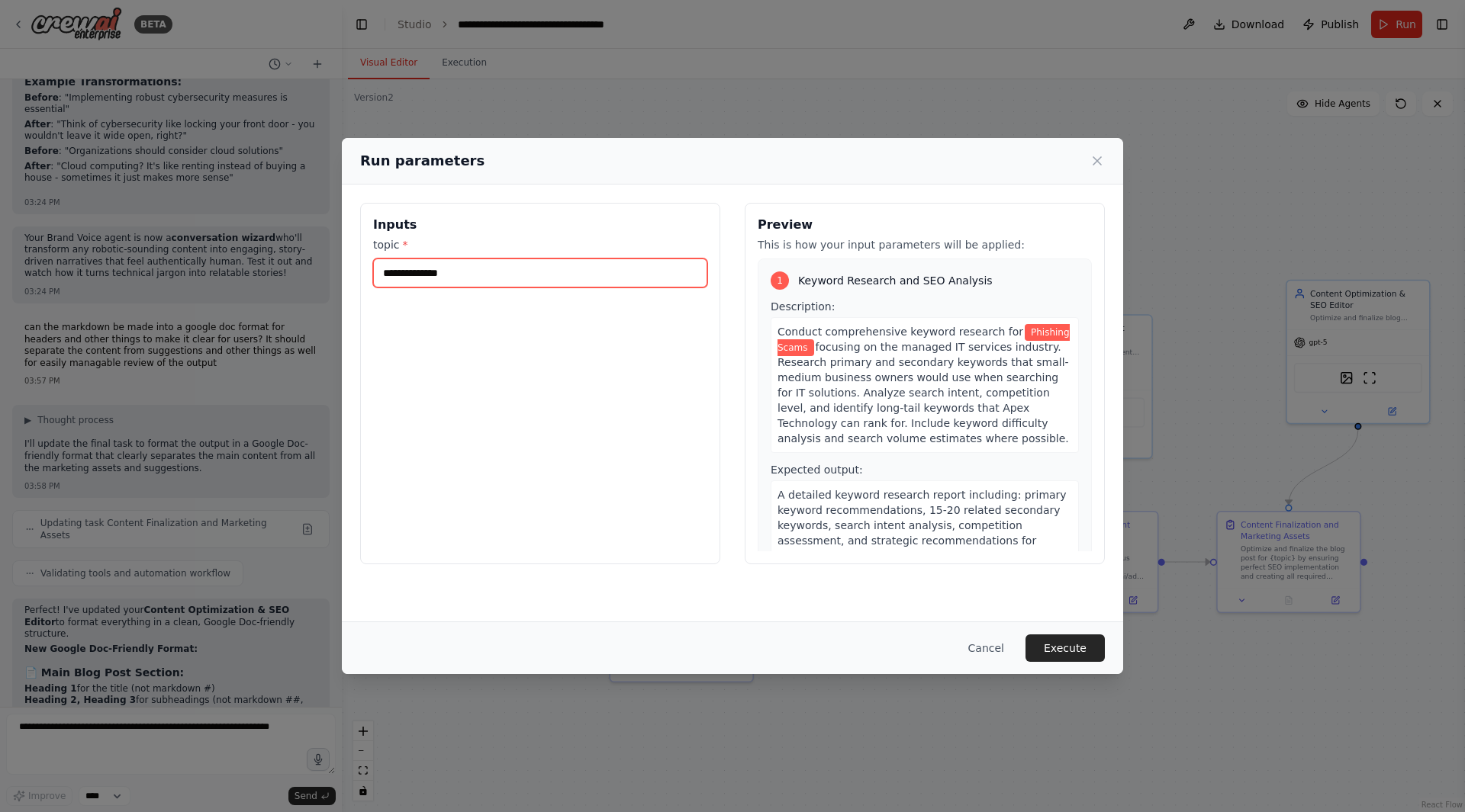
click at [482, 276] on input "**********" at bounding box center [540, 273] width 334 height 29
drag, startPoint x: 502, startPoint y: 265, endPoint x: 273, endPoint y: 280, distance: 229.5
click at [273, 280] on div "**********" at bounding box center [732, 406] width 1465 height 812
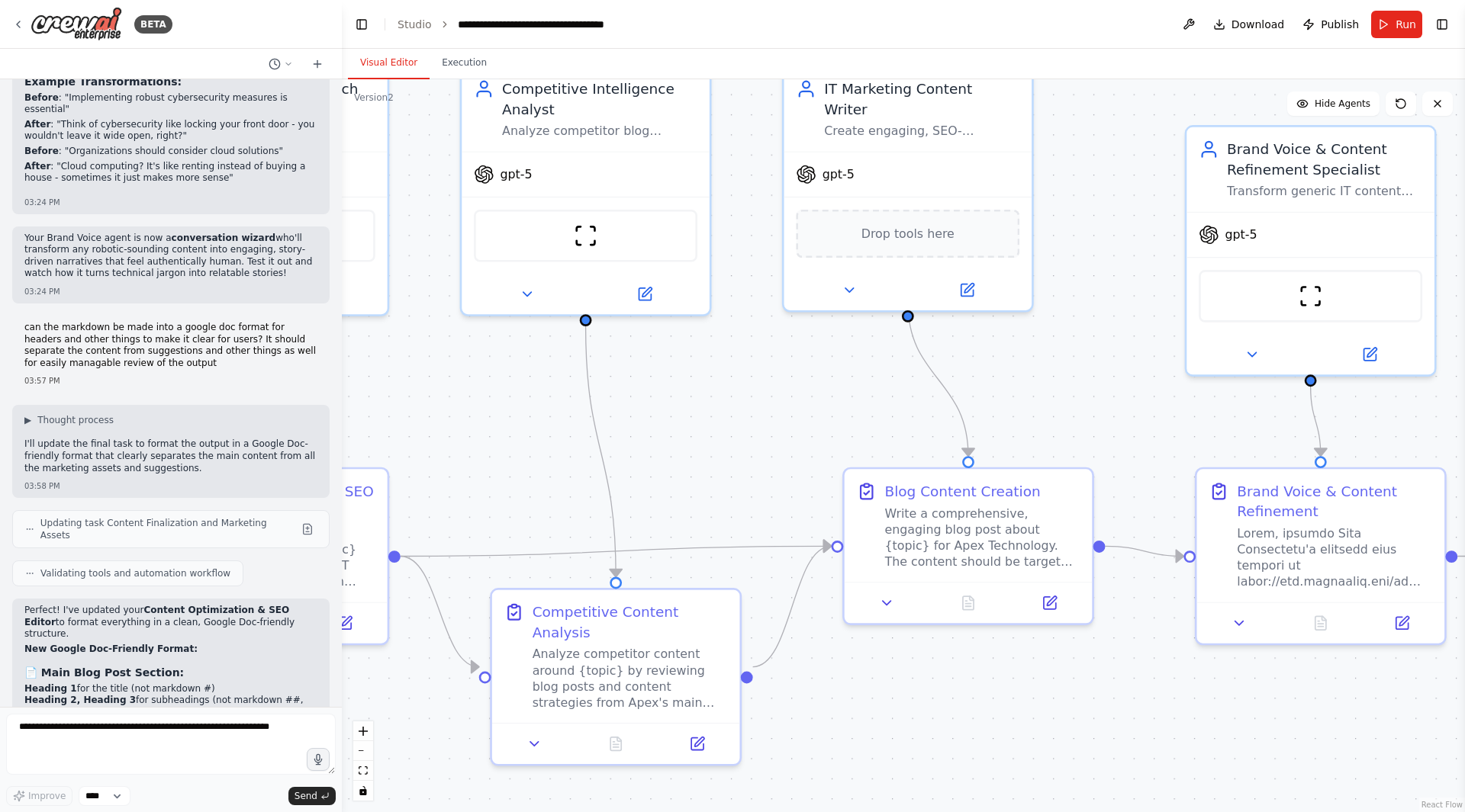
drag, startPoint x: 678, startPoint y: 336, endPoint x: 553, endPoint y: 335, distance: 125.0
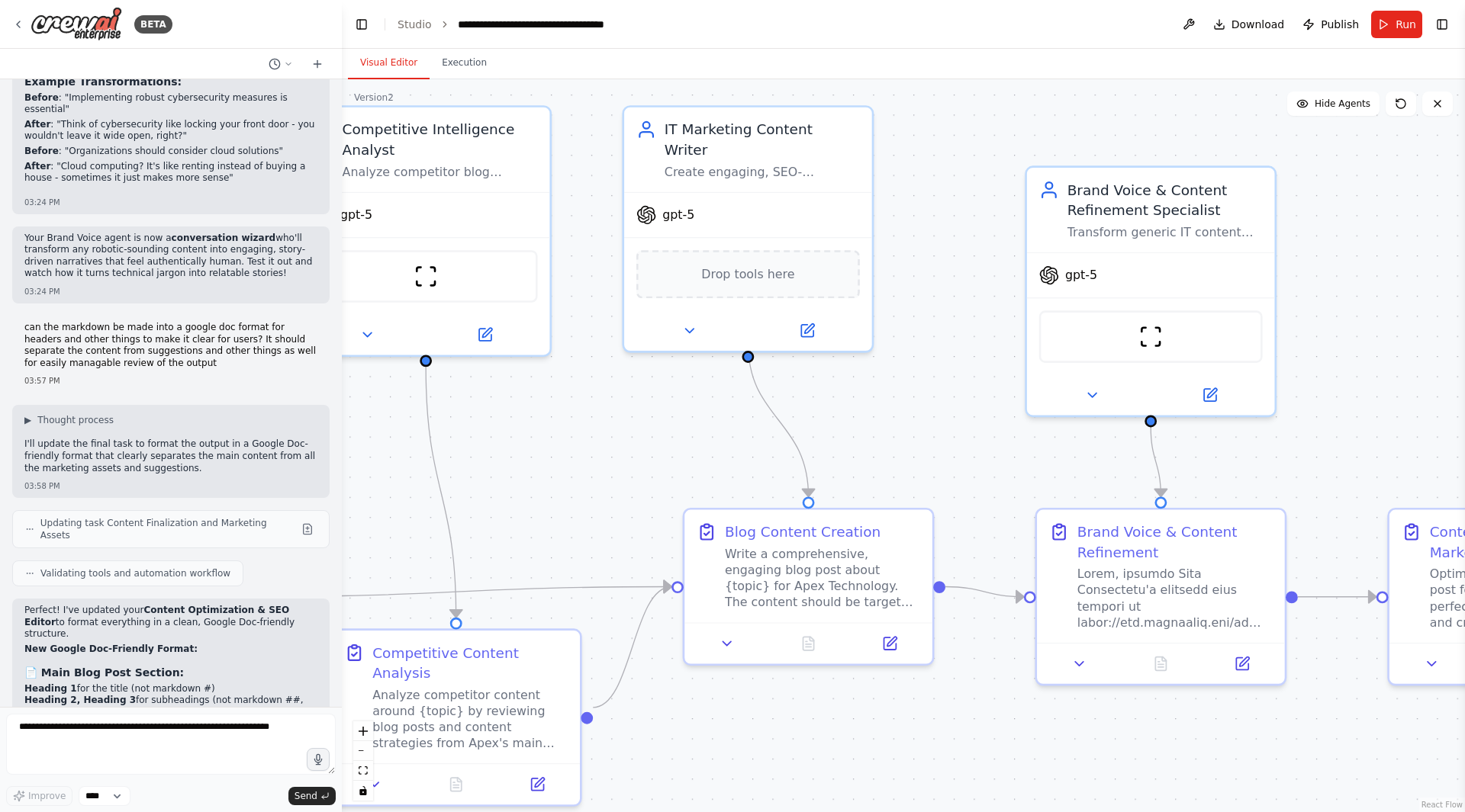
drag, startPoint x: 1003, startPoint y: 330, endPoint x: 733, endPoint y: 384, distance: 275.3
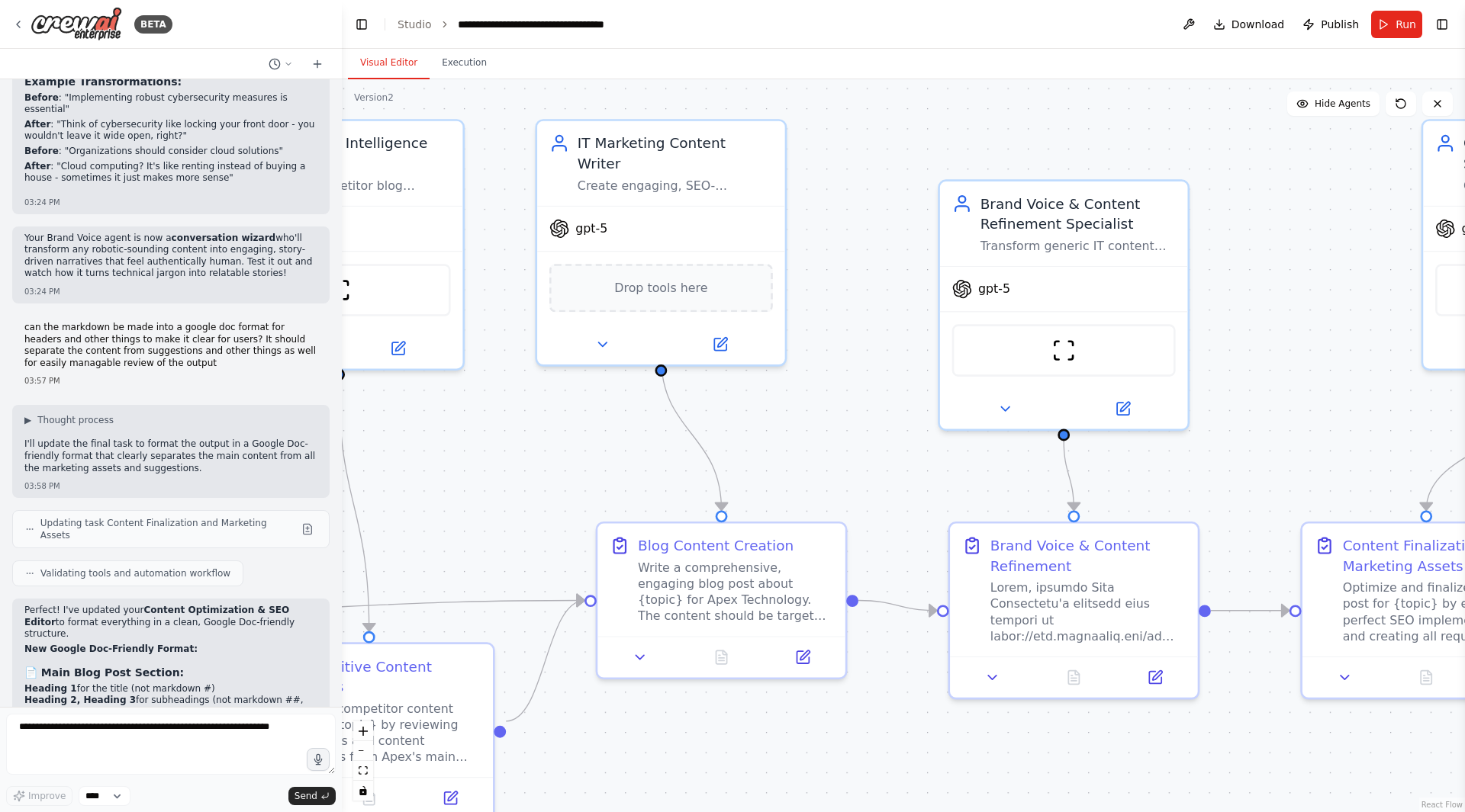
click at [1063, 221] on div "Brand Voice & Content Refinement Specialist" at bounding box center [1078, 213] width 195 height 40
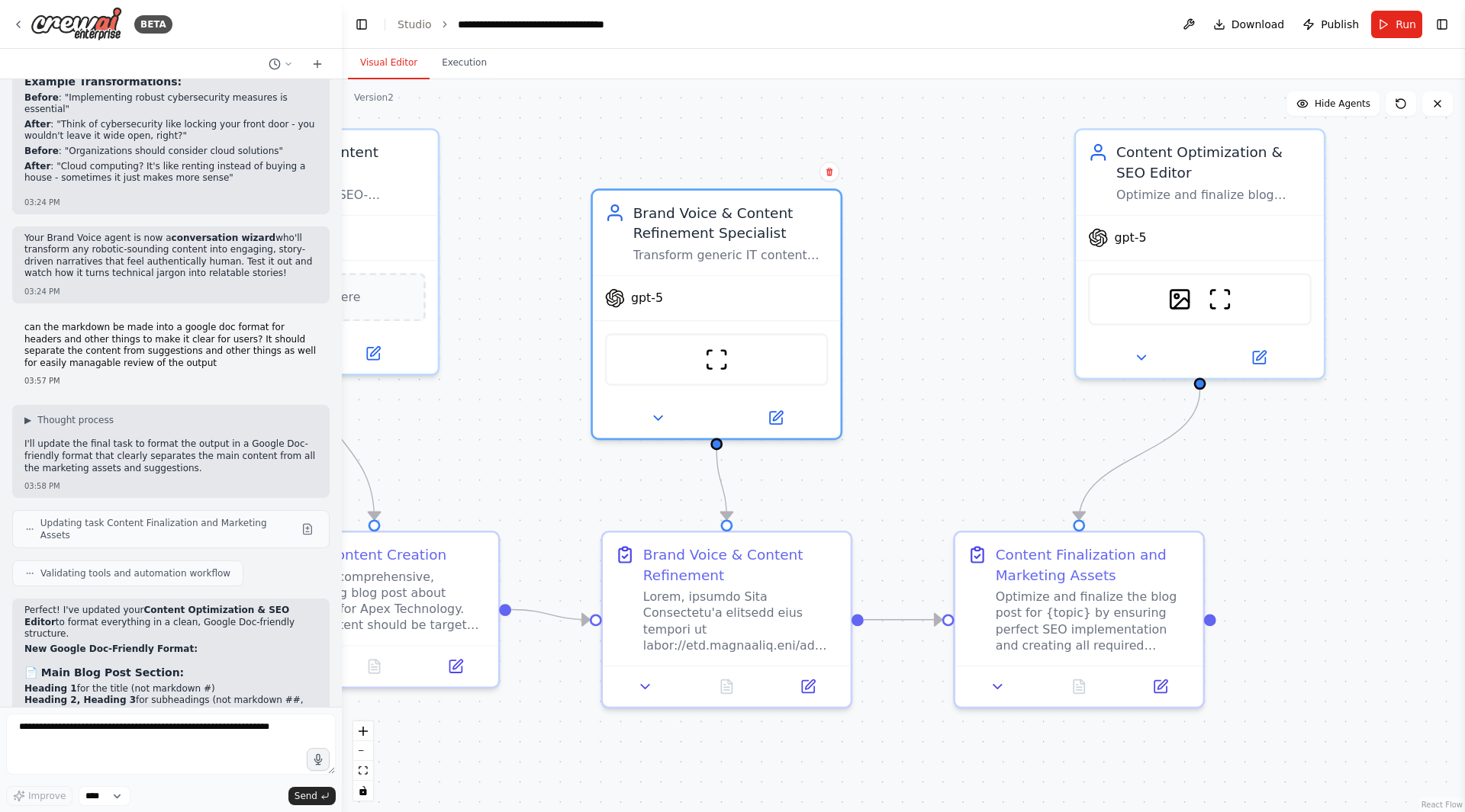
drag, startPoint x: 1299, startPoint y: 271, endPoint x: 941, endPoint y: 280, distance: 358.1
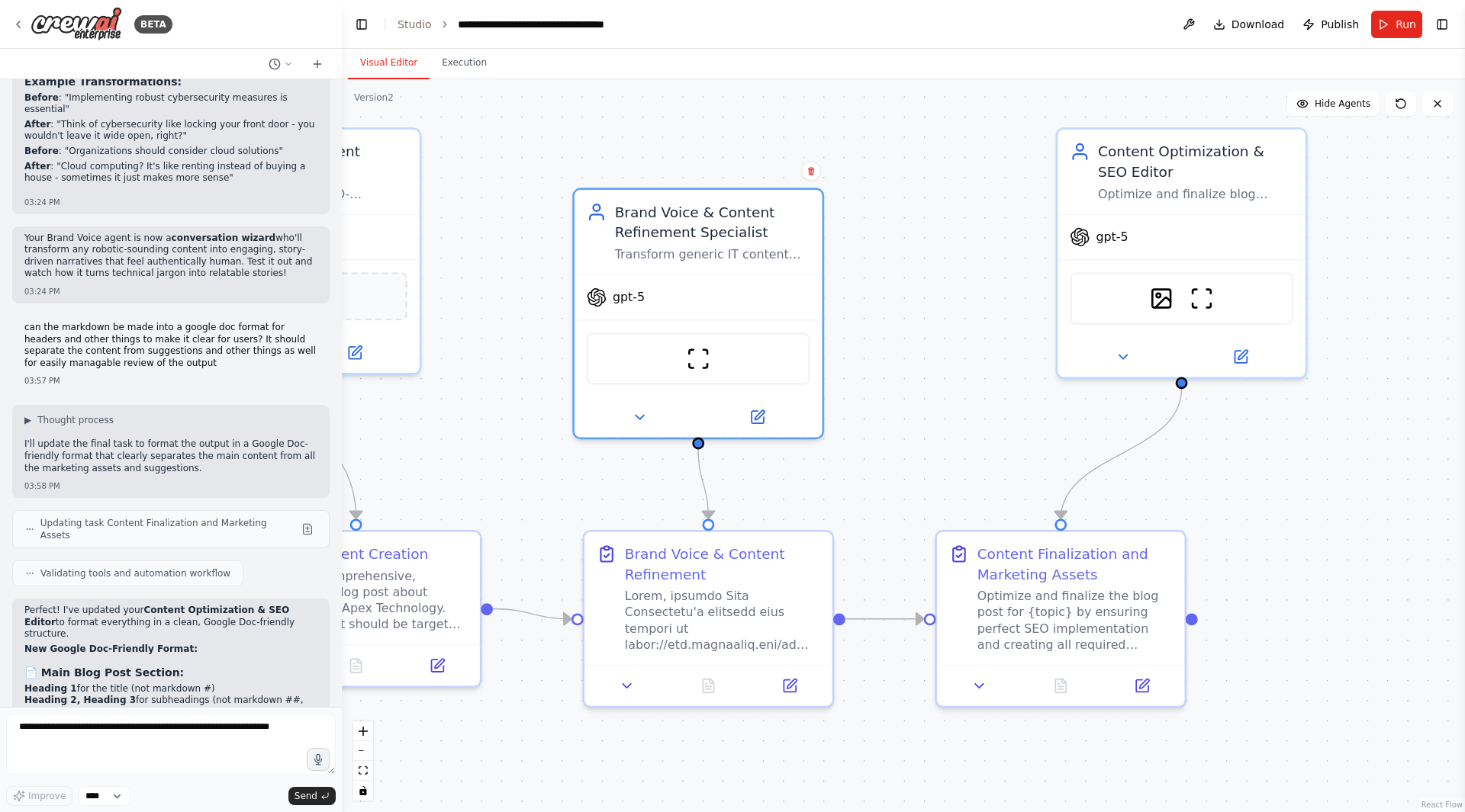
drag, startPoint x: 946, startPoint y: 389, endPoint x: 1068, endPoint y: 389, distance: 122.0
